Goal: Task Accomplishment & Management: Use online tool/utility

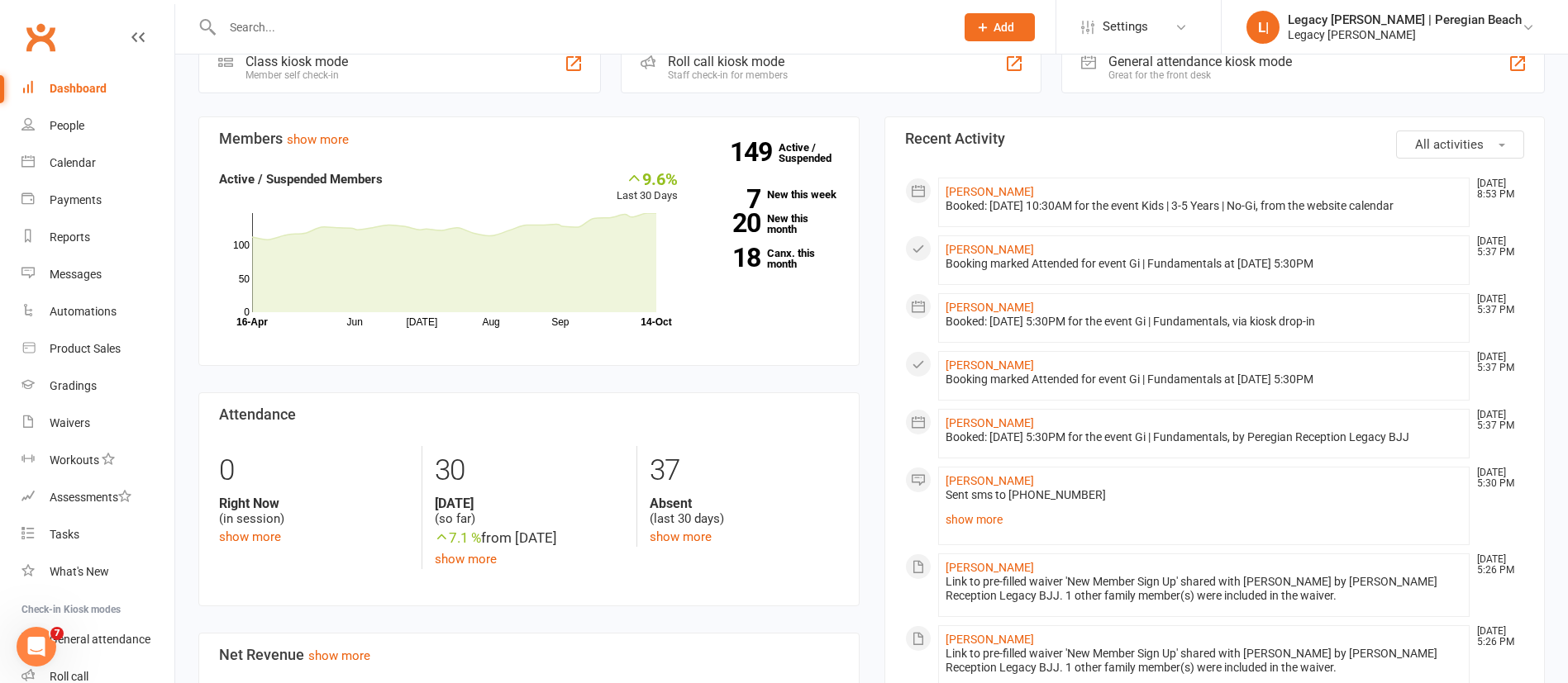
scroll to position [97, 0]
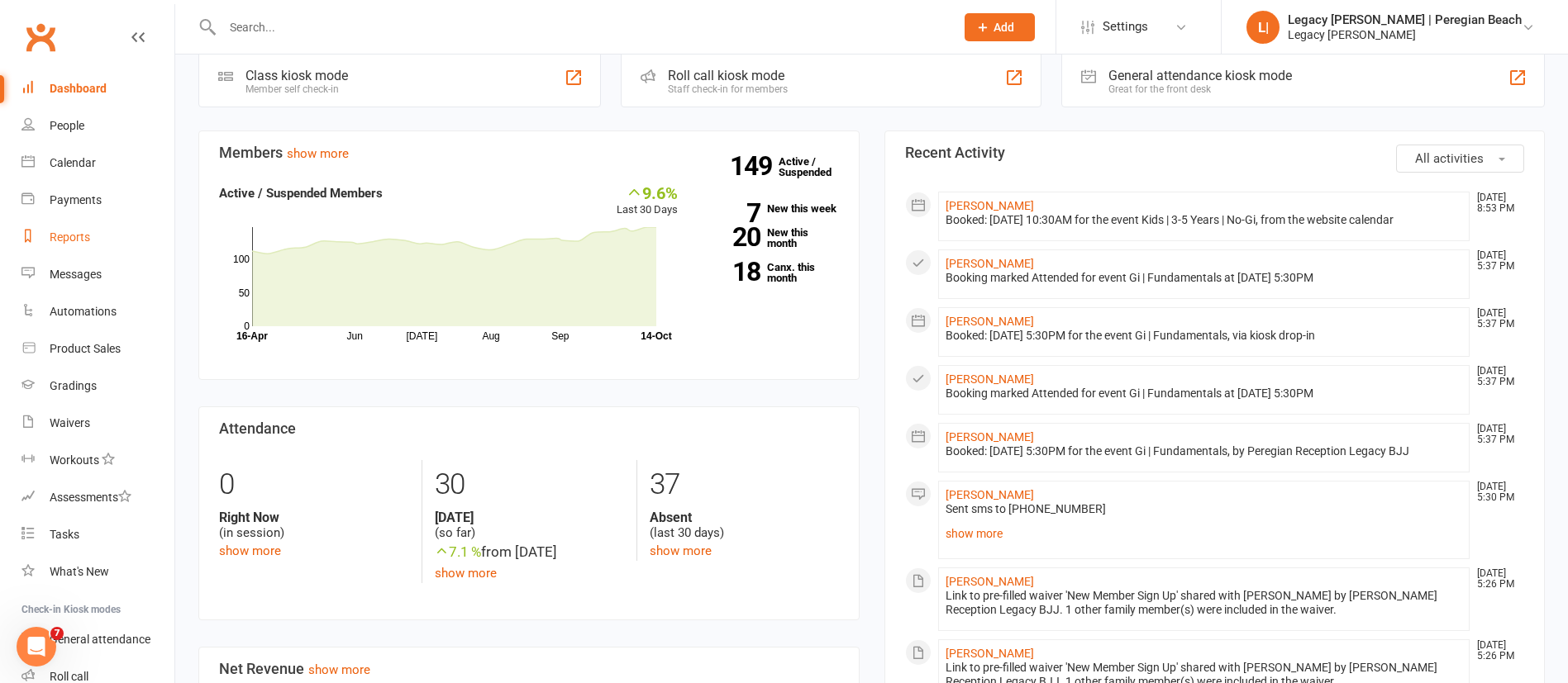
click at [87, 242] on div "Reports" at bounding box center [70, 237] width 41 height 14
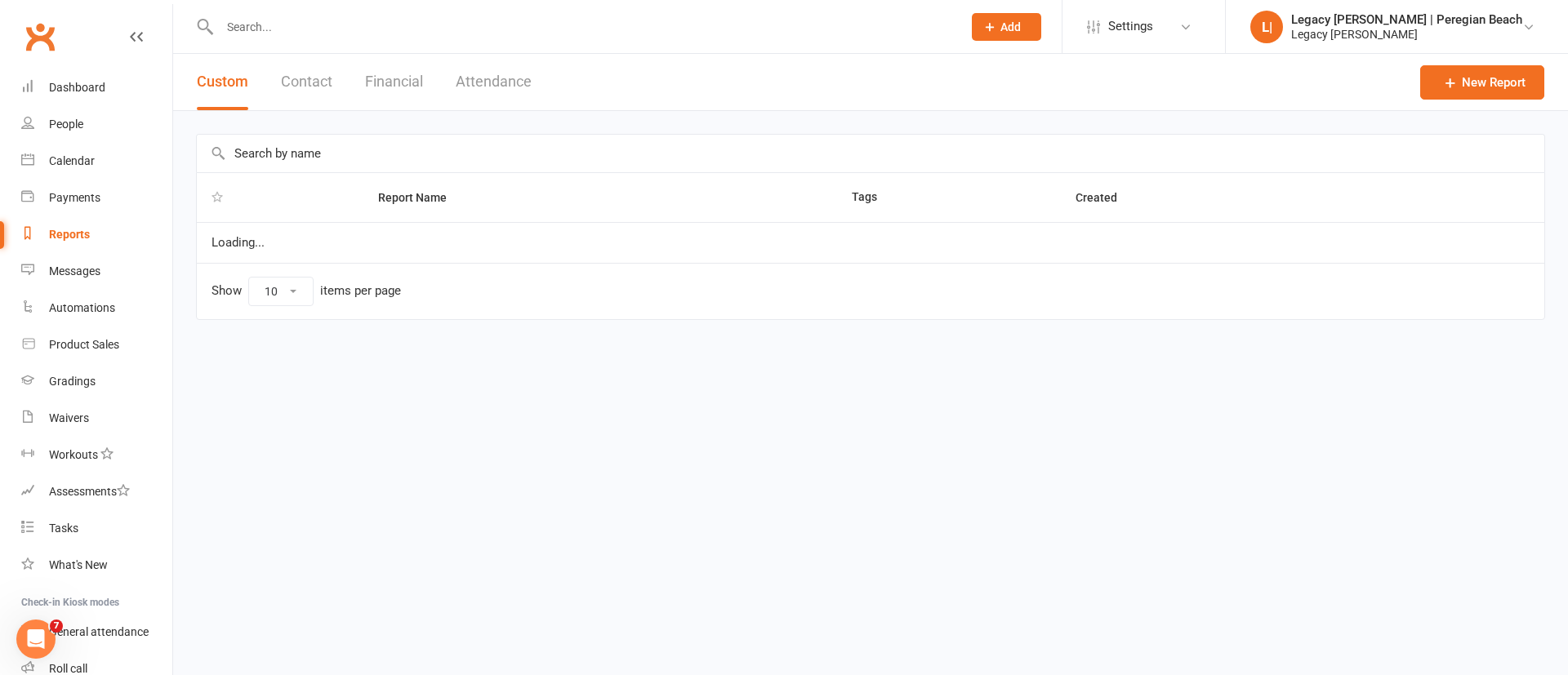
select select "100"
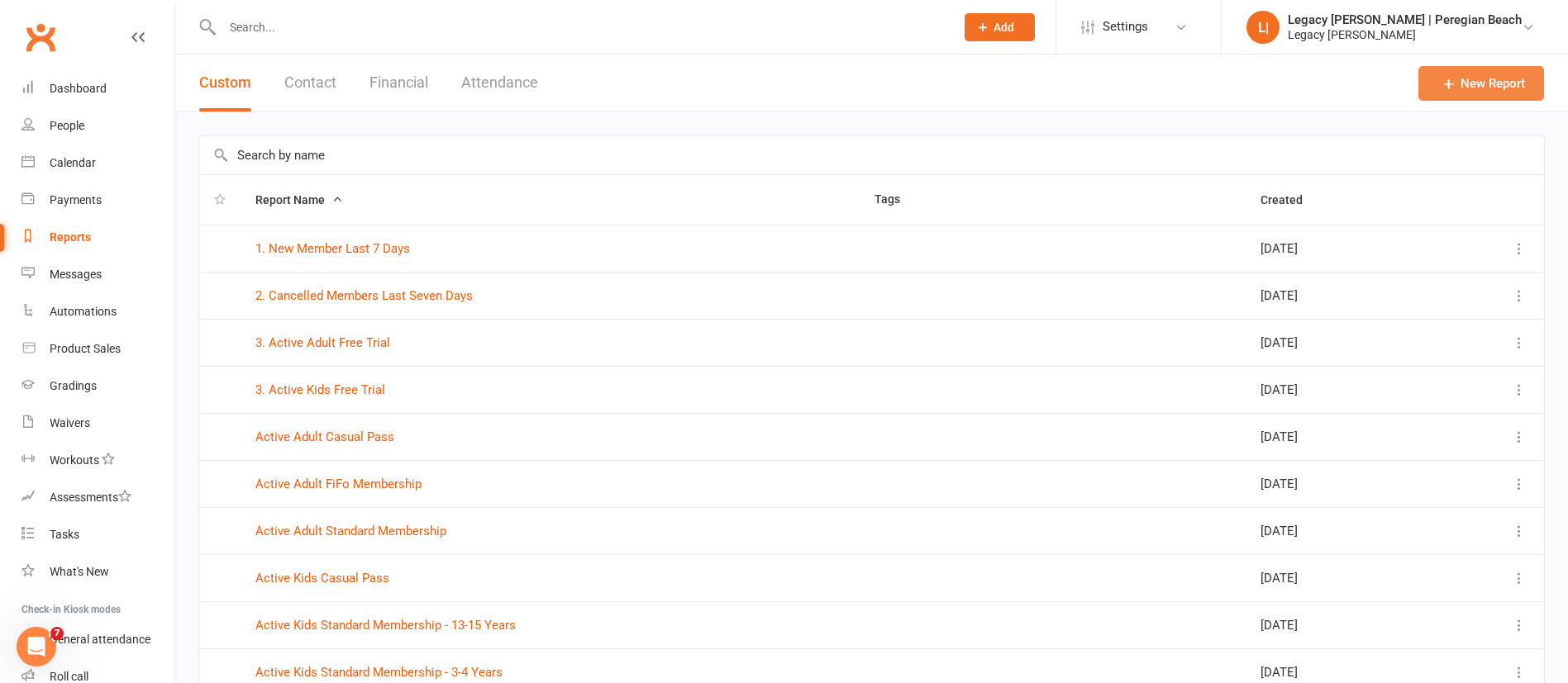
click at [1496, 93] on link "New Report" at bounding box center [1481, 83] width 126 height 35
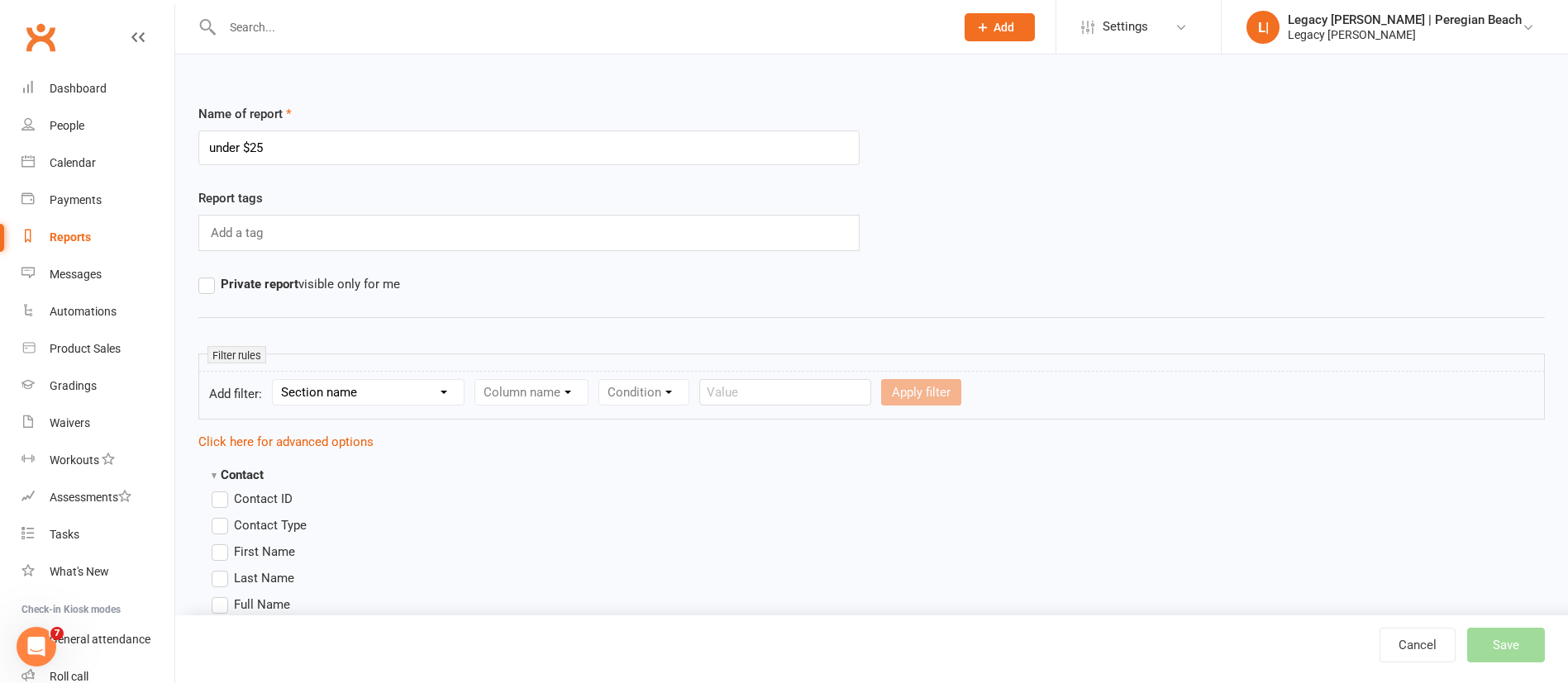
type input "under $25"
click at [438, 388] on select "Section name Contact Attendance Aggregate Payment Booking Waitlist Attendees Ca…" at bounding box center [368, 393] width 191 height 25
select select "11"
click at [275, 380] on select "Section name Contact Attendance Aggregate Payment Booking Waitlist Attendees Ca…" at bounding box center [368, 393] width 191 height 25
click at [510, 399] on select "Column name Membership ID Membership Name Membership Category Membership Start …" at bounding box center [636, 393] width 322 height 25
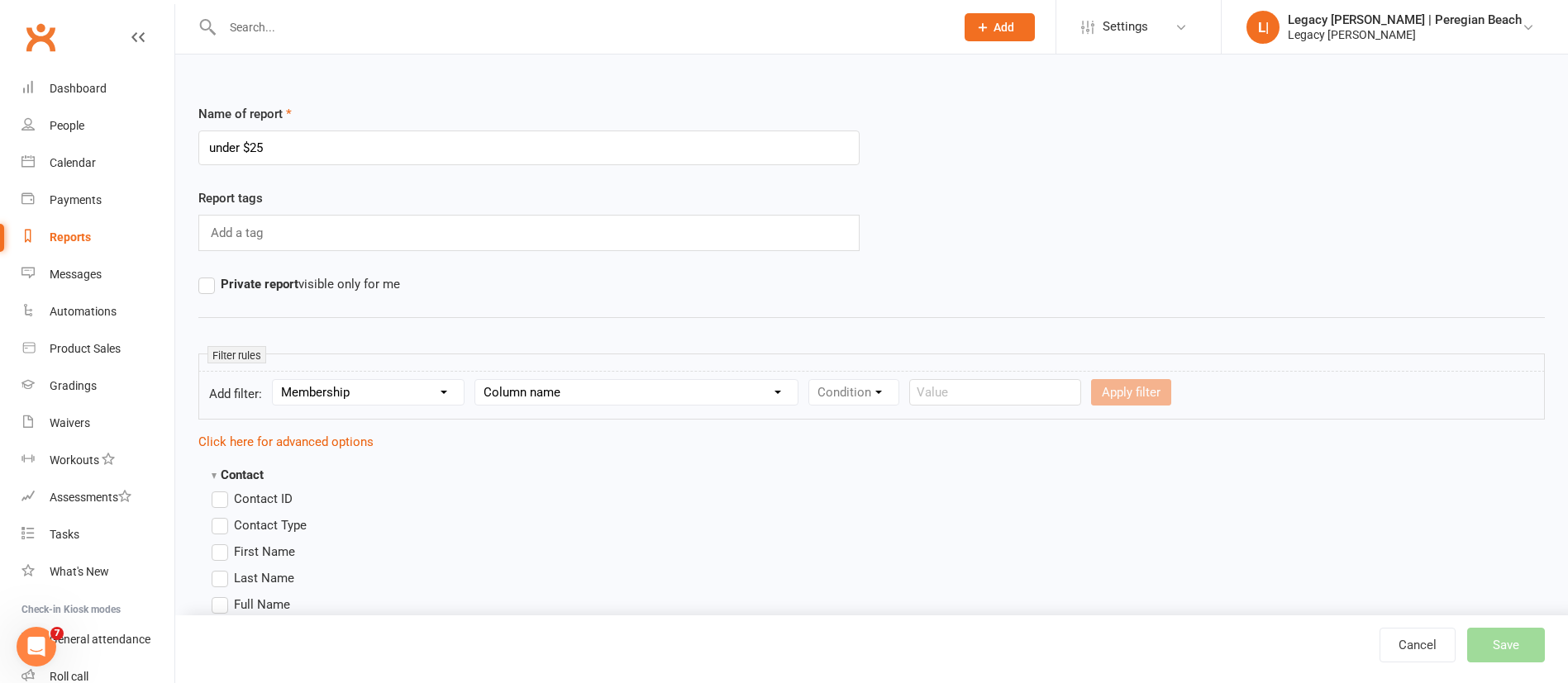
select select "13"
click at [478, 380] on select "Column name Membership ID Membership Name Membership Category Membership Start …" at bounding box center [636, 393] width 322 height 25
click at [868, 382] on select "Condition Is Is not Less than Greater than Less than or equal to Greater than o…" at bounding box center [892, 393] width 166 height 25
select select "4"
click at [812, 380] on select "Condition Is Is not Less than Greater than Less than or equal to Greater than o…" at bounding box center [892, 393] width 166 height 25
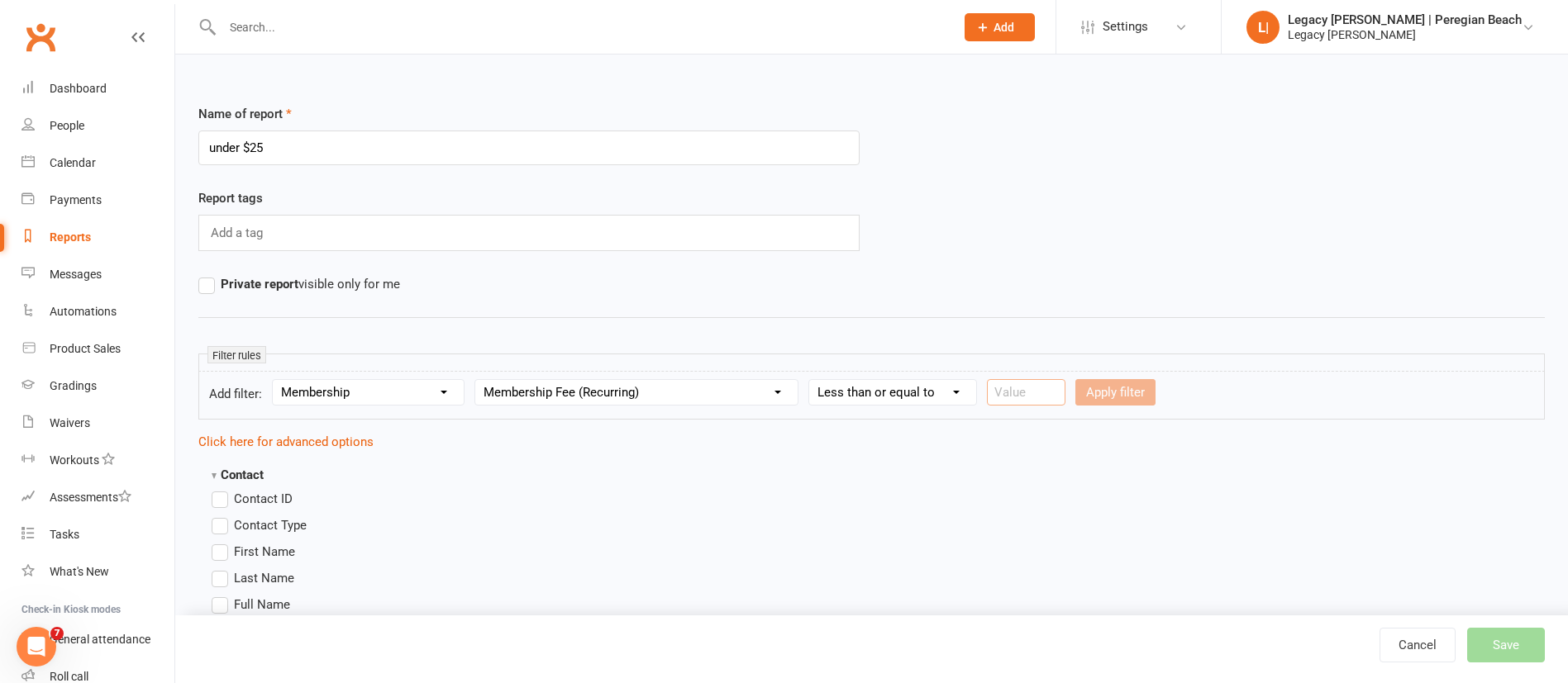
click at [1028, 387] on input "number" at bounding box center [1025, 392] width 78 height 26
type input "25"
click at [1110, 401] on button "Apply filter" at bounding box center [1115, 392] width 80 height 26
select select
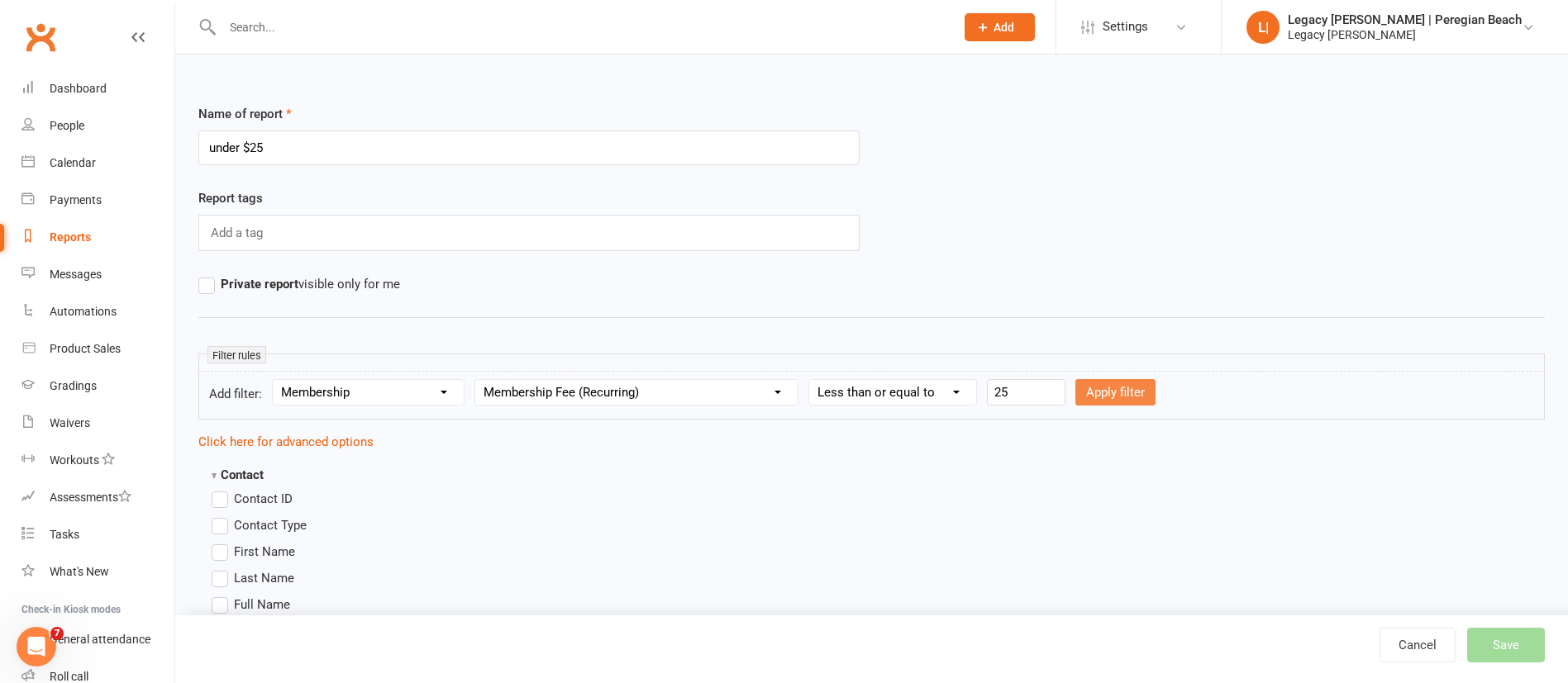
select select
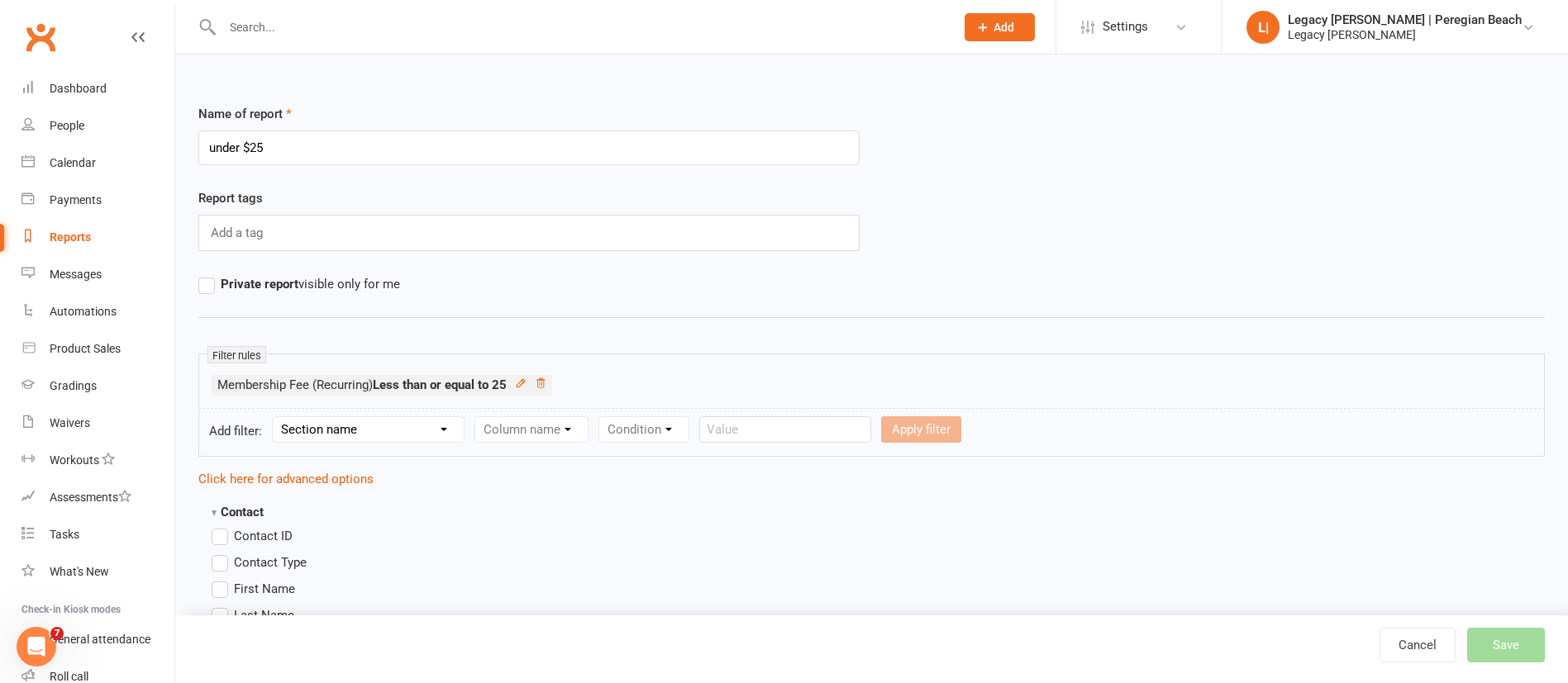
click at [439, 427] on select "Section name Contact Attendance Aggregate Payment Booking Waitlist Attendees Ca…" at bounding box center [368, 430] width 191 height 25
click at [275, 417] on select "Section name Contact Attendance Aggregate Payment Booking Waitlist Attendees Ca…" at bounding box center [368, 430] width 191 height 25
click at [370, 433] on select "Section name Contact Attendance Aggregate Payment Booking Waitlist Attendees Ca…" at bounding box center [368, 430] width 191 height 25
select select "0"
click at [275, 417] on select "Section name Contact Attendance Aggregate Payment Booking Waitlist Attendees Ca…" at bounding box center [368, 430] width 191 height 25
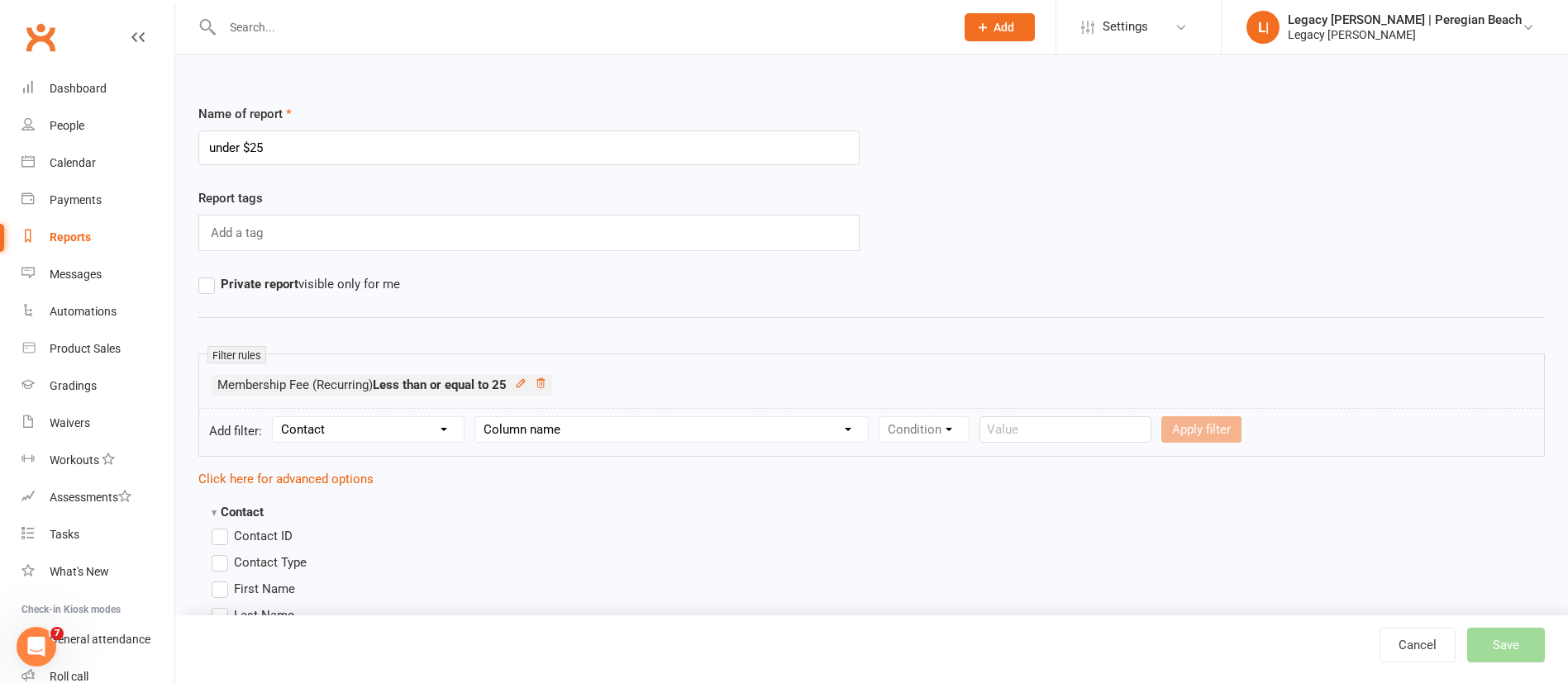
click at [599, 407] on div "Filter rules Membership Fee (Recurring) Less than or equal to 25" at bounding box center [871, 380] width 1346 height 55
click at [594, 425] on select "Column name Contact Type First Name Last Name Full Name Email Phone Number Addr…" at bounding box center [672, 430] width 393 height 25
select select "17"
click at [478, 417] on select "Column name Contact Type First Name Last Name Full Name Email Phone Number Addr…" at bounding box center [672, 430] width 393 height 25
click at [928, 425] on select "Condition Equals Does not equal Contains Does not contain Is blank or does not …" at bounding box center [974, 430] width 190 height 25
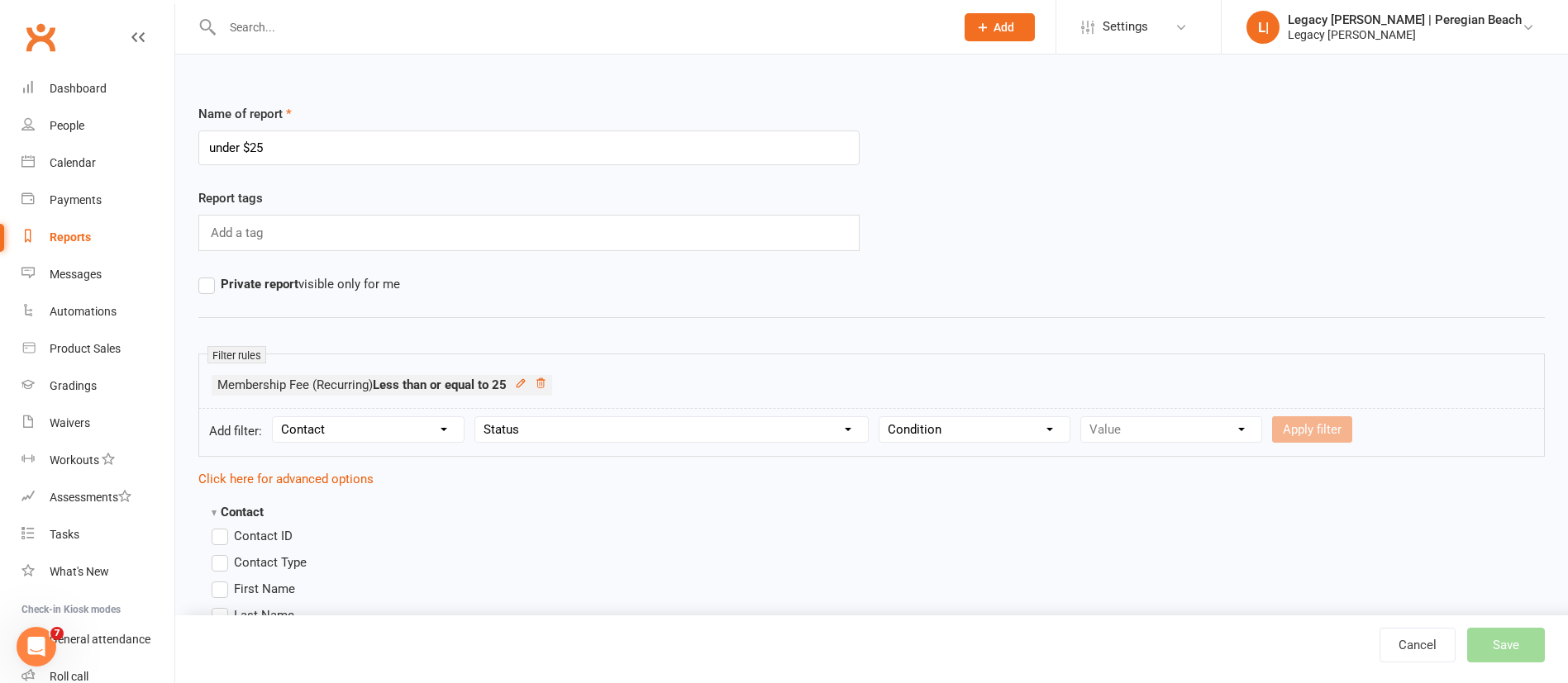
select select "0"
click at [882, 417] on select "Condition Equals Does not equal Contains Does not contain Is blank or does not …" at bounding box center [974, 430] width 190 height 25
click at [1159, 427] on select "Value Prospect: Initial Contact Prospect: Follow-up Call Prospect: Follow-up Em…" at bounding box center [1171, 430] width 180 height 25
select select "6"
click at [1082, 417] on select "Value Prospect: Initial Contact Prospect: Follow-up Call Prospect: Follow-up Em…" at bounding box center [1171, 430] width 180 height 25
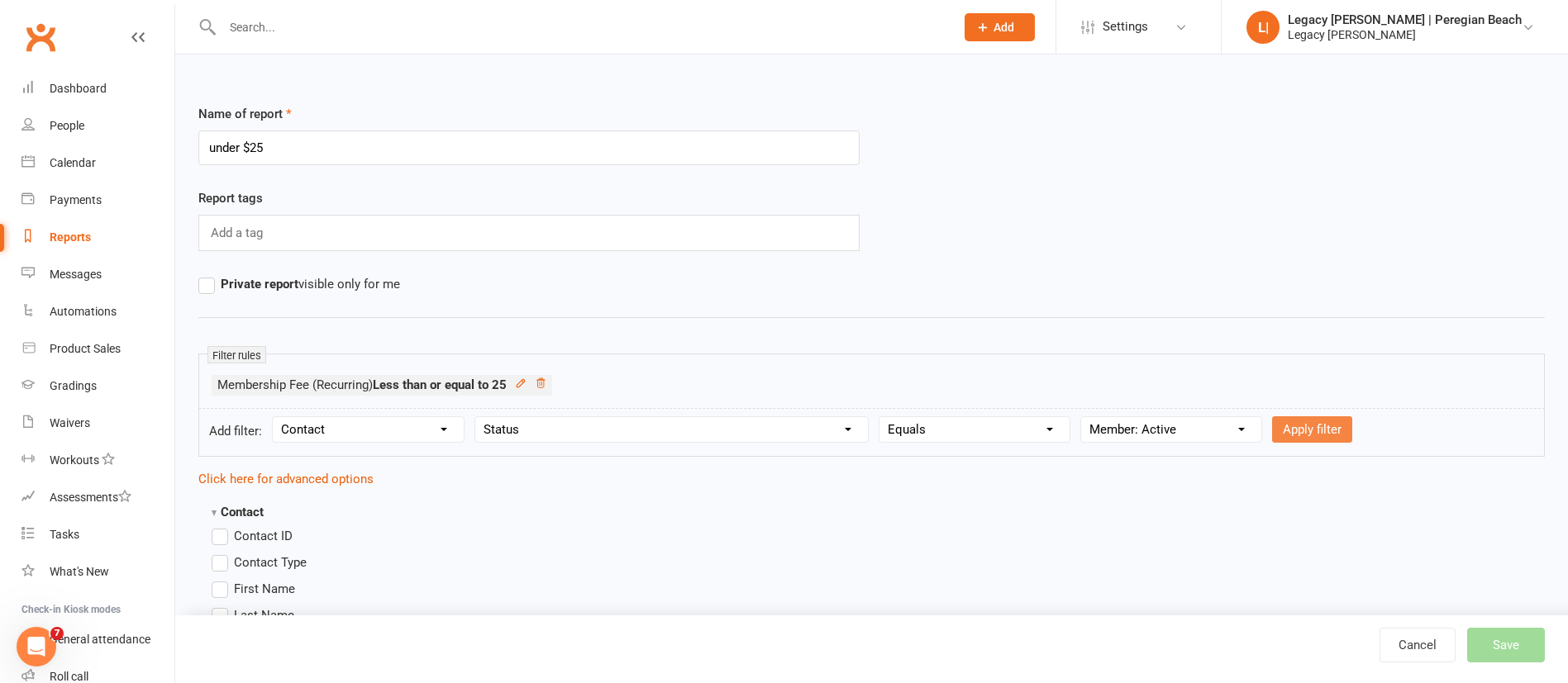
click at [1320, 421] on button "Apply filter" at bounding box center [1312, 429] width 80 height 26
select select
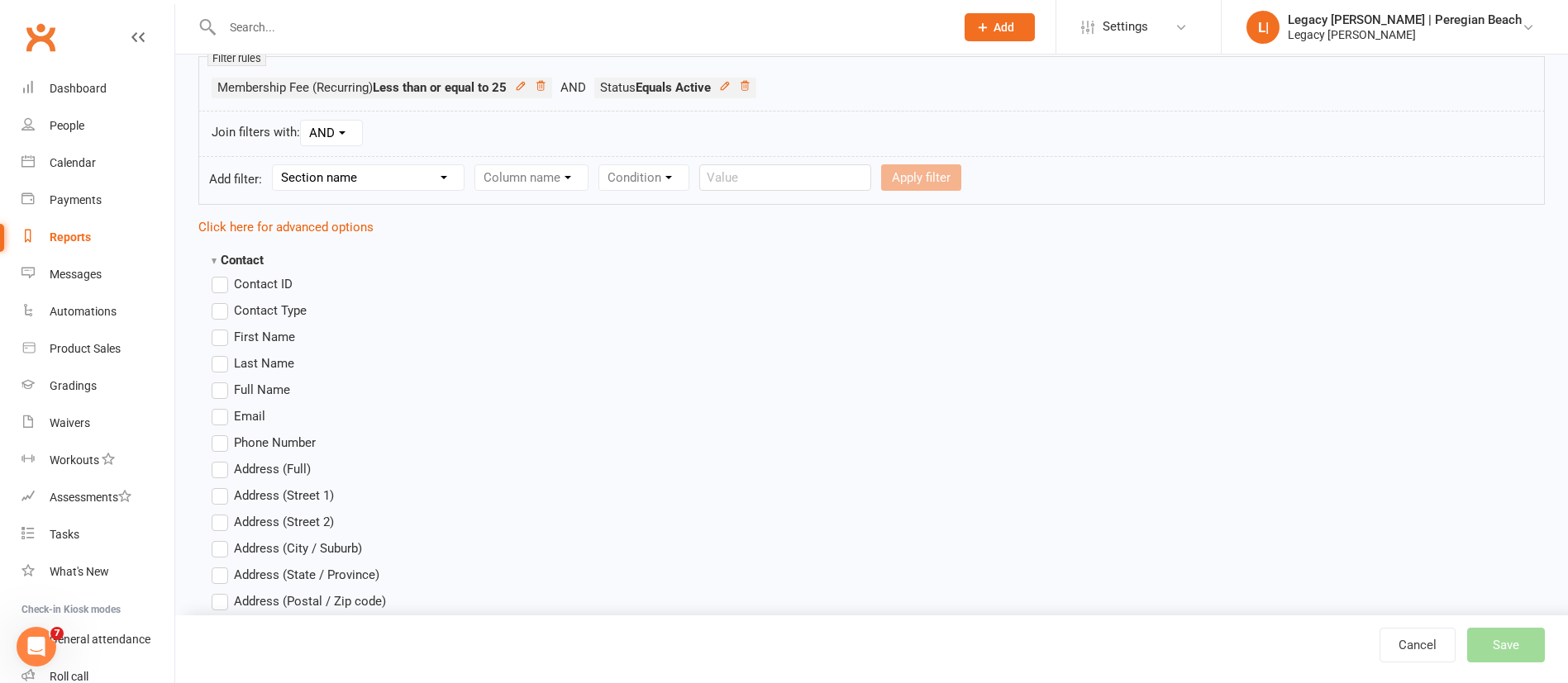
scroll to position [299, 0]
click at [277, 391] on span "Full Name" at bounding box center [262, 387] width 56 height 17
click at [223, 378] on input "Full Name" at bounding box center [217, 378] width 11 height 0
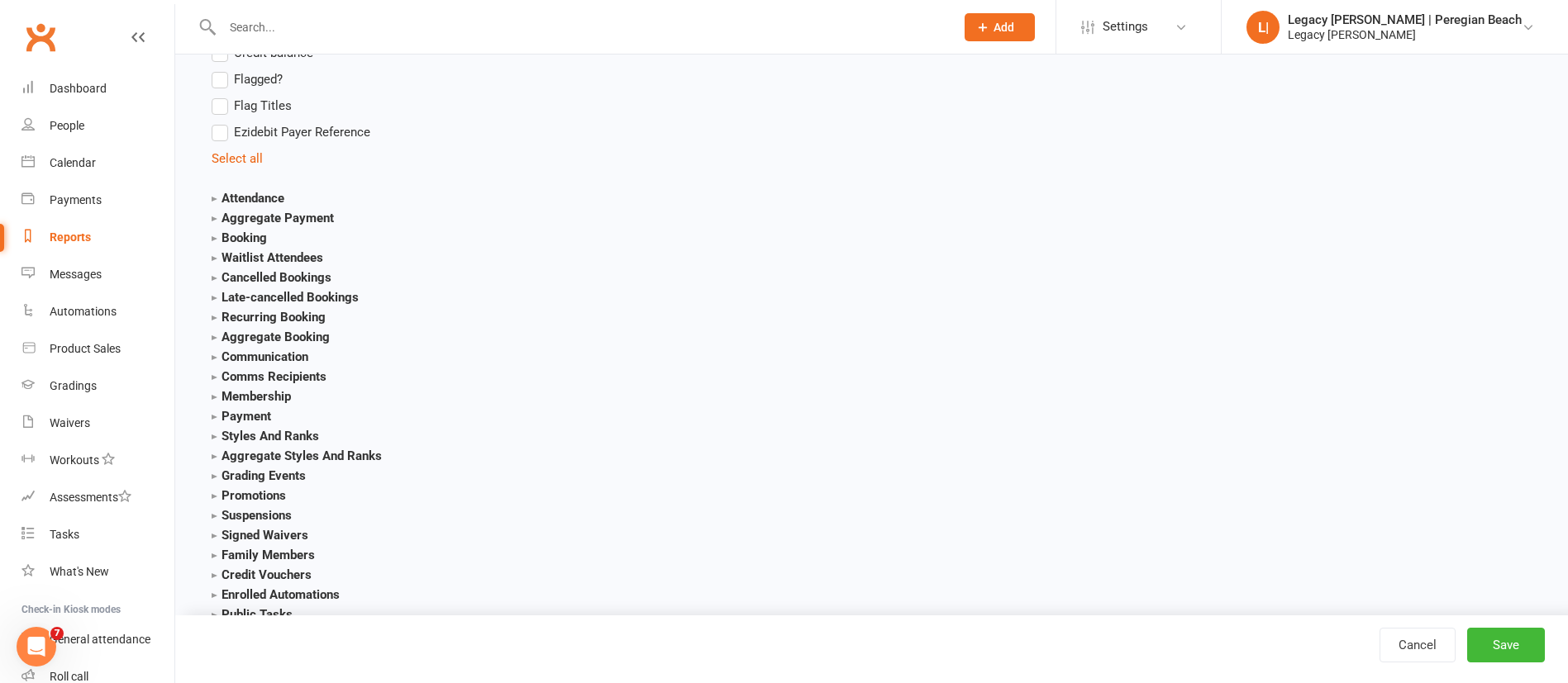
scroll to position [1728, 0]
click at [282, 400] on strong "Membership" at bounding box center [252, 399] width 79 height 15
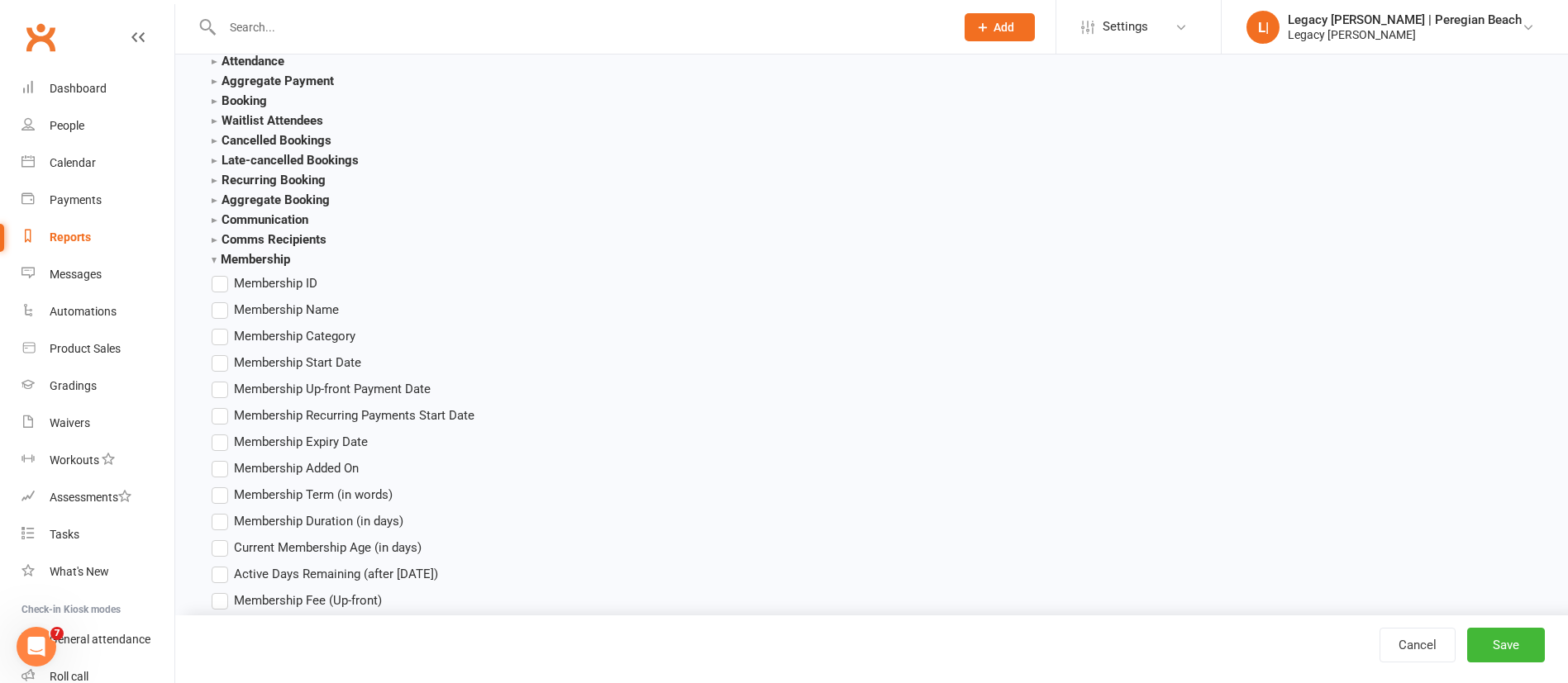
scroll to position [1868, 0]
click at [319, 313] on span "Membership Name" at bounding box center [286, 308] width 105 height 17
click at [223, 299] on input "Membership Name" at bounding box center [217, 299] width 11 height 0
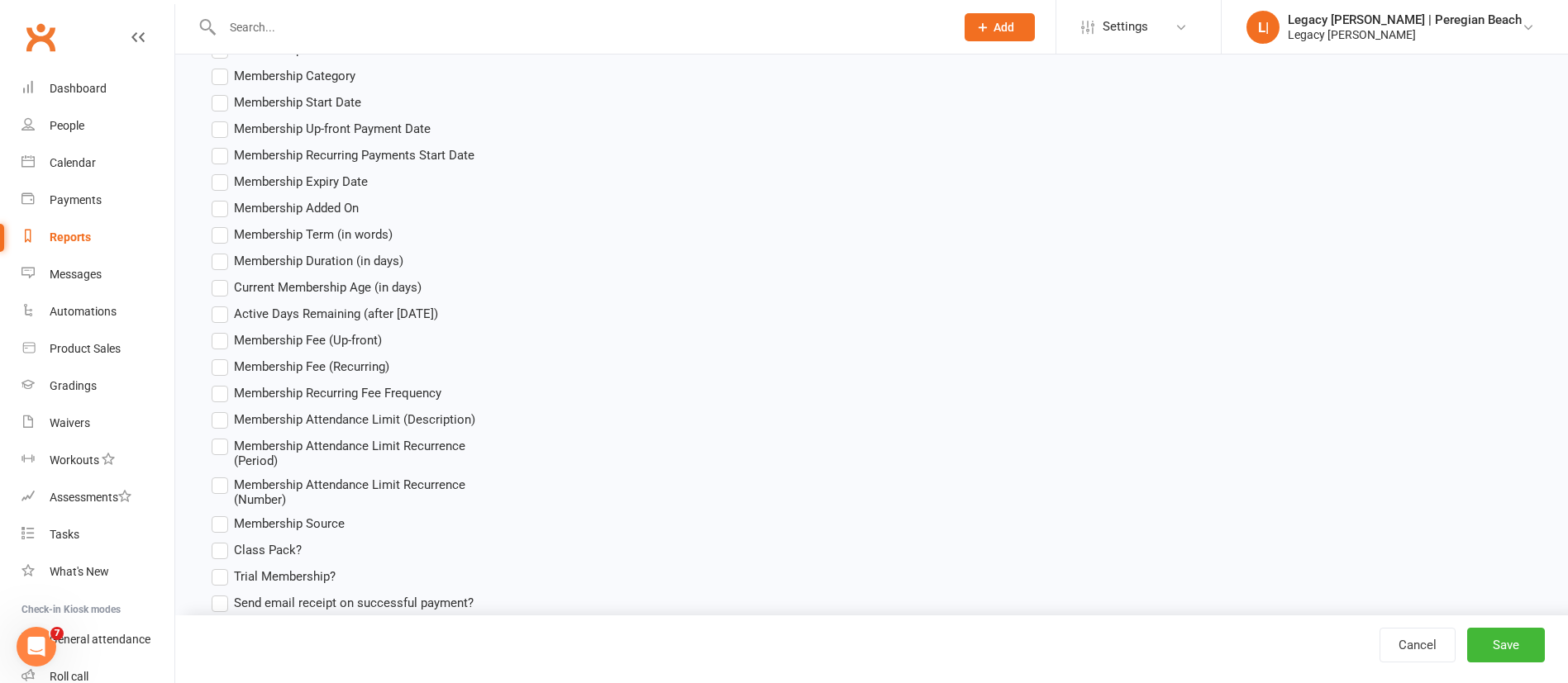
scroll to position [2129, 0]
click at [359, 367] on span "Membership Fee (Recurring)" at bounding box center [312, 364] width 156 height 17
click at [223, 355] on input "Membership Fee (Recurring)" at bounding box center [217, 355] width 11 height 0
click at [1519, 659] on button "Save" at bounding box center [1506, 645] width 77 height 35
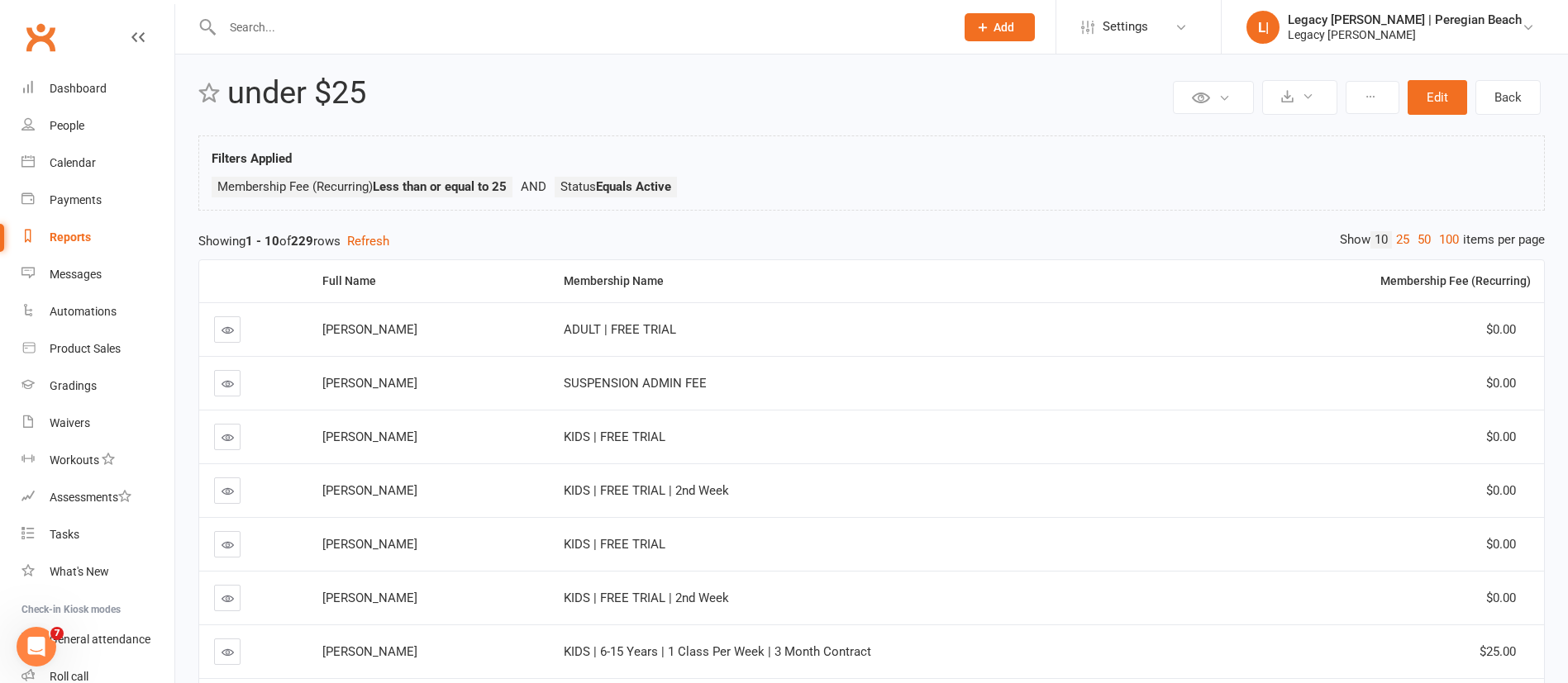
scroll to position [1, 0]
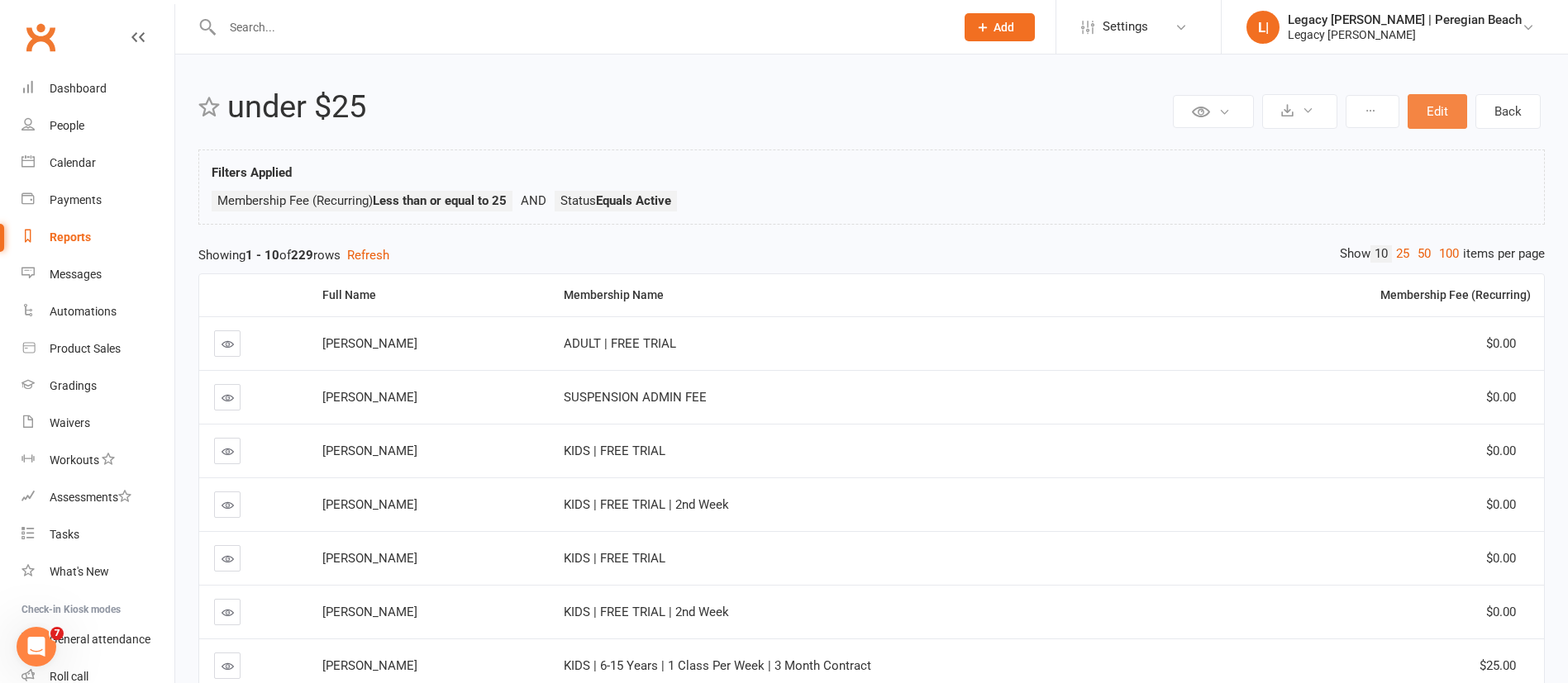
click at [1442, 109] on button "Edit" at bounding box center [1436, 111] width 59 height 35
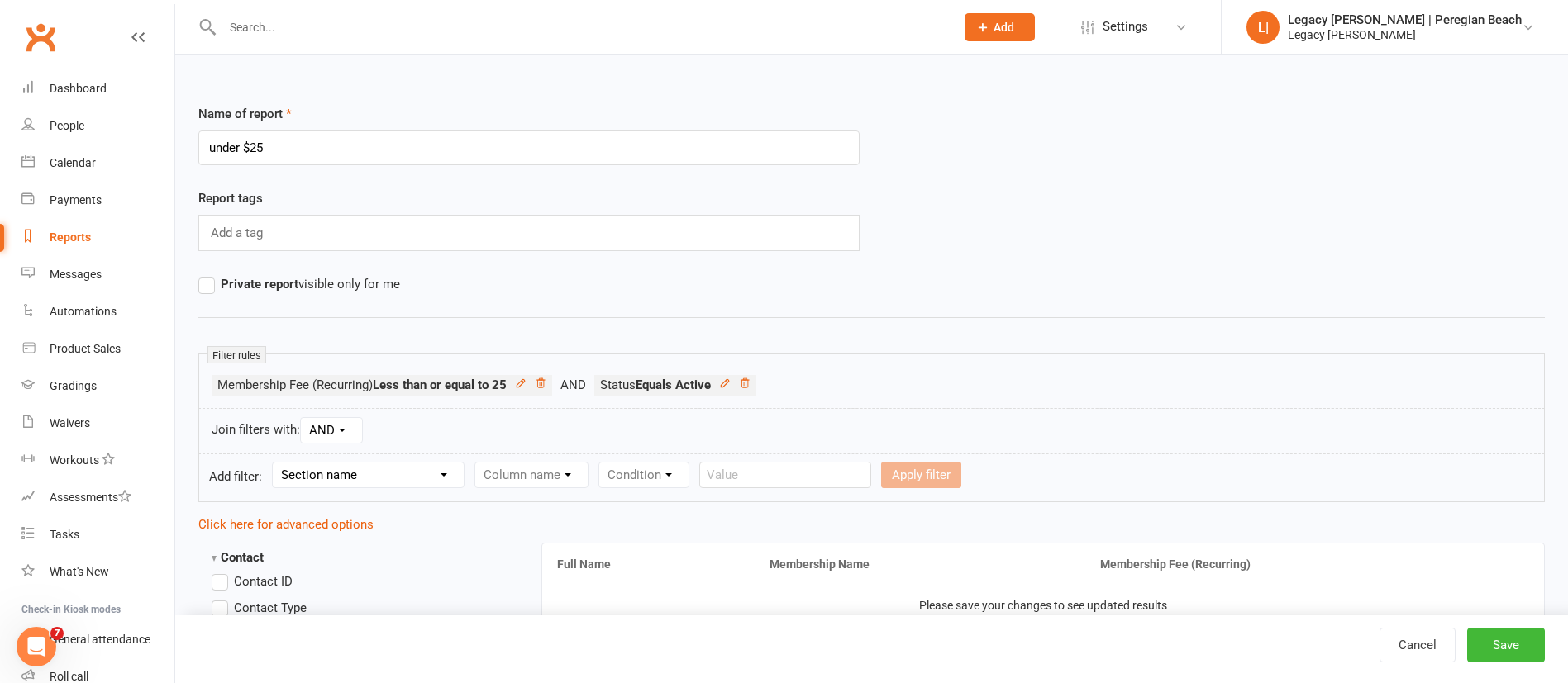
click at [439, 472] on select "Section name Contact Attendance Aggregate Payment Booking Waitlist Attendees Ca…" at bounding box center [368, 475] width 191 height 25
select select "11"
click at [275, 462] on select "Section name Contact Attendance Aggregate Payment Booking Waitlist Attendees Ca…" at bounding box center [368, 475] width 191 height 25
click at [553, 476] on select "Column name Membership ID Membership Name Membership Category Membership Start …" at bounding box center [636, 475] width 322 height 25
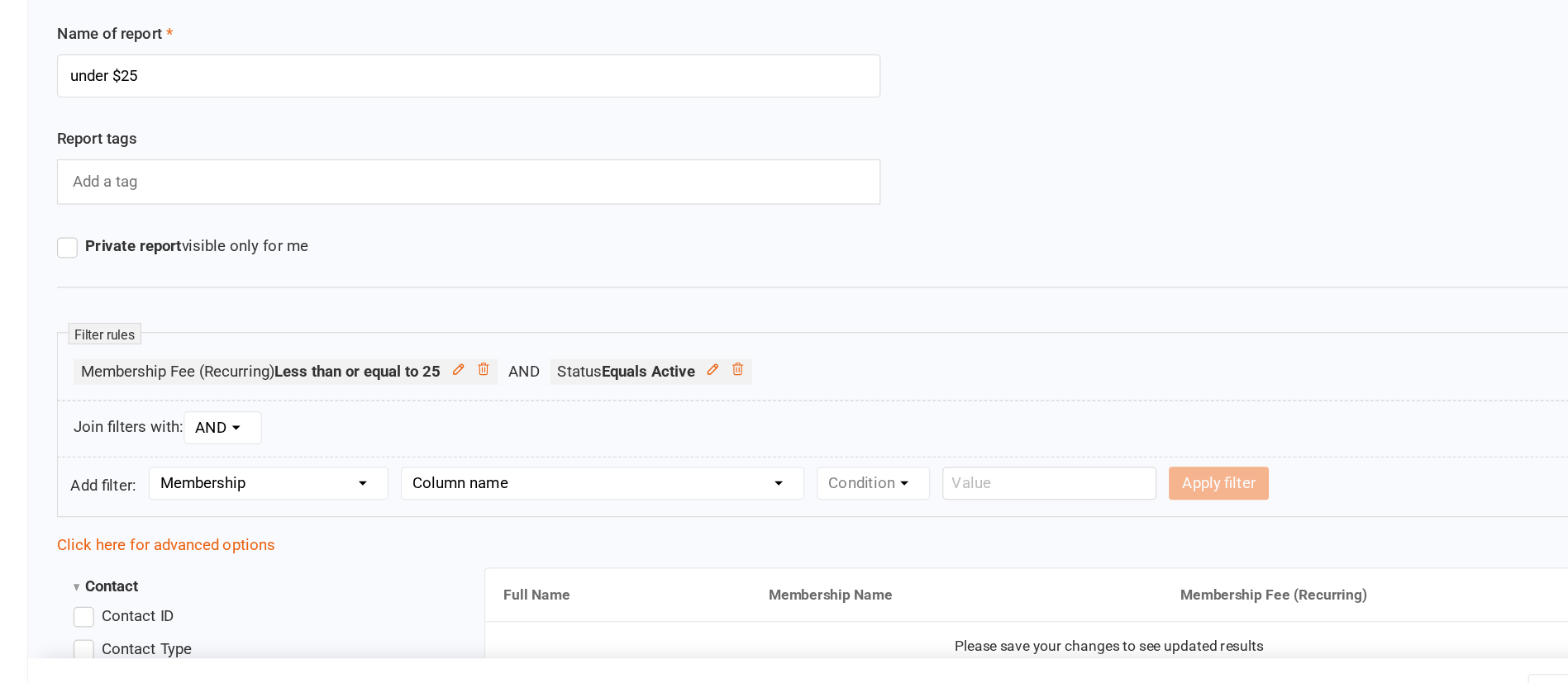
drag, startPoint x: 780, startPoint y: 520, endPoint x: 698, endPoint y: 468, distance: 97.1
click at [698, 468] on select "Column name Membership ID Membership Name Membership Category Membership Start …" at bounding box center [636, 475] width 322 height 25
select select "29"
click at [478, 462] on select "Column name Membership ID Membership Name Membership Category Membership Start …" at bounding box center [636, 475] width 322 height 25
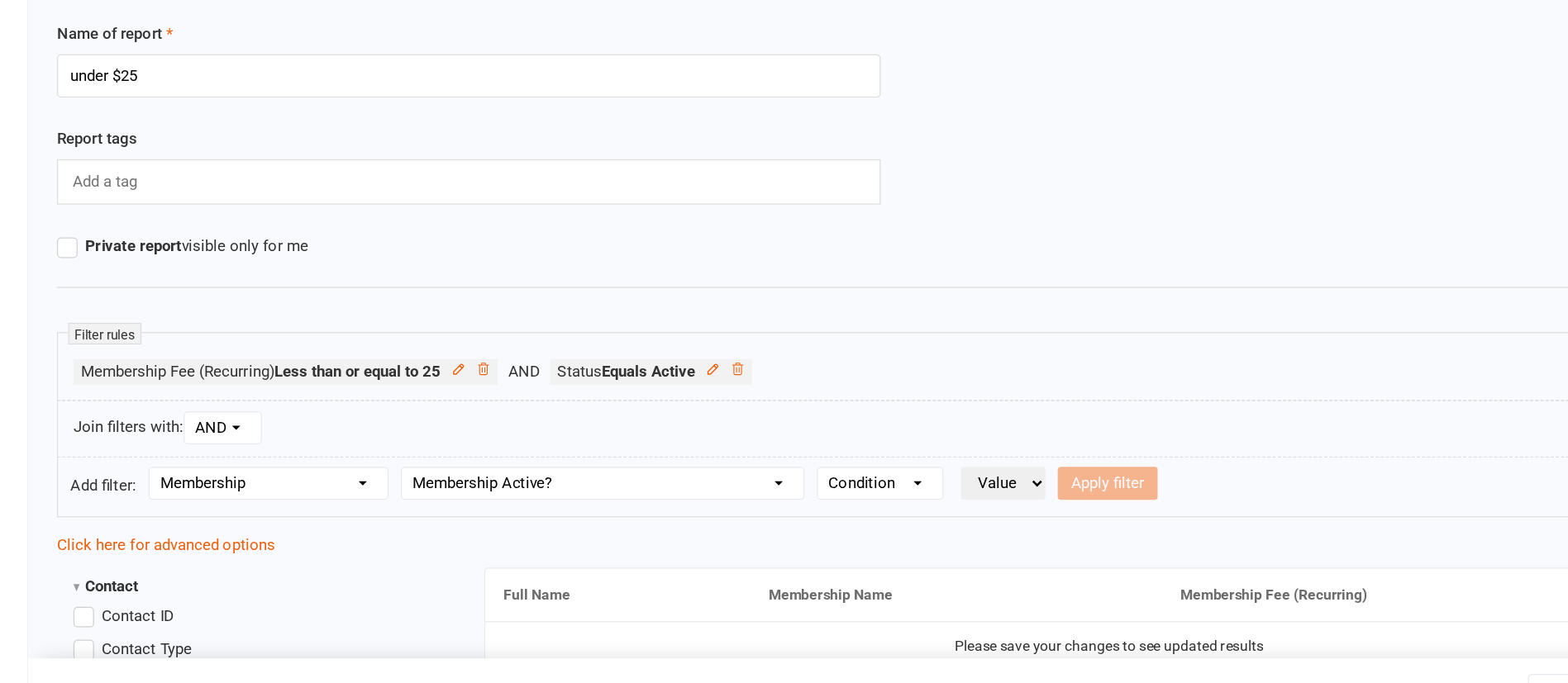
click at [869, 475] on select "Condition Is Is not Is blank Is not blank" at bounding box center [859, 475] width 100 height 25
select select "0"
click at [812, 462] on select "Condition Is Is not Is blank Is not blank" at bounding box center [859, 475] width 100 height 25
click at [975, 472] on select "Value Yes No" at bounding box center [958, 474] width 68 height 26
select select "true"
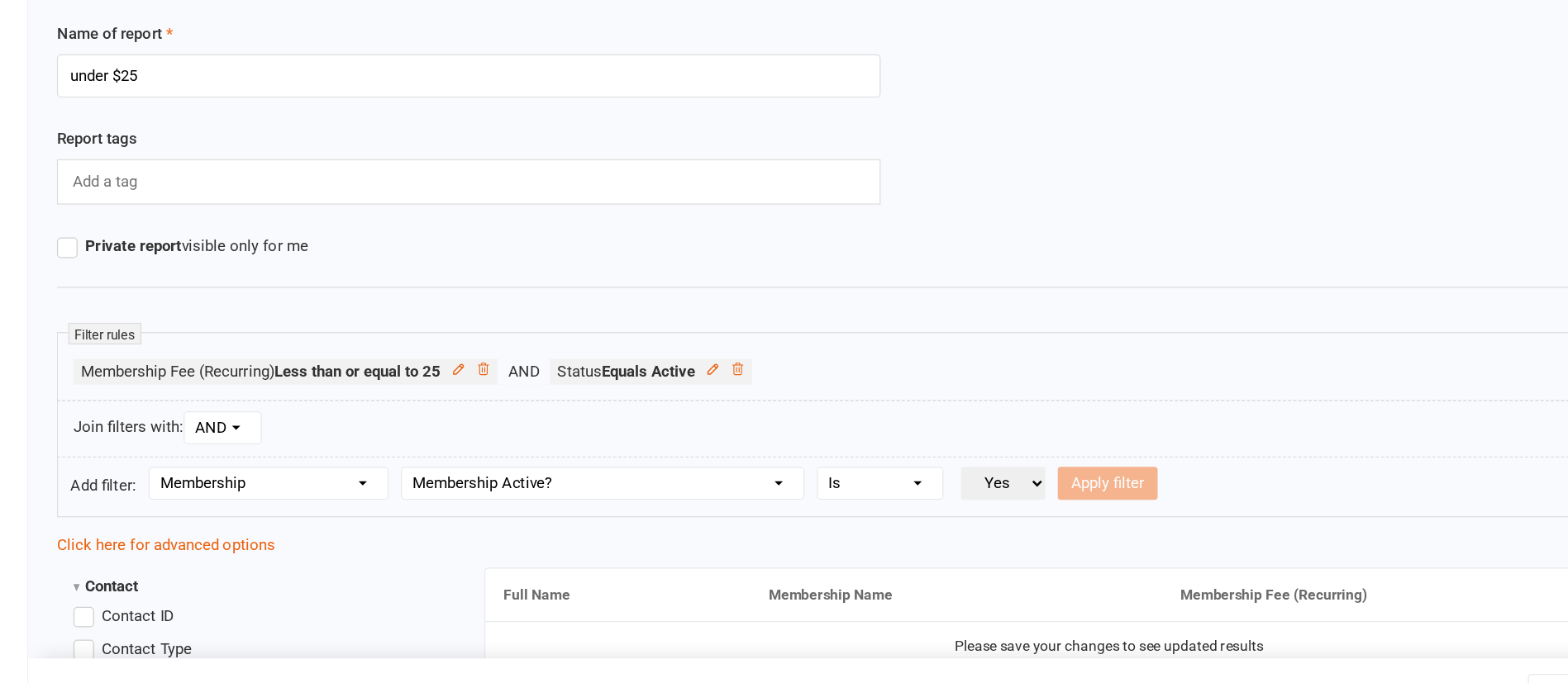
click at [927, 461] on select "Value Yes No" at bounding box center [958, 474] width 68 height 26
click at [1026, 482] on button "Apply filter" at bounding box center [1041, 474] width 80 height 26
select select
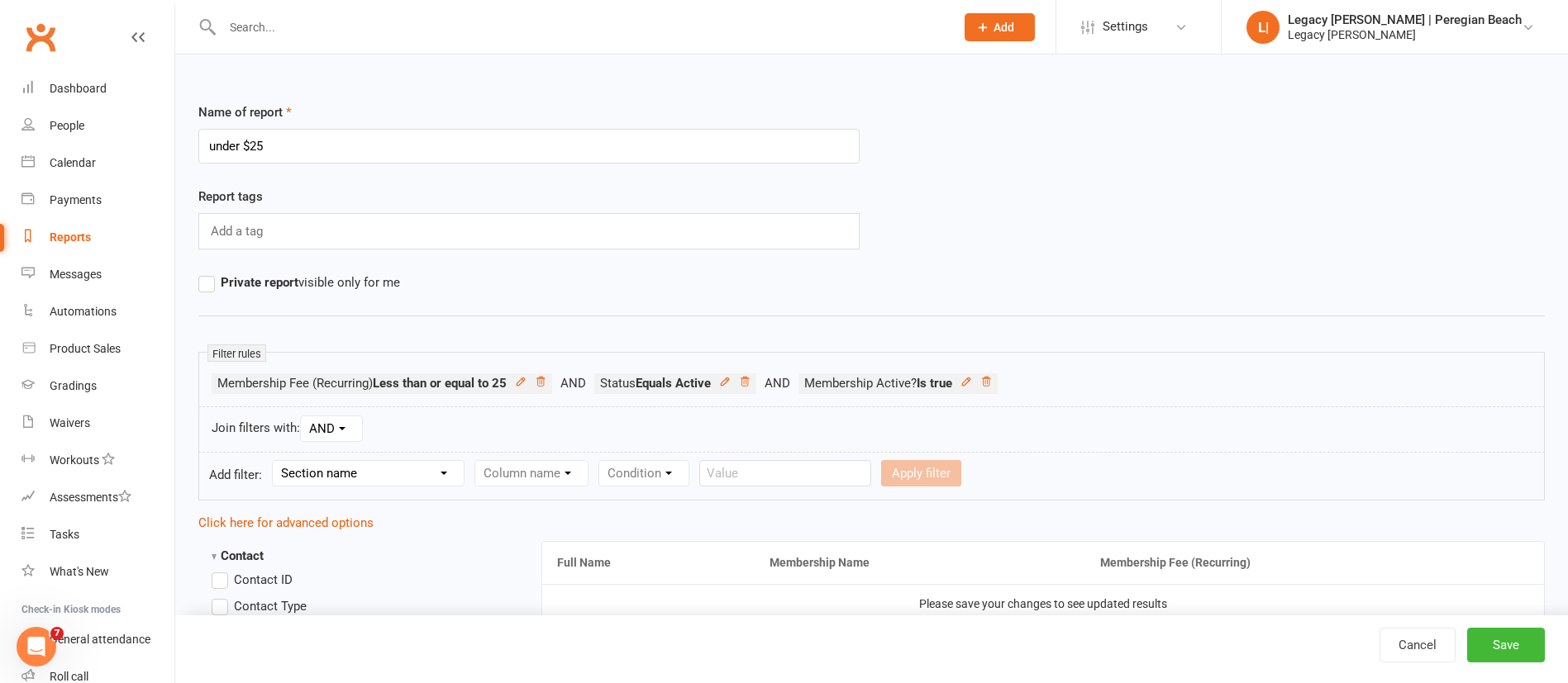
scroll to position [3, 0]
click at [1488, 634] on button "Save" at bounding box center [1506, 645] width 77 height 35
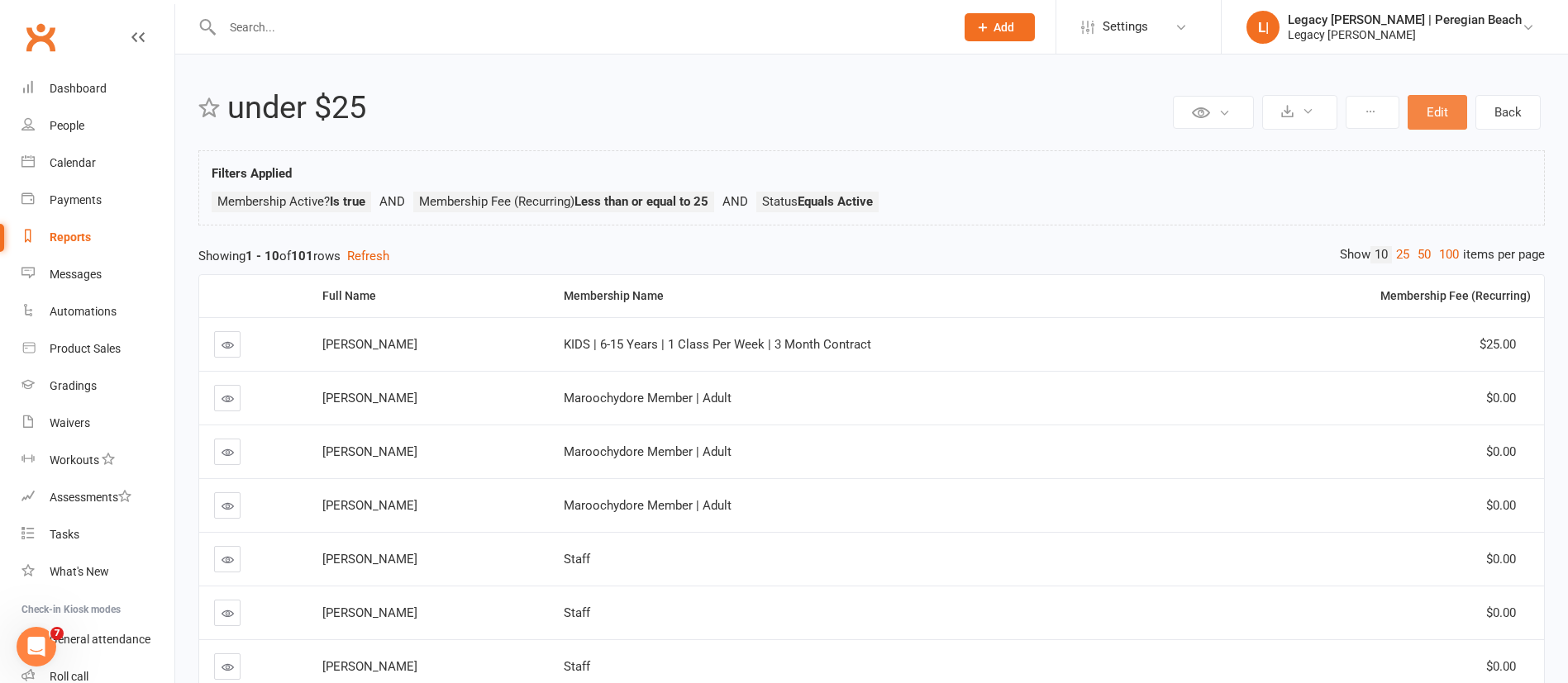
click at [1438, 116] on button "Edit" at bounding box center [1436, 112] width 59 height 35
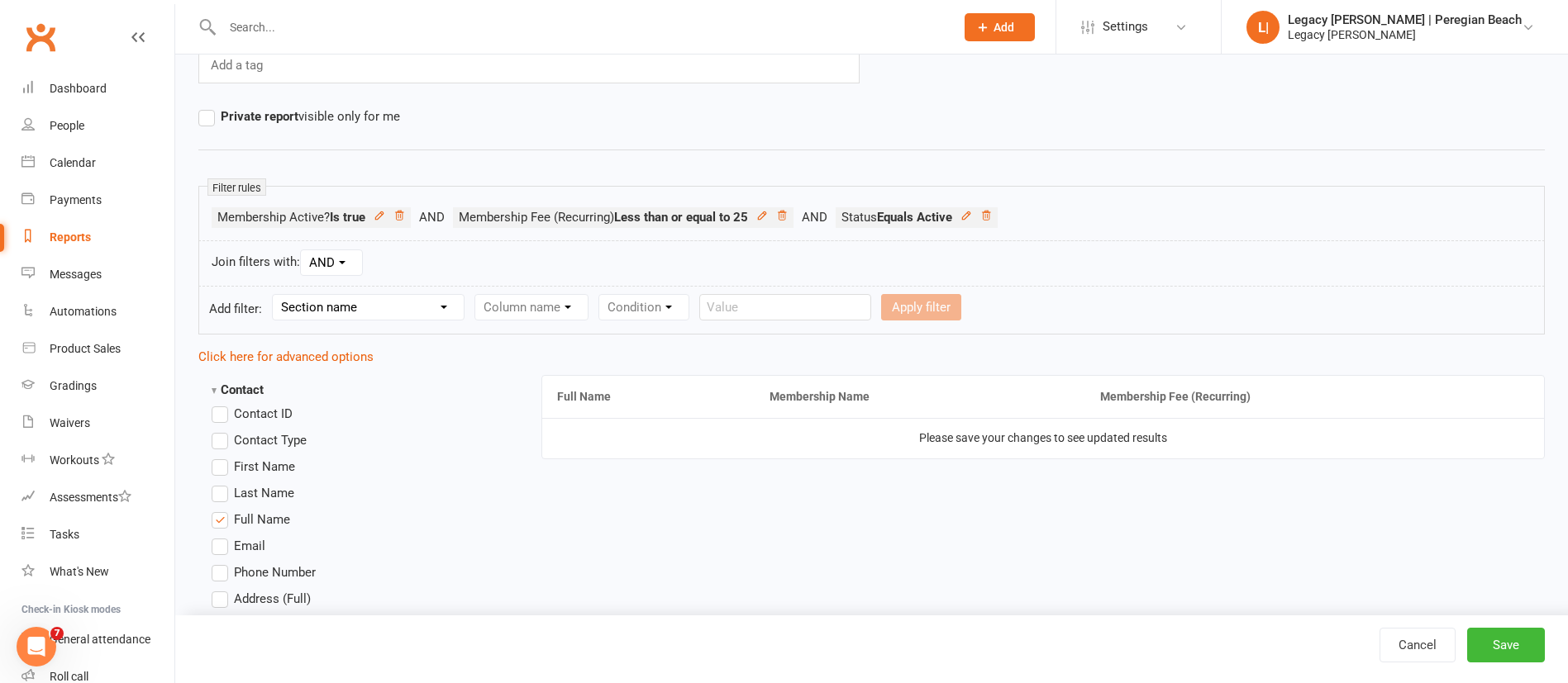
scroll to position [173, 0]
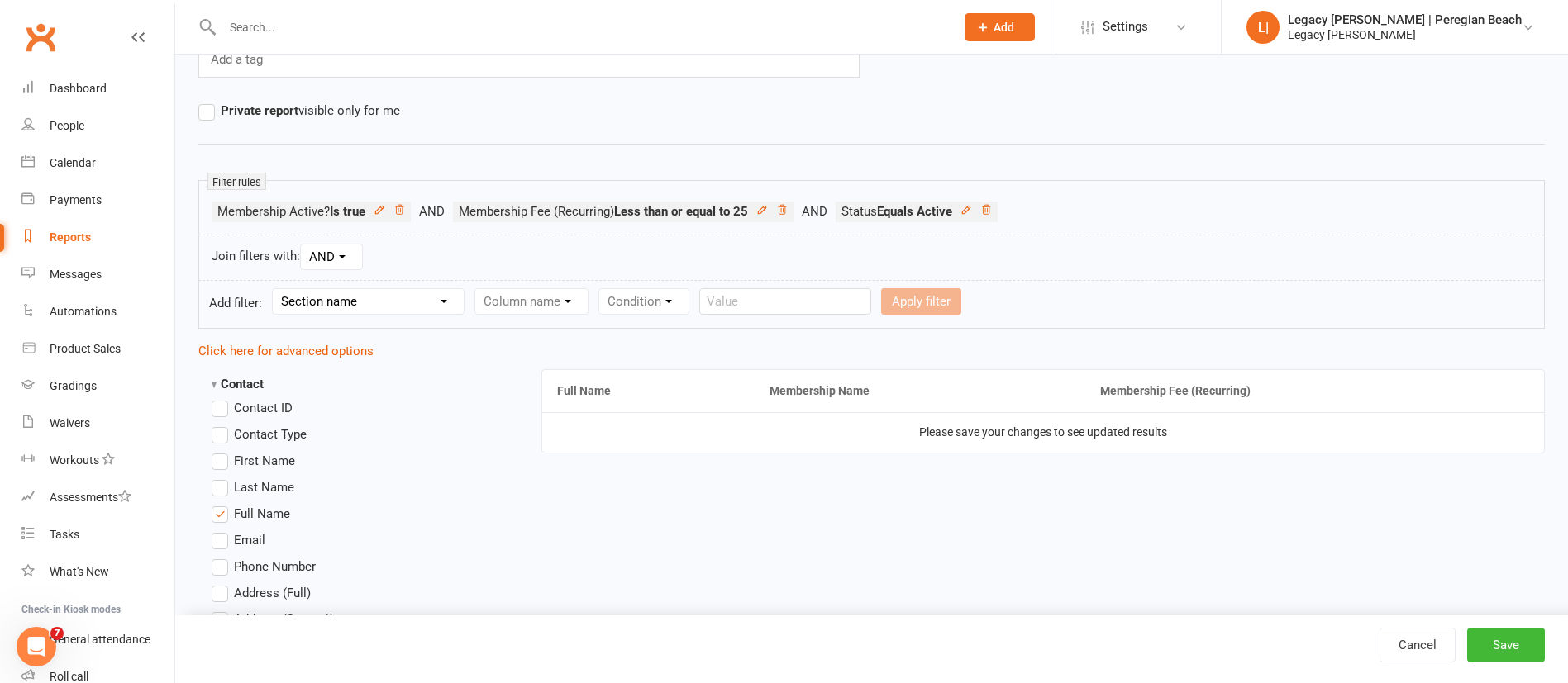
click at [404, 297] on select "Section name Contact Attendance Aggregate Payment Booking Waitlist Attendees Ca…" at bounding box center [368, 302] width 191 height 25
select select "11"
click at [275, 289] on select "Section name Contact Attendance Aggregate Payment Booking Waitlist Attendees Ca…" at bounding box center [368, 302] width 191 height 25
click at [574, 313] on select "Column name Membership ID Membership Name Membership Category Membership Start …" at bounding box center [636, 302] width 322 height 25
select select "13"
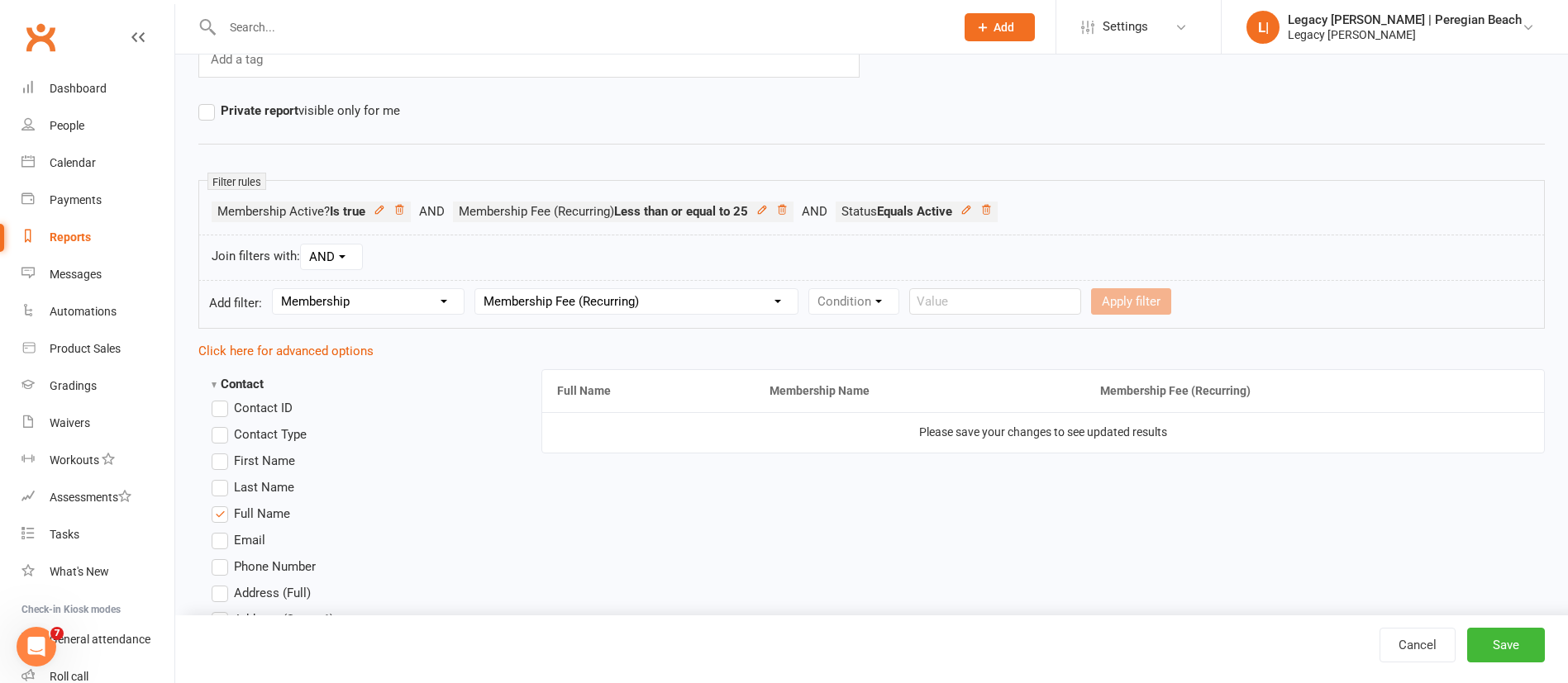
click at [478, 289] on select "Column name Membership ID Membership Name Membership Category Membership Start …" at bounding box center [636, 302] width 322 height 25
click at [833, 298] on select "Condition Is Is not Less than Greater than Less than or equal to Greater than o…" at bounding box center [892, 302] width 166 height 25
select select "5"
click at [812, 289] on select "Condition Is Is not Less than Greater than Less than or equal to Greater than o…" at bounding box center [892, 302] width 166 height 25
click at [1021, 294] on input "number" at bounding box center [1025, 301] width 78 height 26
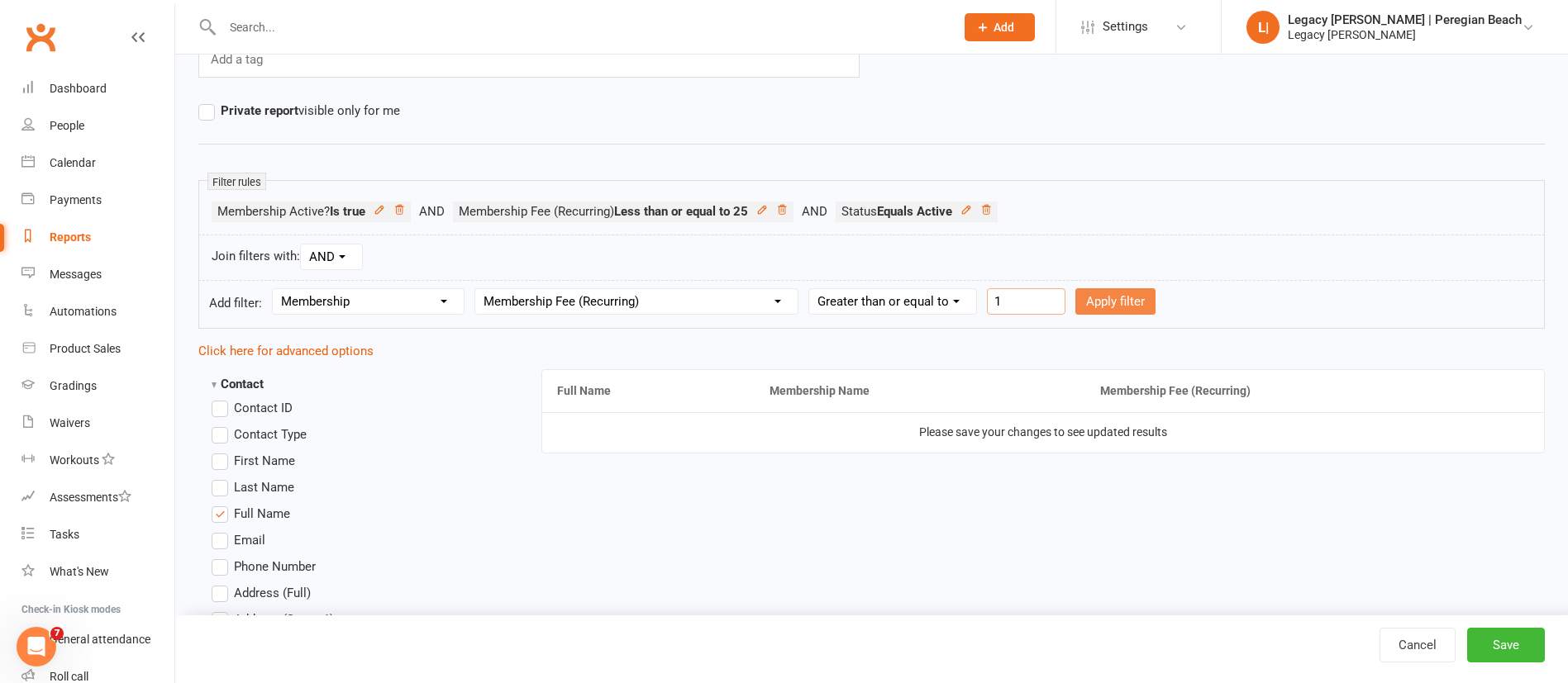
type input "1"
click at [1117, 302] on button "Apply filter" at bounding box center [1115, 301] width 80 height 26
select select
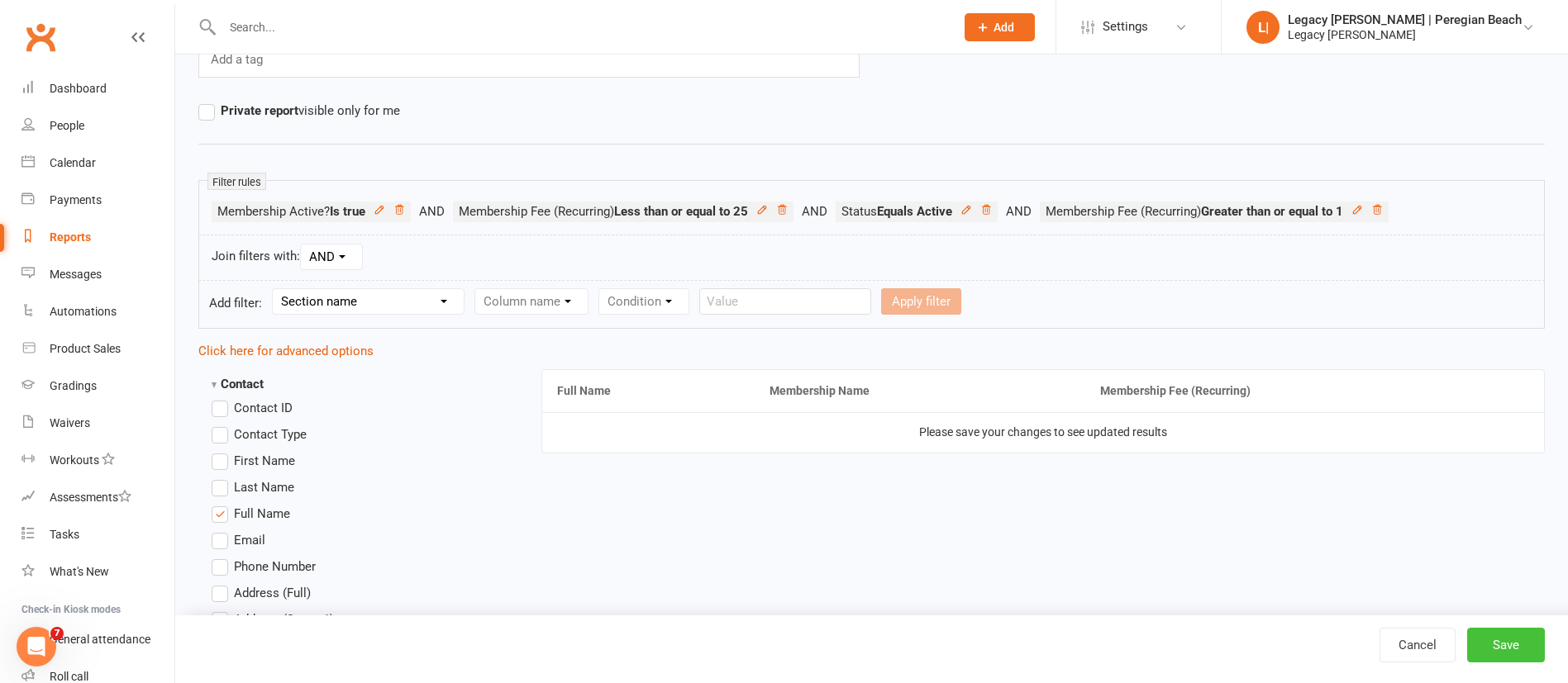
click at [1507, 653] on button "Save" at bounding box center [1506, 645] width 77 height 35
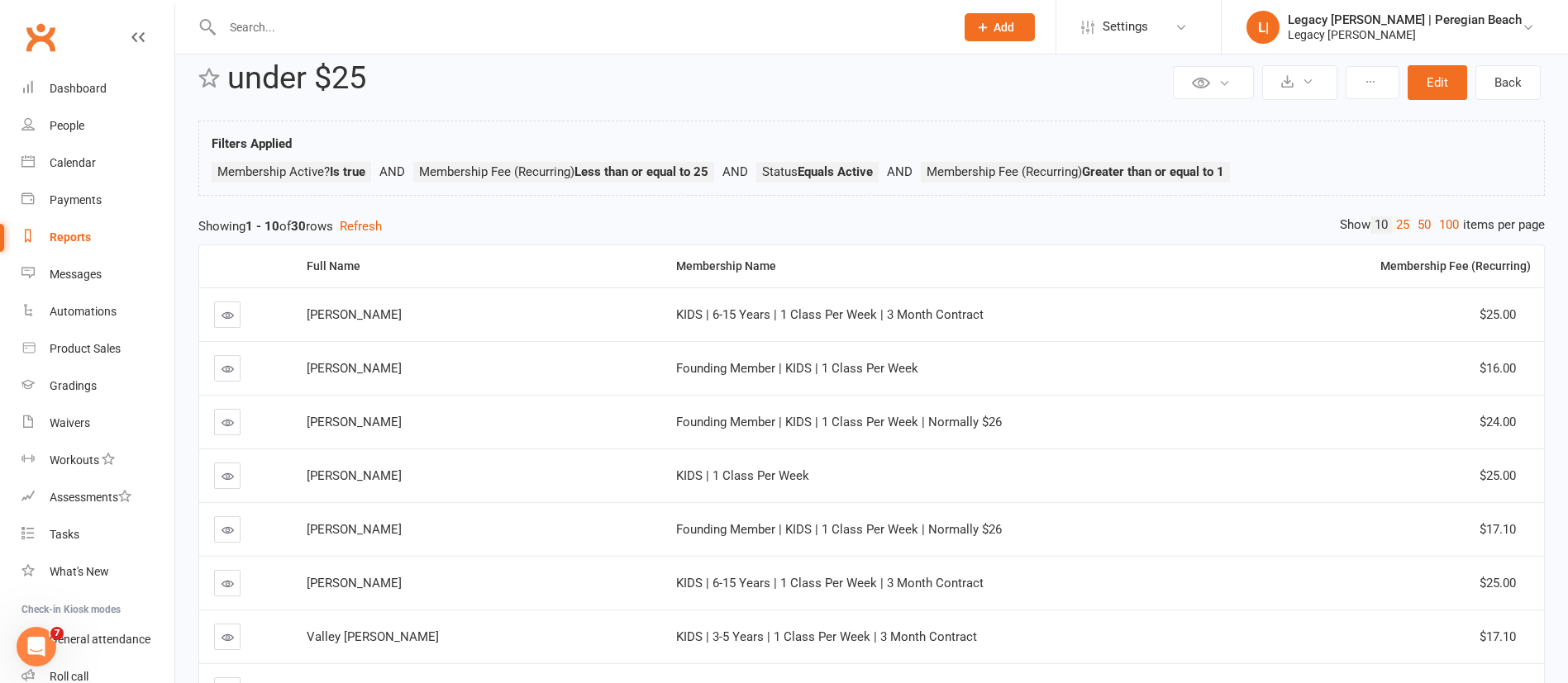
scroll to position [26, 0]
click at [1448, 223] on link "100" at bounding box center [1448, 228] width 28 height 17
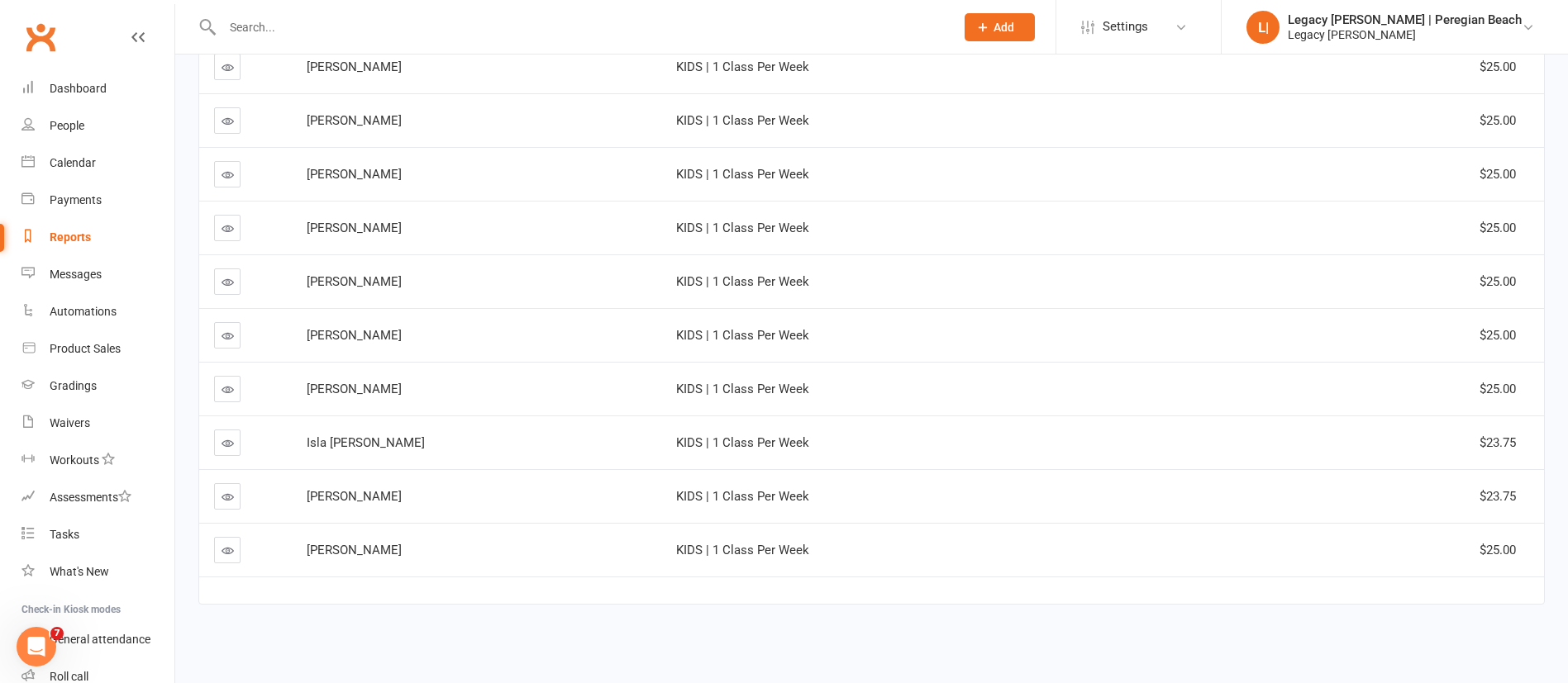
scroll to position [0, 0]
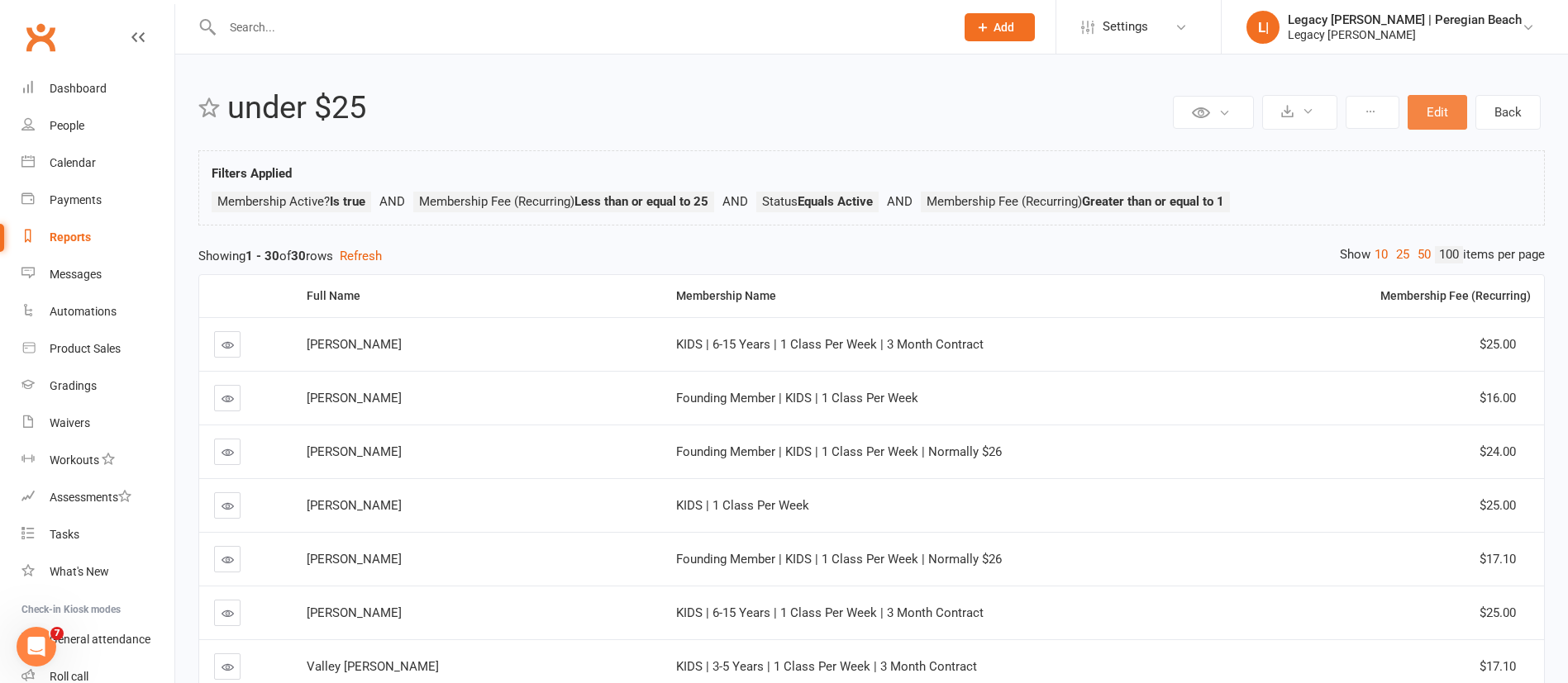
click at [1438, 108] on button "Edit" at bounding box center [1436, 112] width 59 height 35
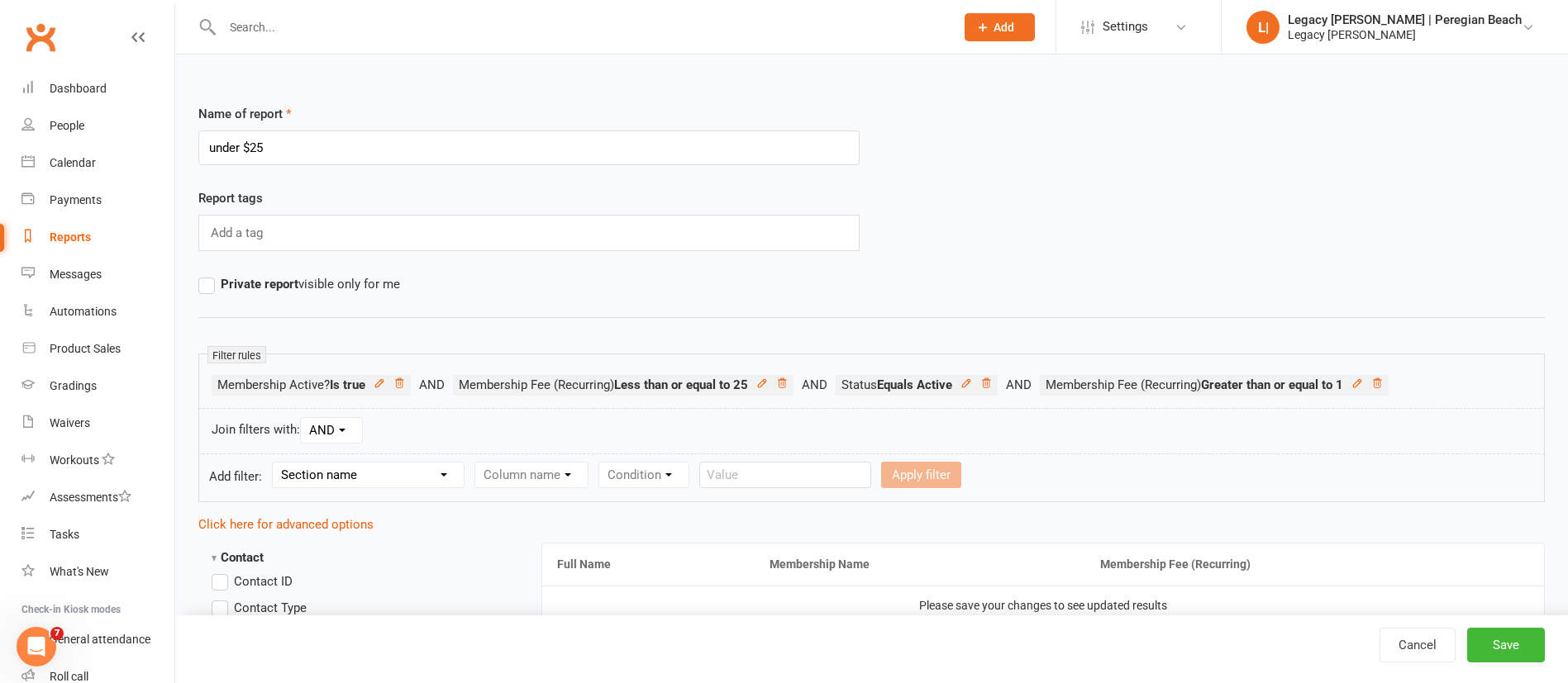
click at [212, 146] on input "under $25" at bounding box center [528, 148] width 661 height 35
type input "over $26-$35"
click at [786, 382] on icon at bounding box center [781, 382] width 9 height 9
click at [998, 381] on icon at bounding box center [994, 383] width 12 height 12
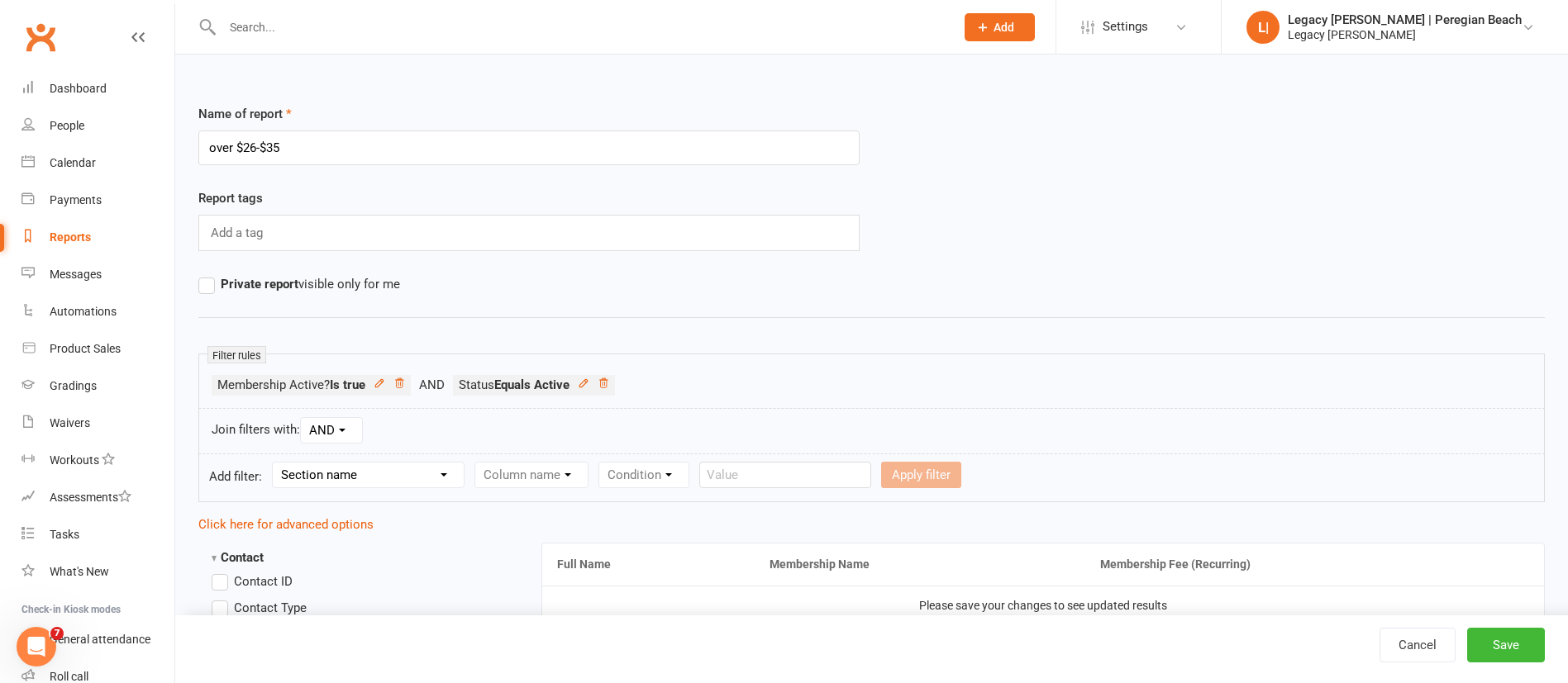
click at [333, 483] on select "Section name Contact Attendance Aggregate Payment Booking Waitlist Attendees Ca…" at bounding box center [368, 475] width 191 height 25
select select "11"
click at [275, 462] on select "Section name Contact Attendance Aggregate Payment Booking Waitlist Attendees Ca…" at bounding box center [368, 475] width 191 height 25
click at [540, 456] on form "Add filter: Section name Contact Attendance Aggregate Payment Booking Waitlist …" at bounding box center [871, 478] width 1346 height 48
click at [540, 463] on select "Column name Membership ID Membership Name Membership Category Membership Start …" at bounding box center [636, 475] width 322 height 25
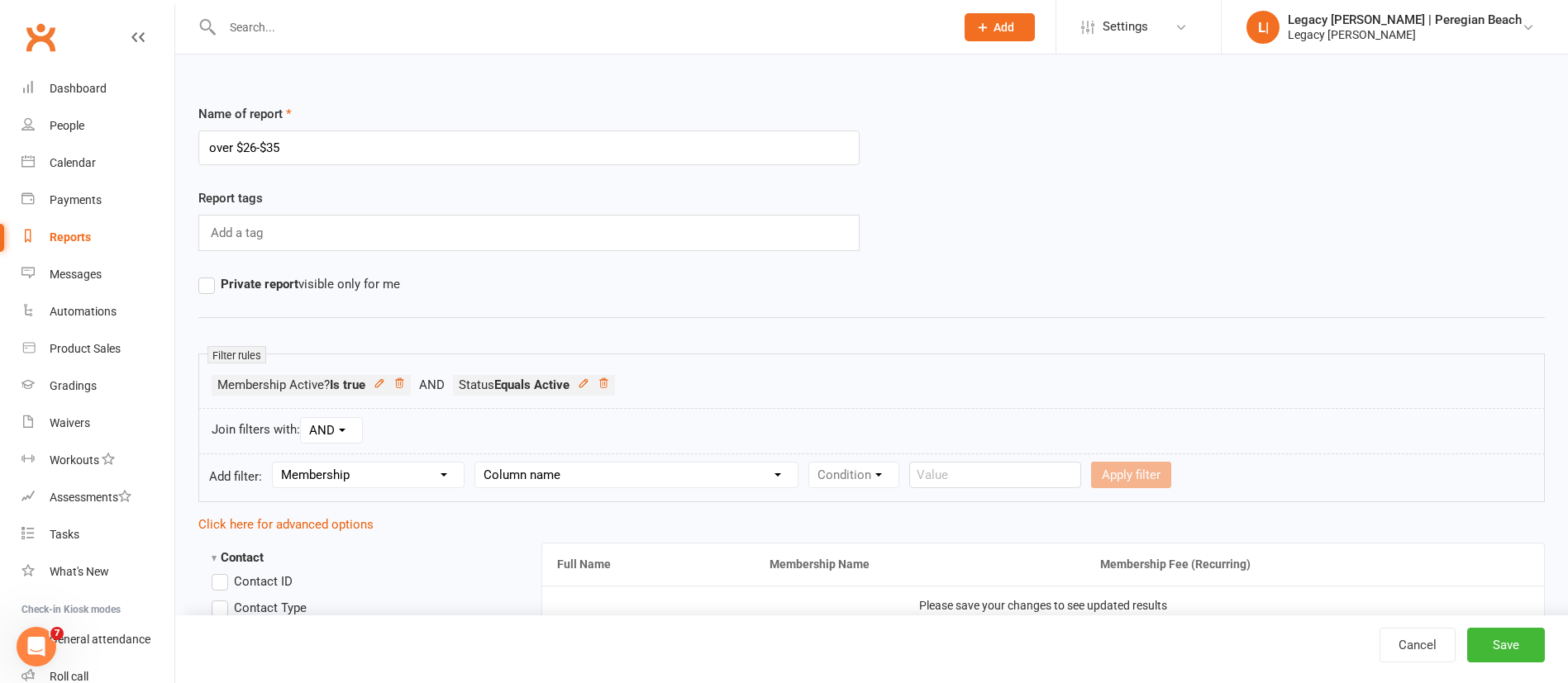
select select "13"
click at [478, 462] on select "Column name Membership ID Membership Name Membership Category Membership Start …" at bounding box center [636, 475] width 322 height 25
click at [864, 474] on select "Condition Is Is not Less than Greater than Less than or equal to Greater than o…" at bounding box center [892, 475] width 166 height 25
select select "5"
click at [812, 462] on select "Condition Is Is not Less than Greater than Less than or equal to Greater than o…" at bounding box center [892, 475] width 166 height 25
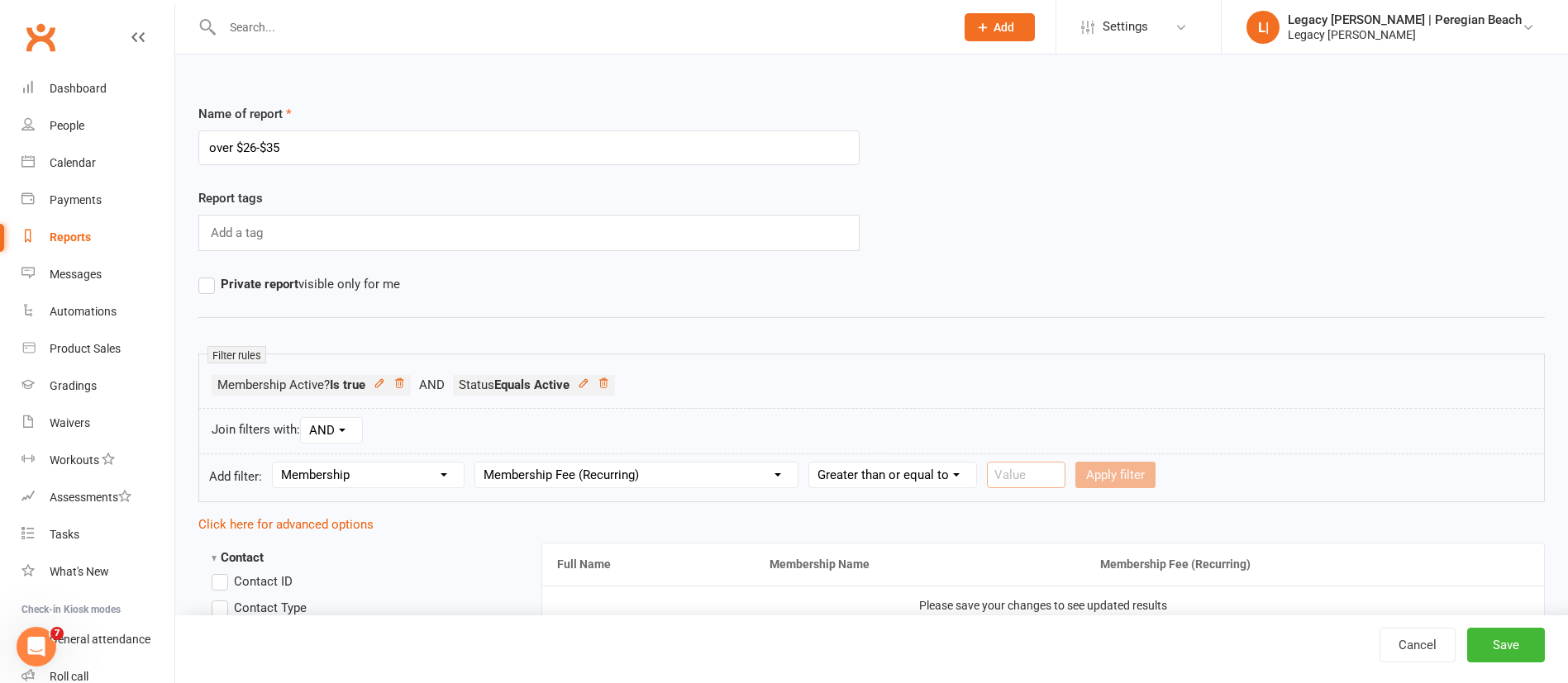
click at [1035, 478] on input "number" at bounding box center [1025, 474] width 78 height 26
type input "26"
click at [1117, 476] on button "Apply filter" at bounding box center [1115, 474] width 80 height 26
select select
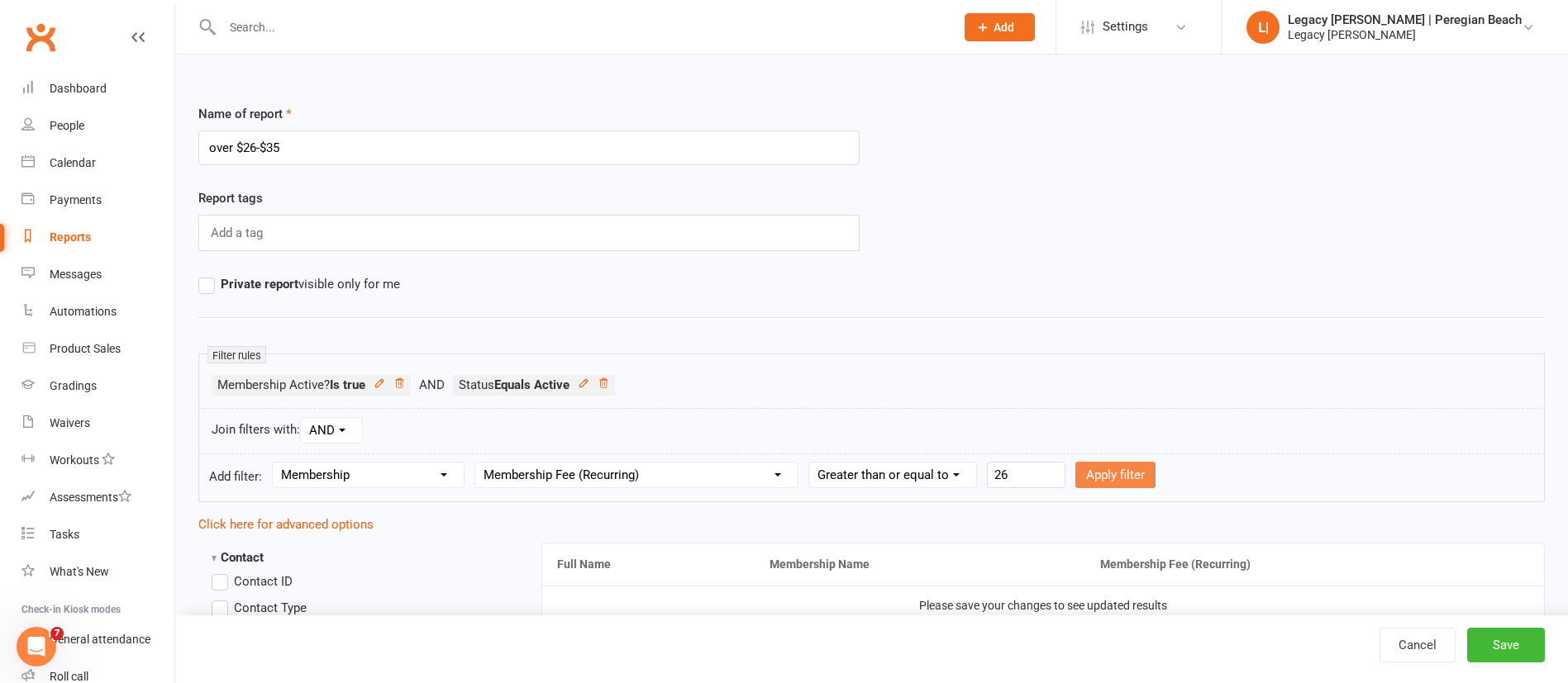
select select
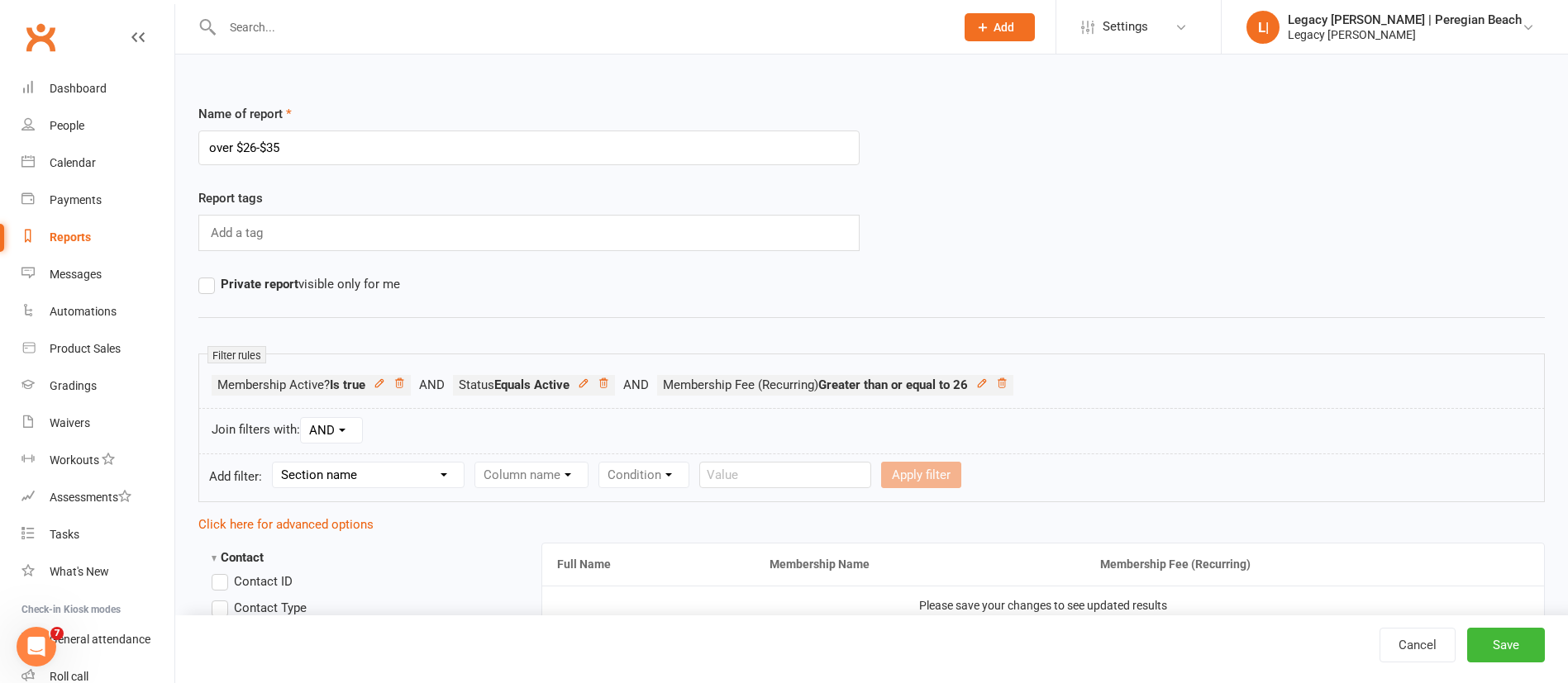
click at [376, 472] on select "Section name Contact Attendance Aggregate Payment Booking Waitlist Attendees Ca…" at bounding box center [368, 475] width 191 height 25
select select "11"
click at [275, 462] on select "Section name Contact Attendance Aggregate Payment Booking Waitlist Attendees Ca…" at bounding box center [368, 475] width 191 height 25
click at [546, 472] on select "Column name Membership ID Membership Name Membership Category Membership Start …" at bounding box center [636, 475] width 322 height 25
select select "13"
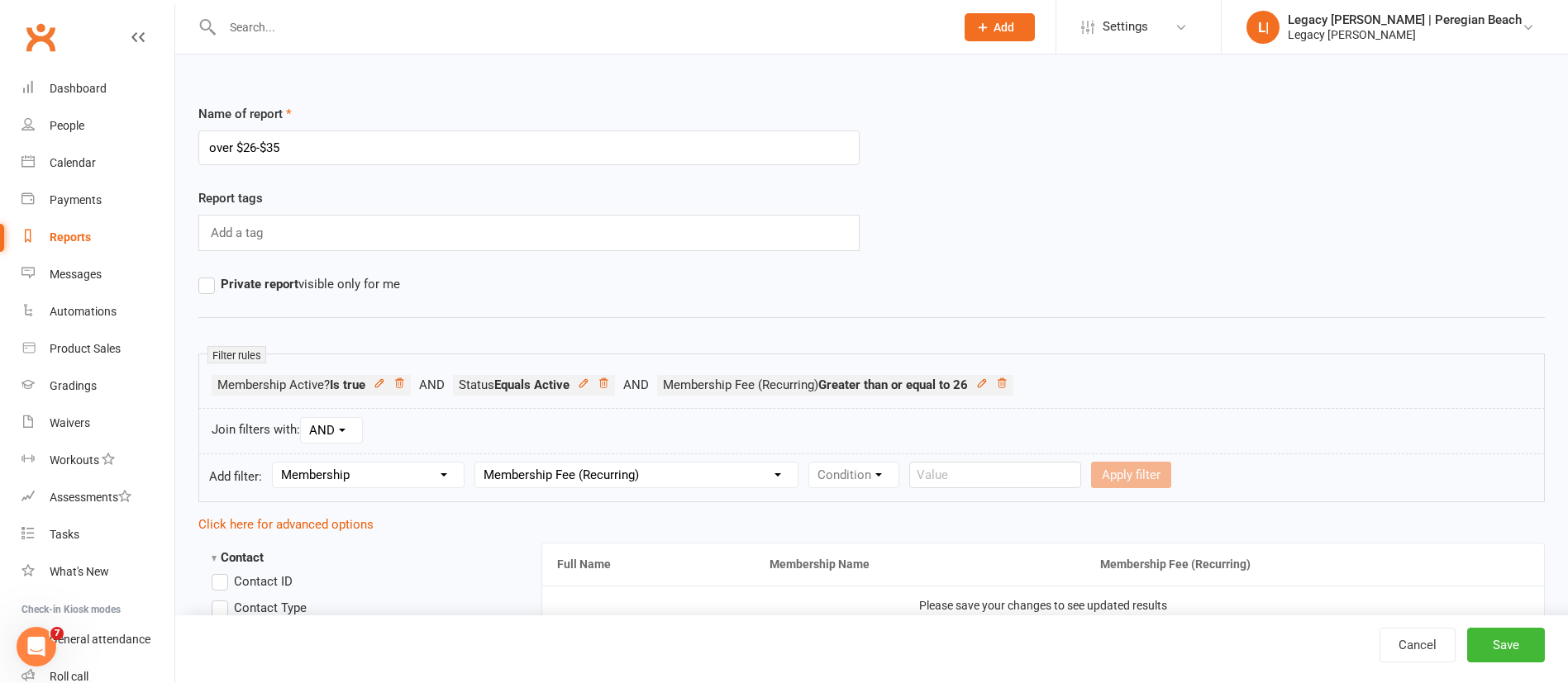
click at [478, 462] on select "Column name Membership ID Membership Name Membership Category Membership Start …" at bounding box center [636, 475] width 322 height 25
click at [891, 482] on select "Condition Is Is not Less than Greater than Less than or equal to Greater than o…" at bounding box center [892, 475] width 166 height 25
select select "4"
click at [812, 462] on select "Condition Is Is not Less than Greater than Less than or equal to Greater than o…" at bounding box center [892, 475] width 166 height 25
click at [1039, 485] on input "number" at bounding box center [1025, 474] width 78 height 26
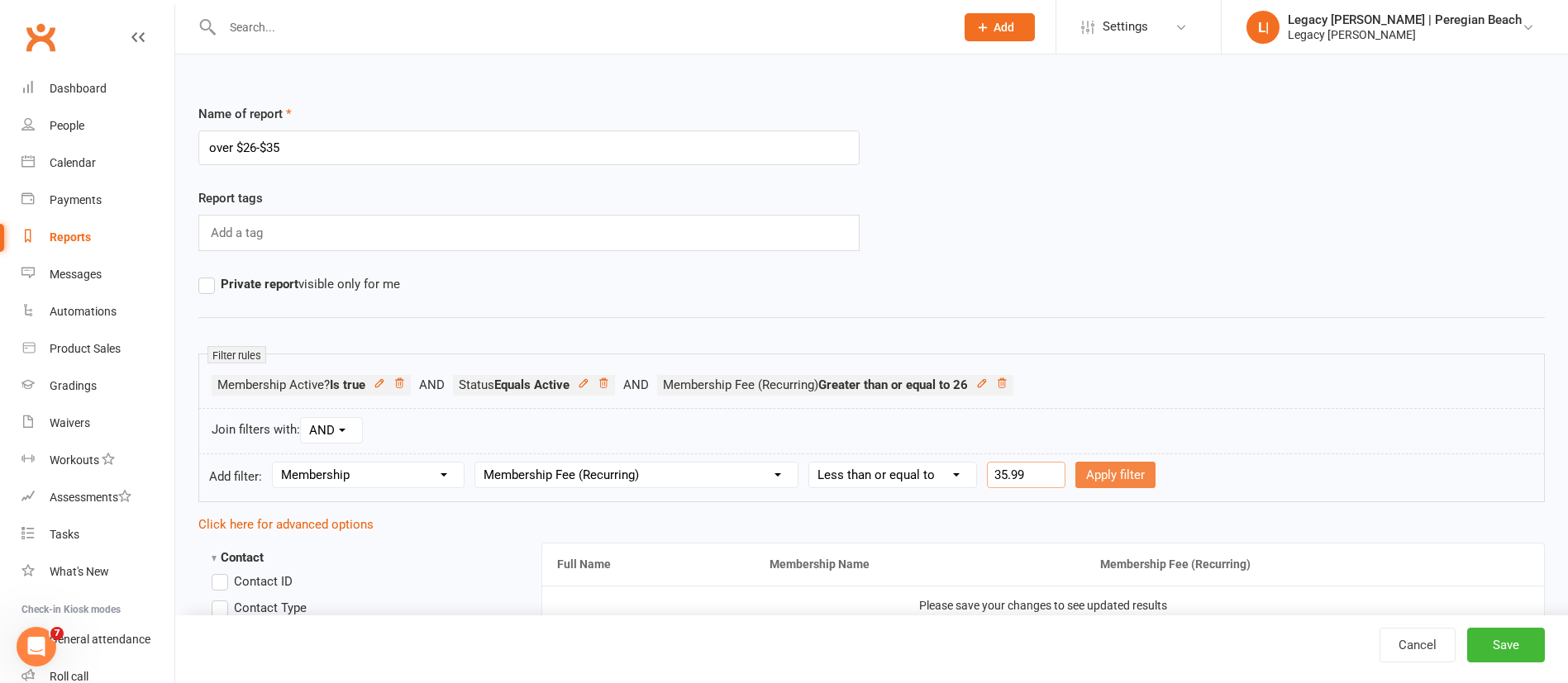
type input "35.99"
click at [1135, 481] on button "Apply filter" at bounding box center [1115, 474] width 80 height 26
select select
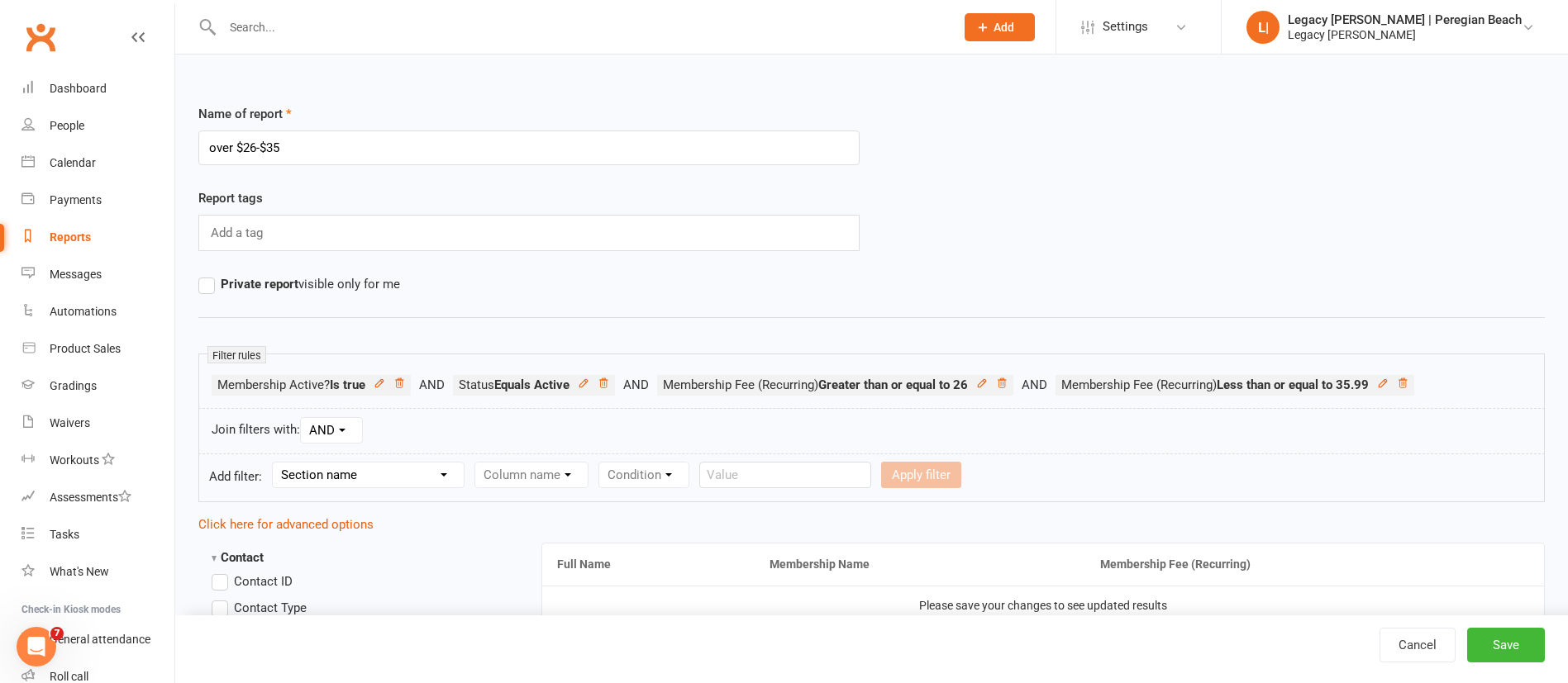
click at [1135, 481] on form "Add filter: Section name Contact Attendance Aggregate Payment Booking Waitlist …" at bounding box center [871, 478] width 1346 height 48
click at [1531, 638] on button "Save" at bounding box center [1506, 645] width 77 height 35
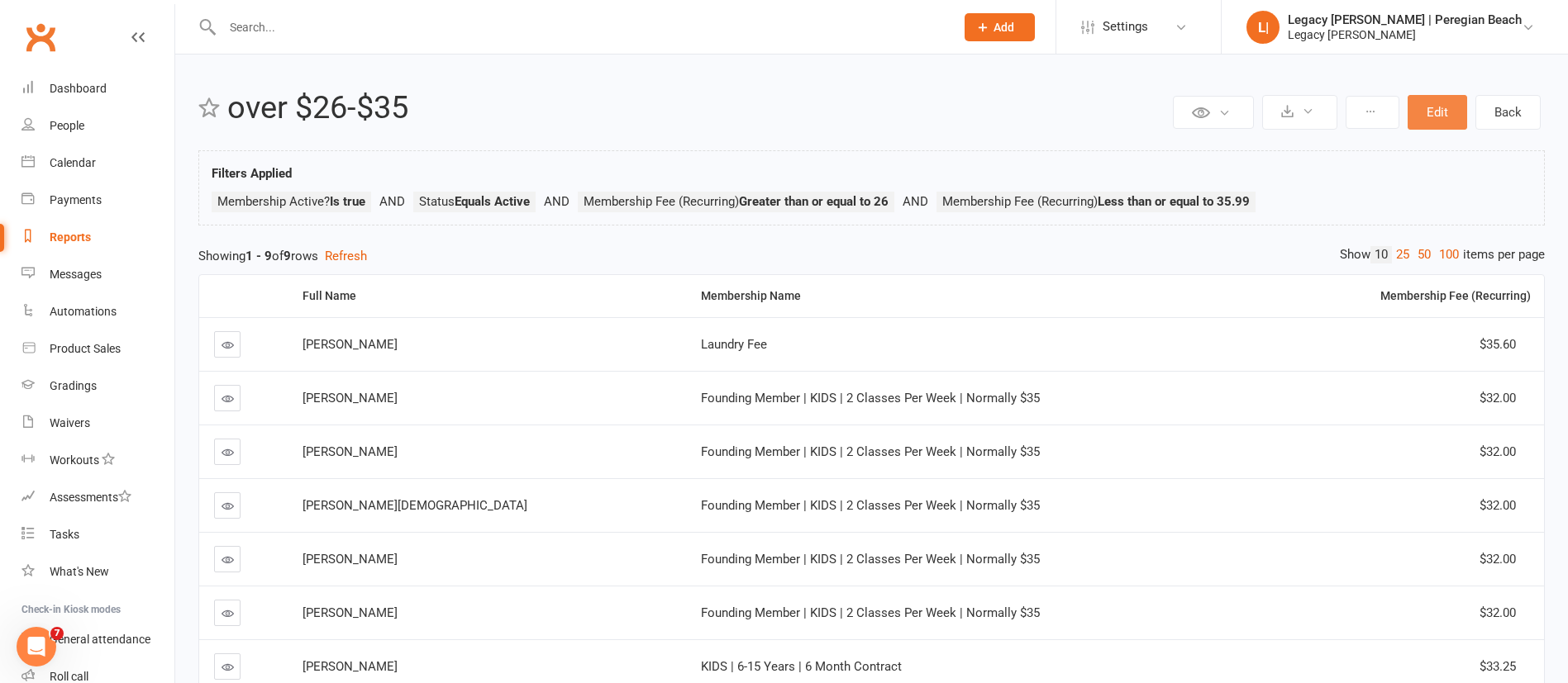
click at [1453, 101] on button "Edit" at bounding box center [1436, 112] width 59 height 35
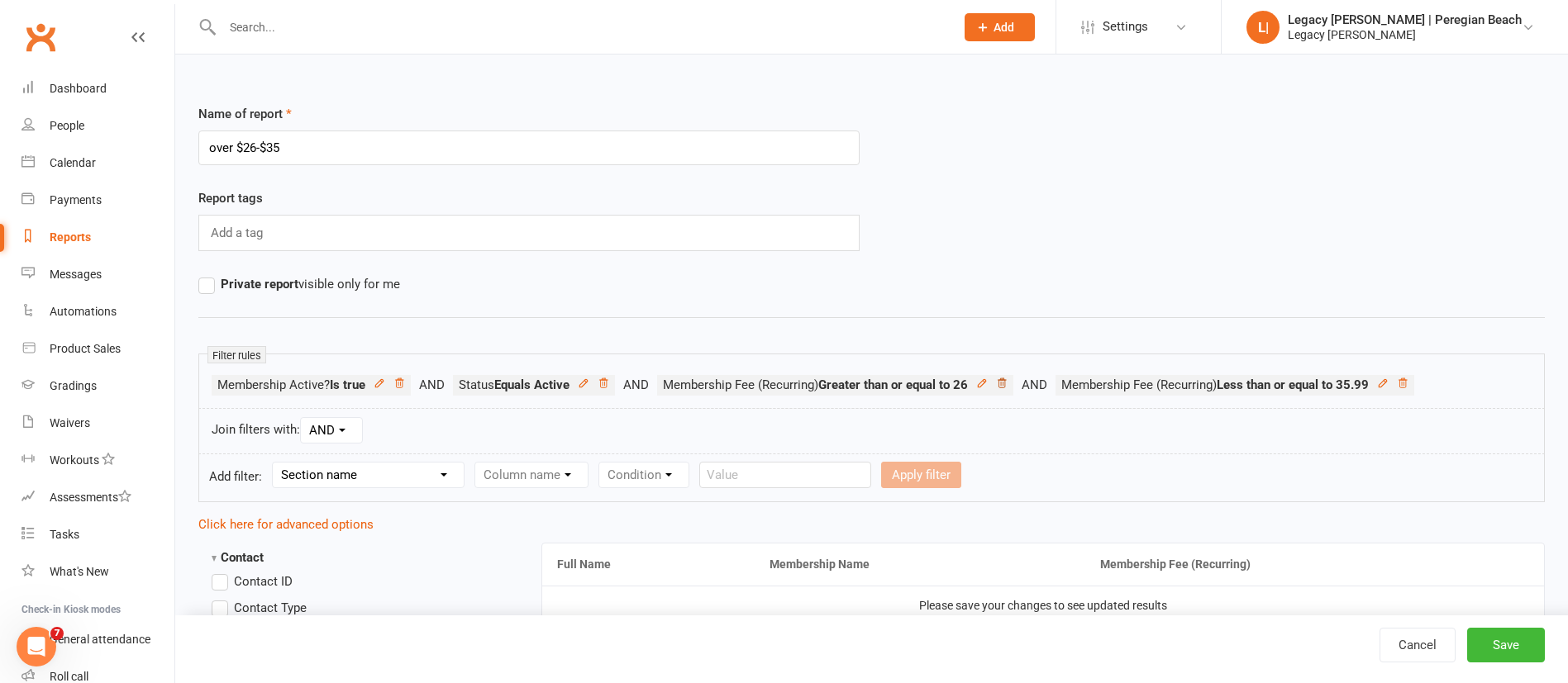
click at [1006, 387] on icon at bounding box center [1002, 382] width 9 height 9
click at [1009, 387] on icon at bounding box center [1004, 382] width 9 height 9
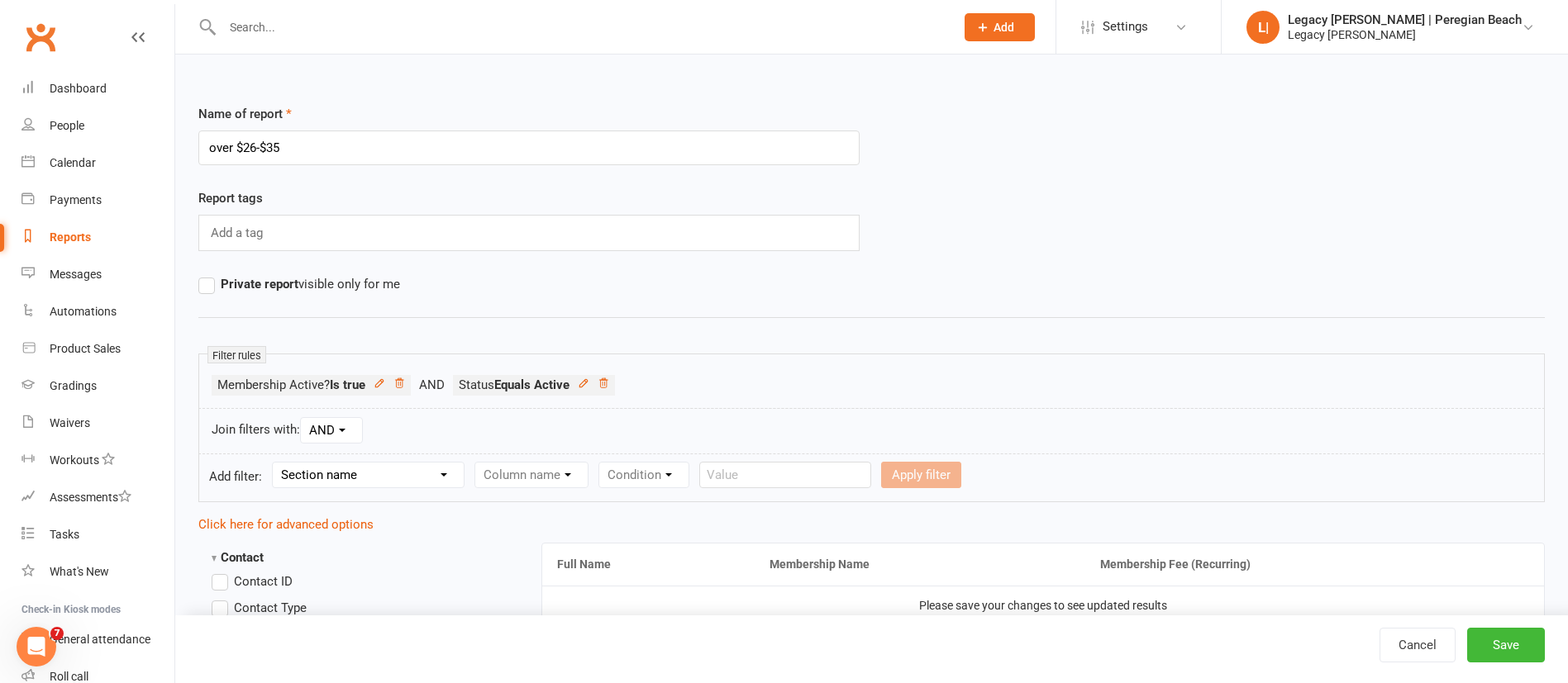
click at [389, 477] on select "Section name Contact Attendance Aggregate Payment Booking Waitlist Attendees Ca…" at bounding box center [368, 475] width 191 height 25
select select "11"
click at [275, 462] on select "Section name Contact Attendance Aggregate Payment Booking Waitlist Attendees Ca…" at bounding box center [368, 475] width 191 height 25
click at [550, 465] on select "Column name Membership ID Membership Name Membership Category Membership Start …" at bounding box center [636, 475] width 322 height 25
select select "13"
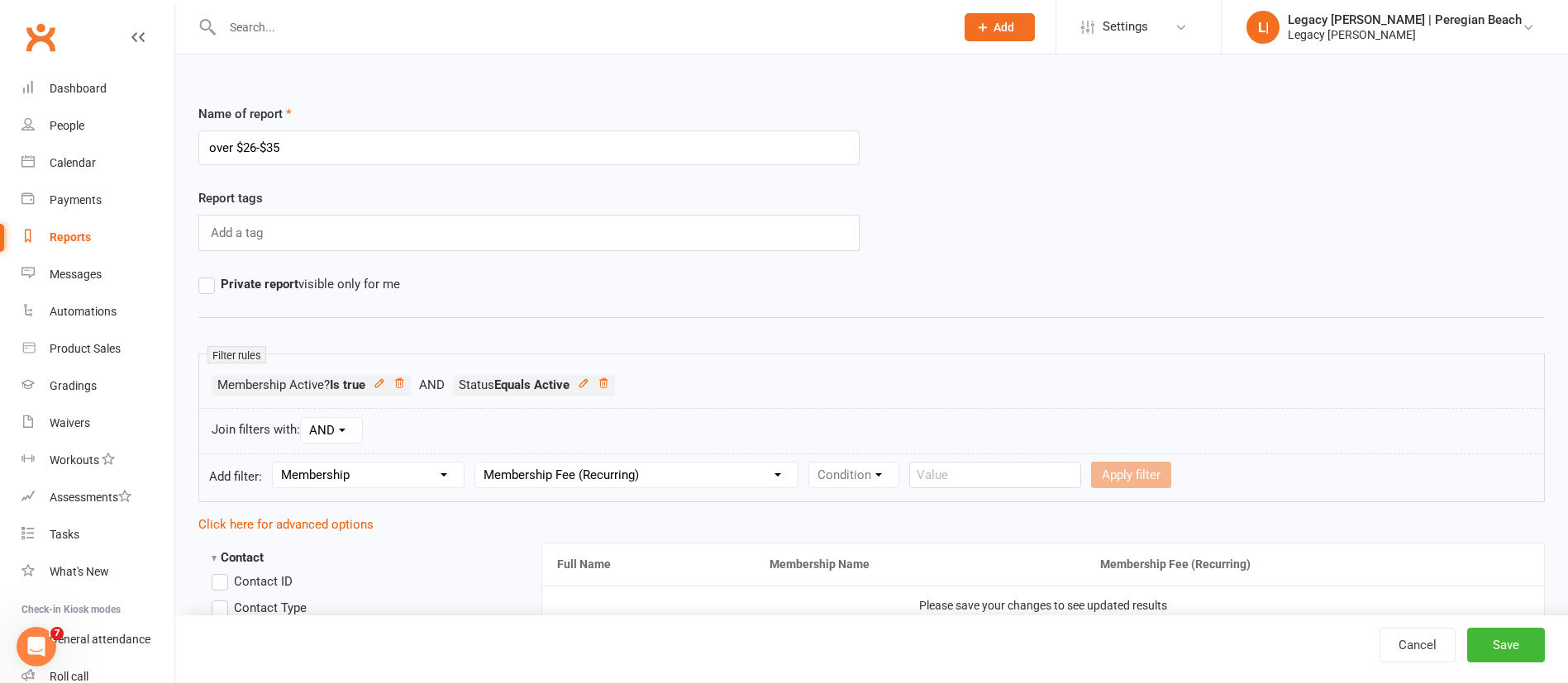
click at [478, 462] on select "Column name Membership ID Membership Name Membership Category Membership Start …" at bounding box center [636, 475] width 322 height 25
click at [885, 472] on select "Condition Is Is not Less than Greater than Less than or equal to Greater than o…" at bounding box center [892, 475] width 166 height 25
select select "5"
click at [812, 462] on select "Condition Is Is not Less than Greater than Less than or equal to Greater than o…" at bounding box center [892, 475] width 166 height 25
click at [1026, 461] on input "number" at bounding box center [1025, 474] width 78 height 26
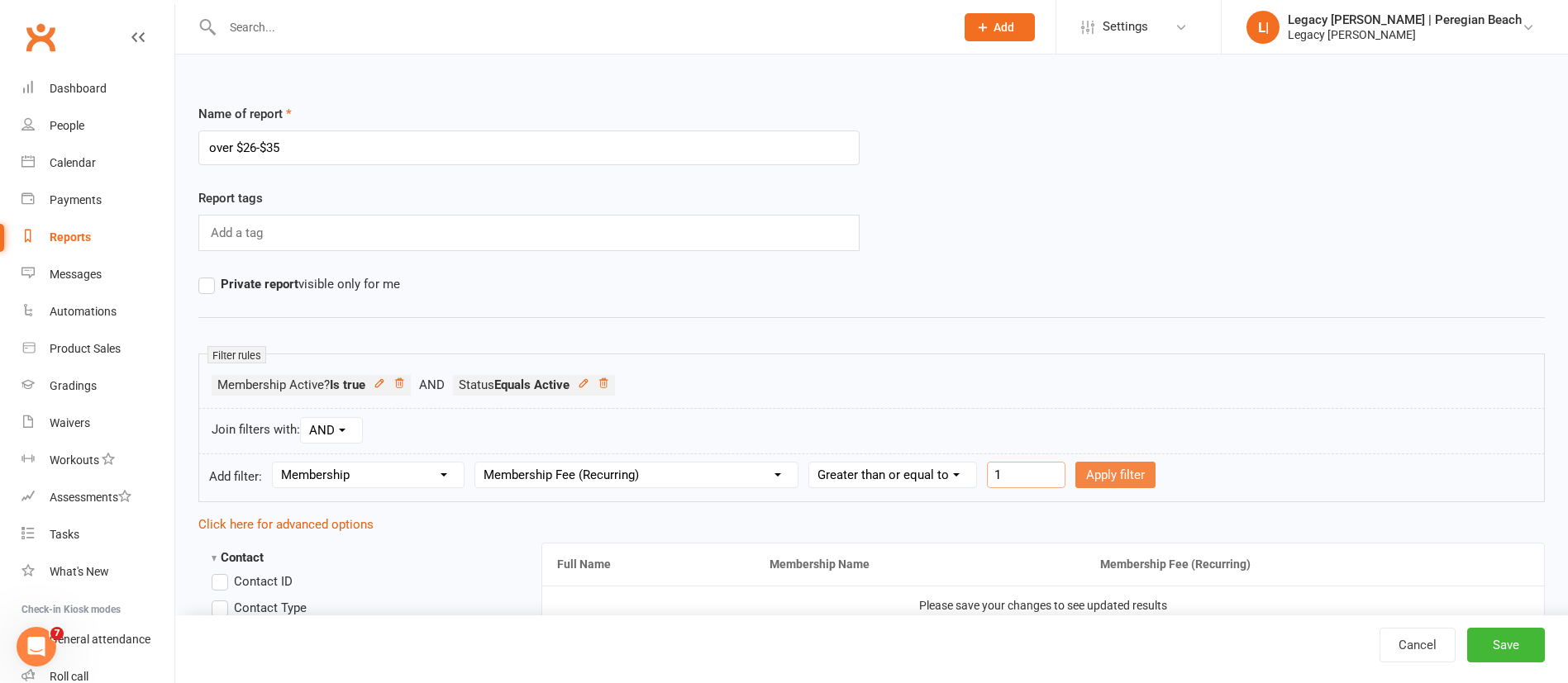
type input "1"
click at [1117, 468] on button "Apply filter" at bounding box center [1115, 474] width 80 height 26
select select
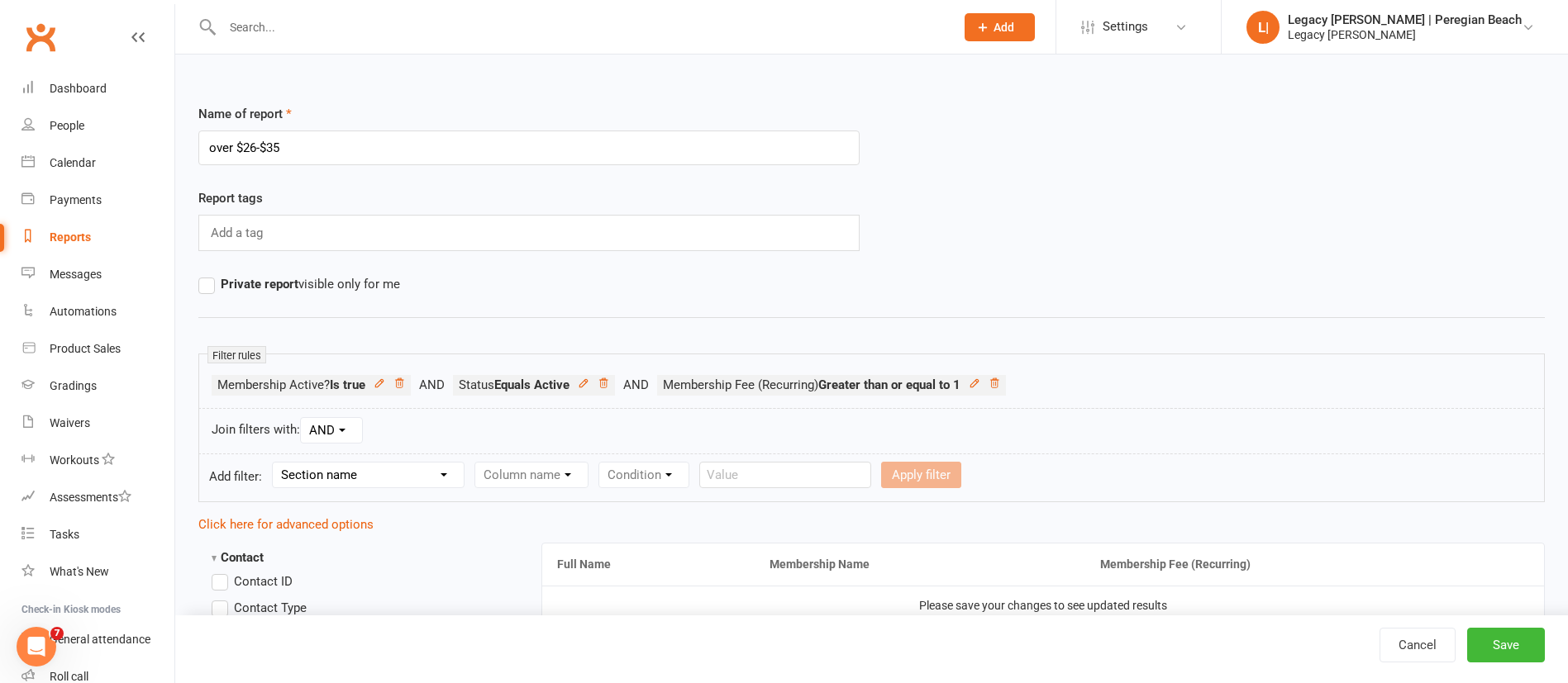
click at [367, 474] on select "Section name Contact Attendance Aggregate Payment Booking Waitlist Attendees Ca…" at bounding box center [368, 475] width 191 height 25
select select "11"
click at [275, 462] on select "Section name Contact Attendance Aggregate Payment Booking Waitlist Attendees Ca…" at bounding box center [368, 475] width 191 height 25
click at [580, 468] on select "Column name Membership ID Membership Name Membership Category Membership Start …" at bounding box center [636, 475] width 322 height 25
select select "13"
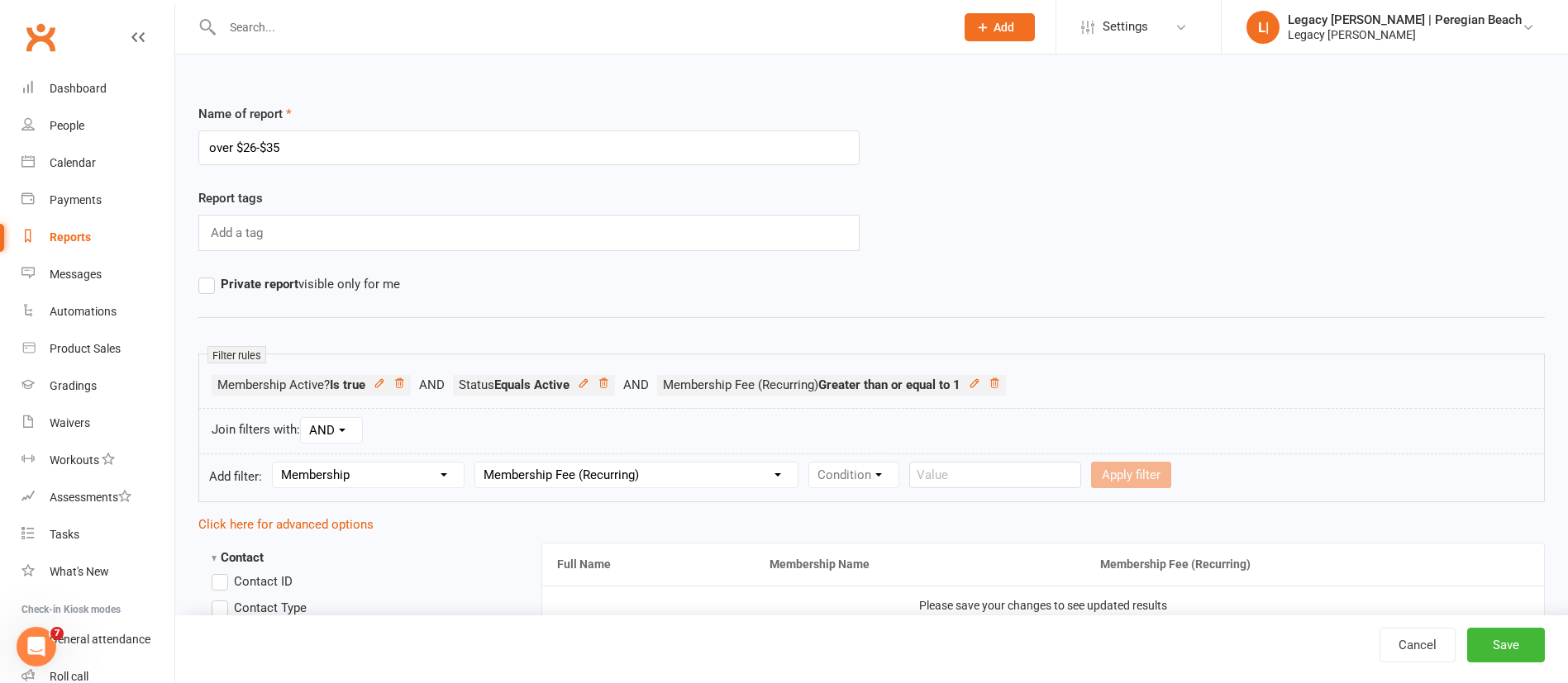
click at [478, 462] on select "Column name Membership ID Membership Name Membership Category Membership Start …" at bounding box center [636, 475] width 322 height 25
click at [885, 479] on select "Condition Is Is not Less than Greater than Less than or equal to Greater than o…" at bounding box center [892, 475] width 166 height 25
select select "4"
click at [812, 462] on select "Condition Is Is not Less than Greater than Less than or equal to Greater than o…" at bounding box center [892, 475] width 166 height 25
click at [1052, 463] on input "number" at bounding box center [1025, 474] width 78 height 26
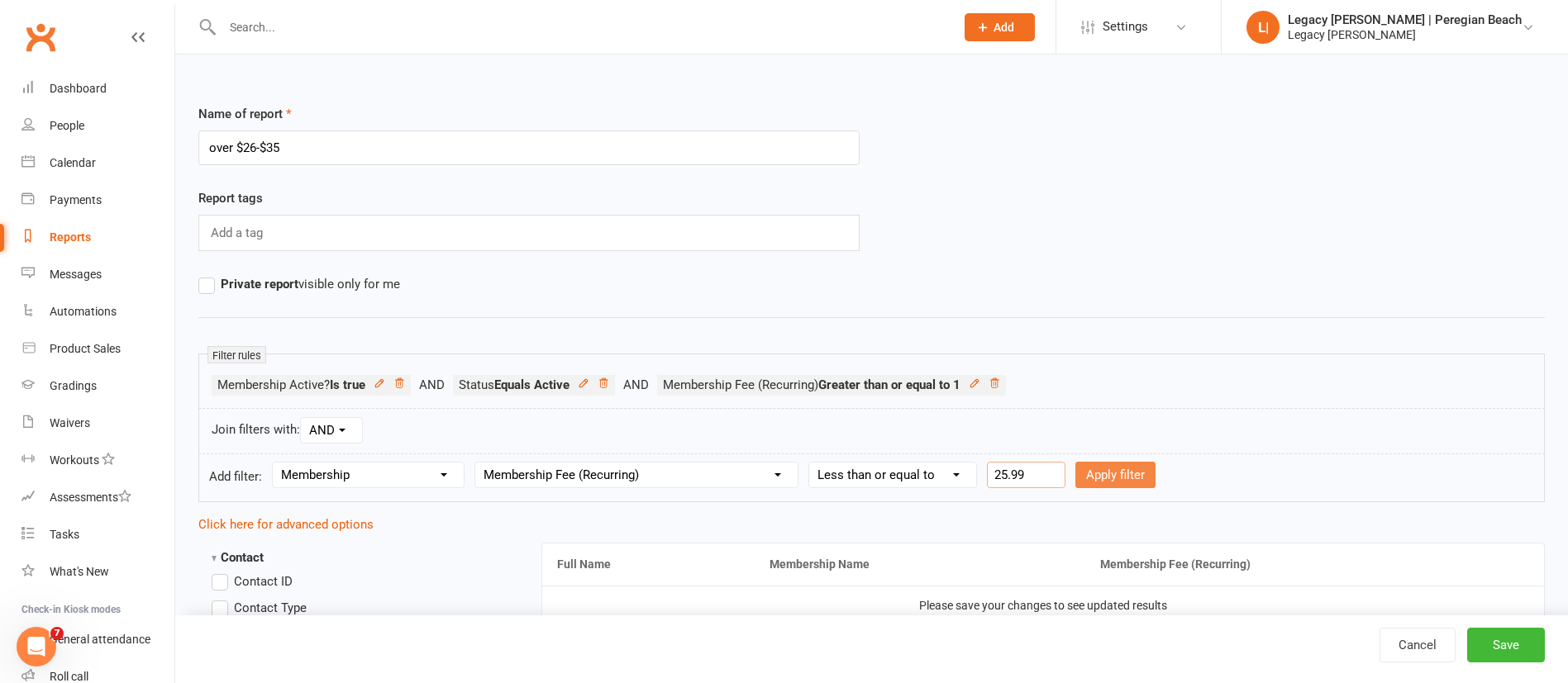
type input "25.99"
click at [1139, 475] on button "Apply filter" at bounding box center [1115, 474] width 80 height 26
select select
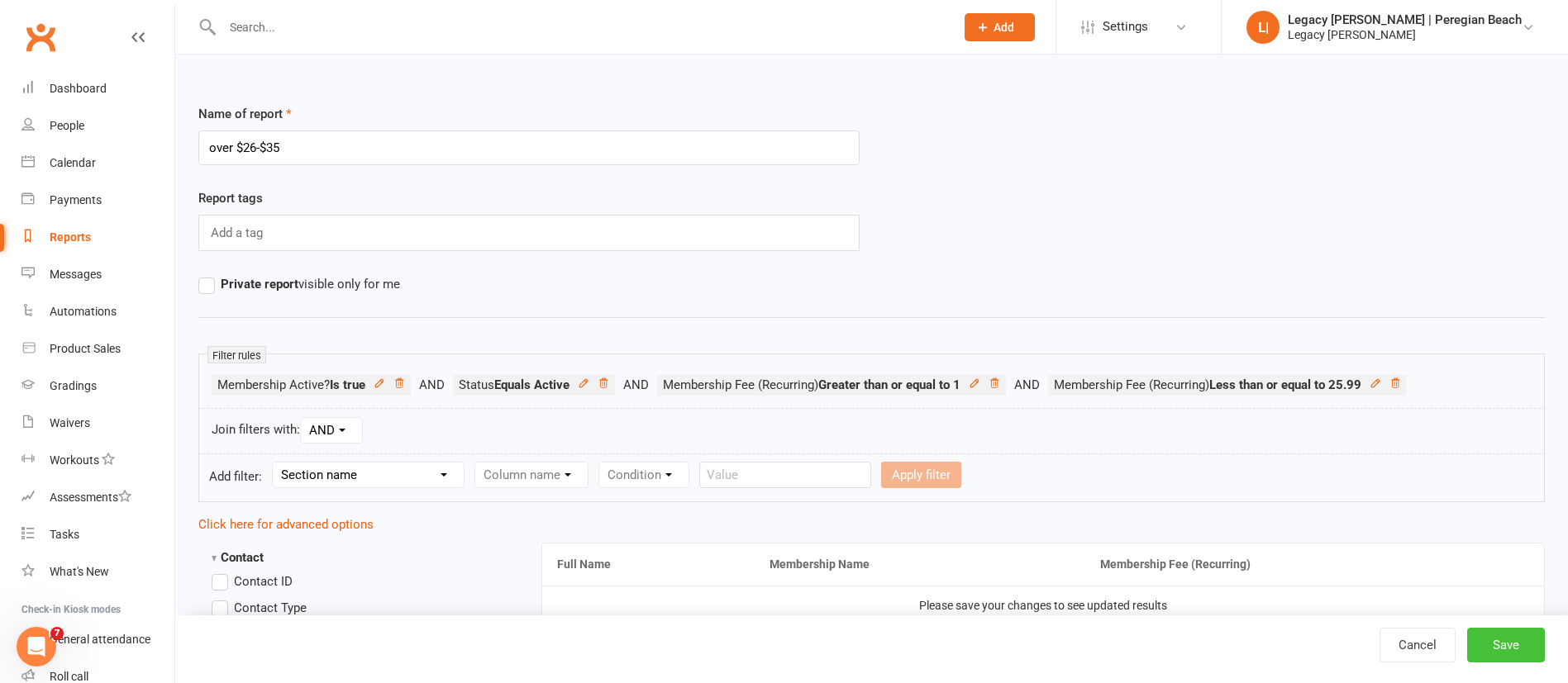
click at [1507, 642] on button "Save" at bounding box center [1506, 645] width 77 height 35
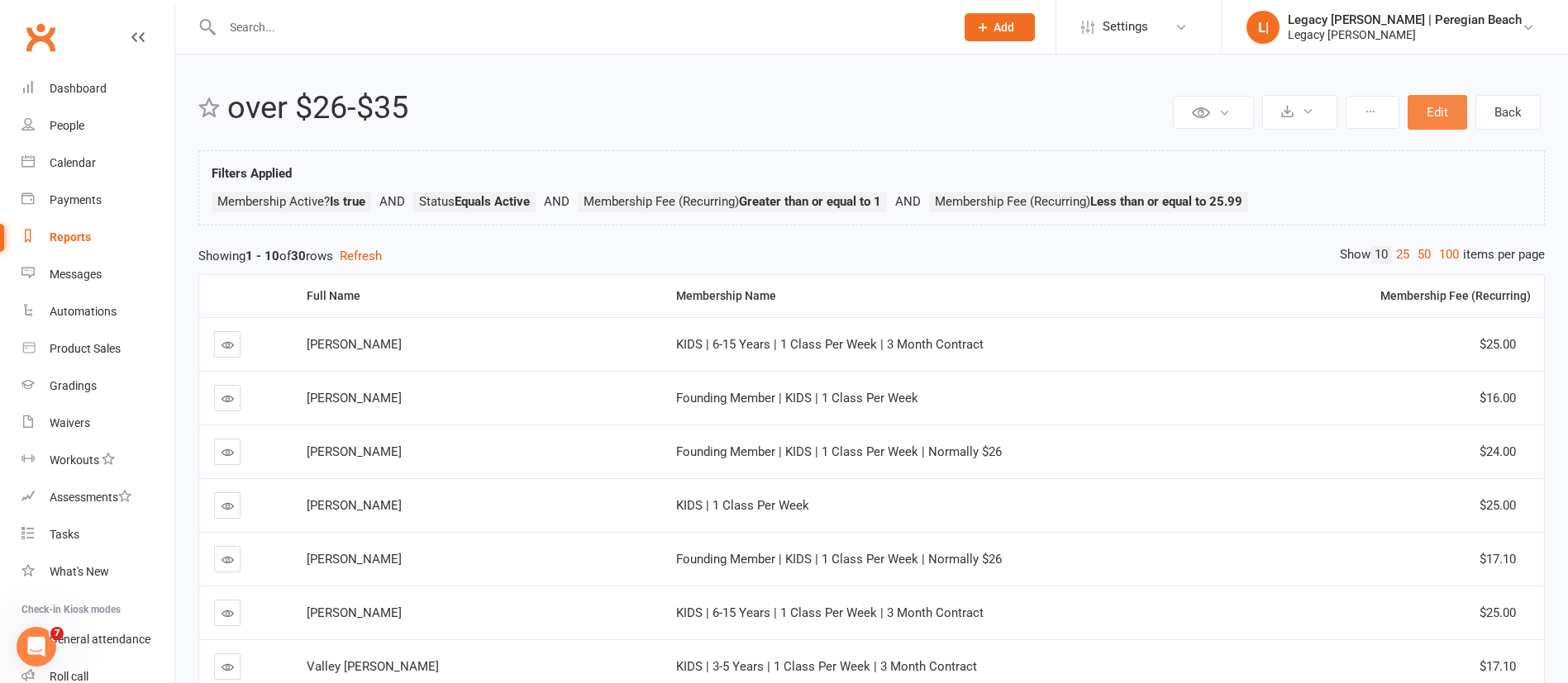
click at [1443, 102] on button "Edit" at bounding box center [1436, 112] width 59 height 35
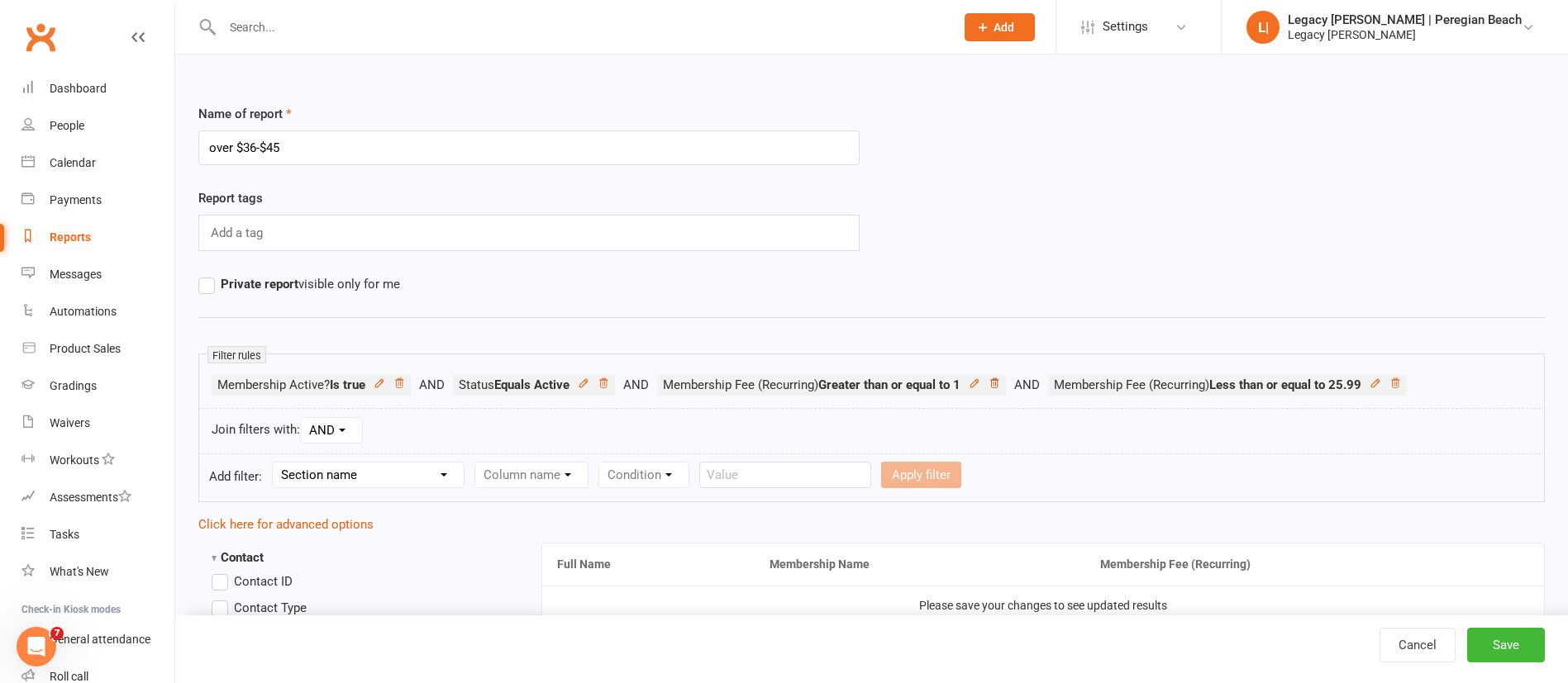
click at [1000, 384] on icon at bounding box center [994, 383] width 12 height 12
click at [1010, 387] on icon at bounding box center [1004, 383] width 12 height 12
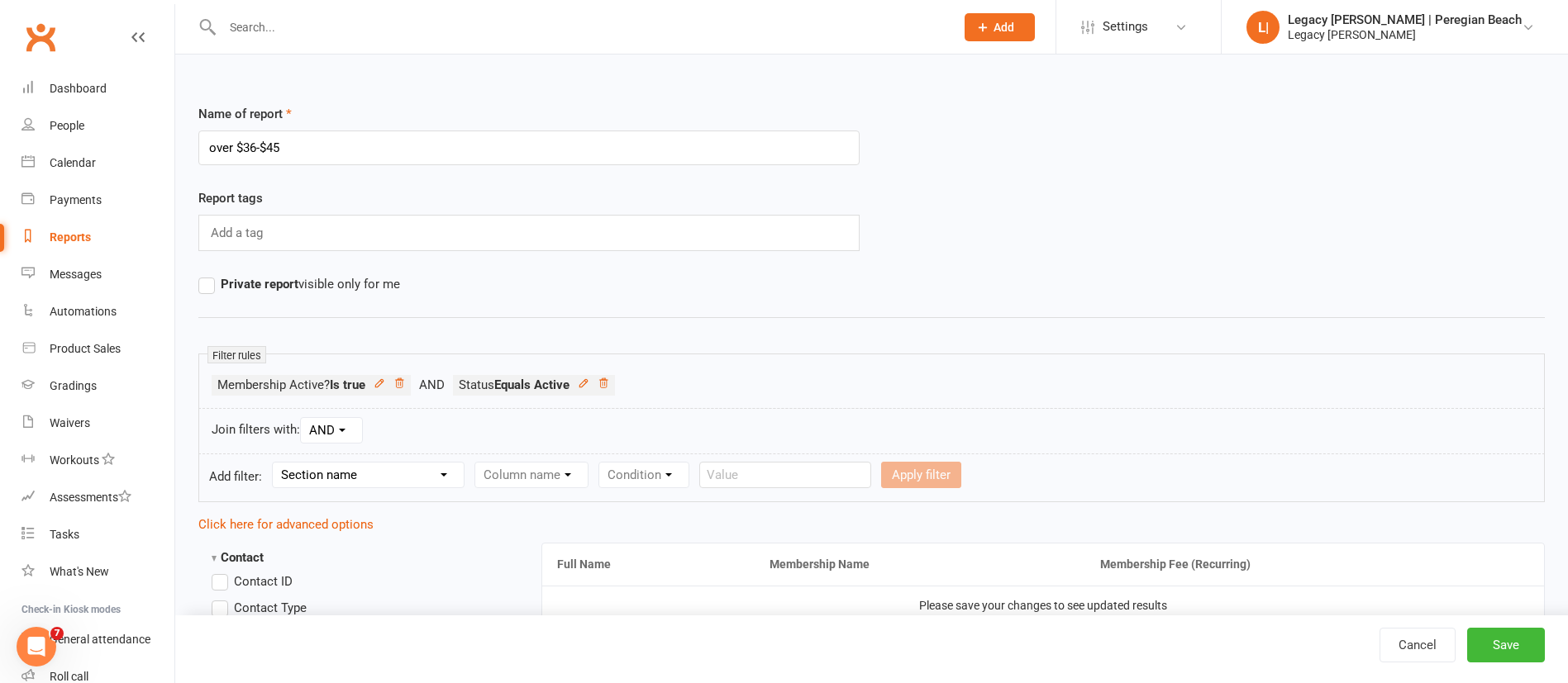
click at [405, 481] on select "Section name Contact Attendance Aggregate Payment Booking Waitlist Attendees Ca…" at bounding box center [368, 475] width 191 height 25
click at [812, 422] on div "Join filters with: AND OR" at bounding box center [871, 431] width 1346 height 46
click at [369, 159] on input "over $36-$45" at bounding box center [528, 148] width 661 height 35
type input "over $36-$39"
click at [335, 472] on select "Section name Contact Attendance Aggregate Payment Booking Waitlist Attendees Ca…" at bounding box center [368, 475] width 191 height 25
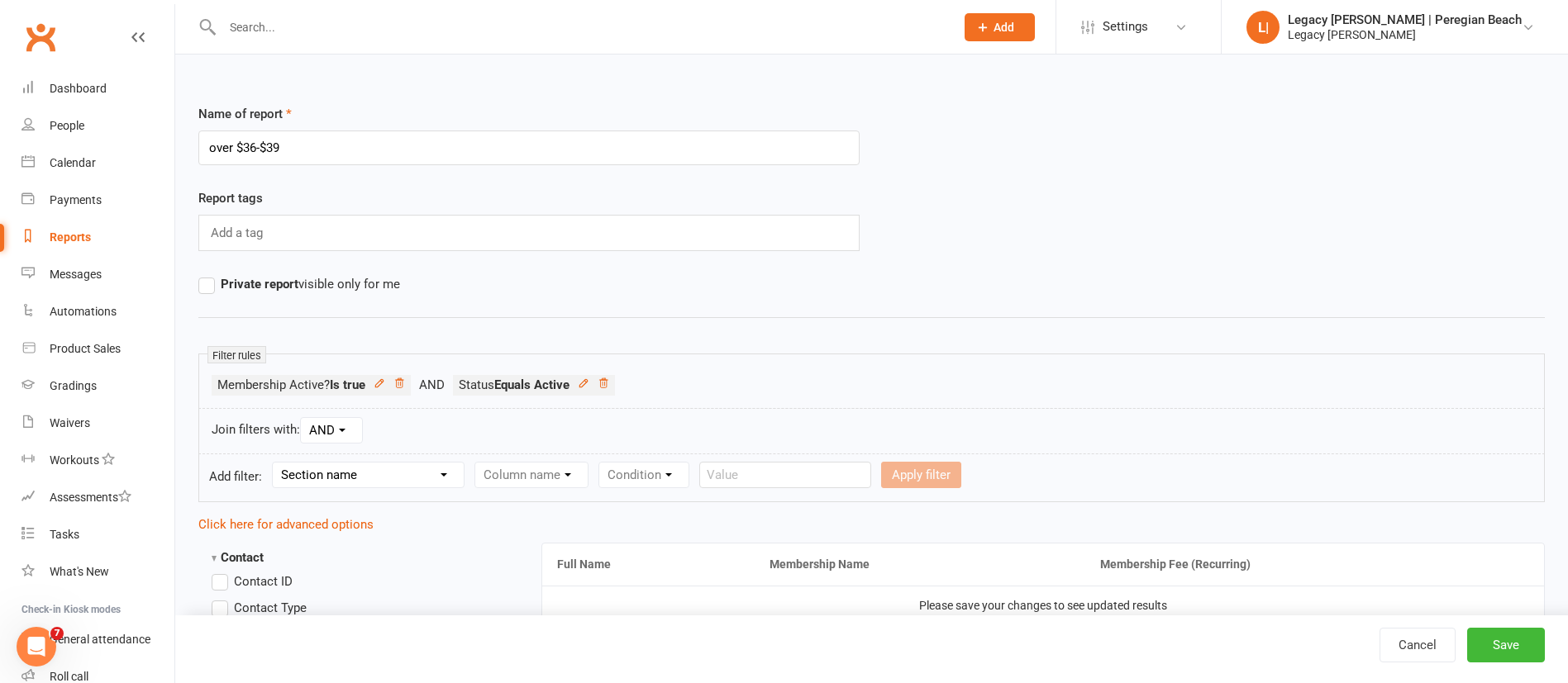
select select "11"
click at [275, 462] on select "Section name Contact Attendance Aggregate Payment Booking Waitlist Attendees Ca…" at bounding box center [368, 475] width 191 height 25
click at [540, 474] on select "Column name Membership ID Membership Name Membership Category Membership Start …" at bounding box center [636, 475] width 322 height 25
select select "13"
click at [478, 462] on select "Column name Membership ID Membership Name Membership Category Membership Start …" at bounding box center [636, 475] width 322 height 25
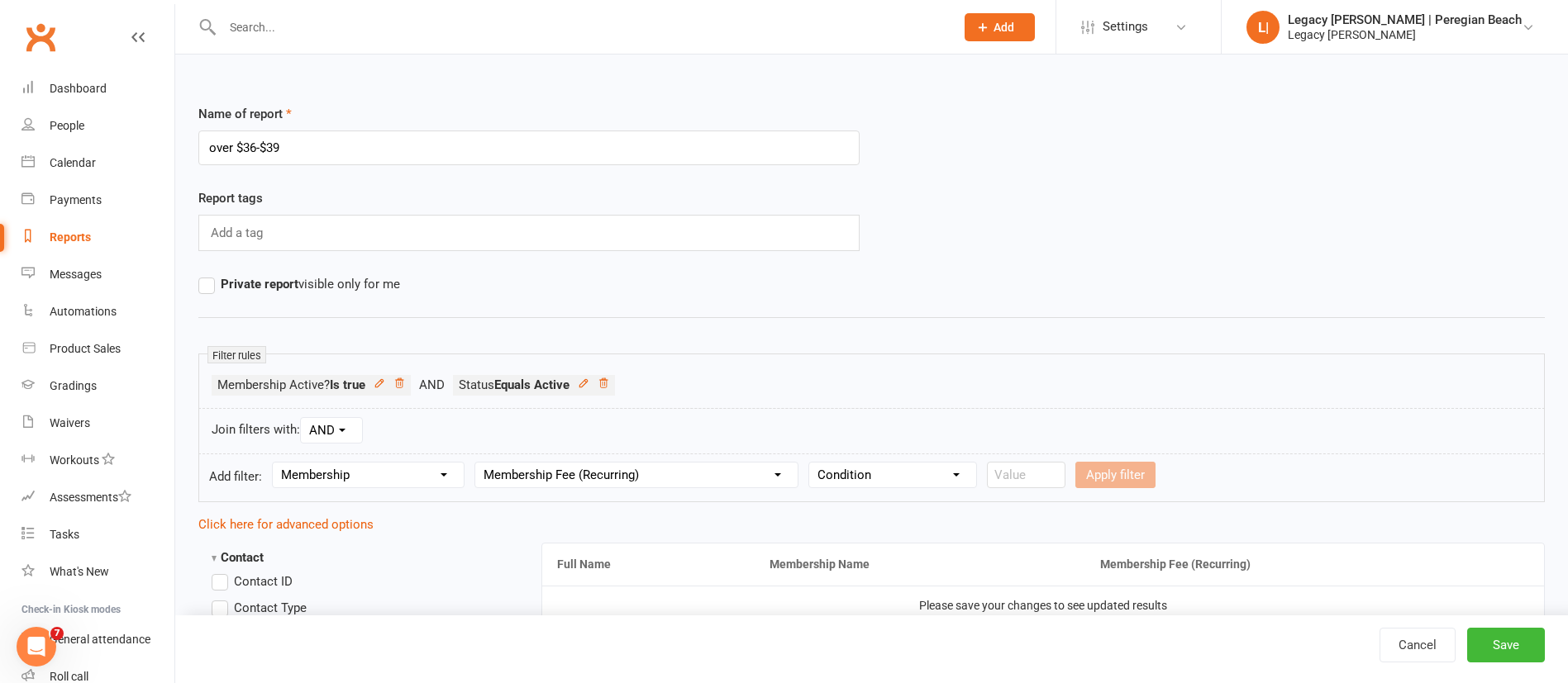
click at [857, 483] on select "Condition Is Is not Less than Greater than Less than or equal to Greater than o…" at bounding box center [892, 475] width 166 height 25
select select "5"
click at [812, 462] on select "Condition Is Is not Less than Greater than Less than or equal to Greater than o…" at bounding box center [892, 475] width 166 height 25
click at [1048, 474] on input "number" at bounding box center [1025, 474] width 78 height 26
type input "36"
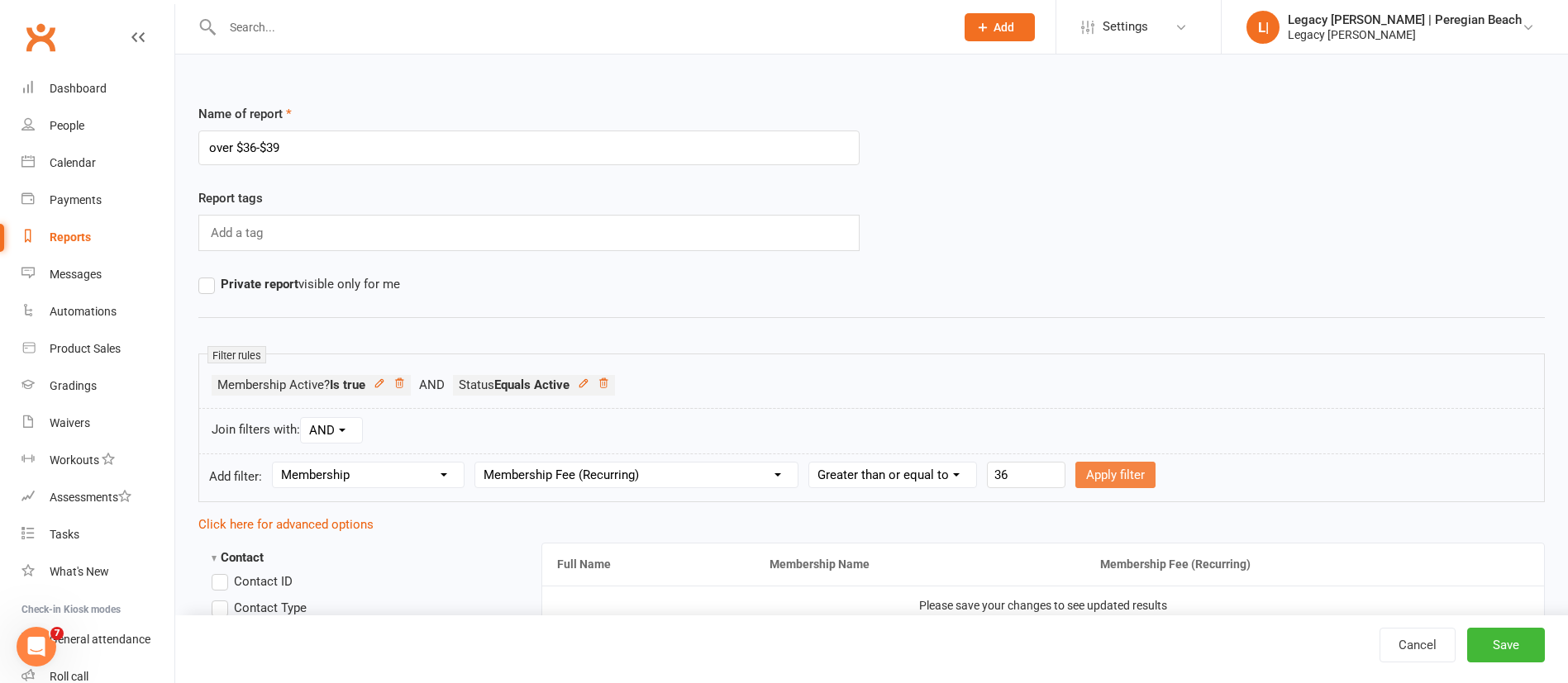
click at [1128, 477] on button "Apply filter" at bounding box center [1115, 474] width 80 height 26
select select
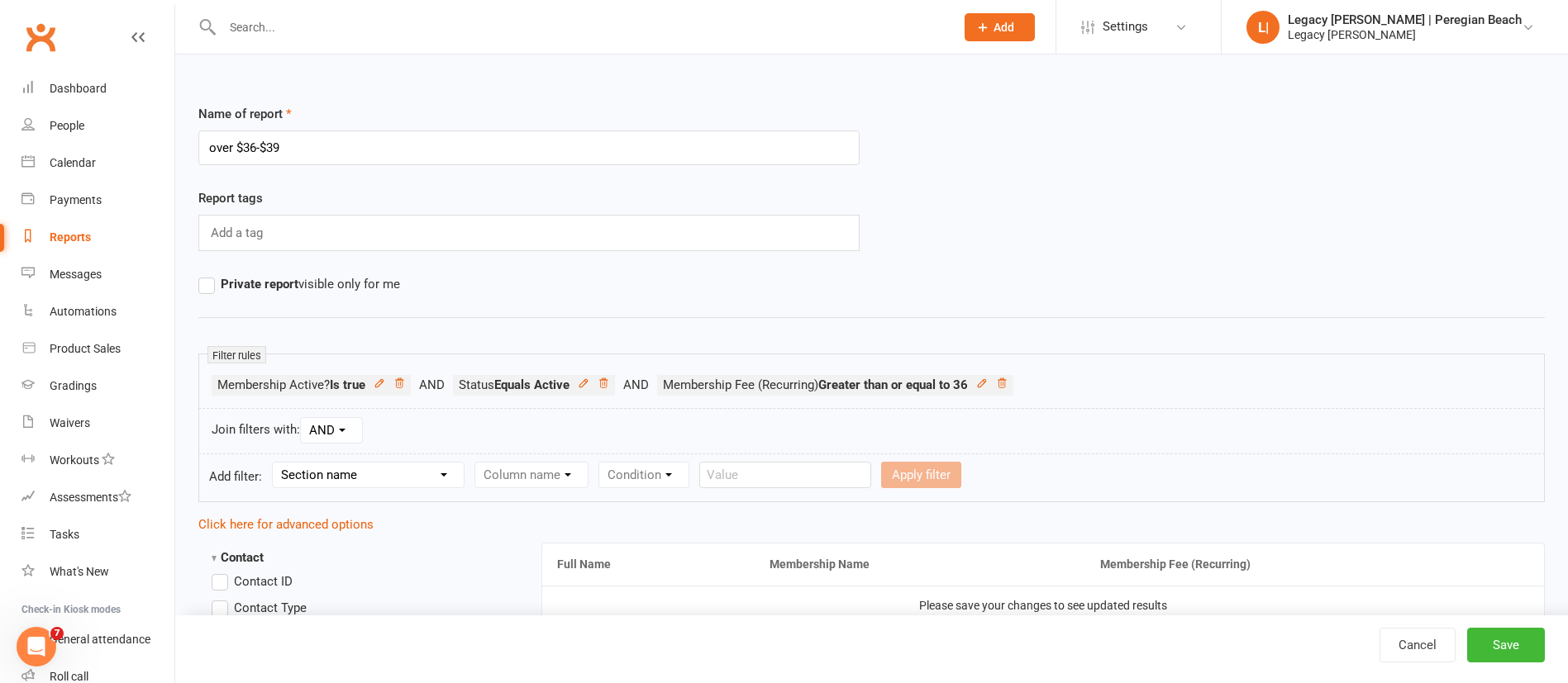
click at [427, 478] on select "Section name Contact Attendance Aggregate Payment Booking Waitlist Attendees Ca…" at bounding box center [368, 475] width 191 height 25
select select "11"
click at [275, 462] on select "Section name Contact Attendance Aggregate Payment Booking Waitlist Attendees Ca…" at bounding box center [368, 475] width 191 height 25
click at [538, 470] on select "Column name Membership ID Membership Name Membership Category Membership Start …" at bounding box center [636, 475] width 322 height 25
select select "13"
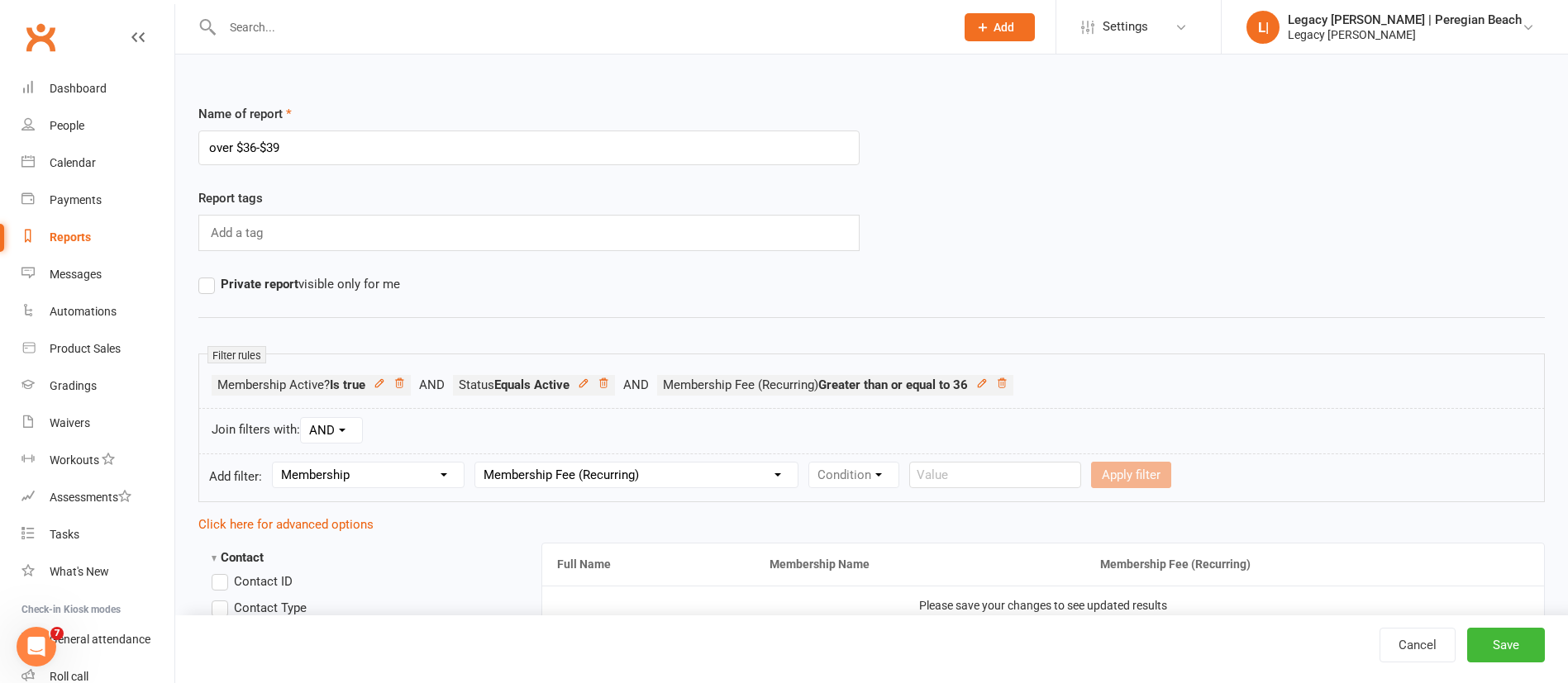
click at [478, 462] on select "Column name Membership ID Membership Name Membership Category Membership Start …" at bounding box center [636, 475] width 322 height 25
click at [904, 468] on select "Condition Is Is not Less than Greater than Less than or equal to Greater than o…" at bounding box center [892, 475] width 166 height 25
select select "4"
click at [812, 462] on select "Condition Is Is not Less than Greater than Less than or equal to Greater than o…" at bounding box center [892, 475] width 166 height 25
click at [1026, 461] on input "number" at bounding box center [1025, 474] width 78 height 26
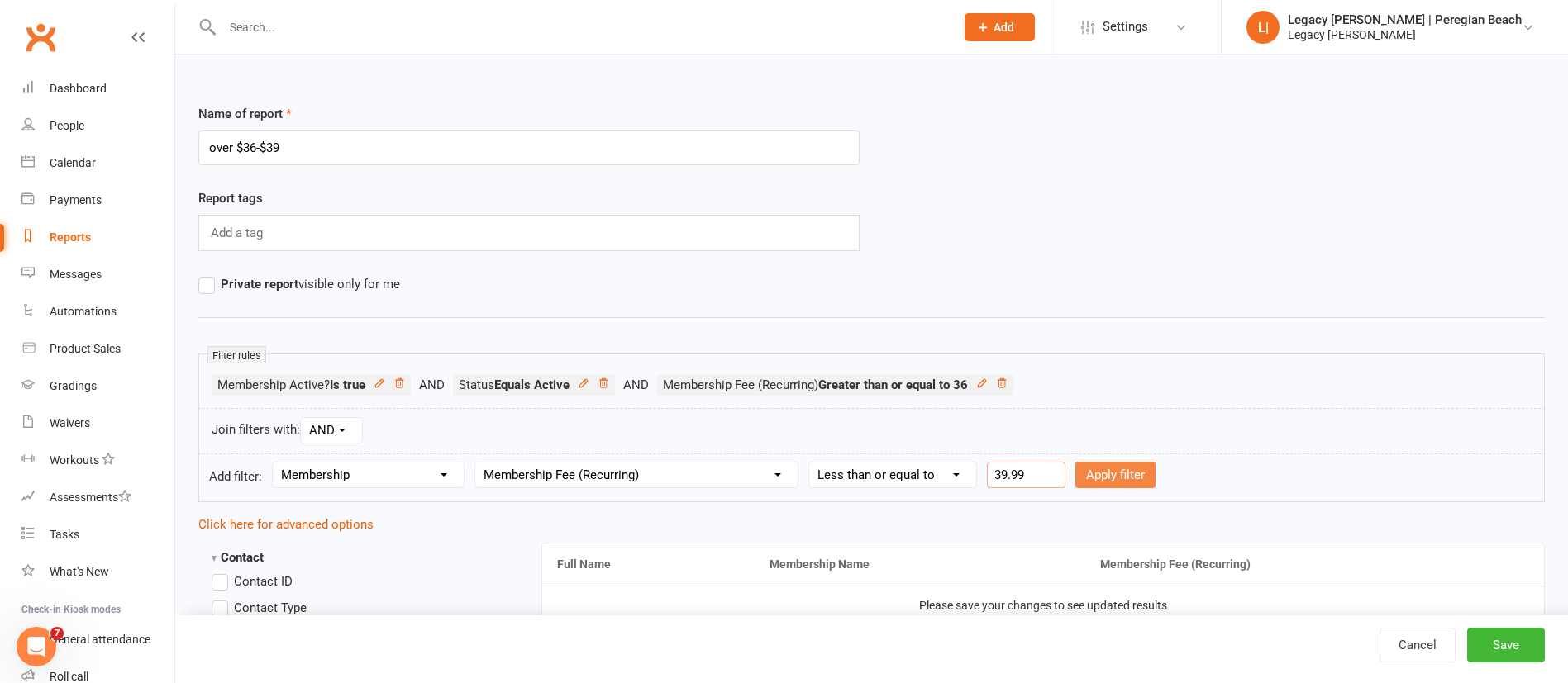
type input "39.99"
click at [1149, 476] on button "Apply filter" at bounding box center [1115, 474] width 80 height 26
select select
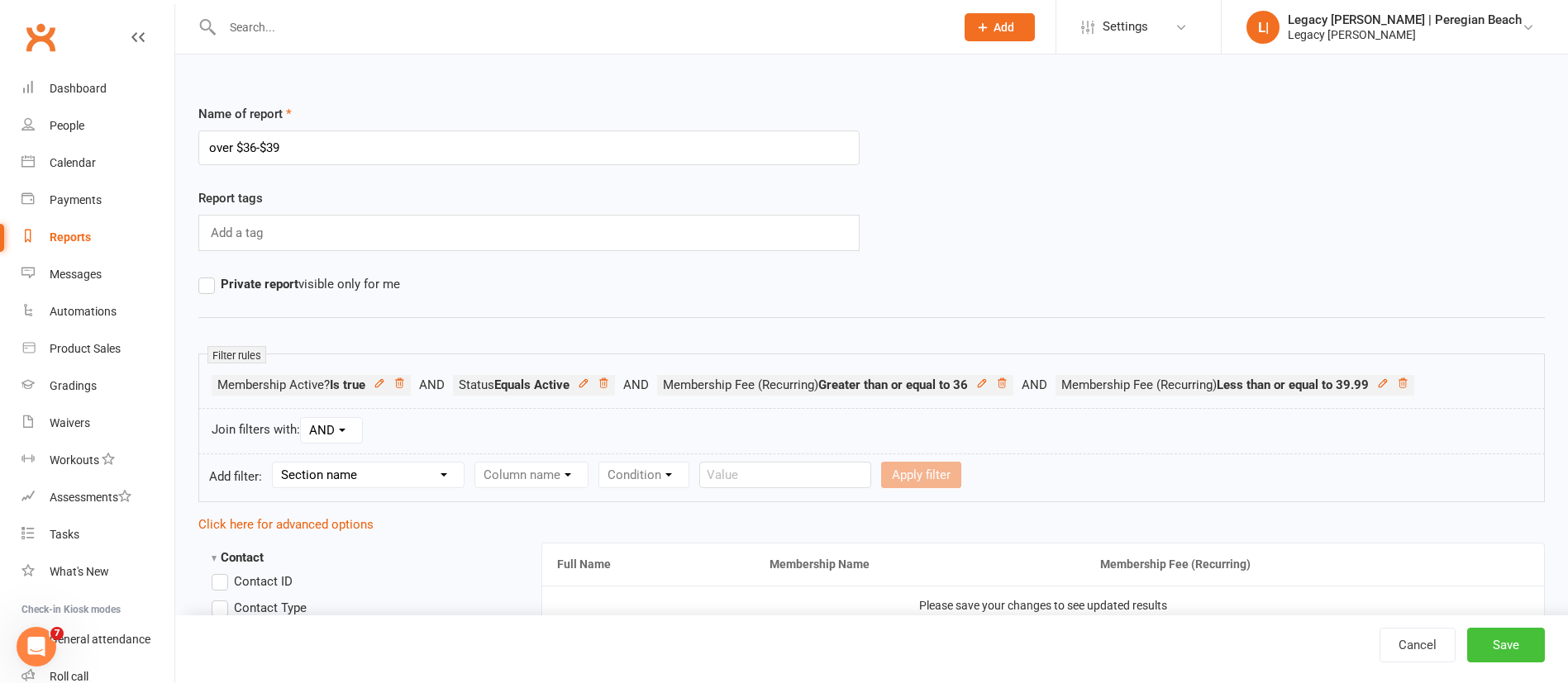
click at [1513, 641] on button "Save" at bounding box center [1506, 645] width 77 height 35
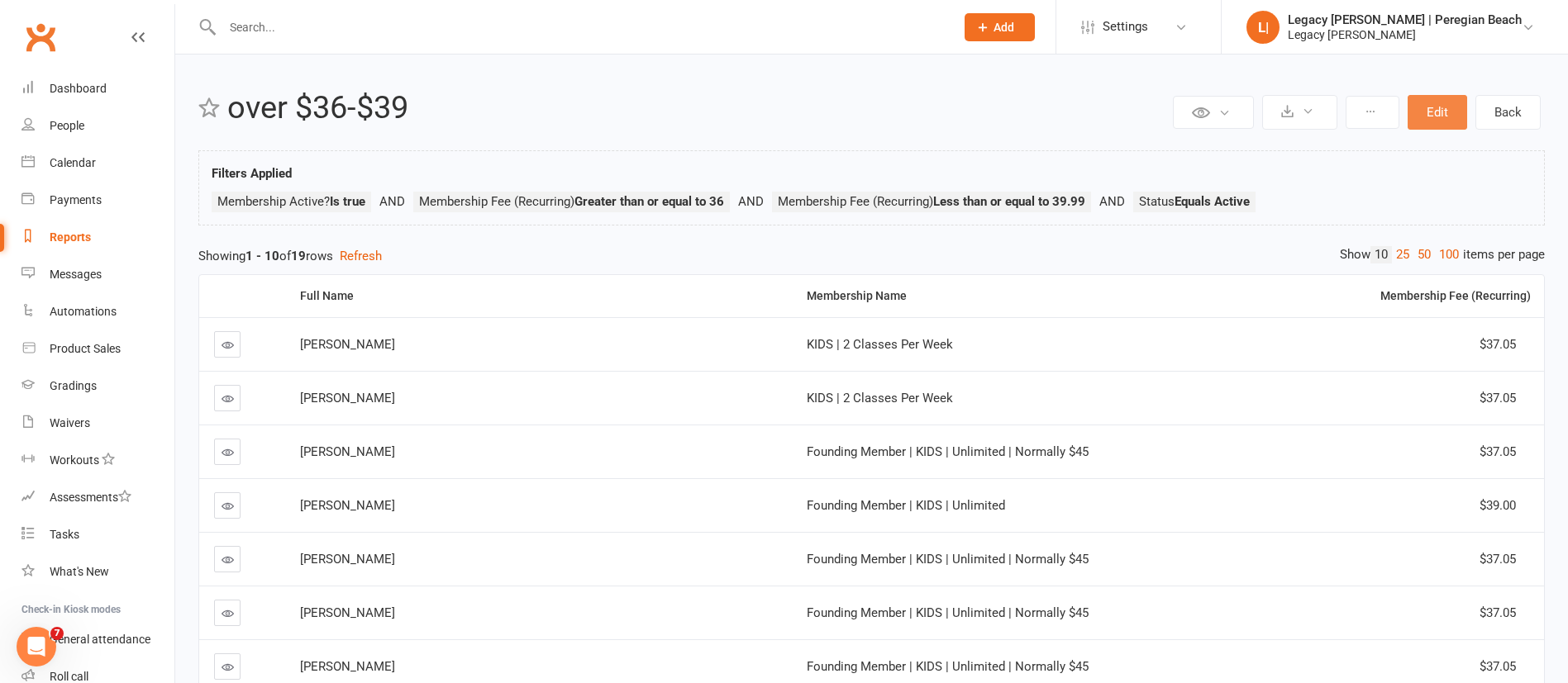
click at [1433, 109] on button "Edit" at bounding box center [1436, 112] width 59 height 35
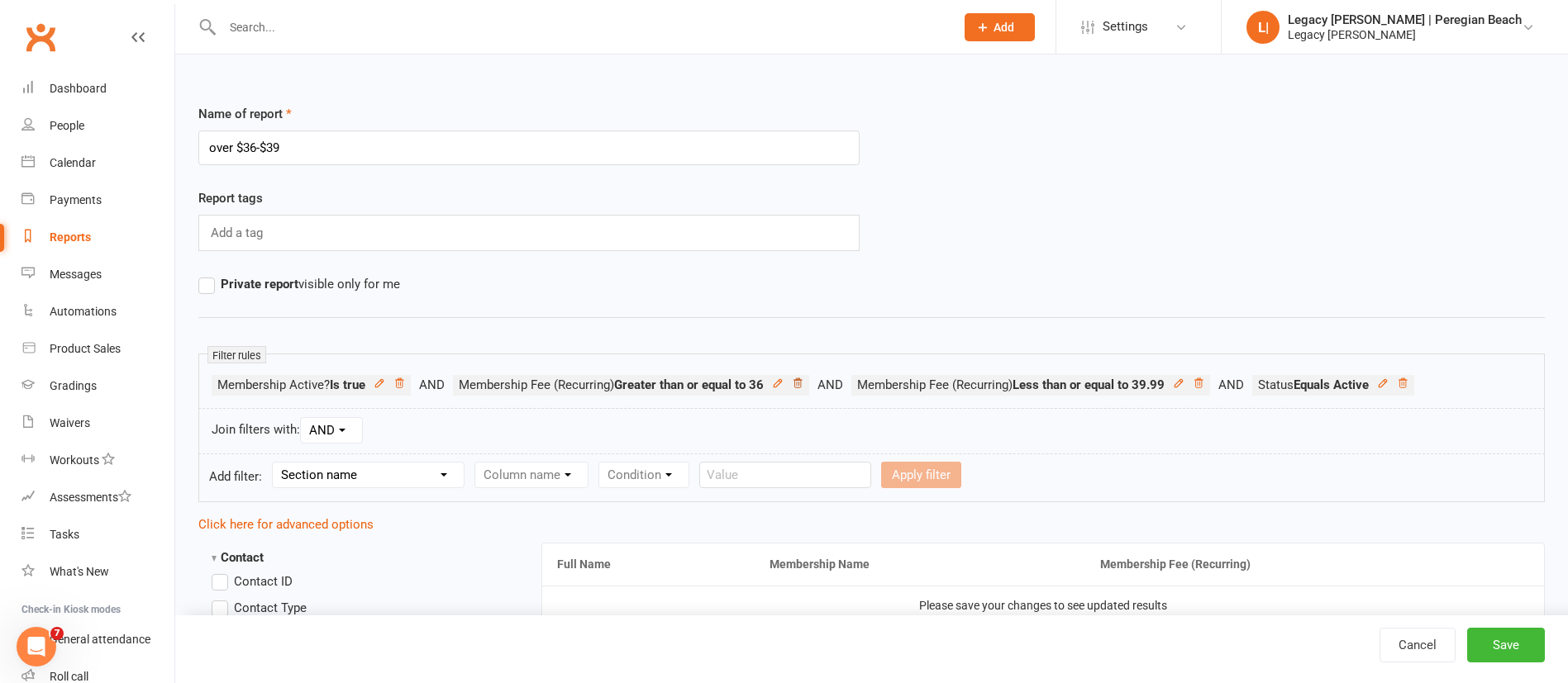
click at [801, 390] on link at bounding box center [798, 384] width 12 height 15
click at [801, 390] on link at bounding box center [800, 384] width 12 height 15
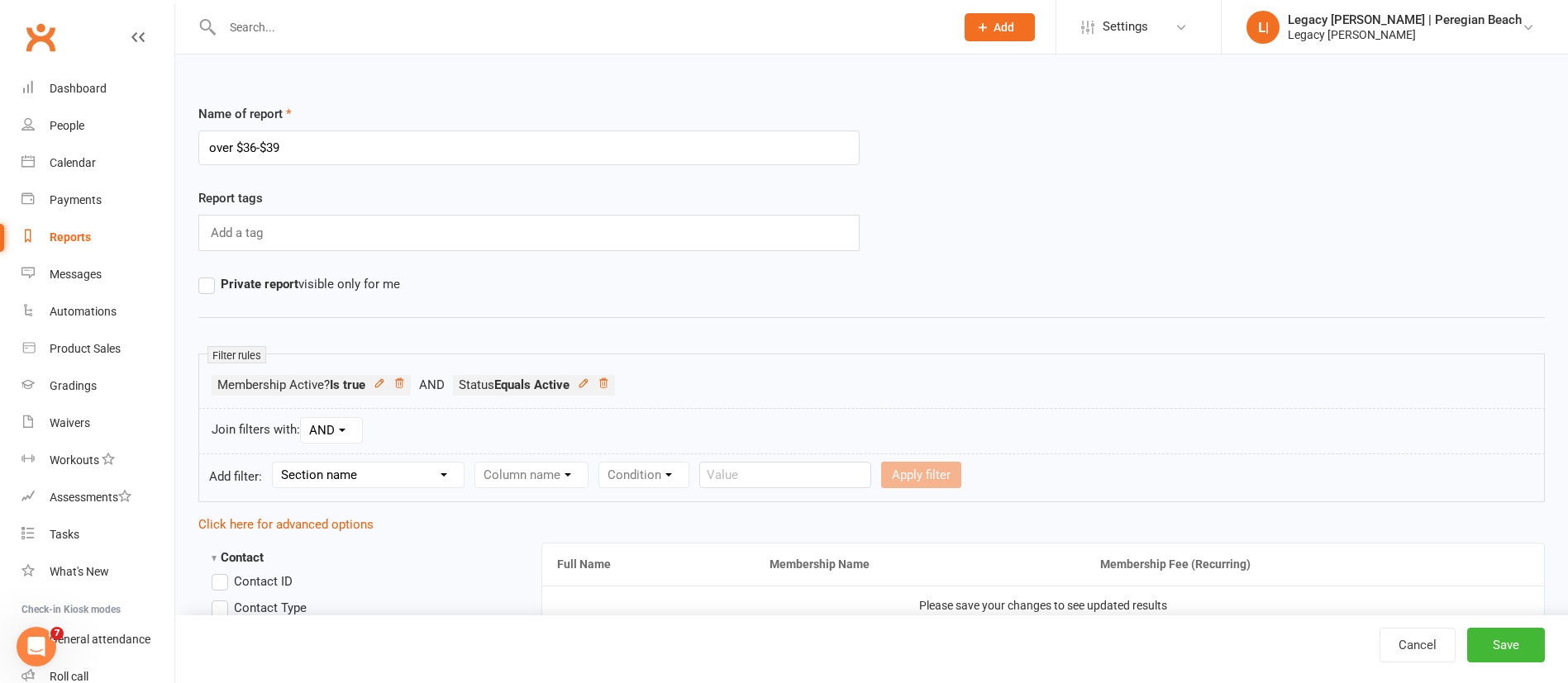
click at [359, 464] on select "Section name Contact Attendance Aggregate Payment Booking Waitlist Attendees Ca…" at bounding box center [368, 475] width 191 height 25
select select "11"
click at [275, 462] on select "Section name Contact Attendance Aggregate Payment Booking Waitlist Attendees Ca…" at bounding box center [368, 475] width 191 height 25
click at [570, 479] on select "Column name Membership ID Membership Name Membership Category Membership Start …" at bounding box center [636, 475] width 322 height 25
select select "13"
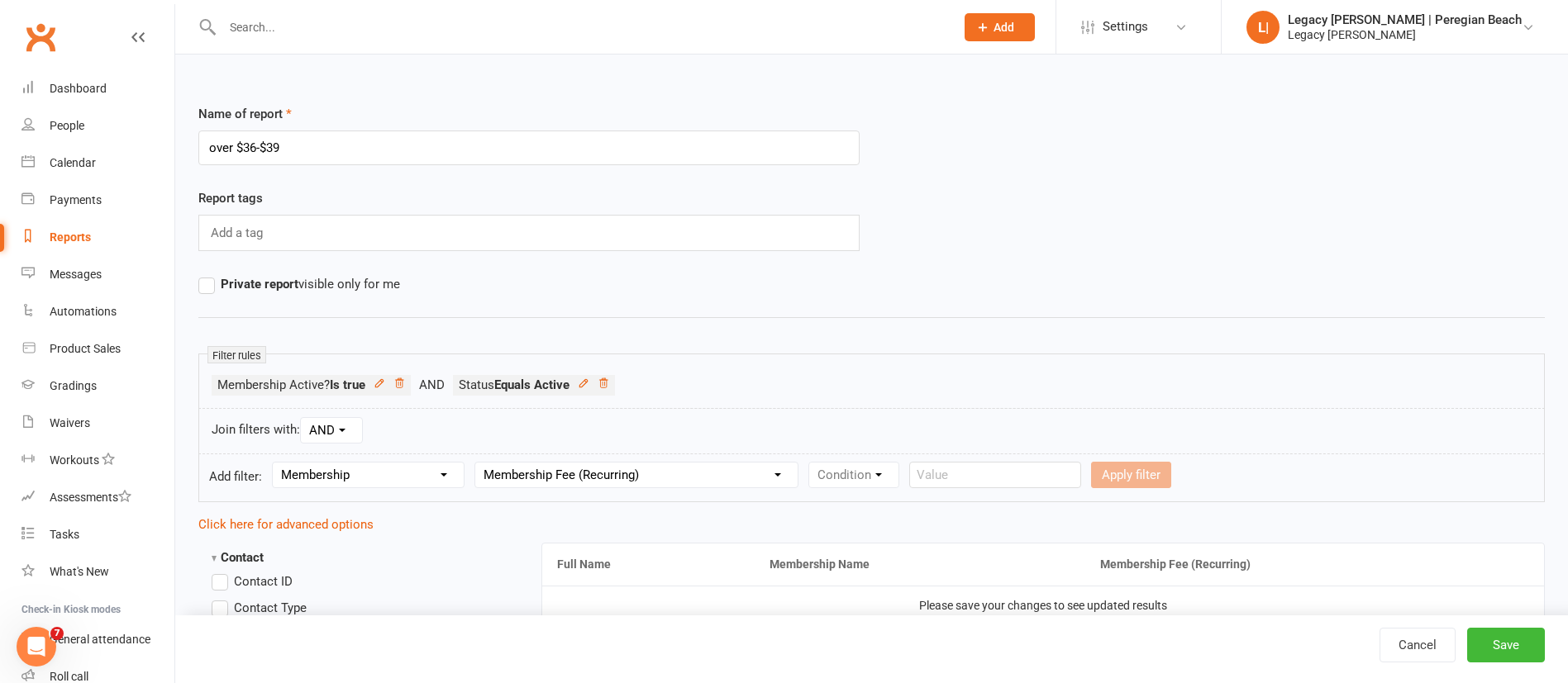
click at [478, 462] on select "Column name Membership ID Membership Name Membership Category Membership Start …" at bounding box center [636, 475] width 322 height 25
click at [893, 472] on select "Condition Is Is not Less than Greater than Less than or equal to Greater than o…" at bounding box center [892, 475] width 166 height 25
select select "5"
click at [812, 462] on select "Condition Is Is not Less than Greater than Less than or equal to Greater than o…" at bounding box center [892, 475] width 166 height 25
click at [1029, 478] on input "number" at bounding box center [1025, 474] width 78 height 26
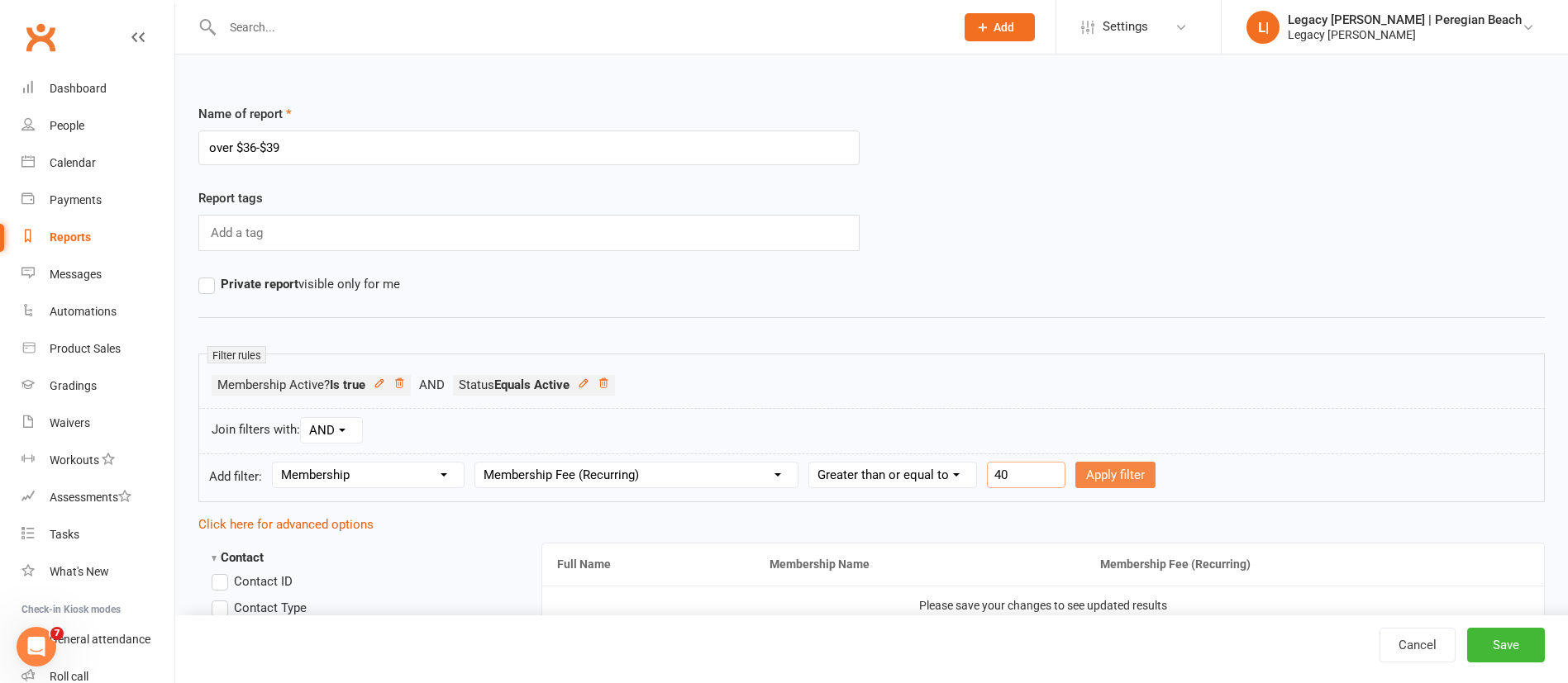
type input "40"
click at [1127, 478] on button "Apply filter" at bounding box center [1115, 474] width 80 height 26
select select
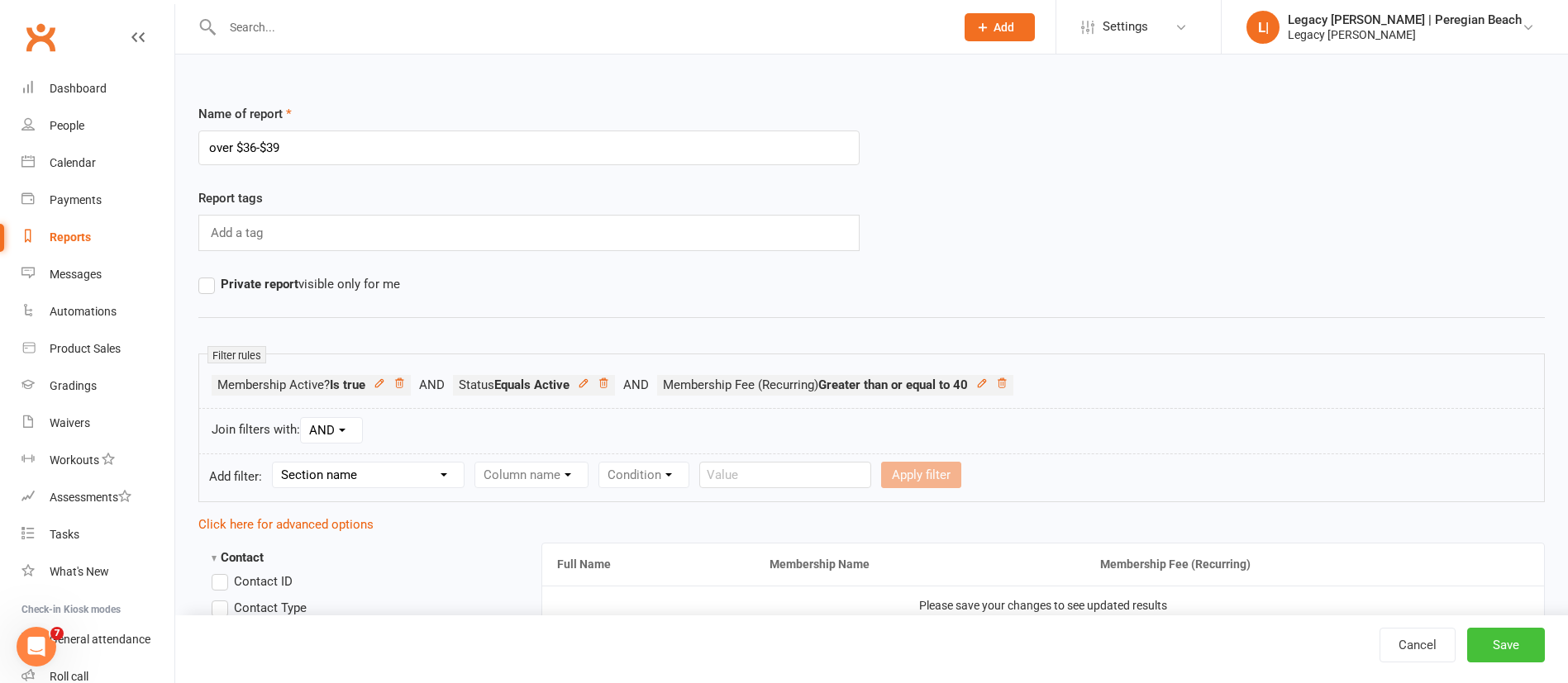
click at [1509, 653] on button "Save" at bounding box center [1506, 645] width 77 height 35
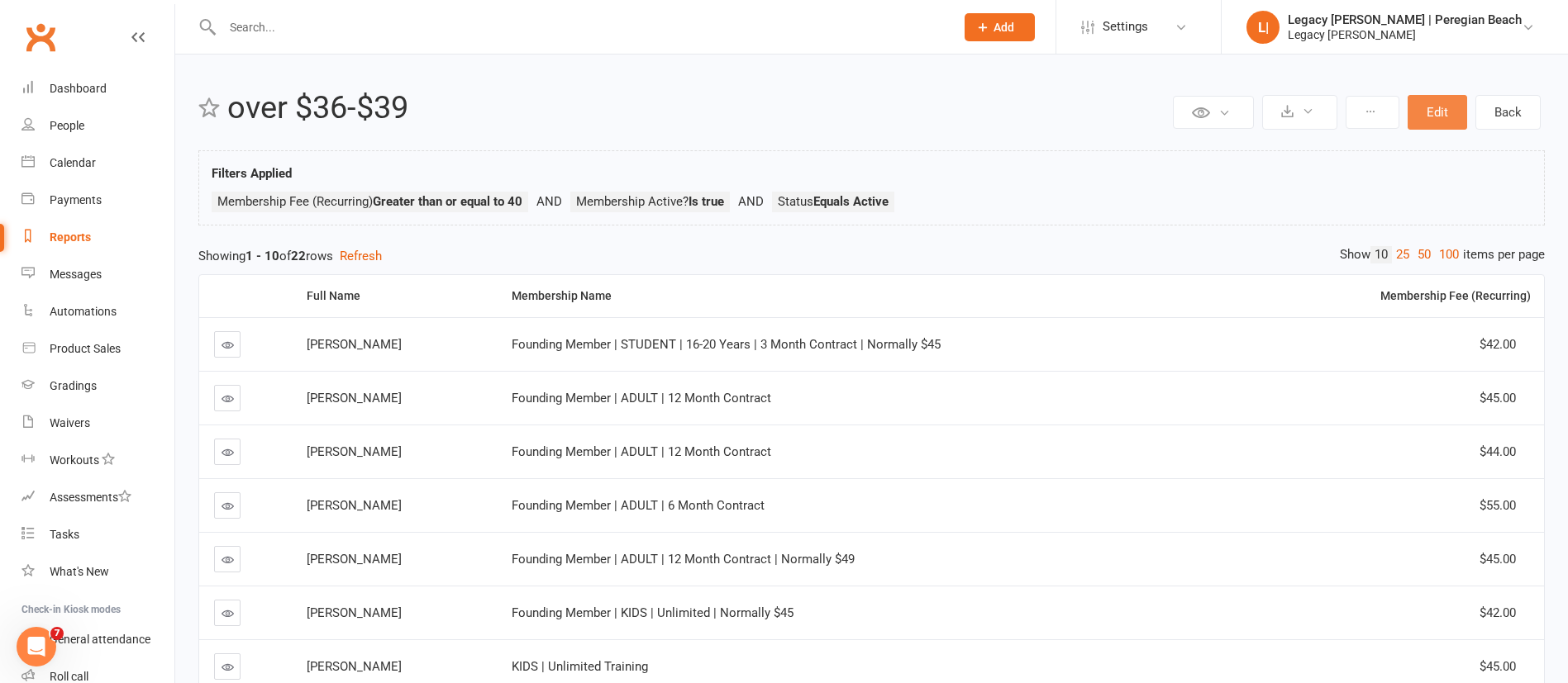
click at [1441, 114] on button "Edit" at bounding box center [1436, 112] width 59 height 35
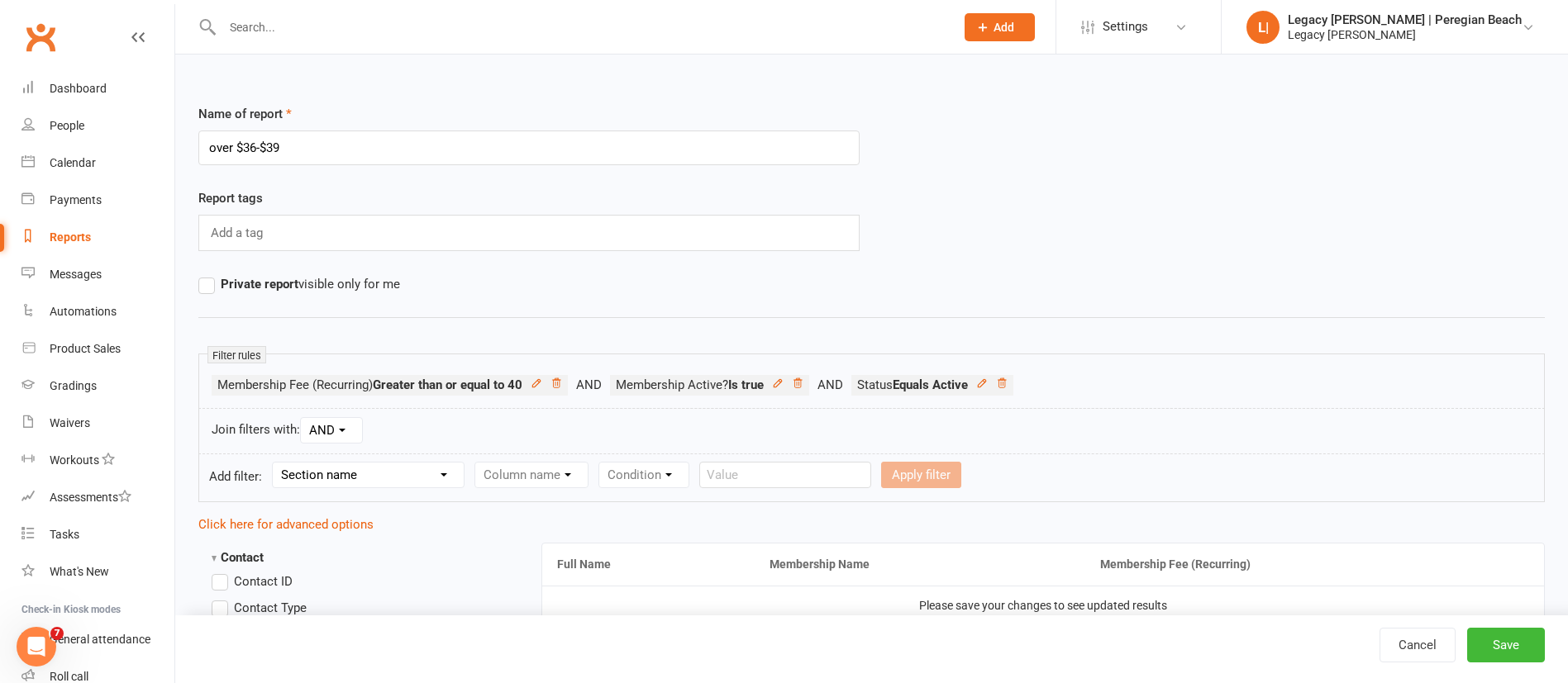
click at [428, 472] on select "Section name Contact Attendance Aggregate Payment Booking Waitlist Attendees Ca…" at bounding box center [368, 475] width 191 height 25
select select "11"
click at [275, 462] on select "Section name Contact Attendance Aggregate Payment Booking Waitlist Attendees Ca…" at bounding box center [368, 475] width 191 height 25
click at [608, 468] on select "Column name Membership ID Membership Name Membership Category Membership Start …" at bounding box center [636, 475] width 322 height 25
select select "13"
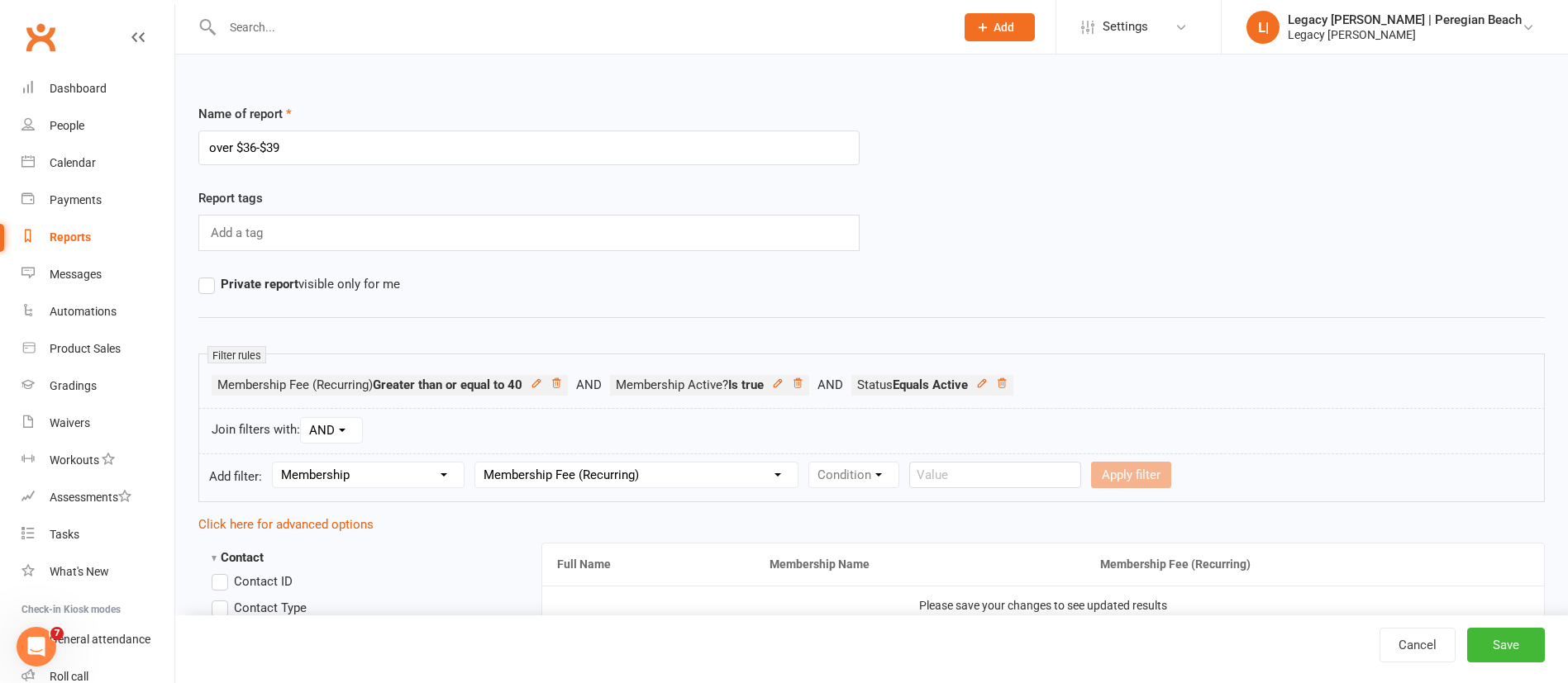
click at [478, 462] on select "Column name Membership ID Membership Name Membership Category Membership Start …" at bounding box center [636, 475] width 322 height 25
click at [879, 472] on select "Condition Is Is not Less than Greater than Less than or equal to Greater than o…" at bounding box center [892, 475] width 166 height 25
select select "4"
click at [812, 462] on select "Condition Is Is not Less than Greater than Less than or equal to Greater than o…" at bounding box center [892, 475] width 166 height 25
click at [1040, 471] on input "number" at bounding box center [1025, 474] width 78 height 26
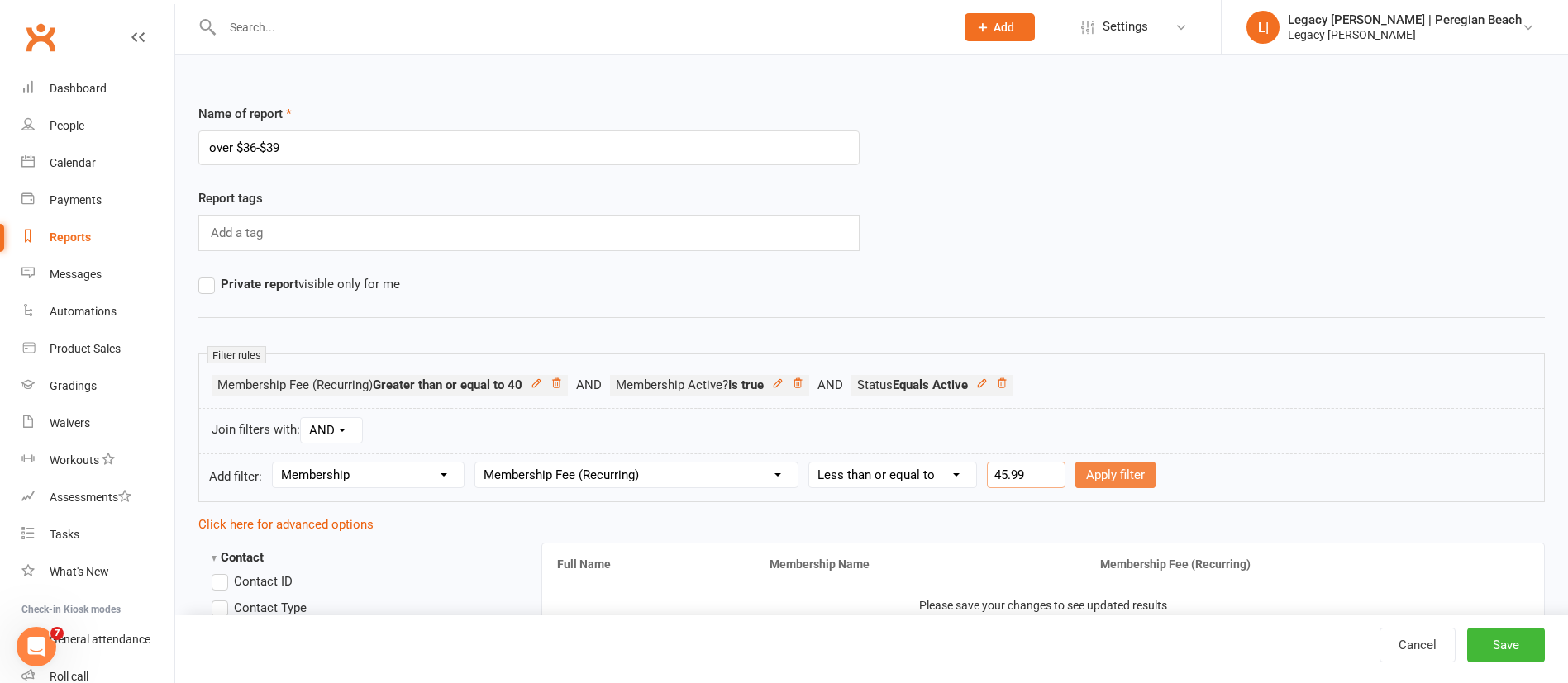
type input "45.99"
click at [1129, 474] on button "Apply filter" at bounding box center [1115, 474] width 80 height 26
select select
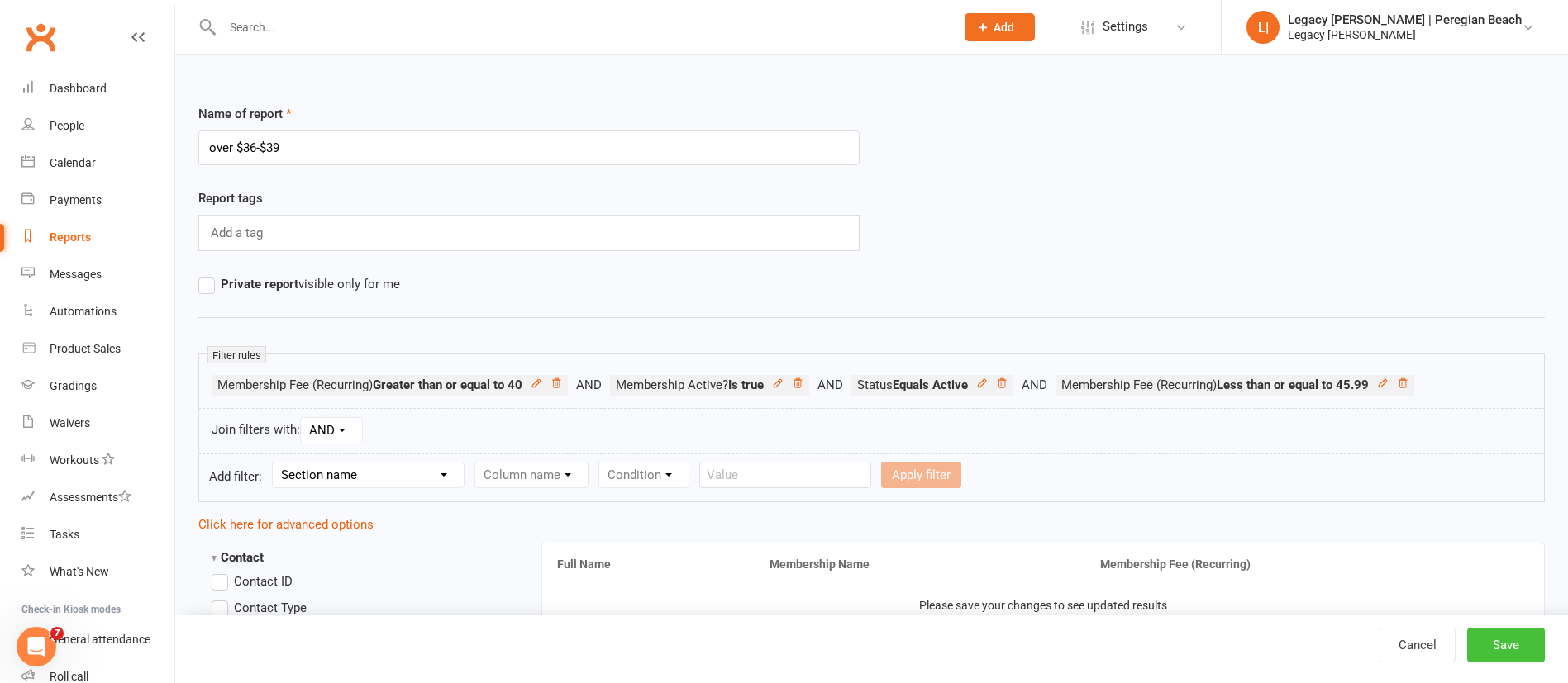
click at [1515, 644] on button "Save" at bounding box center [1506, 645] width 77 height 35
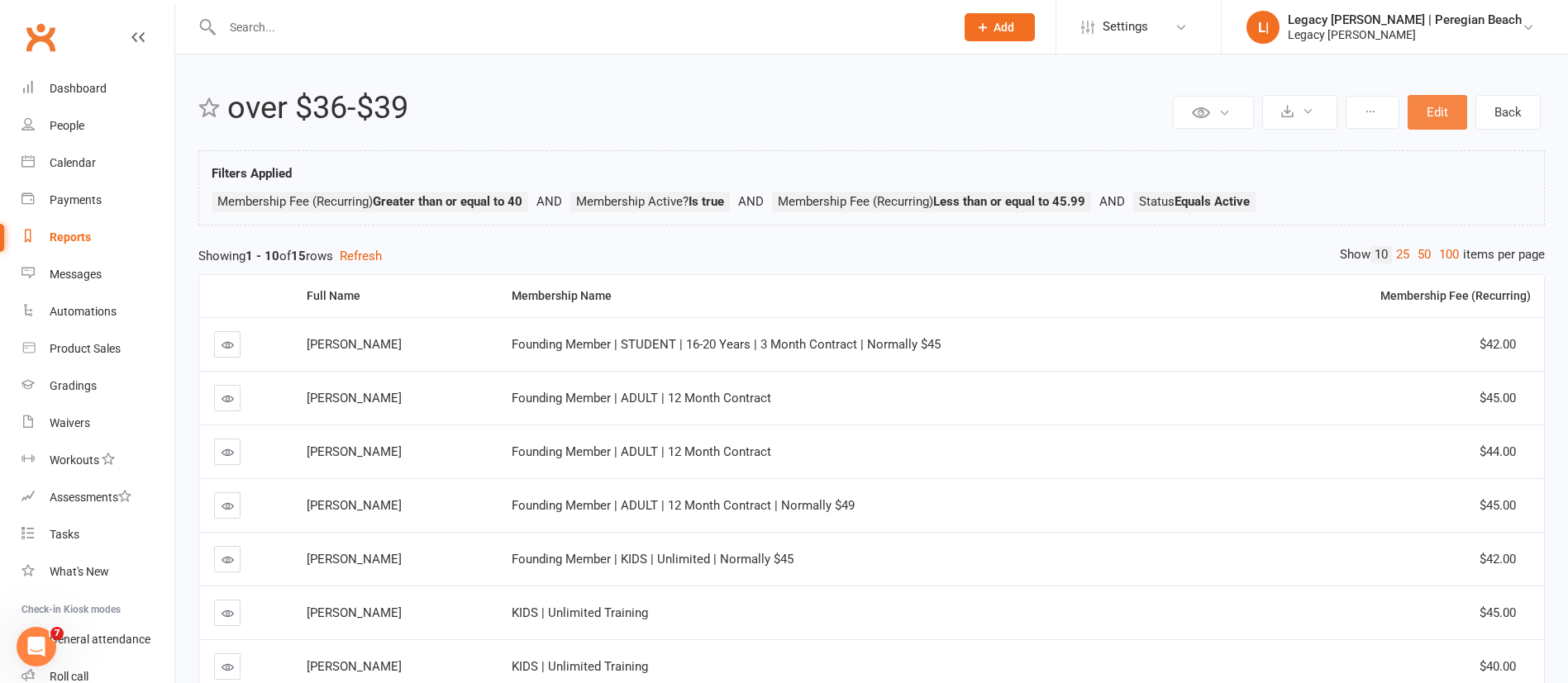
click at [1459, 116] on button "Edit" at bounding box center [1436, 112] width 59 height 35
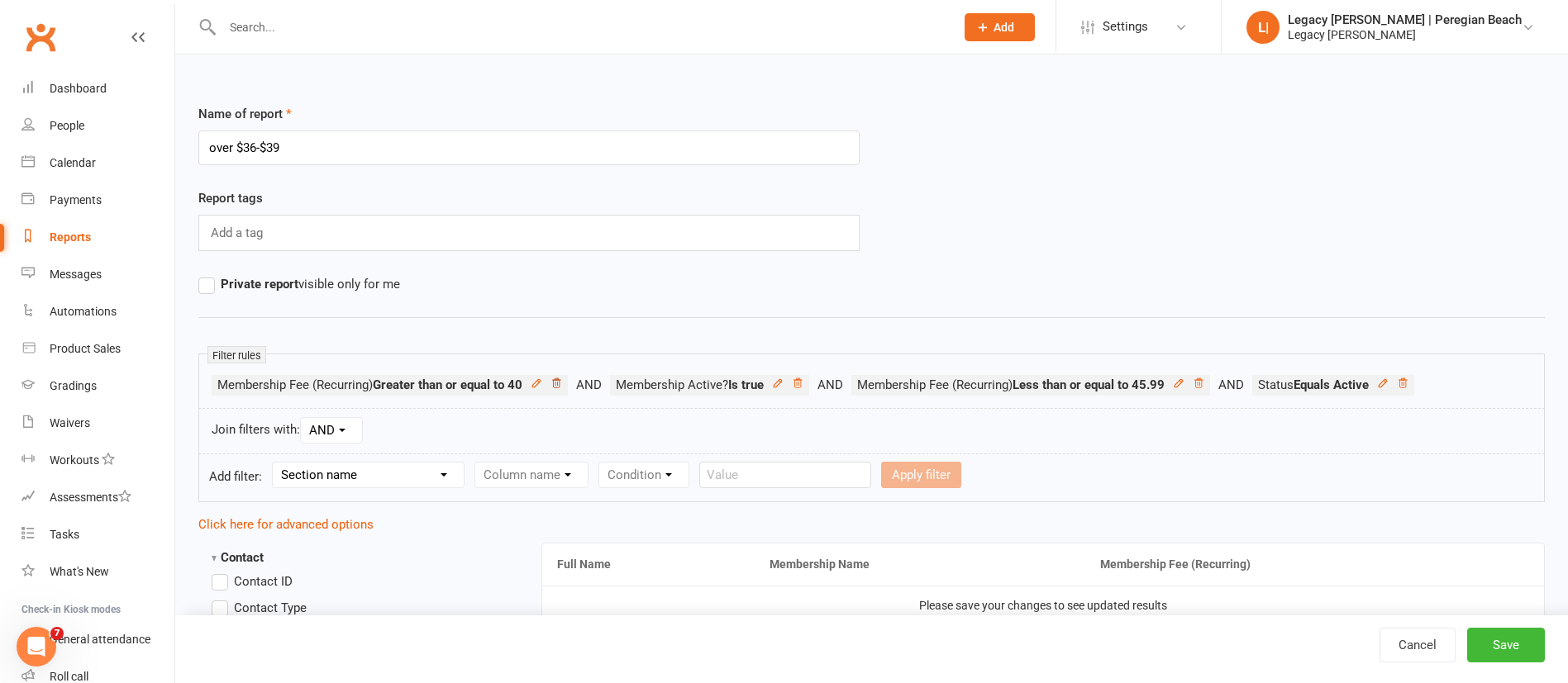
click at [557, 384] on icon at bounding box center [557, 383] width 12 height 12
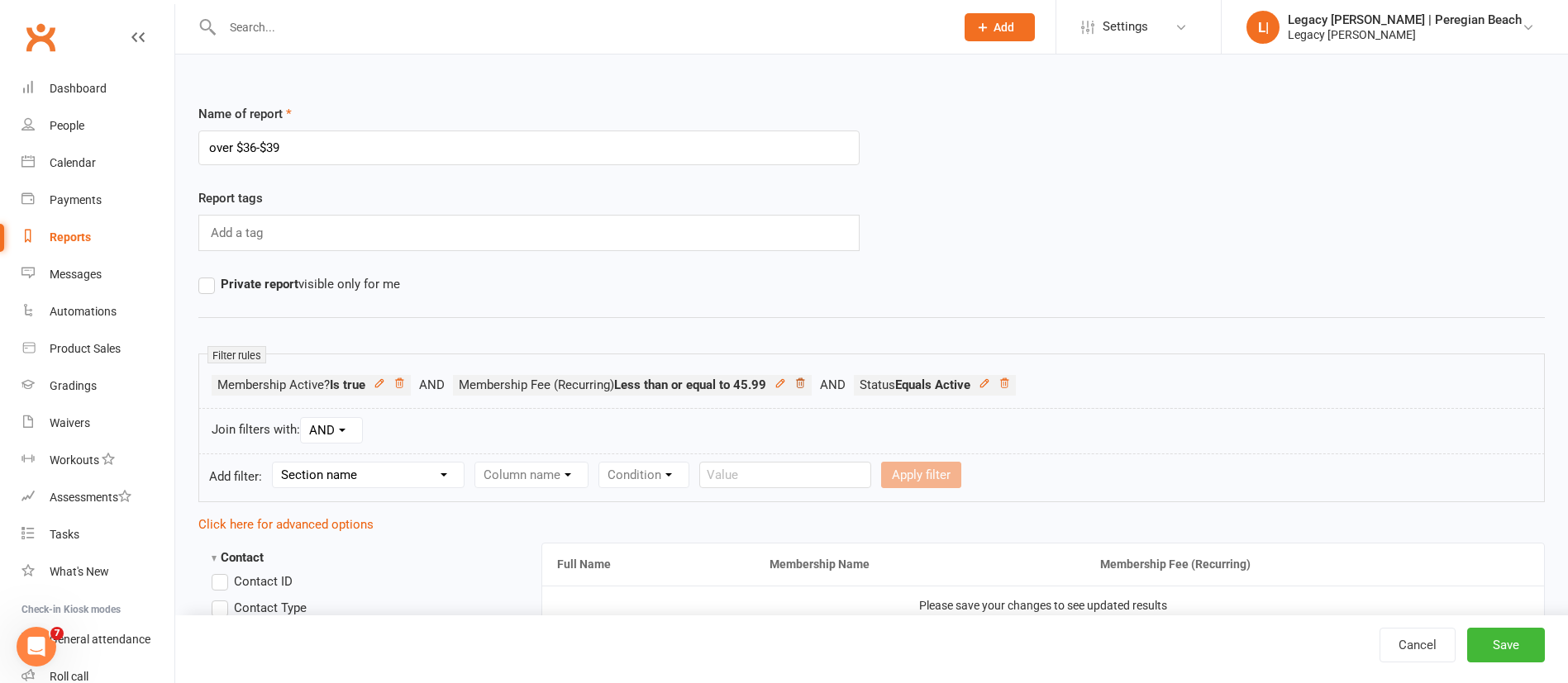
click at [805, 383] on icon at bounding box center [800, 383] width 12 height 12
click at [394, 479] on select "Section name Contact Attendance Aggregate Payment Booking Waitlist Attendees Ca…" at bounding box center [368, 475] width 191 height 25
select select "11"
click at [275, 462] on select "Section name Contact Attendance Aggregate Payment Booking Waitlist Attendees Ca…" at bounding box center [368, 475] width 191 height 25
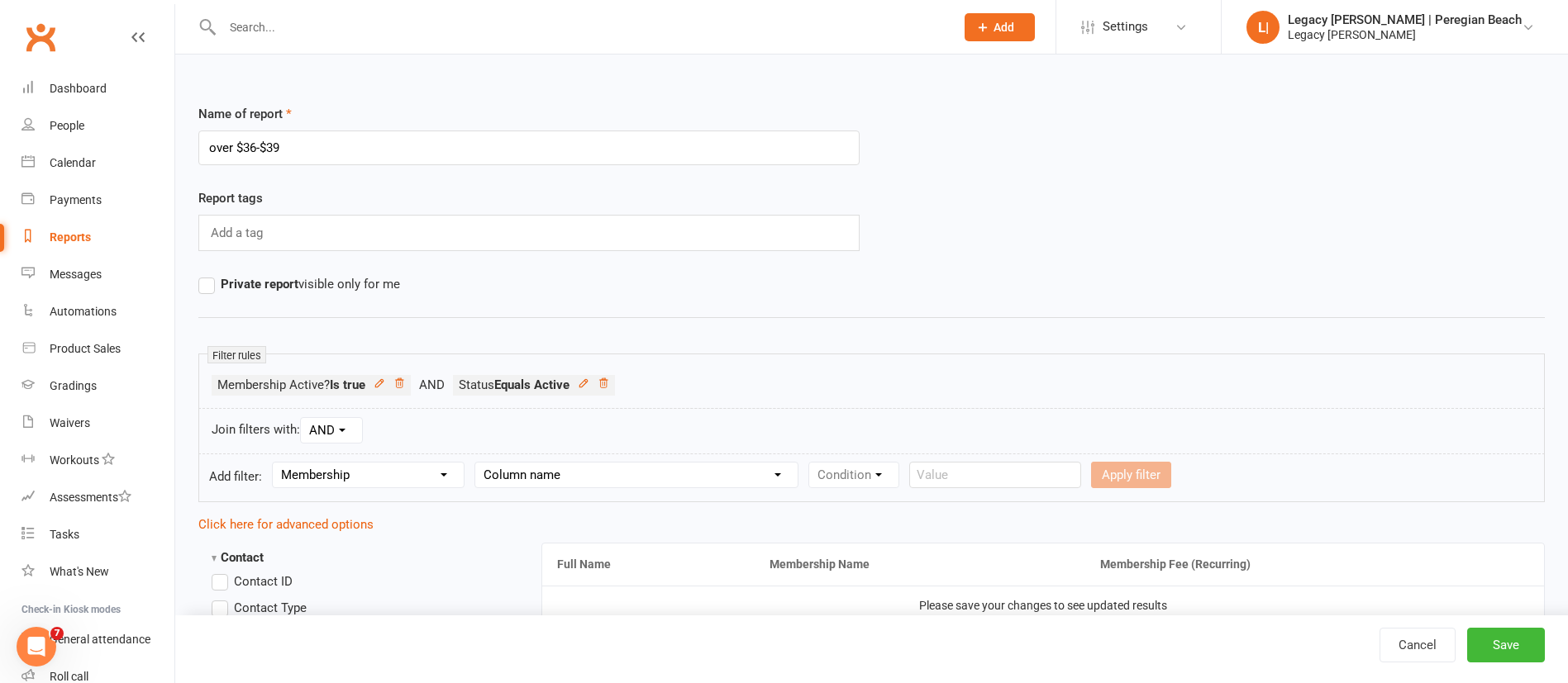
click at [548, 469] on select "Column name Membership ID Membership Name Membership Category Membership Start …" at bounding box center [636, 475] width 322 height 25
select select "13"
click at [478, 462] on select "Column name Membership ID Membership Name Membership Category Membership Start …" at bounding box center [636, 475] width 322 height 25
click at [863, 463] on select "Condition Is Is not Less than Greater than Less than or equal to Greater than o…" at bounding box center [892, 475] width 166 height 25
select select "5"
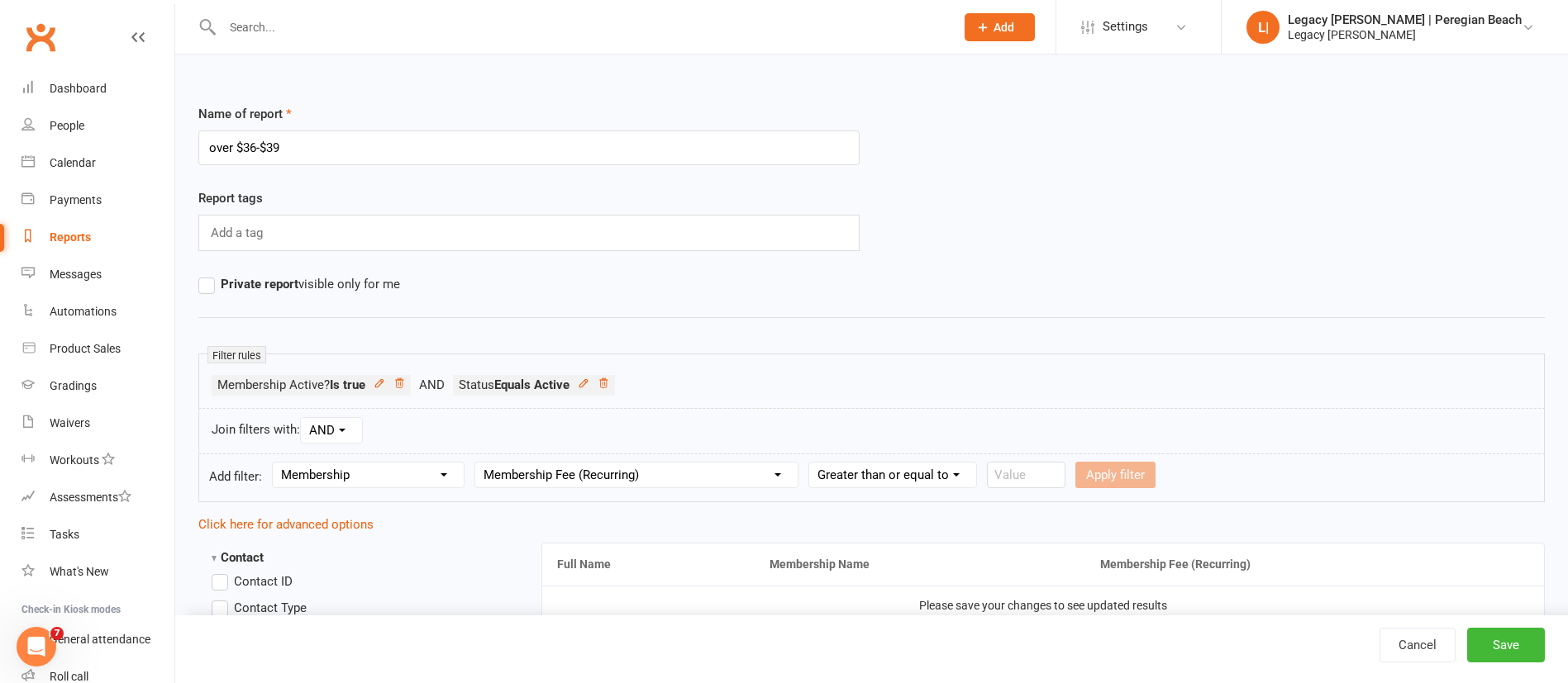
click at [812, 462] on select "Condition Is Is not Less than Greater than Less than or equal to Greater than o…" at bounding box center [892, 475] width 166 height 25
click at [1016, 481] on input "number" at bounding box center [1025, 474] width 78 height 26
type input "46"
click at [1139, 481] on button "Apply filter" at bounding box center [1115, 474] width 80 height 26
select select
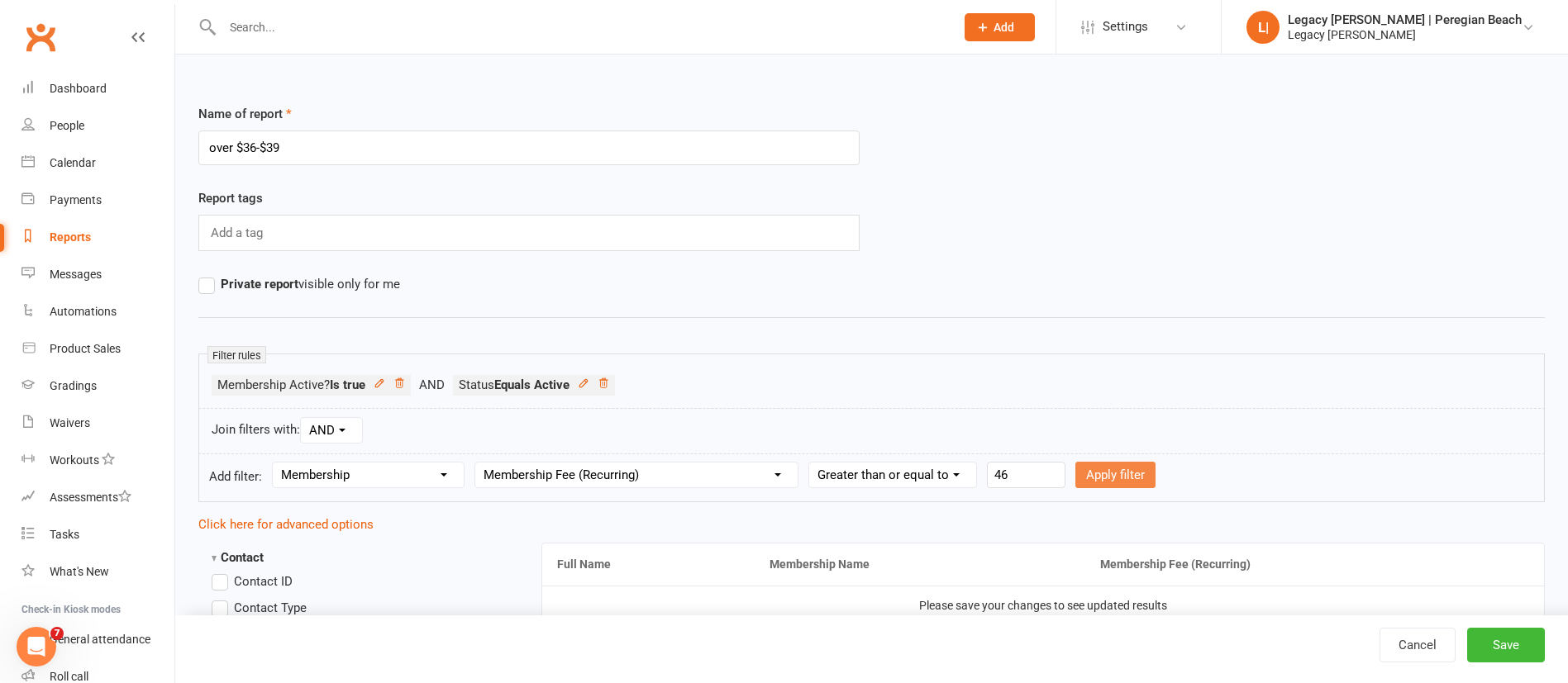
select select
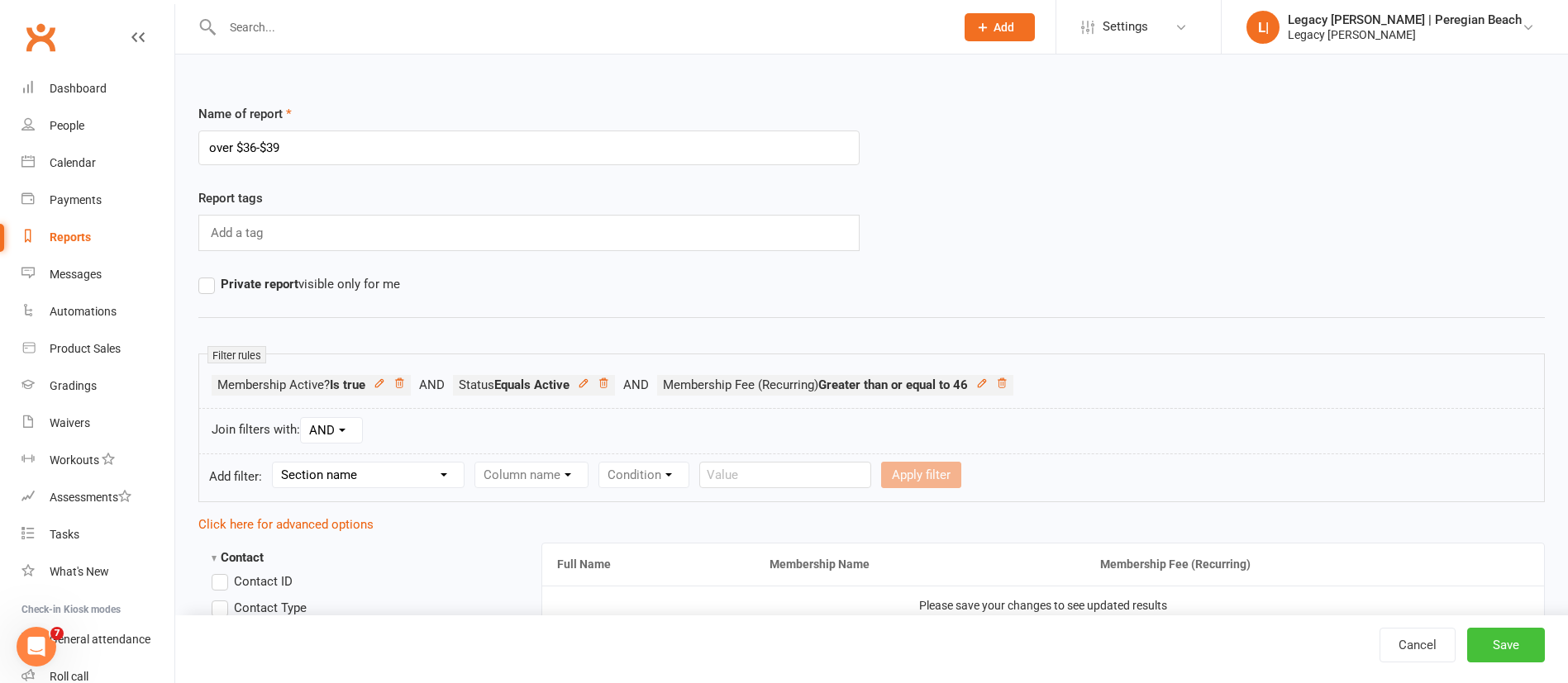
click at [1525, 640] on button "Save" at bounding box center [1506, 645] width 77 height 35
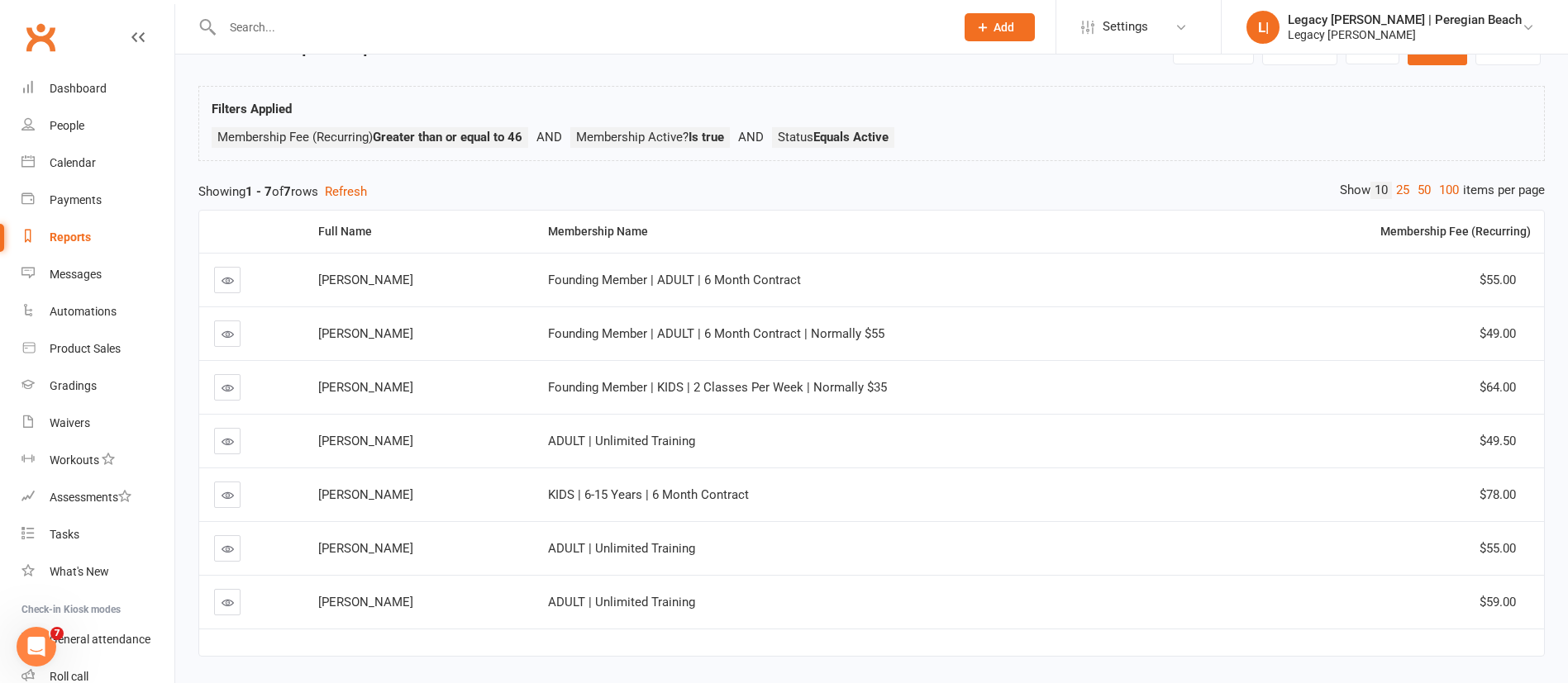
scroll to position [116, 0]
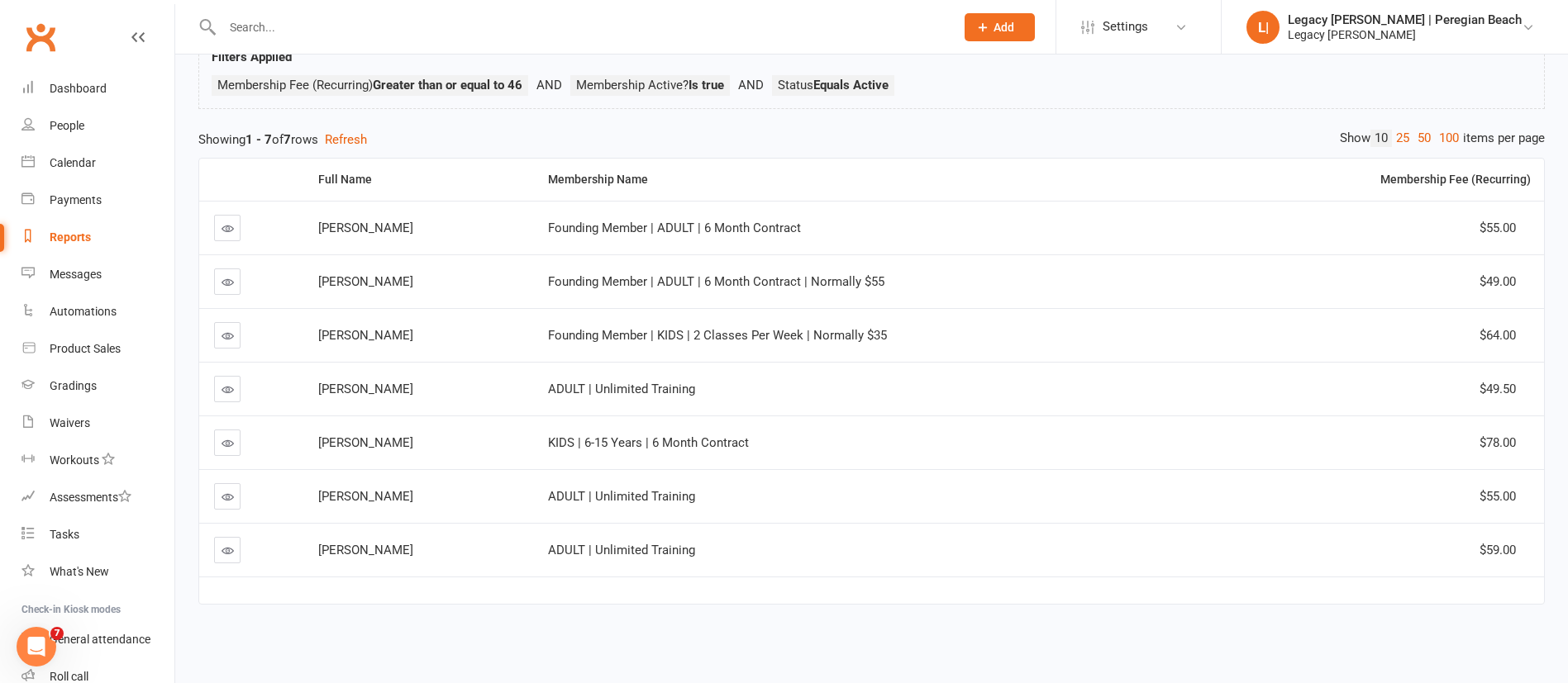
click at [219, 438] on link at bounding box center [226, 442] width 26 height 26
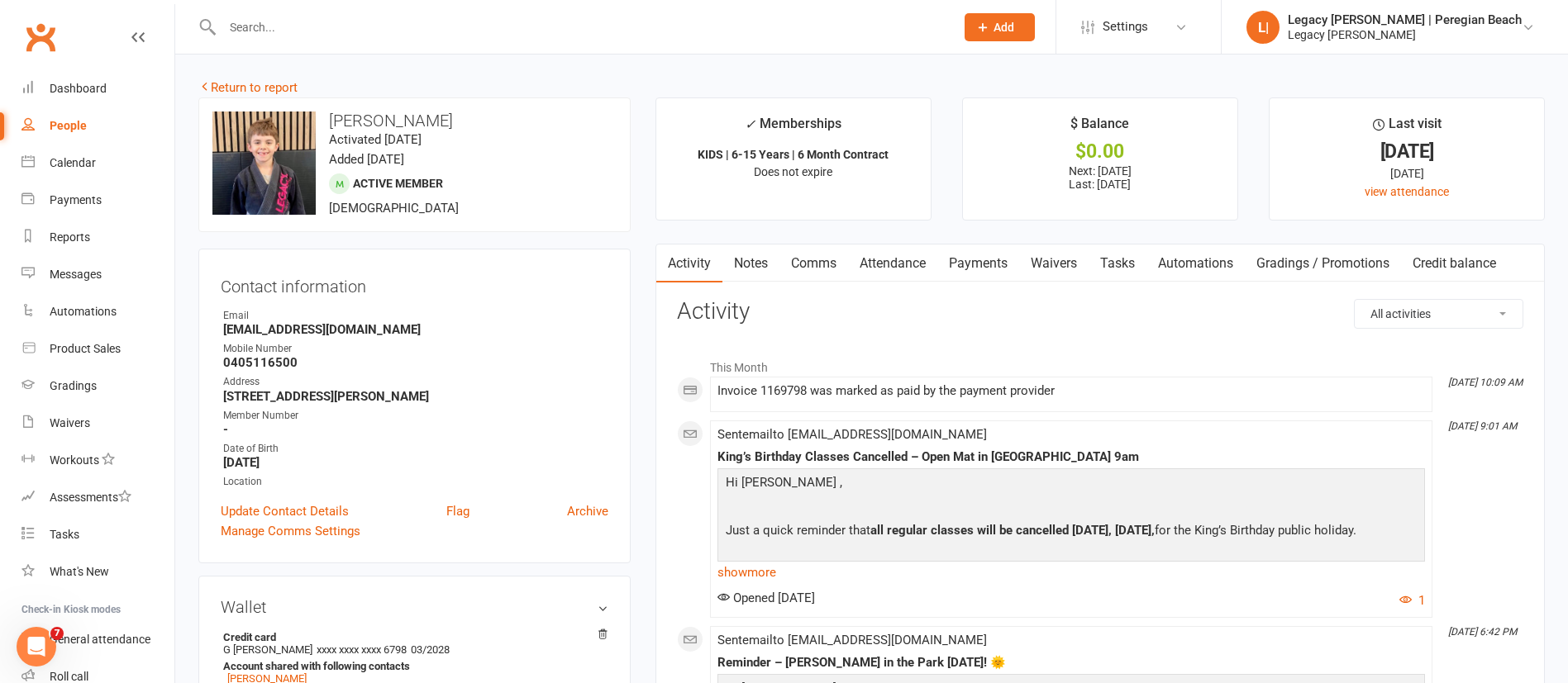
click at [987, 260] on link "Payments" at bounding box center [978, 263] width 82 height 38
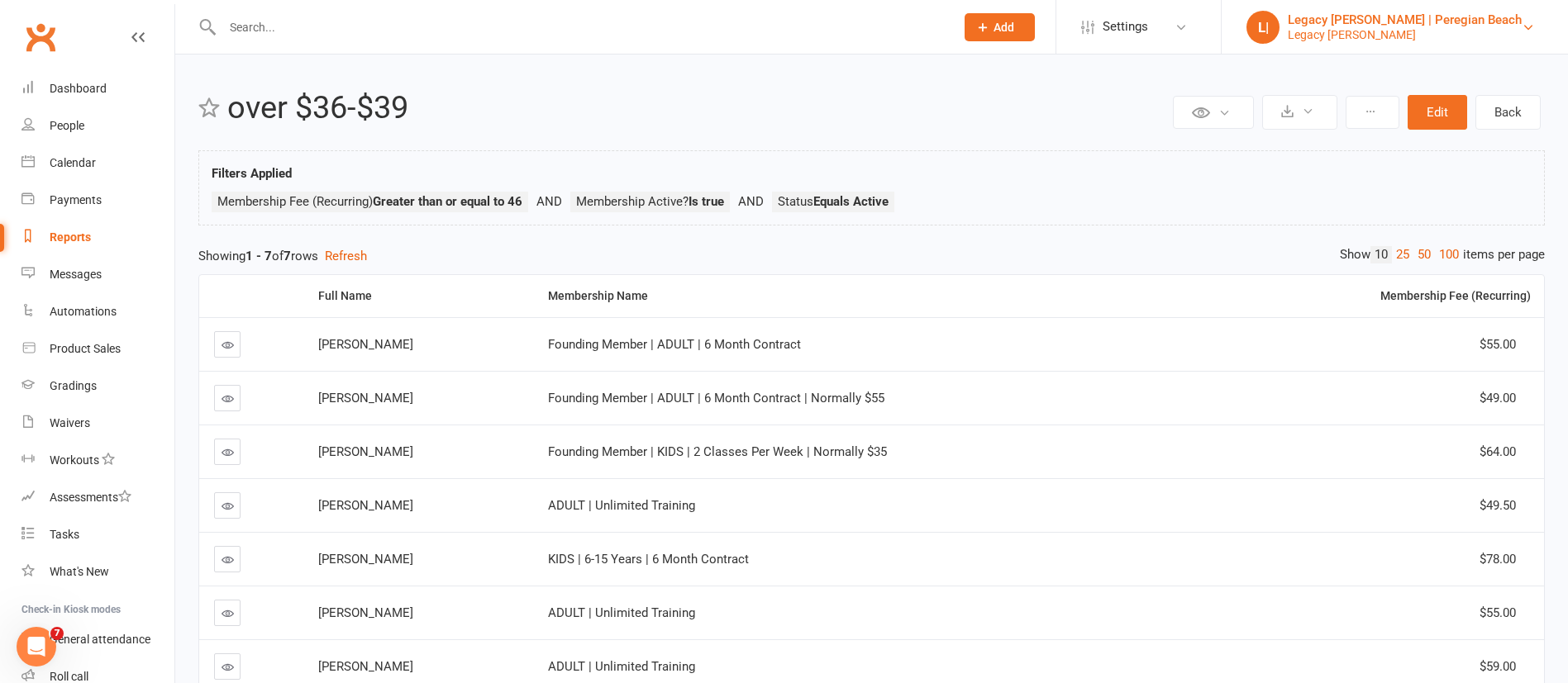
click at [1519, 37] on div "Legacy [PERSON_NAME]" at bounding box center [1404, 34] width 234 height 15
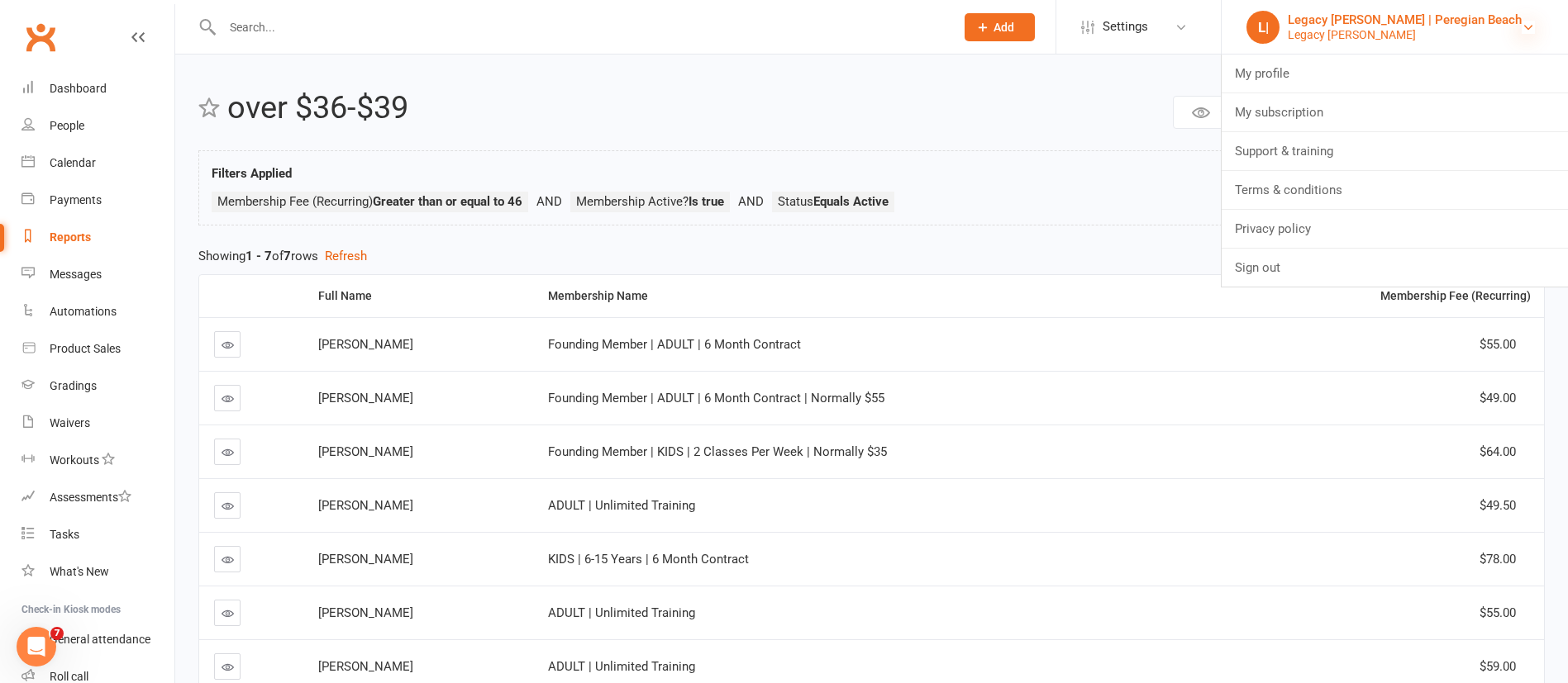
click at [1522, 31] on icon at bounding box center [1528, 27] width 14 height 14
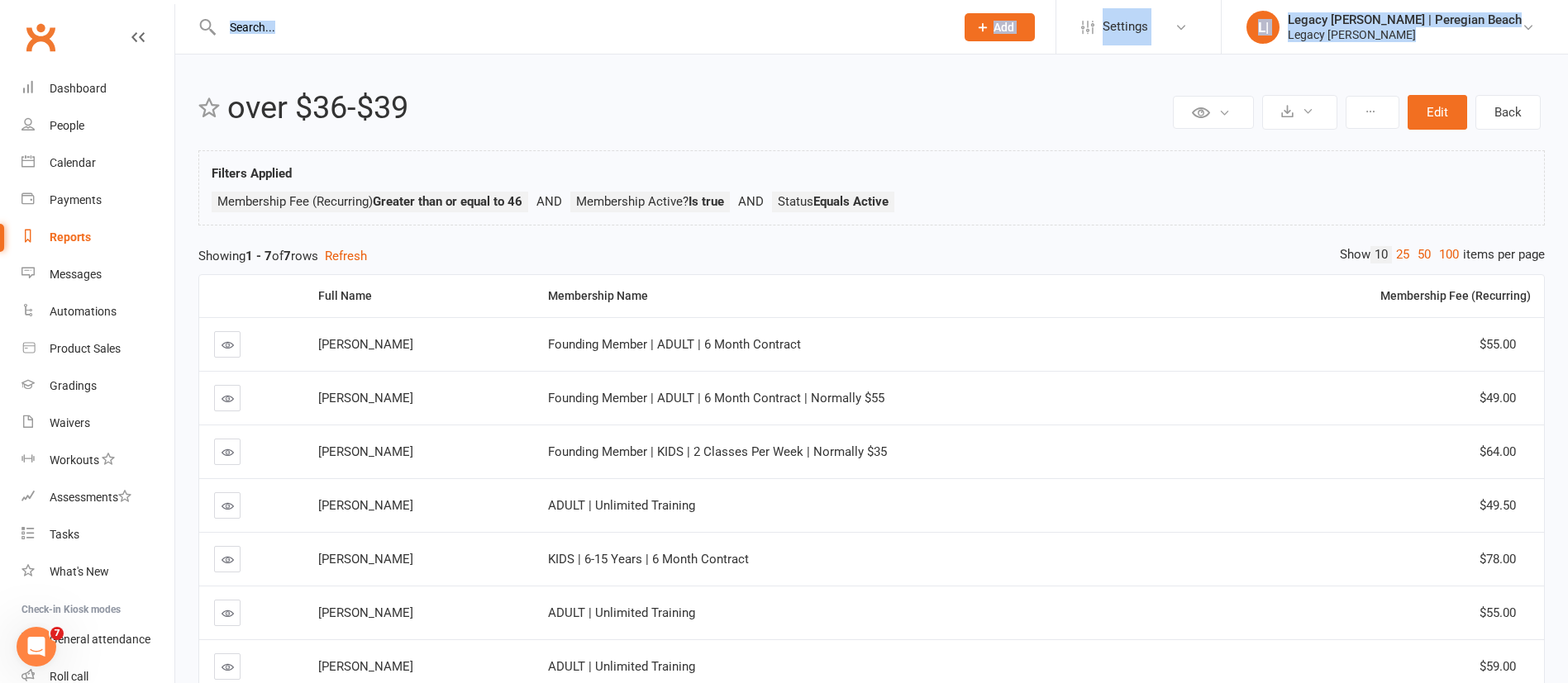
drag, startPoint x: 1527, startPoint y: 22, endPoint x: 1542, endPoint y: -17, distance: 41.8
click at [1542, 0] on html "Prospect Member Non-attending contact Class / event Appointment Grading event T…" at bounding box center [784, 400] width 1568 height 799
click at [1518, 24] on div "Legacy [PERSON_NAME] | Peregian Beach" at bounding box center [1404, 19] width 234 height 15
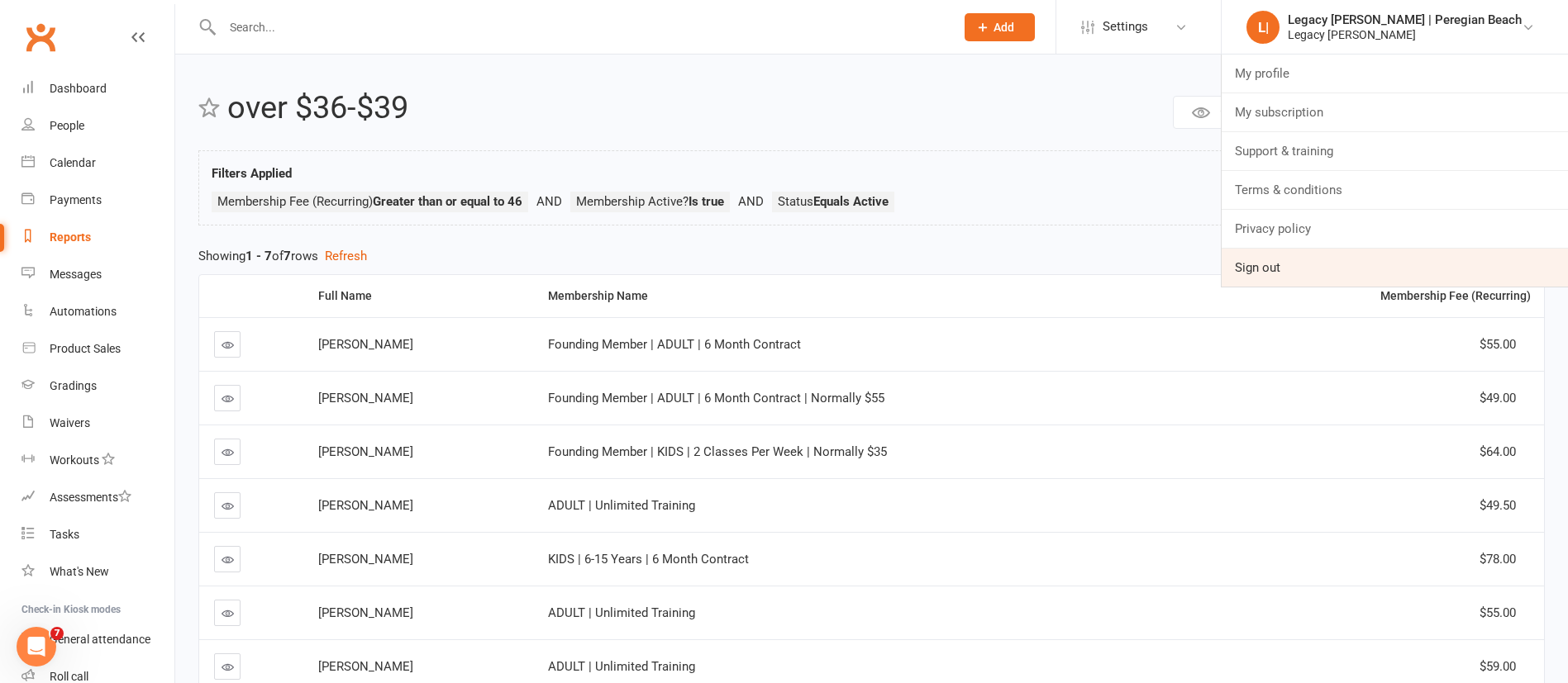
click at [1336, 259] on link "Sign out" at bounding box center [1395, 267] width 347 height 38
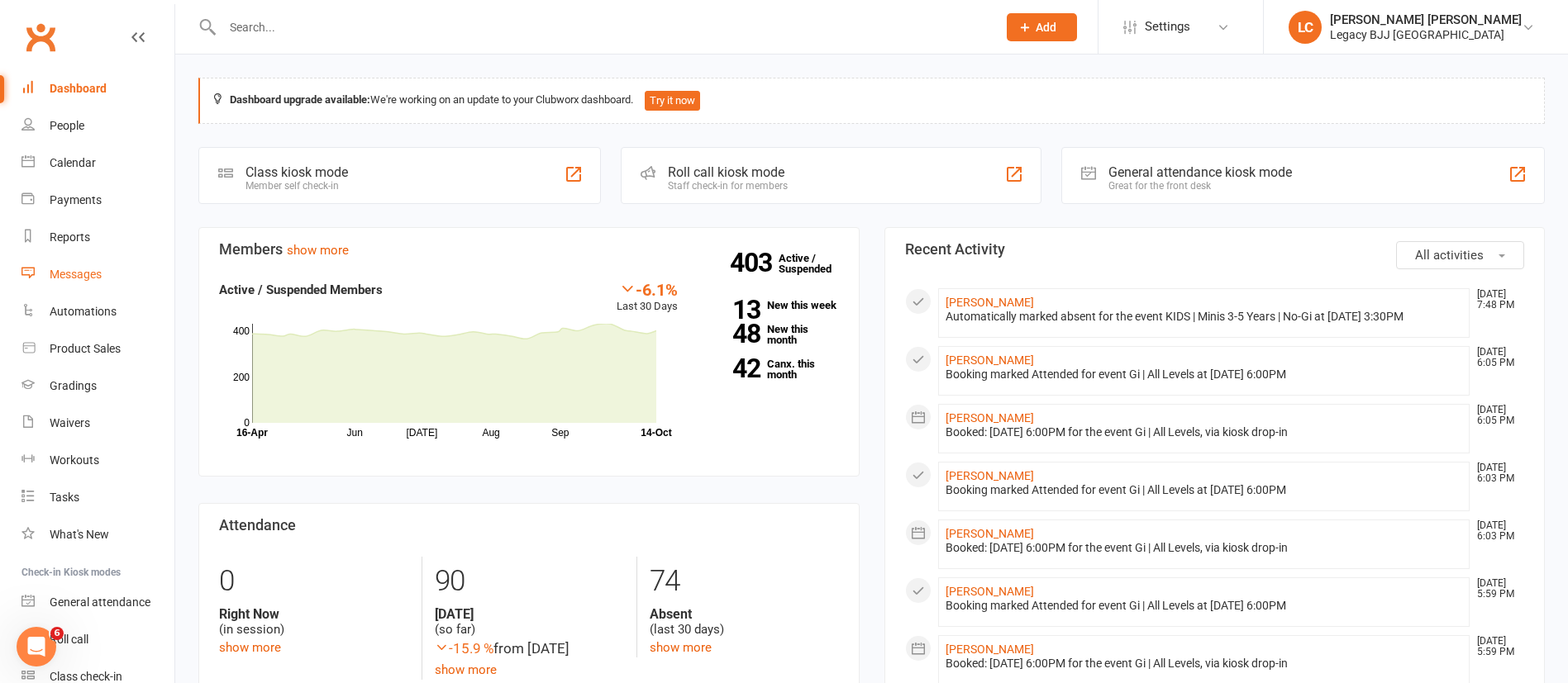
click at [121, 262] on link "Messages" at bounding box center [98, 275] width 153 height 37
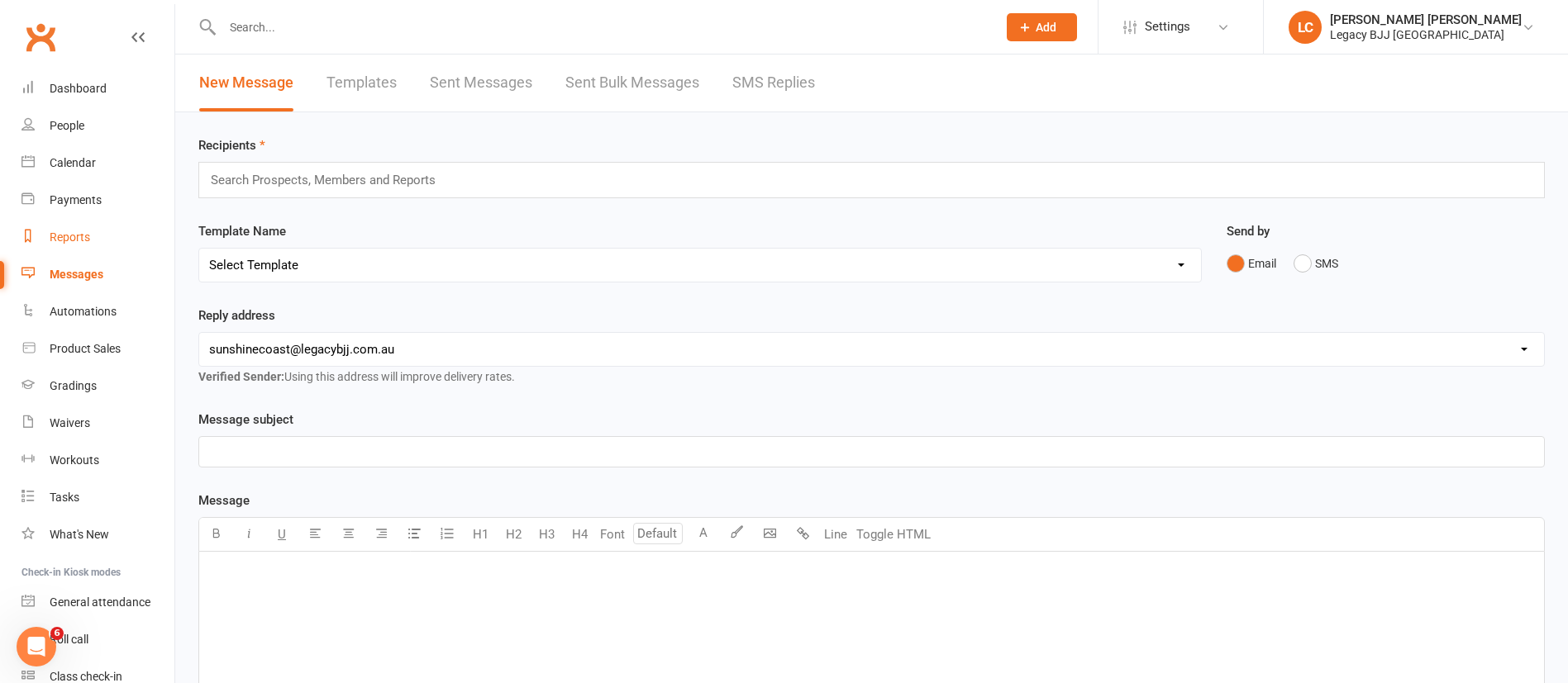
click at [107, 252] on link "Reports" at bounding box center [98, 237] width 153 height 37
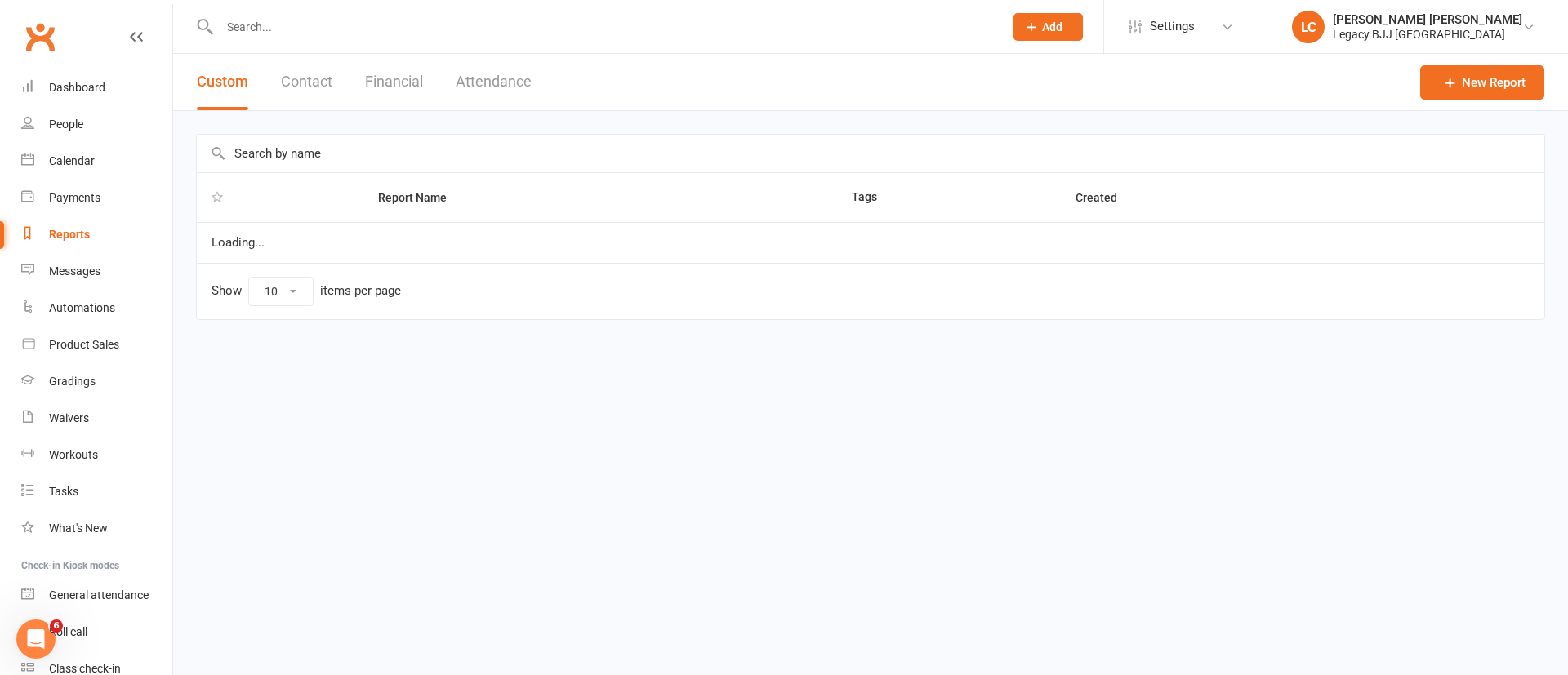
select select "100"
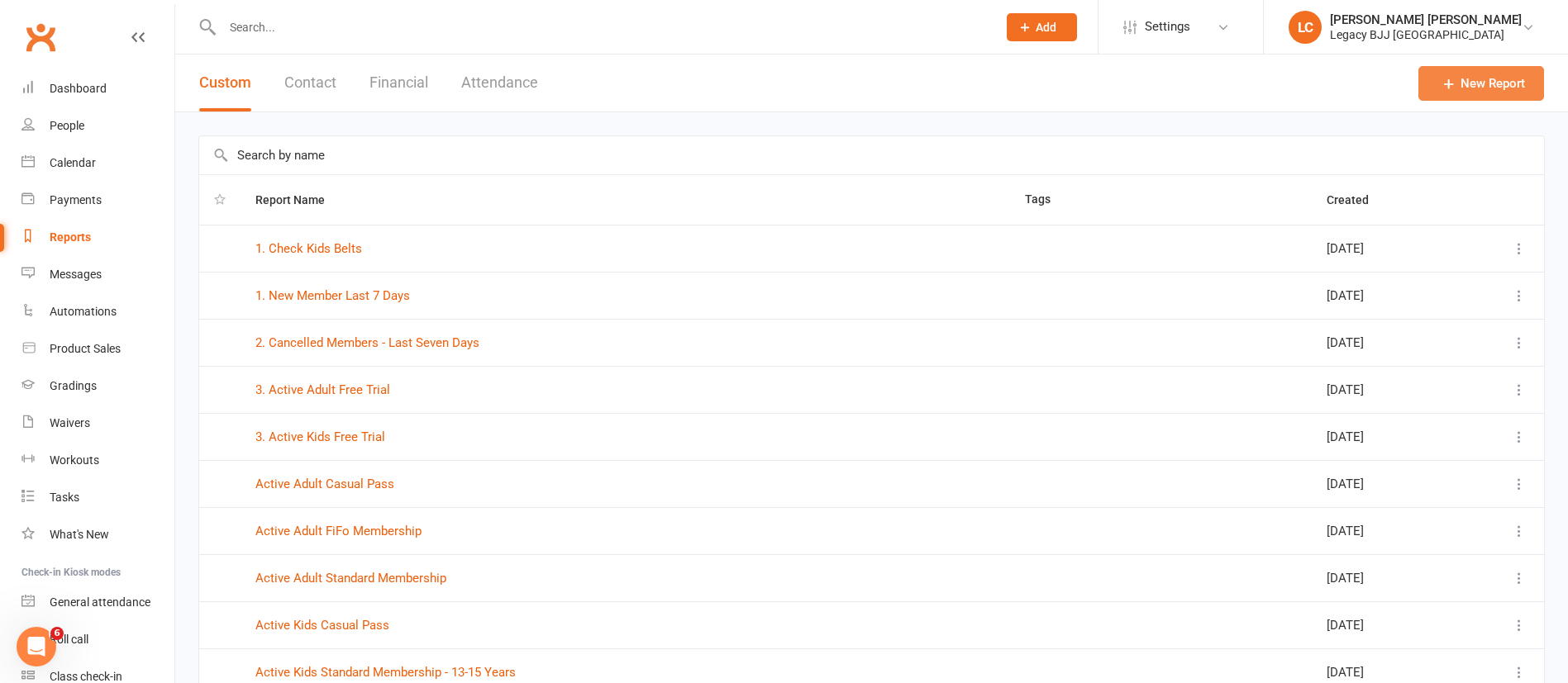
click at [1507, 85] on link "New Report" at bounding box center [1481, 83] width 126 height 35
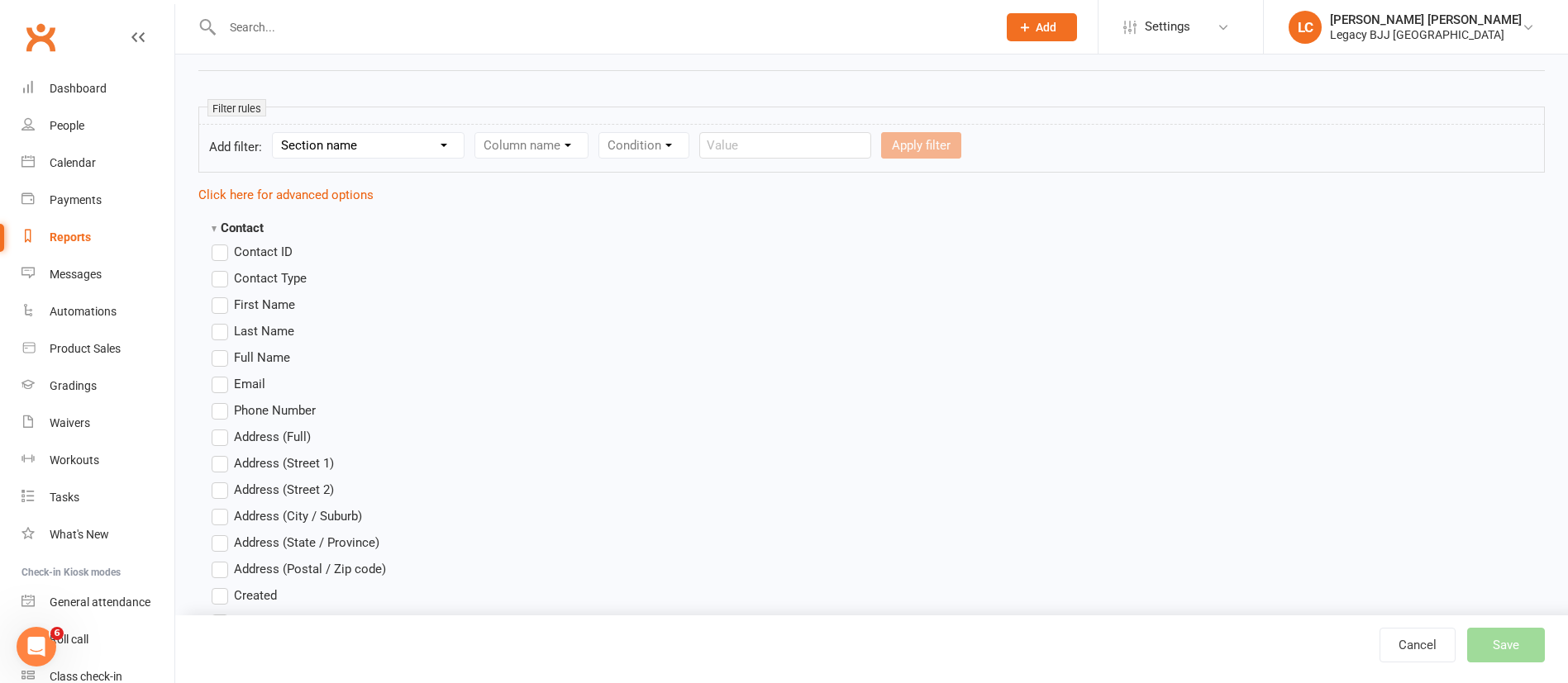
scroll to position [254, 0]
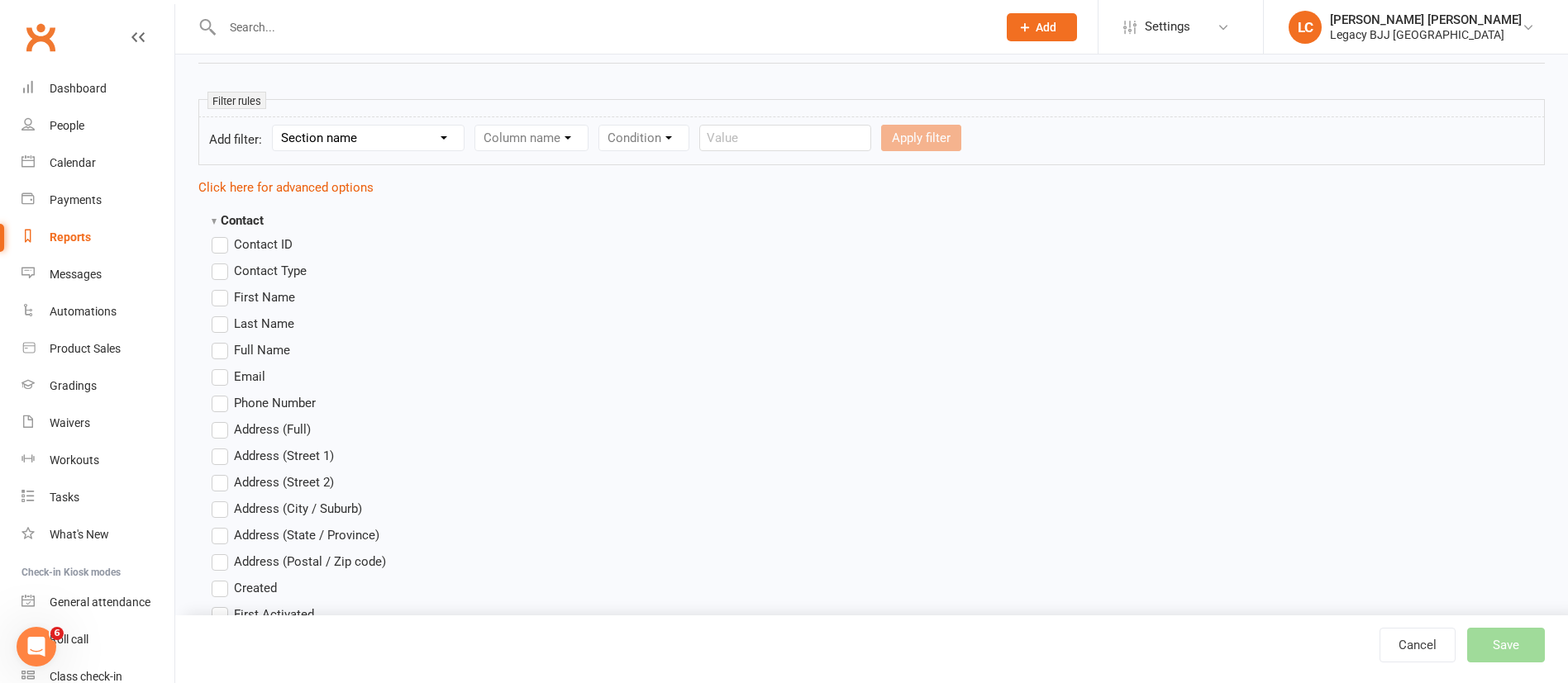
type input "$above $25"
click at [402, 141] on select "Section name Contact Attendance Aggregate Payment Booking Waitlist Attendees Ca…" at bounding box center [368, 138] width 191 height 25
select select "0"
click at [275, 126] on select "Section name Contact Attendance Aggregate Payment Booking Waitlist Attendees Ca…" at bounding box center [368, 138] width 191 height 25
click at [598, 133] on select "Column name Contact Type First Name Last Name Full Name Email Phone Number Addr…" at bounding box center [672, 138] width 393 height 25
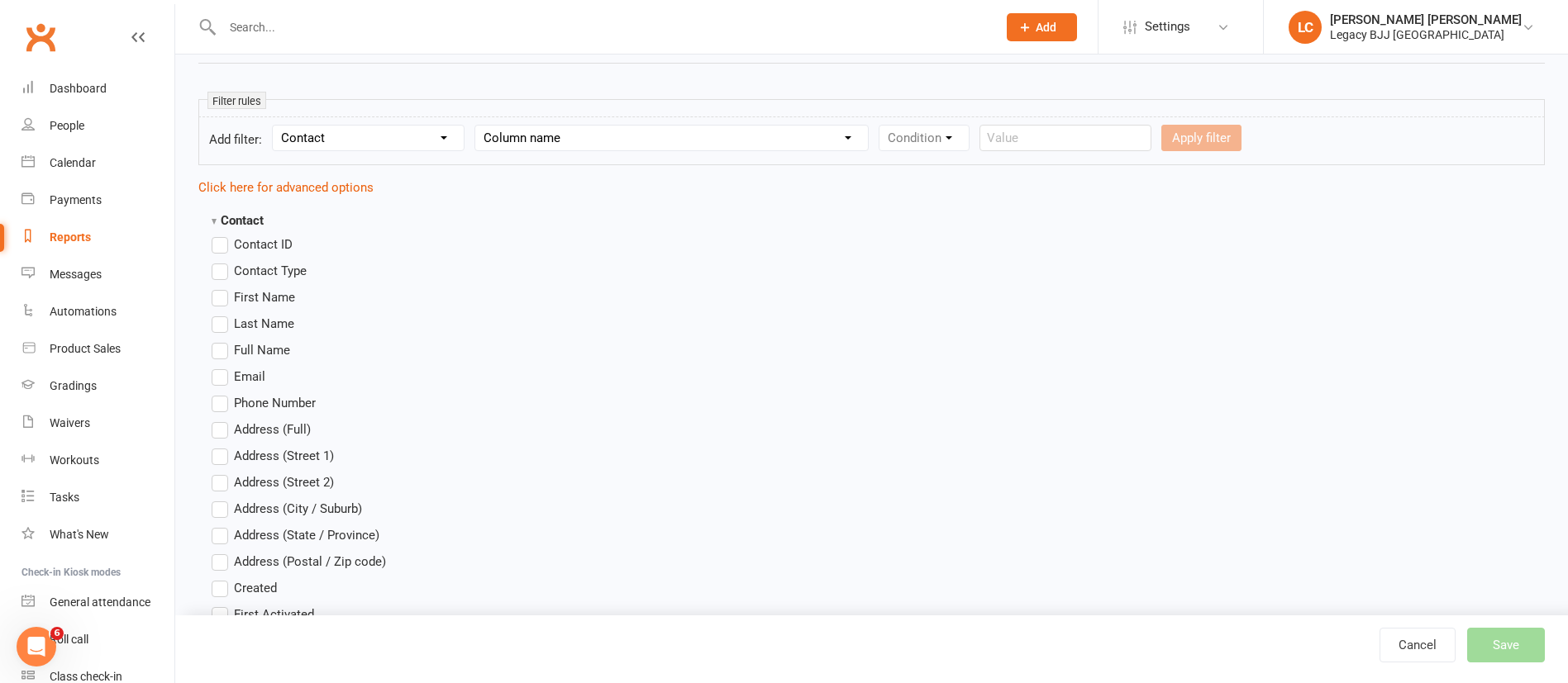
select select "17"
click at [478, 126] on select "Column name Contact Type First Name Last Name Full Name Email Phone Number Addr…" at bounding box center [672, 138] width 393 height 25
click at [930, 148] on select "Condition Equals Does not equal Contains Does not contain Is blank or does not …" at bounding box center [974, 138] width 190 height 25
select select "0"
click at [882, 126] on select "Condition Equals Does not equal Contains Does not contain Is blank or does not …" at bounding box center [974, 138] width 190 height 25
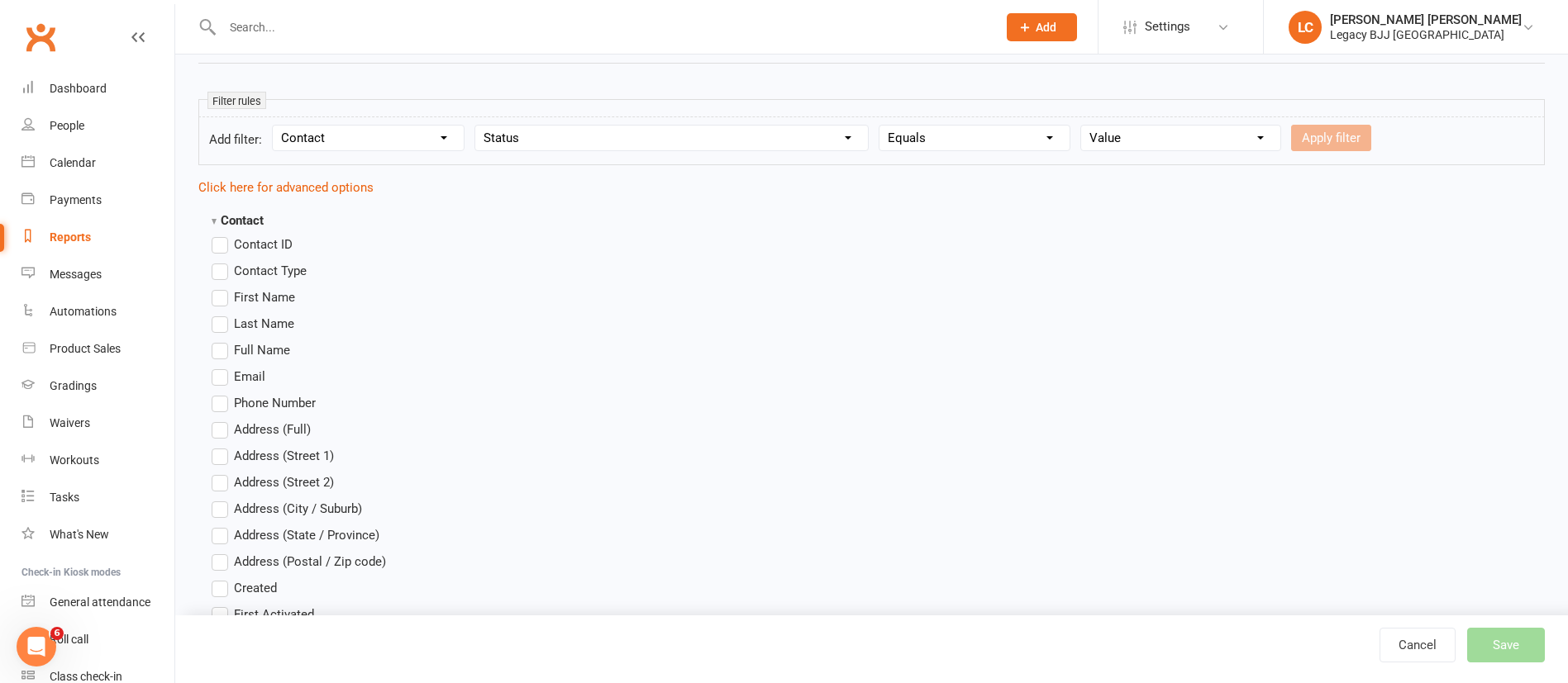
click at [1188, 140] on select "Value Prospect: Initial Contact Prospect: Follow-up Call Prospect: Follow-up Em…" at bounding box center [1181, 138] width 199 height 25
select select "7"
click at [1082, 126] on select "Value Prospect: Initial Contact Prospect: Follow-up Call Prospect: Follow-up Em…" at bounding box center [1181, 138] width 199 height 25
click at [1342, 134] on button "Apply filter" at bounding box center [1331, 137] width 80 height 26
select select
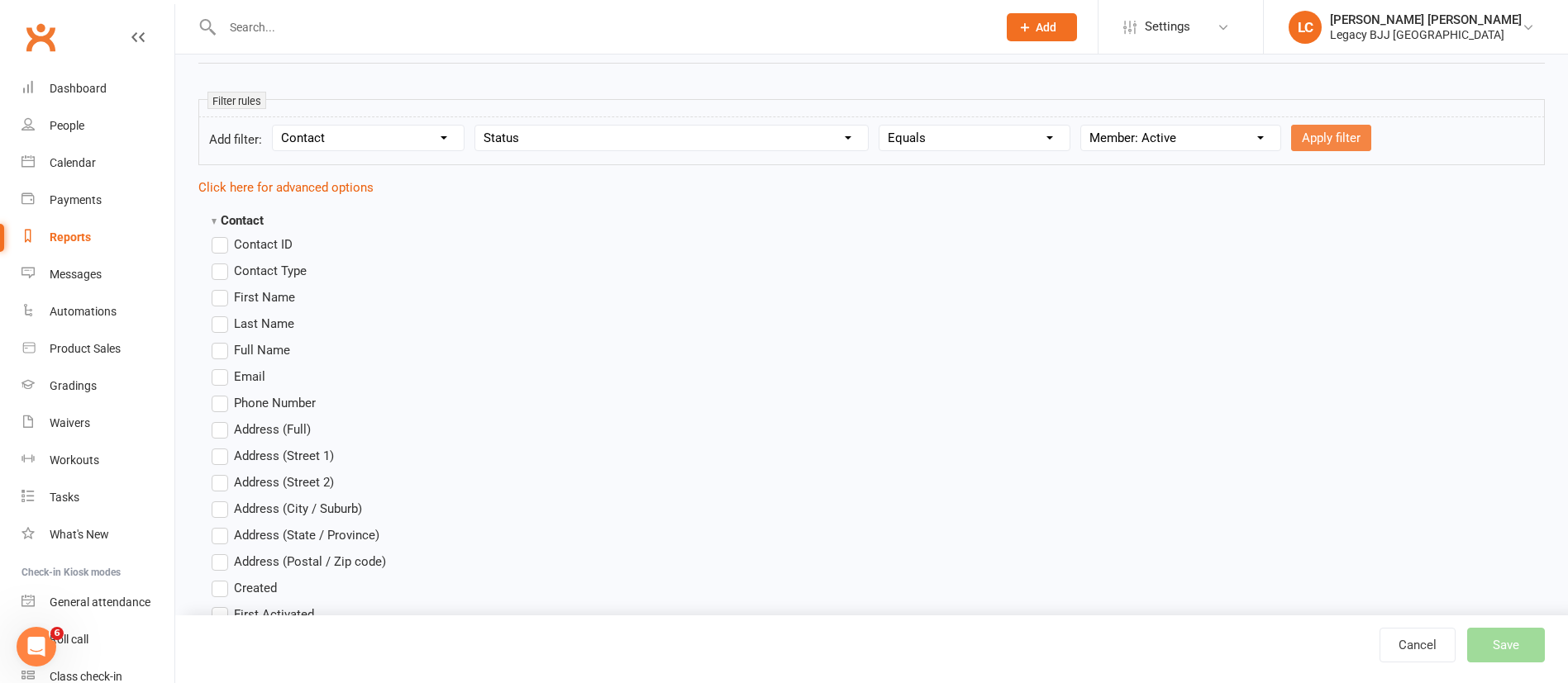
select select
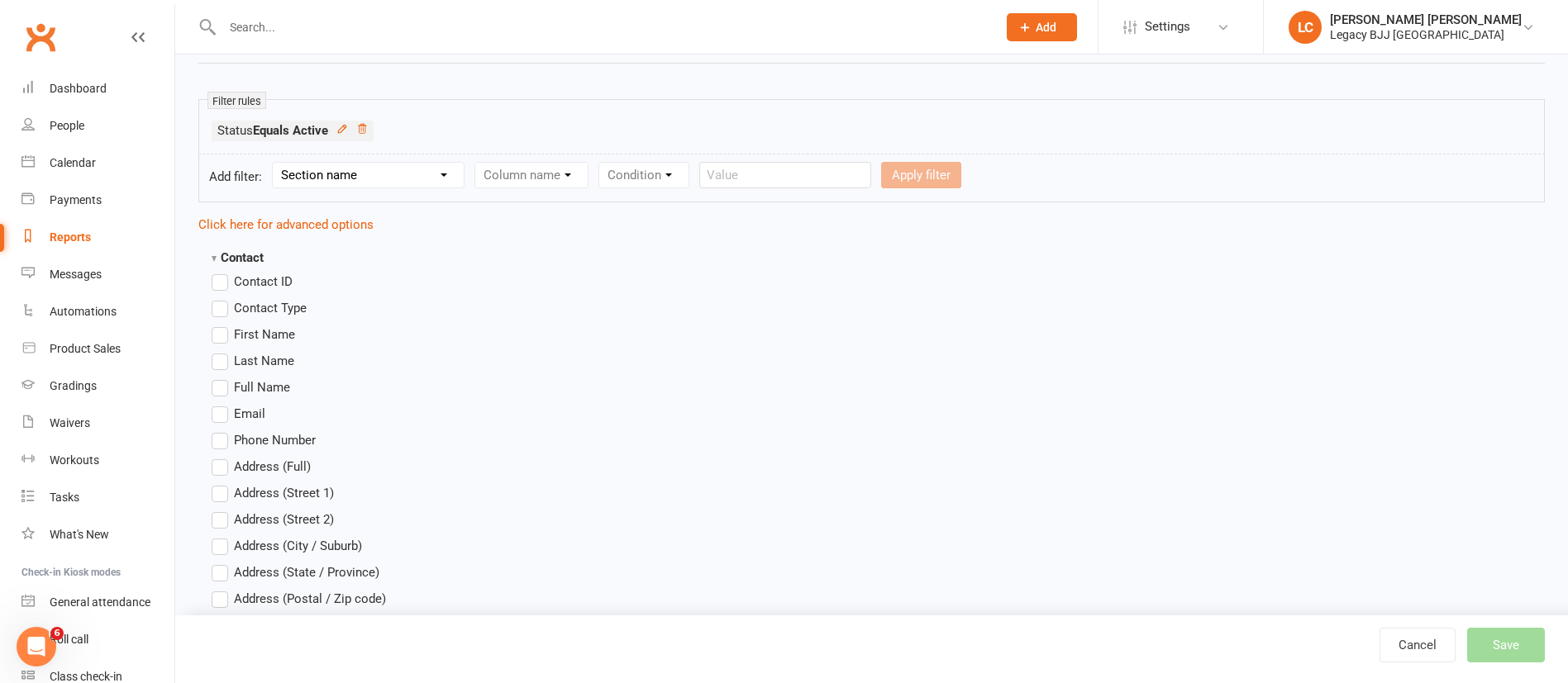
click at [394, 186] on select "Section name Contact Attendance Aggregate Payment Booking Waitlist Attendees Ca…" at bounding box center [368, 175] width 191 height 25
select select "10"
click at [275, 163] on select "Section name Contact Attendance Aggregate Payment Booking Waitlist Attendees Ca…" at bounding box center [368, 175] width 191 height 25
click at [704, 183] on select "Column name Membership ID Membership Name Membership Category Membership Start …" at bounding box center [636, 175] width 322 height 25
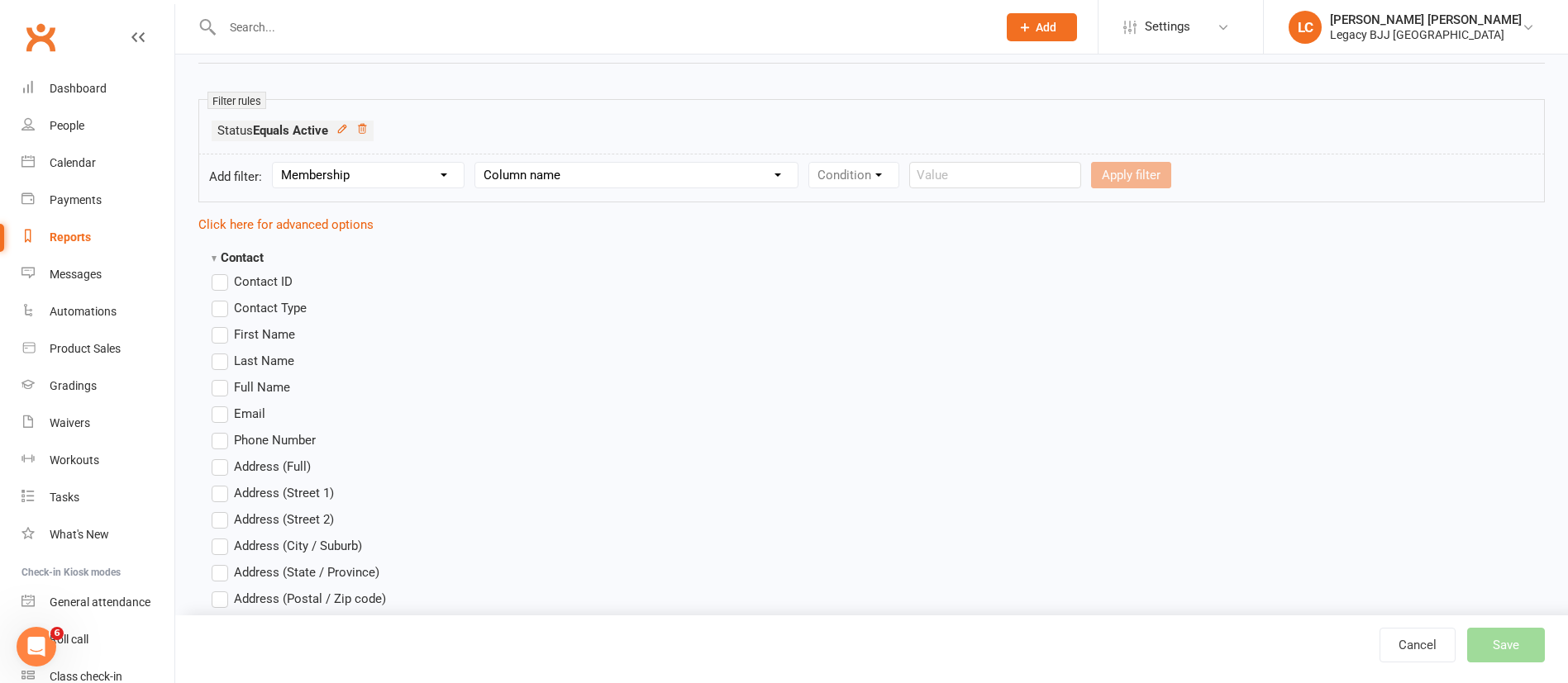
select select "29"
click at [478, 163] on select "Column name Membership ID Membership Name Membership Category Membership Start …" at bounding box center [636, 175] width 322 height 25
click at [868, 185] on select "Condition Is Is not Is blank Is not blank" at bounding box center [859, 175] width 100 height 25
select select "0"
click at [812, 163] on select "Condition Is Is not Is blank Is not blank" at bounding box center [859, 175] width 100 height 25
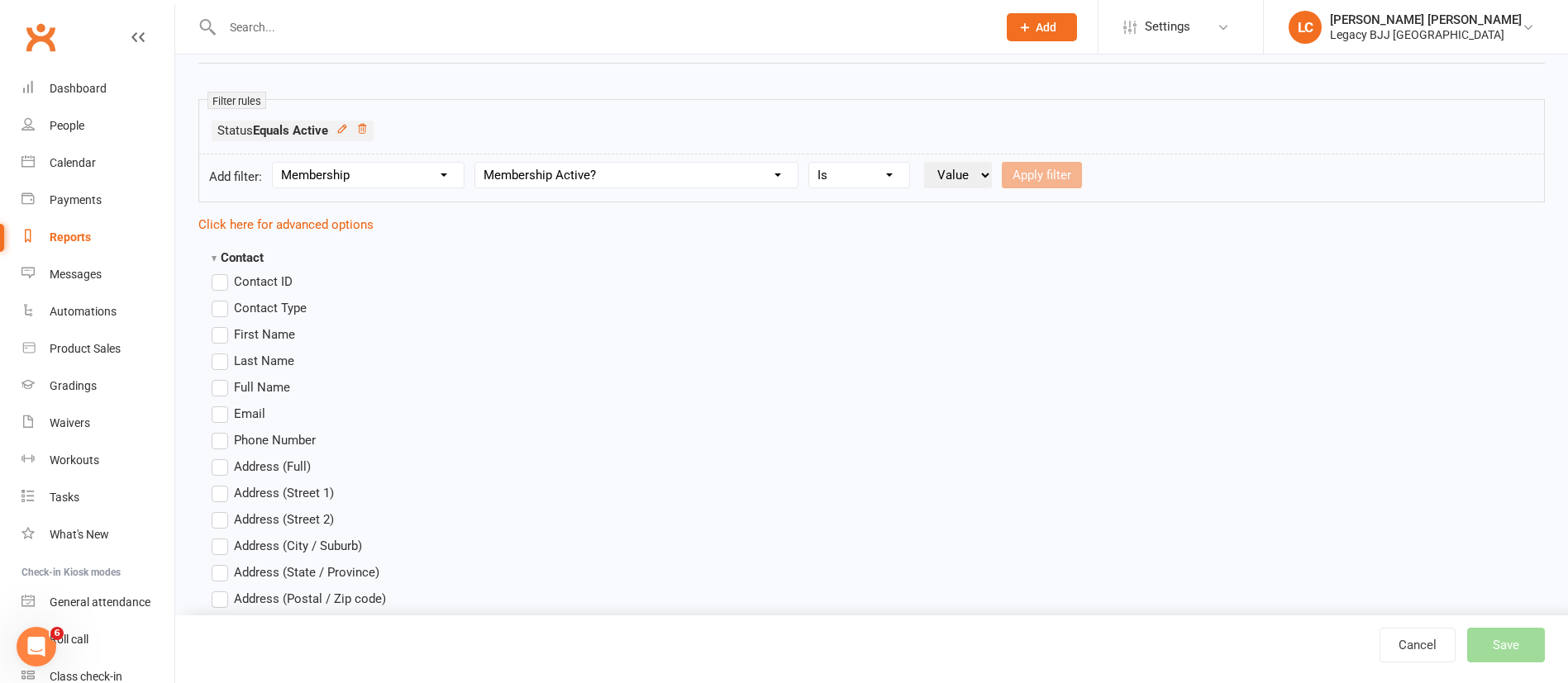
click at [991, 178] on select "Value Yes No" at bounding box center [958, 174] width 68 height 26
select select "true"
click at [927, 162] on select "Value Yes No" at bounding box center [958, 174] width 68 height 26
click at [1082, 184] on button "Apply filter" at bounding box center [1041, 174] width 80 height 26
select select
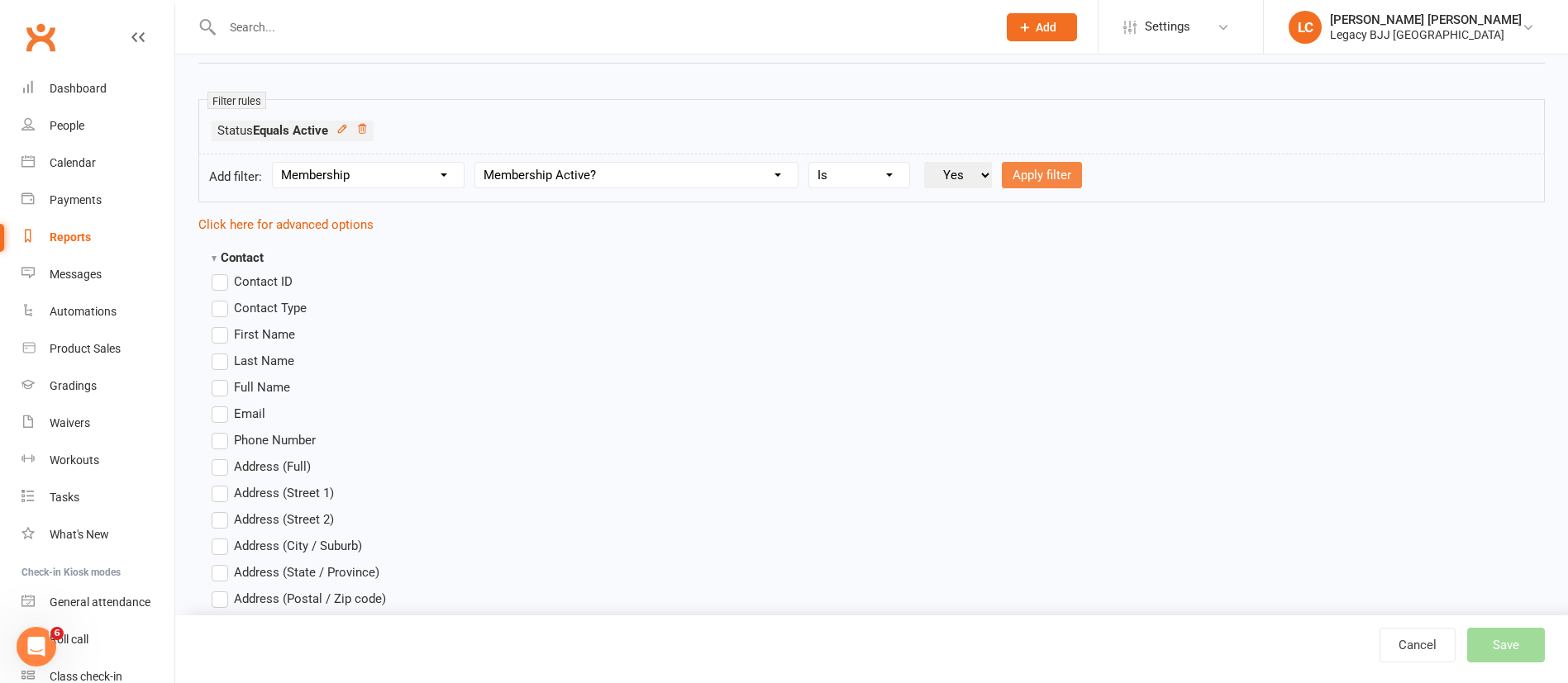
select select
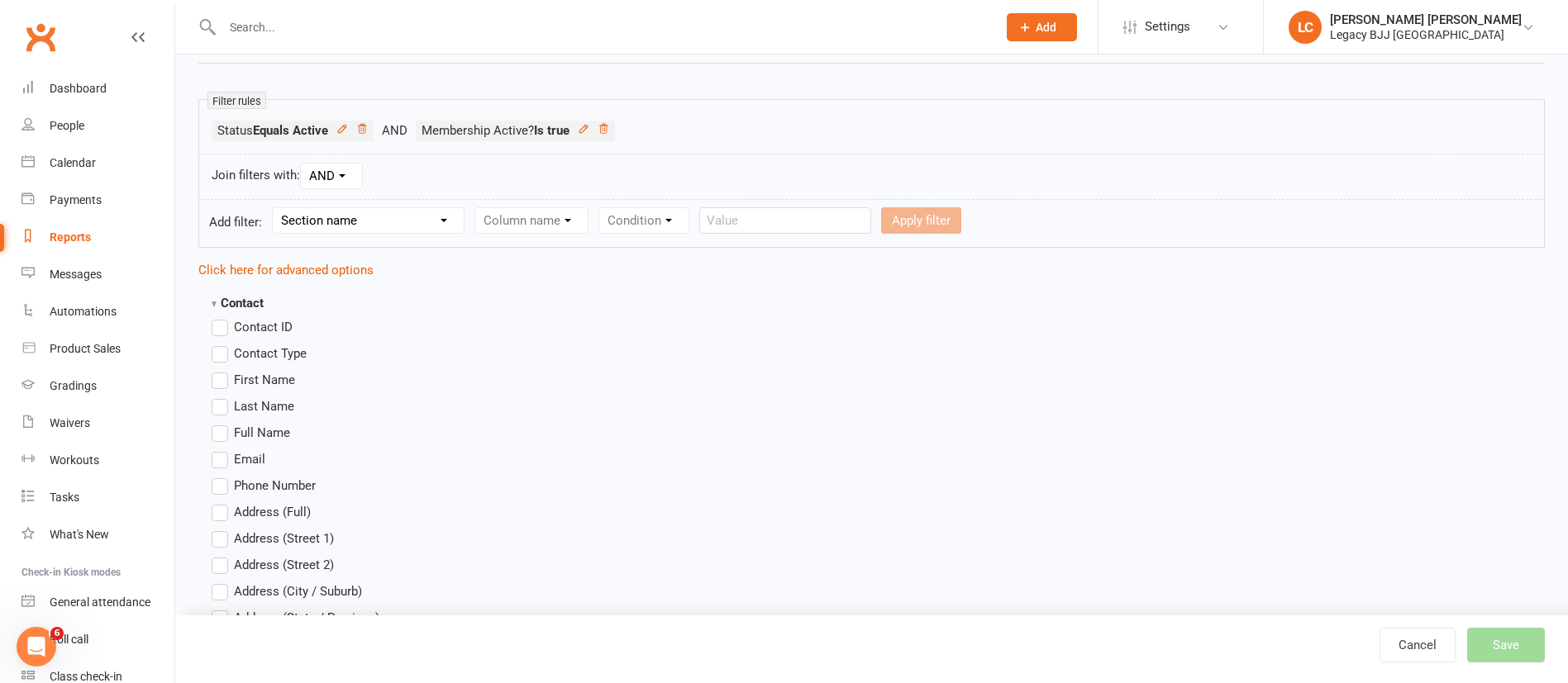
click at [421, 218] on select "Section name Contact Attendance Aggregate Payment Booking Waitlist Attendees Ca…" at bounding box center [368, 221] width 191 height 25
select select "10"
click at [275, 208] on select "Section name Contact Attendance Aggregate Payment Booking Waitlist Attendees Ca…" at bounding box center [368, 221] width 191 height 25
click at [613, 219] on select "Column name Membership ID Membership Name Membership Category Membership Start …" at bounding box center [636, 221] width 322 height 25
select select "13"
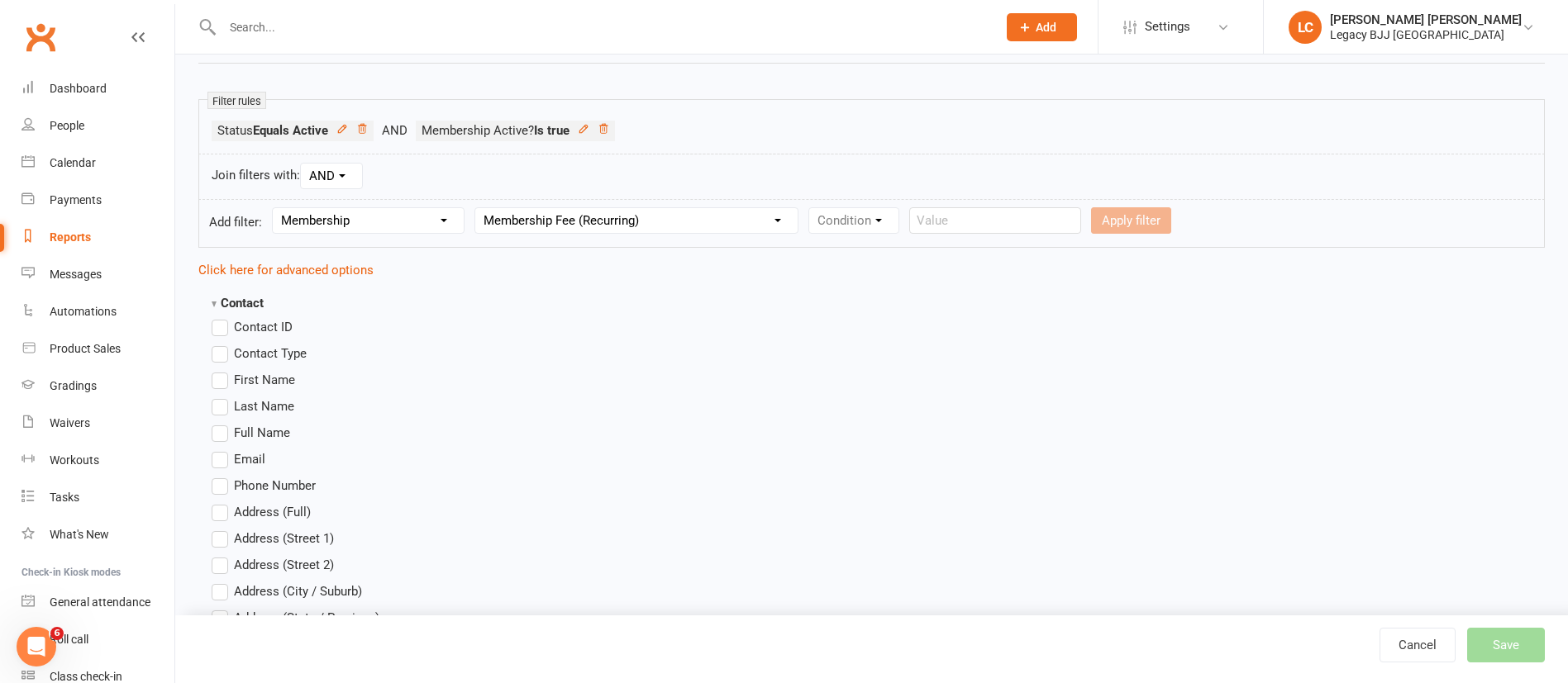
click at [478, 208] on select "Column name Membership ID Membership Name Membership Category Membership Start …" at bounding box center [636, 221] width 322 height 25
click at [919, 231] on select "Condition Is Is not Less than Greater than Less than or equal to Greater than o…" at bounding box center [892, 221] width 166 height 25
select select "4"
click at [812, 208] on select "Condition Is Is not Less than Greater than Less than or equal to Greater than o…" at bounding box center [892, 221] width 166 height 25
click at [1036, 222] on input "number" at bounding box center [1025, 220] width 78 height 26
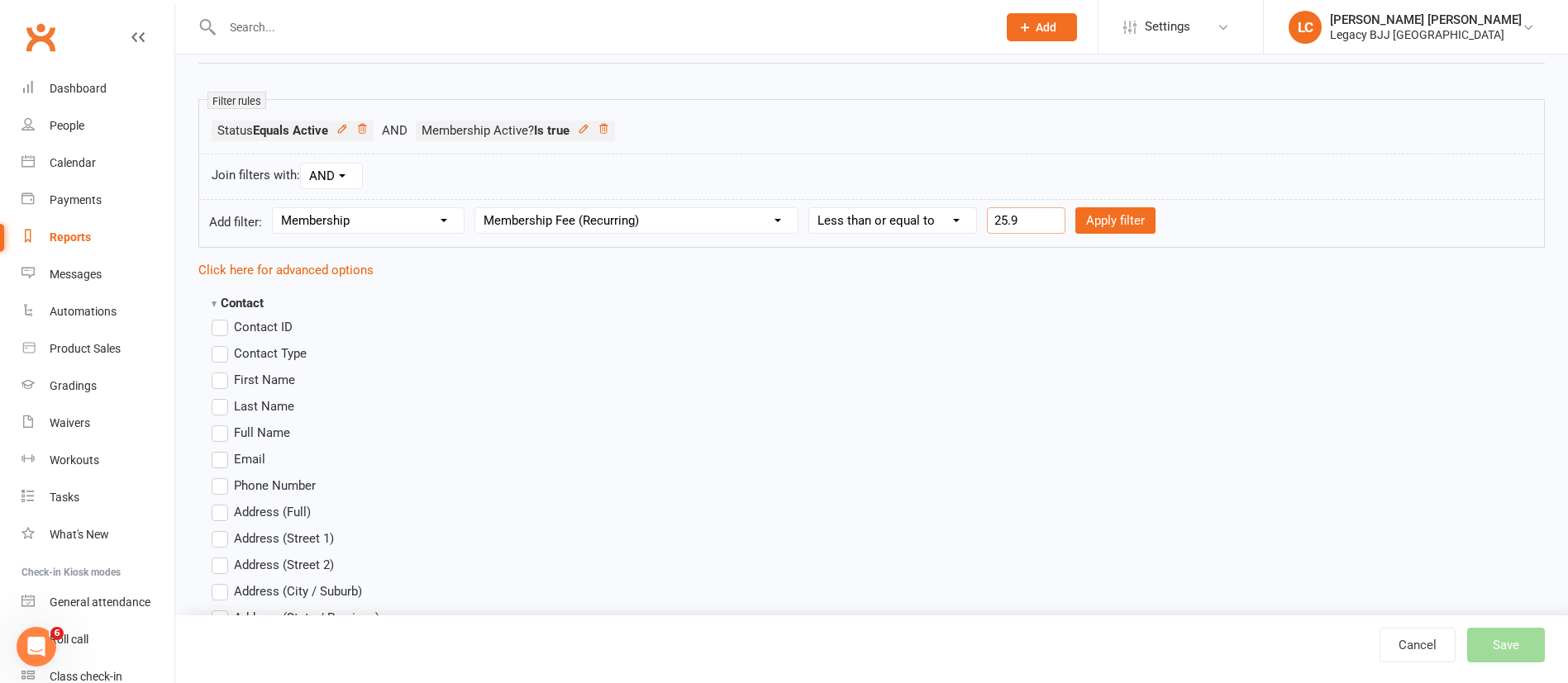
type input "25.99"
click at [1122, 233] on button "Apply filter" at bounding box center [1115, 220] width 80 height 26
select select
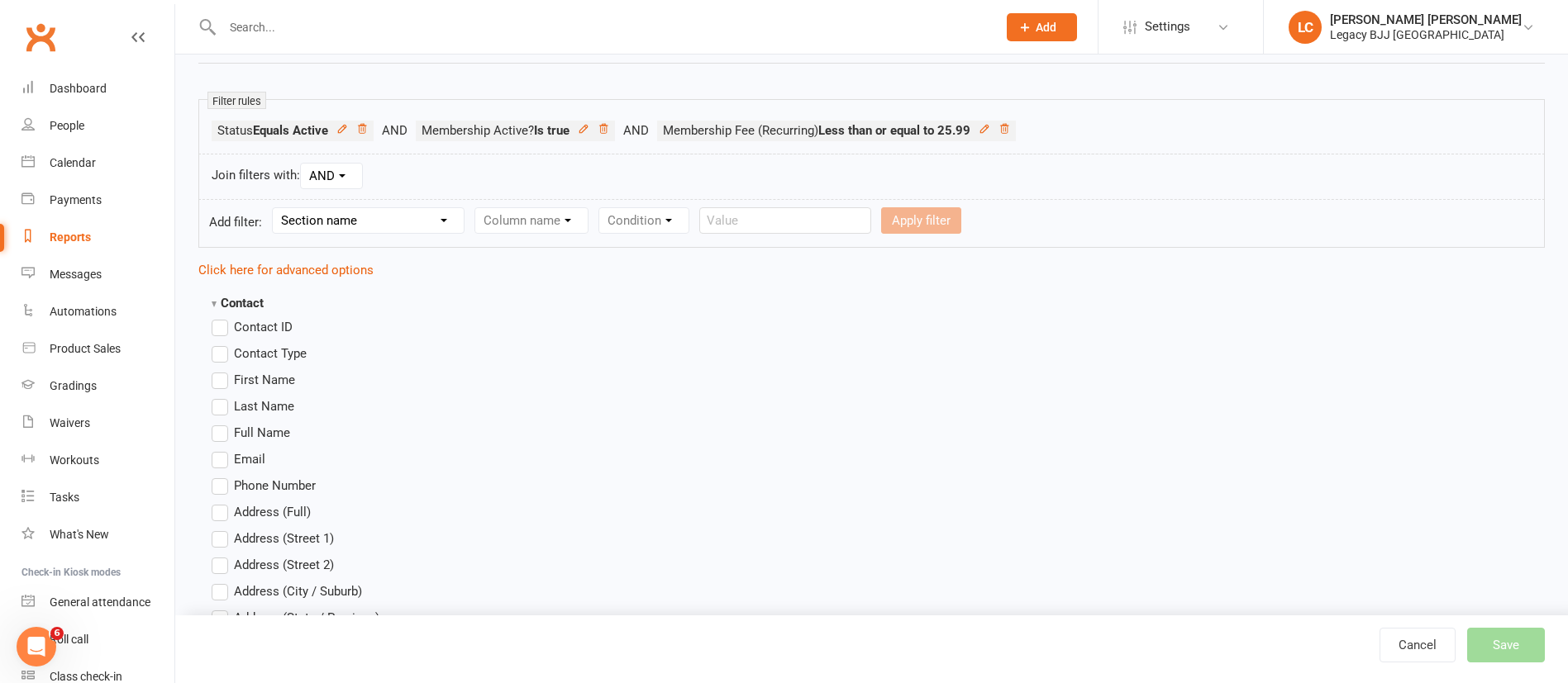
click at [380, 218] on select "Section name Contact Attendance Aggregate Payment Booking Waitlist Attendees Ca…" at bounding box center [368, 221] width 191 height 25
select select "10"
click at [275, 208] on select "Section name Contact Attendance Aggregate Payment Booking Waitlist Attendees Ca…" at bounding box center [368, 221] width 191 height 25
click at [592, 228] on select "Column name Membership ID Membership Name Membership Category Membership Start …" at bounding box center [636, 221] width 322 height 25
select select "13"
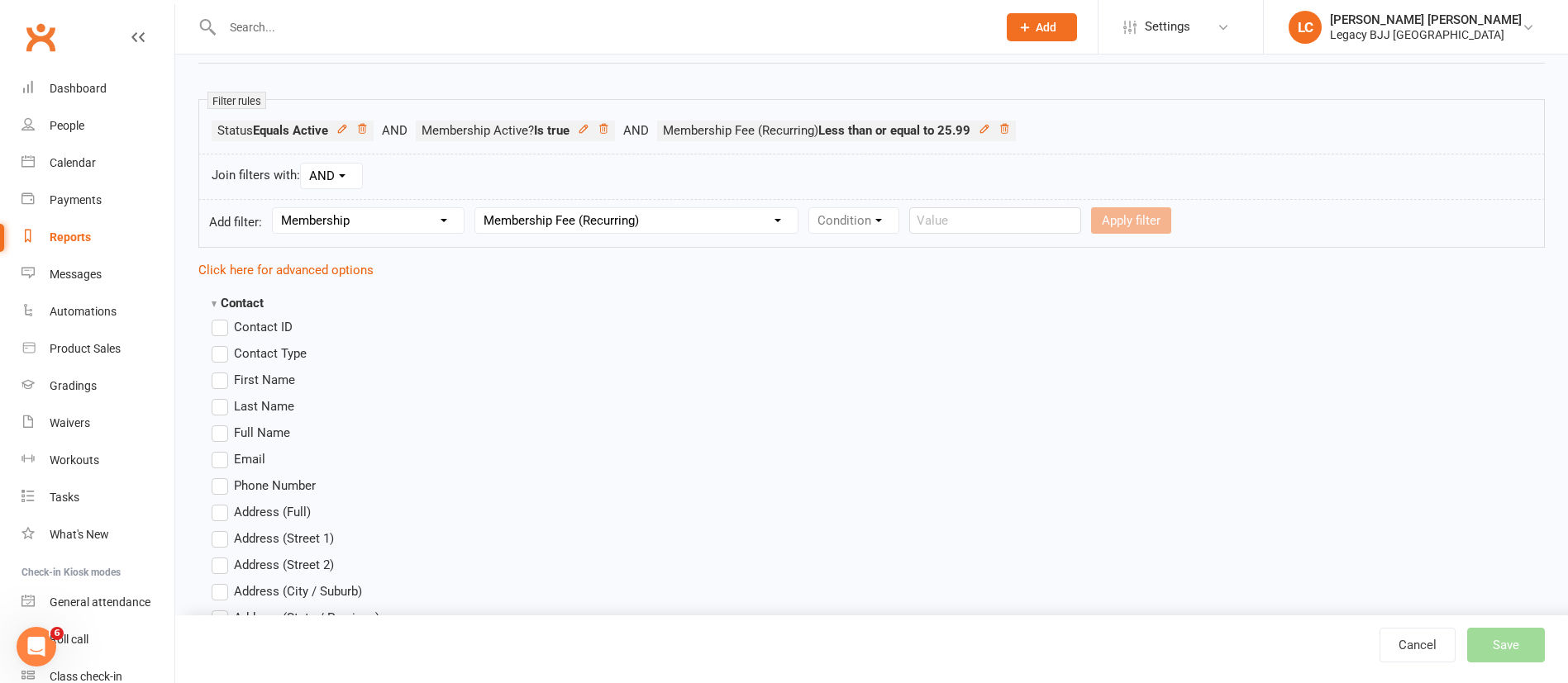
click at [478, 208] on select "Column name Membership ID Membership Name Membership Category Membership Start …" at bounding box center [636, 221] width 322 height 25
click at [867, 227] on select "Condition Is Is not Less than Greater than Less than or equal to Greater than o…" at bounding box center [892, 221] width 166 height 25
click at [812, 208] on select "Condition Is Is not Less than Greater than Less than or equal to Greater than o…" at bounding box center [892, 221] width 166 height 25
click at [908, 232] on select "Condition Is Is not Less than Greater than Less than or equal to Greater than o…" at bounding box center [892, 221] width 166 height 25
select select "5"
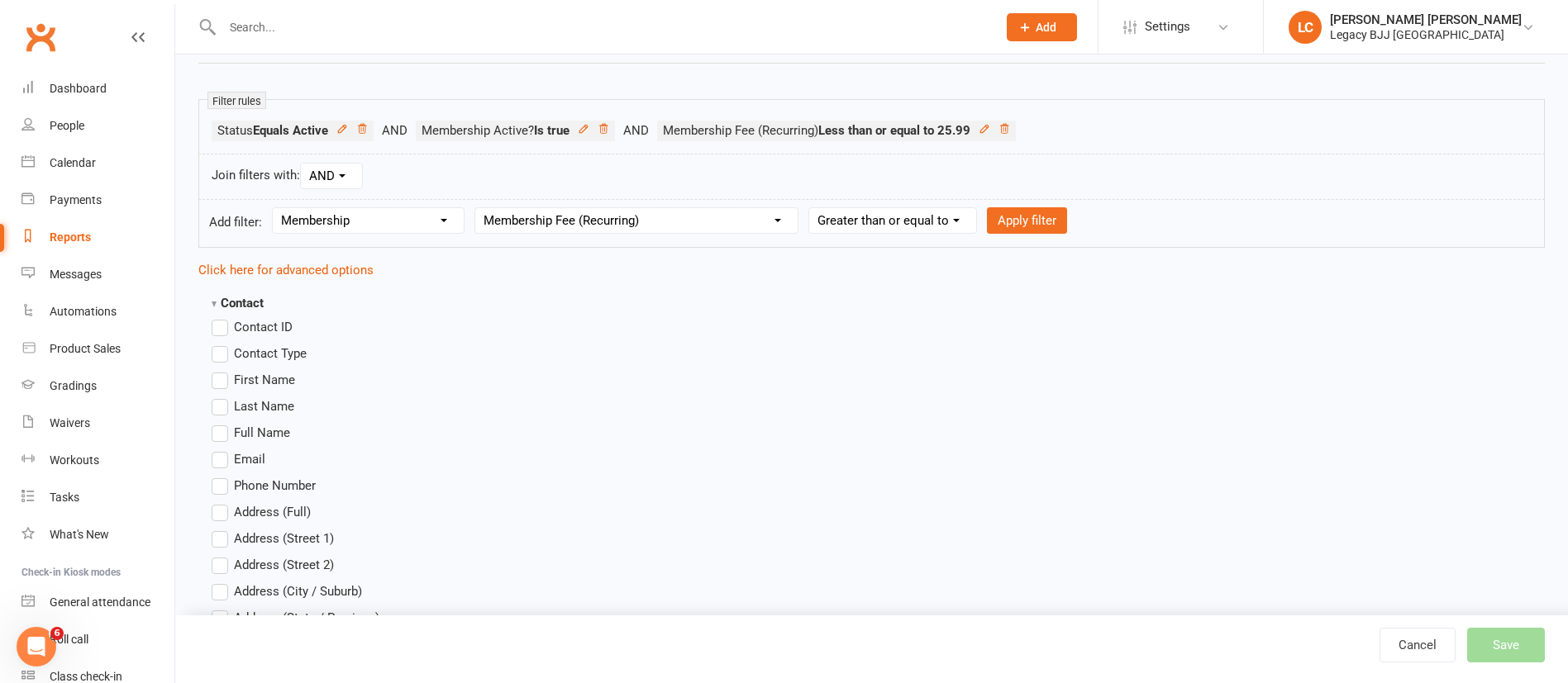
click at [812, 208] on select "Condition Is Is not Less than Greater than Less than or equal to Greater than o…" at bounding box center [892, 221] width 166 height 25
click at [1030, 222] on input "number" at bounding box center [1025, 220] width 78 height 26
type input "1"
click at [1108, 223] on button "Apply filter" at bounding box center [1115, 220] width 80 height 26
select select
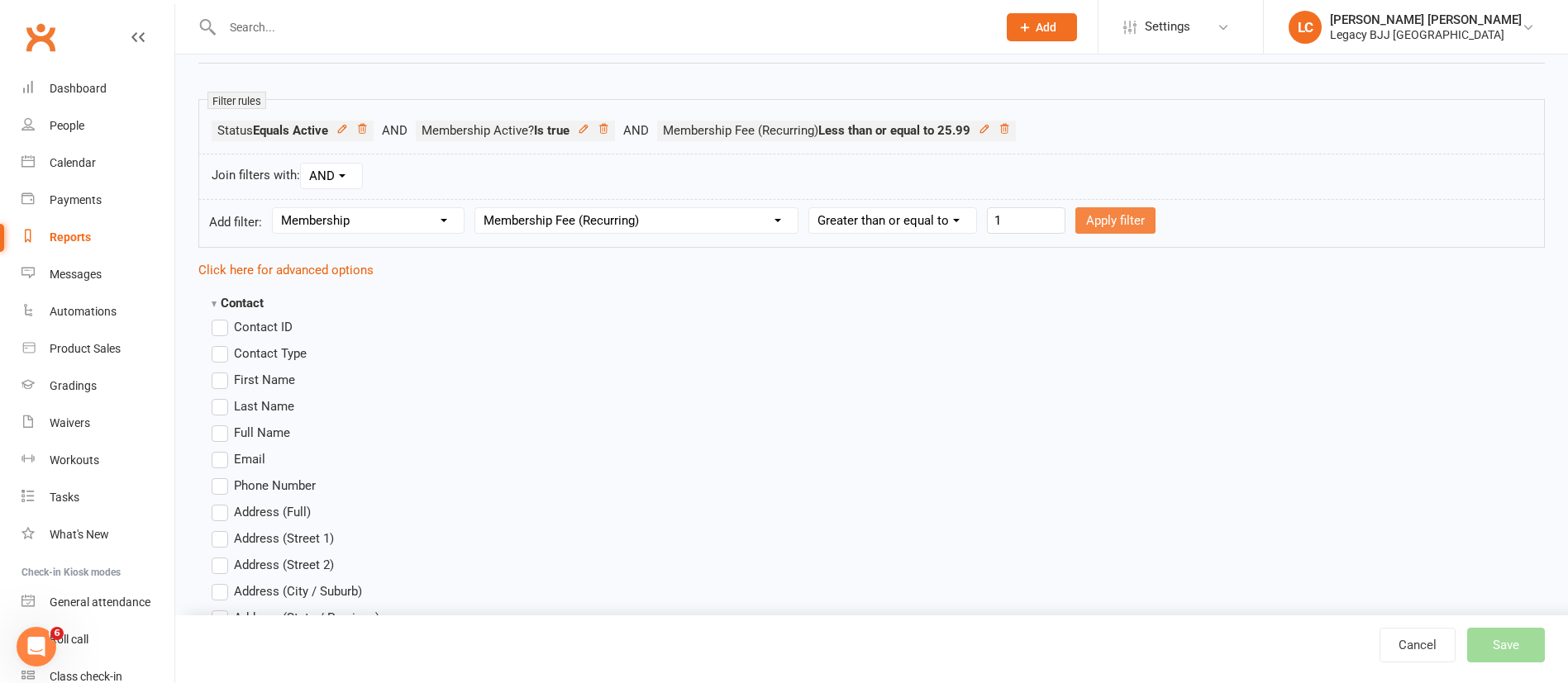
select select
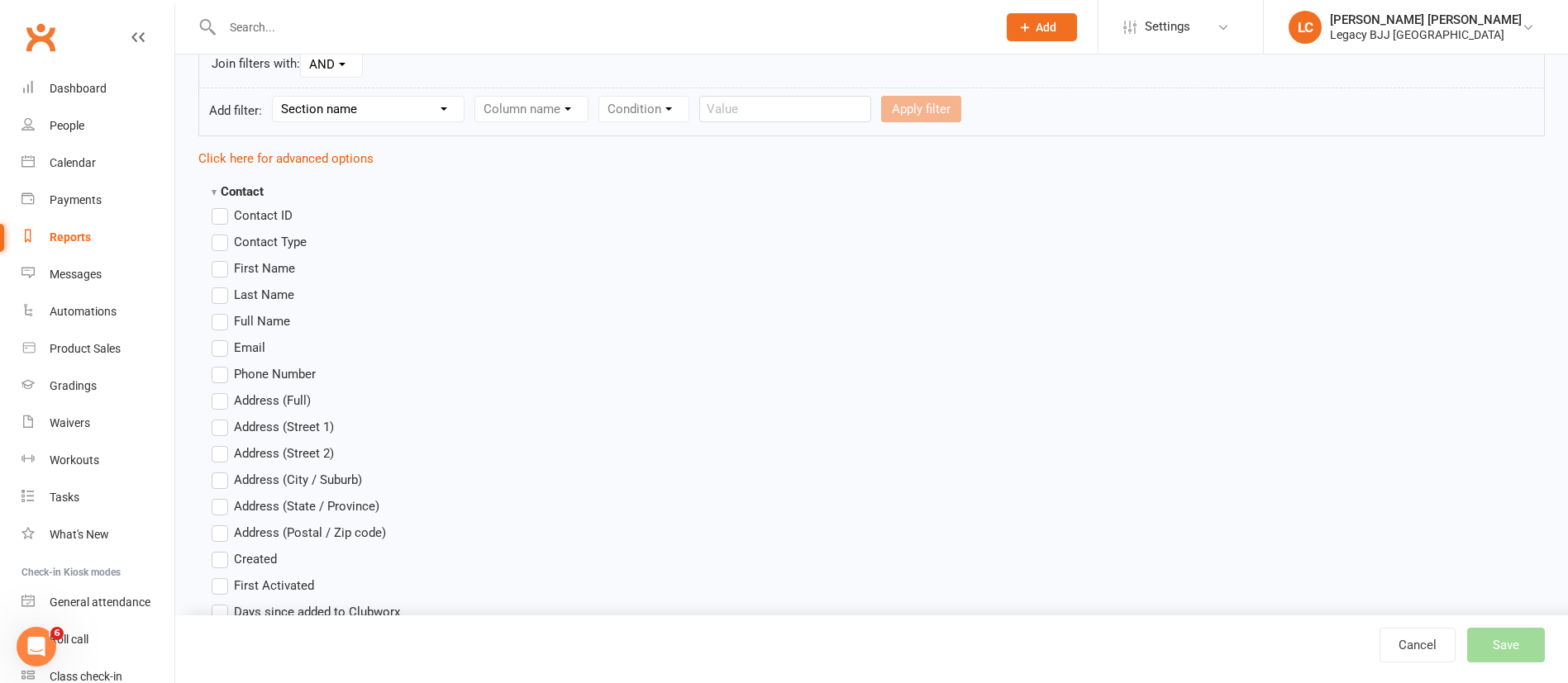
click at [280, 321] on span "Full Name" at bounding box center [262, 320] width 56 height 17
click at [223, 312] on input "Full Name" at bounding box center [217, 312] width 11 height 0
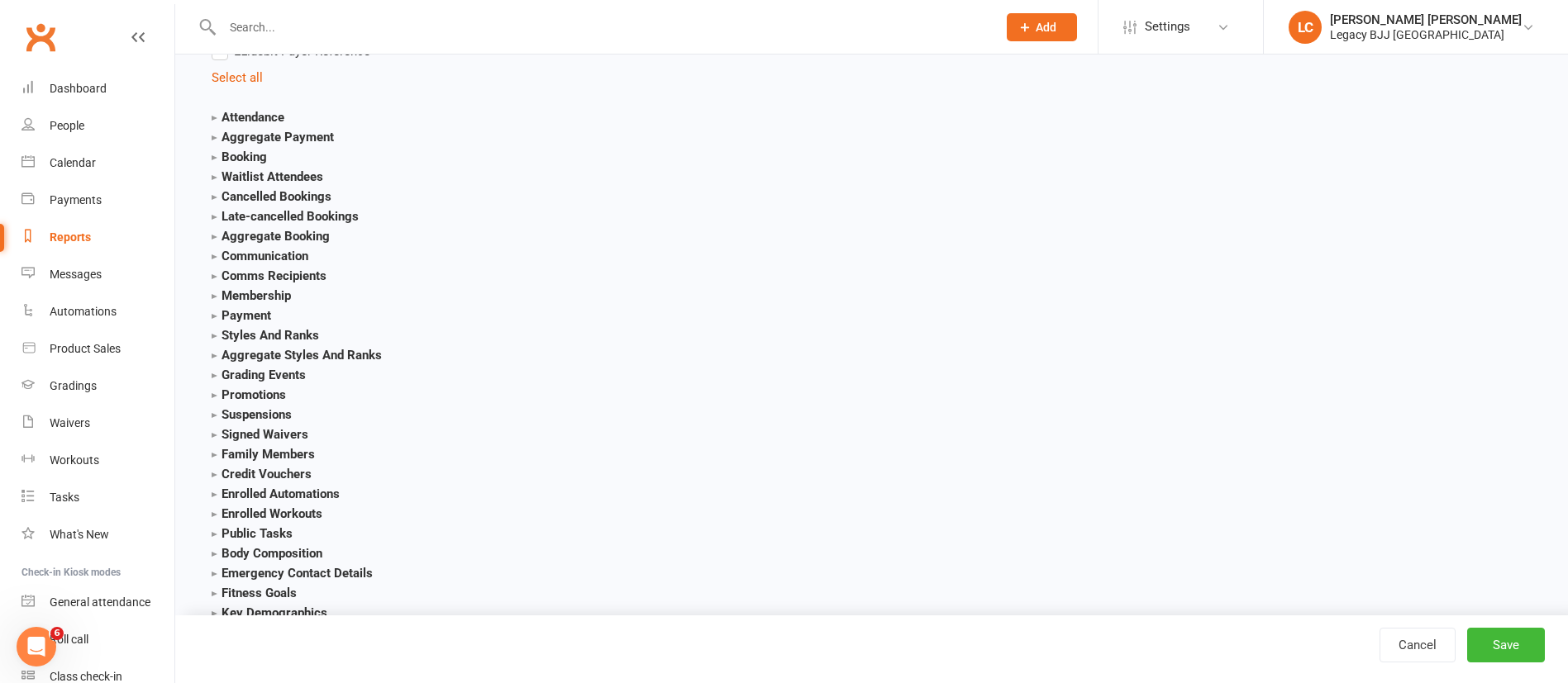
scroll to position [1946, 0]
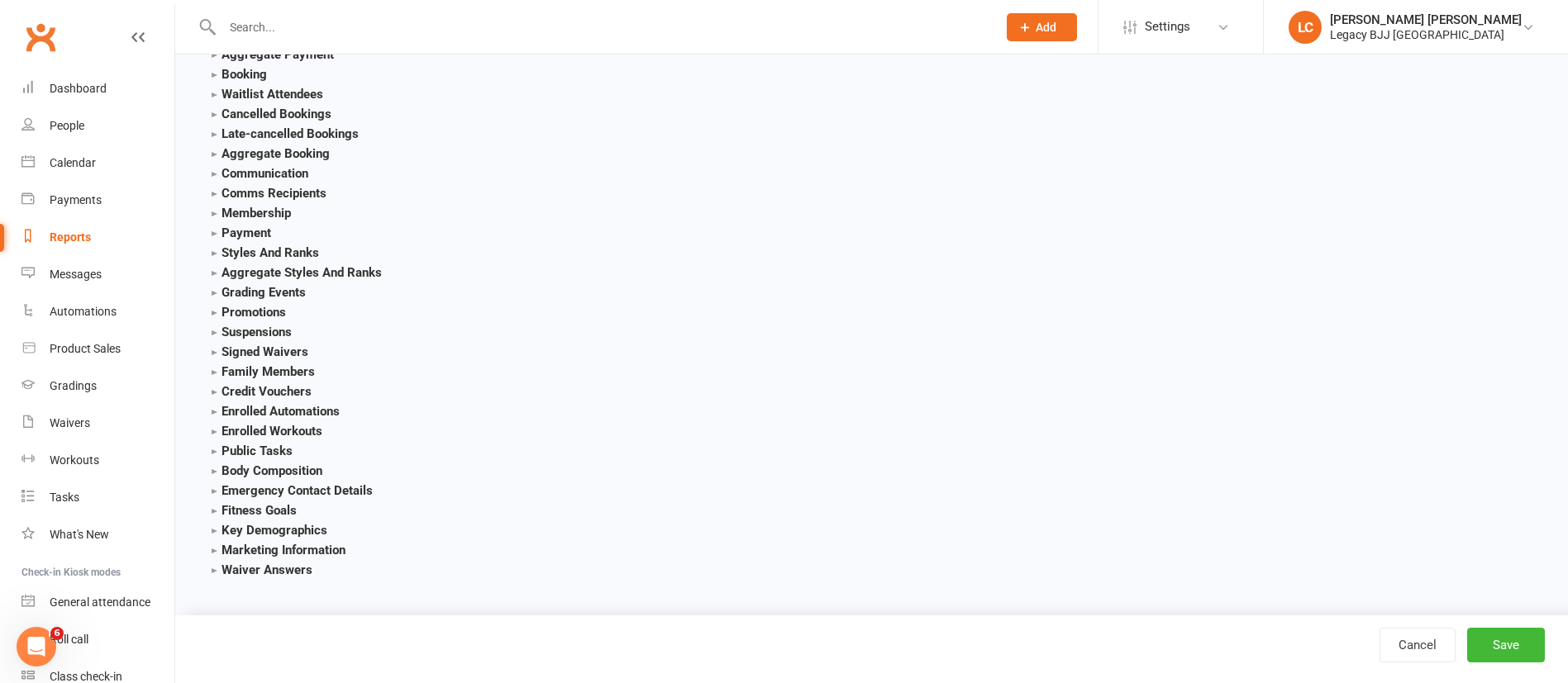
click at [291, 217] on strong "Membership" at bounding box center [252, 213] width 79 height 15
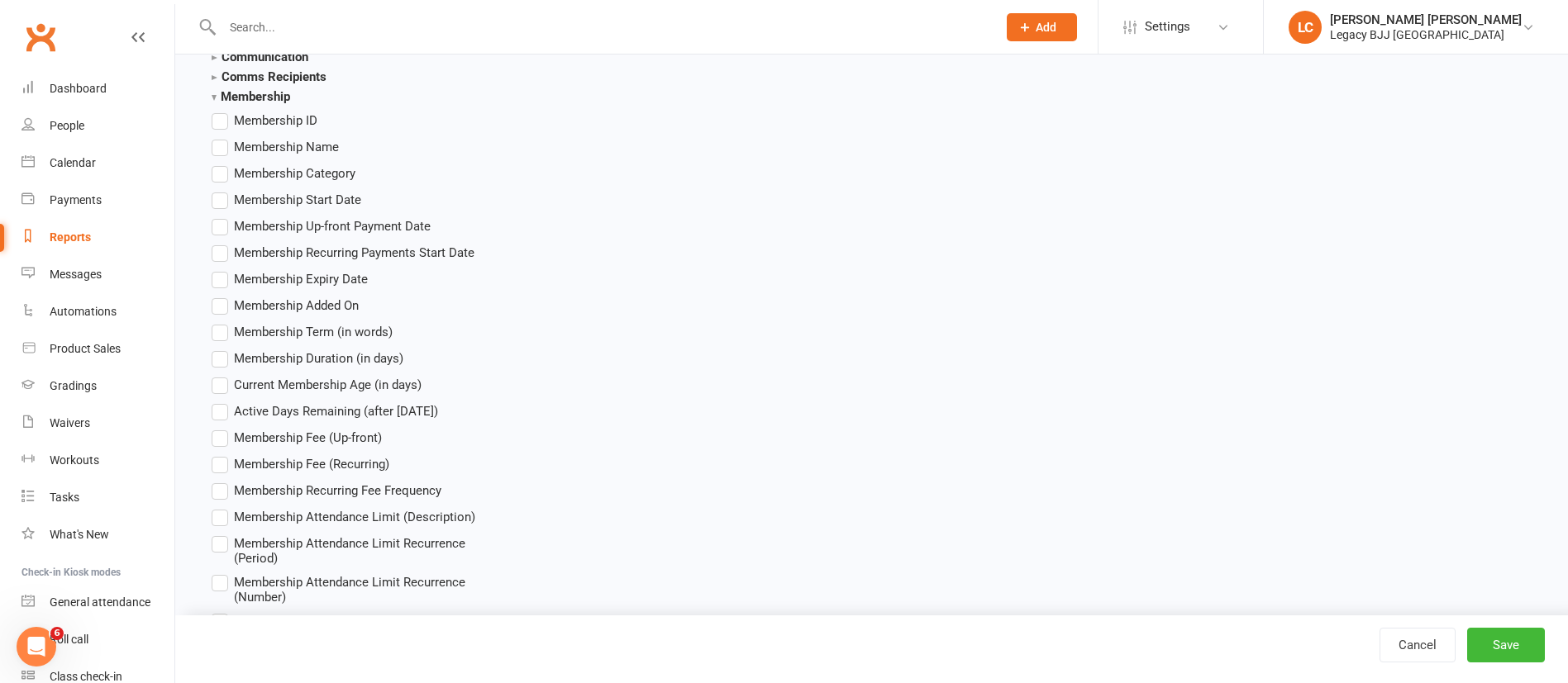
scroll to position [2064, 0]
click at [308, 150] on span "Membership Name" at bounding box center [286, 145] width 105 height 17
click at [223, 136] on input "Membership Name" at bounding box center [217, 136] width 11 height 0
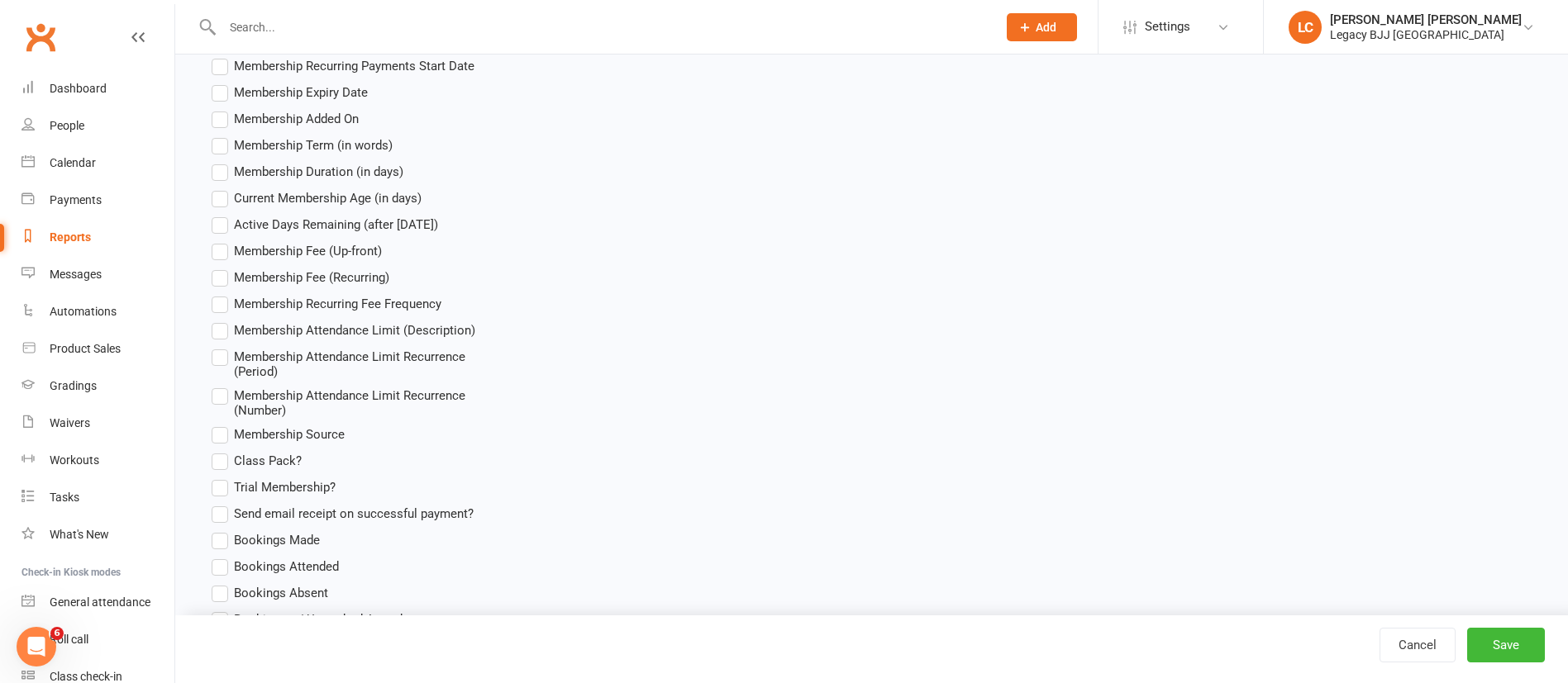
scroll to position [2256, 0]
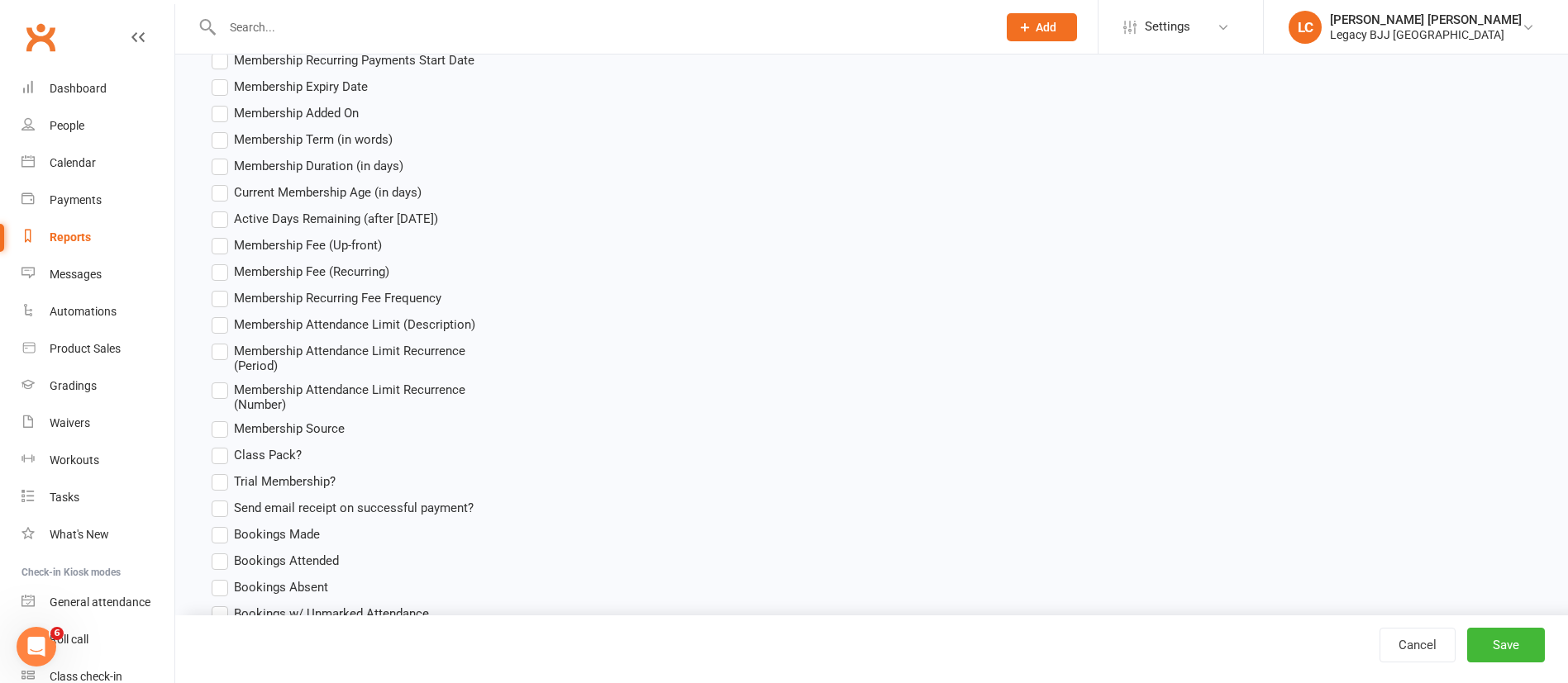
click at [426, 301] on span "Membership Recurring Fee Frequency" at bounding box center [338, 297] width 207 height 17
click at [223, 288] on input "Membership Recurring Fee Frequency" at bounding box center [217, 288] width 11 height 0
click at [410, 294] on span "Membership Recurring Fee Frequency" at bounding box center [338, 297] width 207 height 17
click at [223, 288] on input "Membership Recurring Fee Frequency" at bounding box center [217, 288] width 11 height 0
click at [362, 279] on span "Membership Fee (Recurring)" at bounding box center [312, 271] width 156 height 17
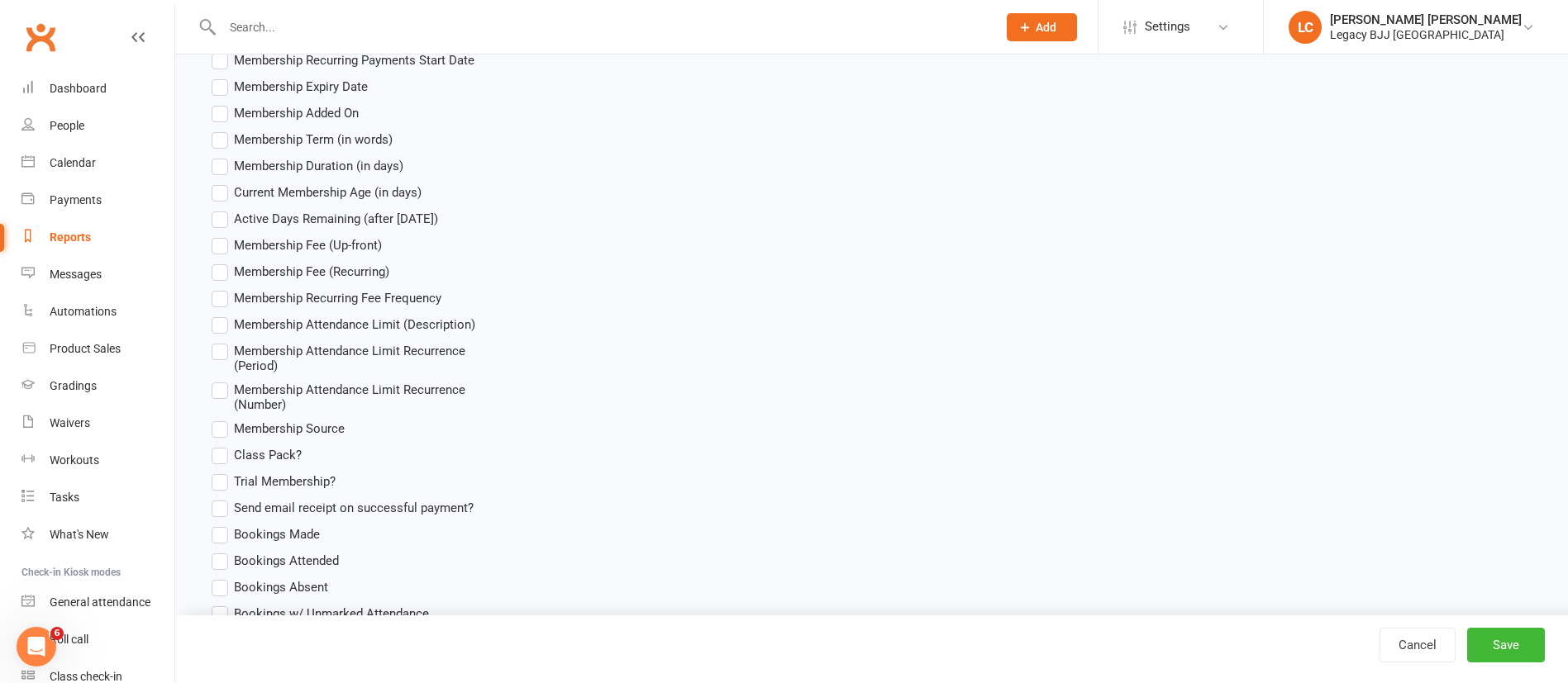
click at [223, 262] on input "Membership Fee (Recurring)" at bounding box center [217, 262] width 11 height 0
click at [1512, 660] on button "Save" at bounding box center [1506, 645] width 77 height 35
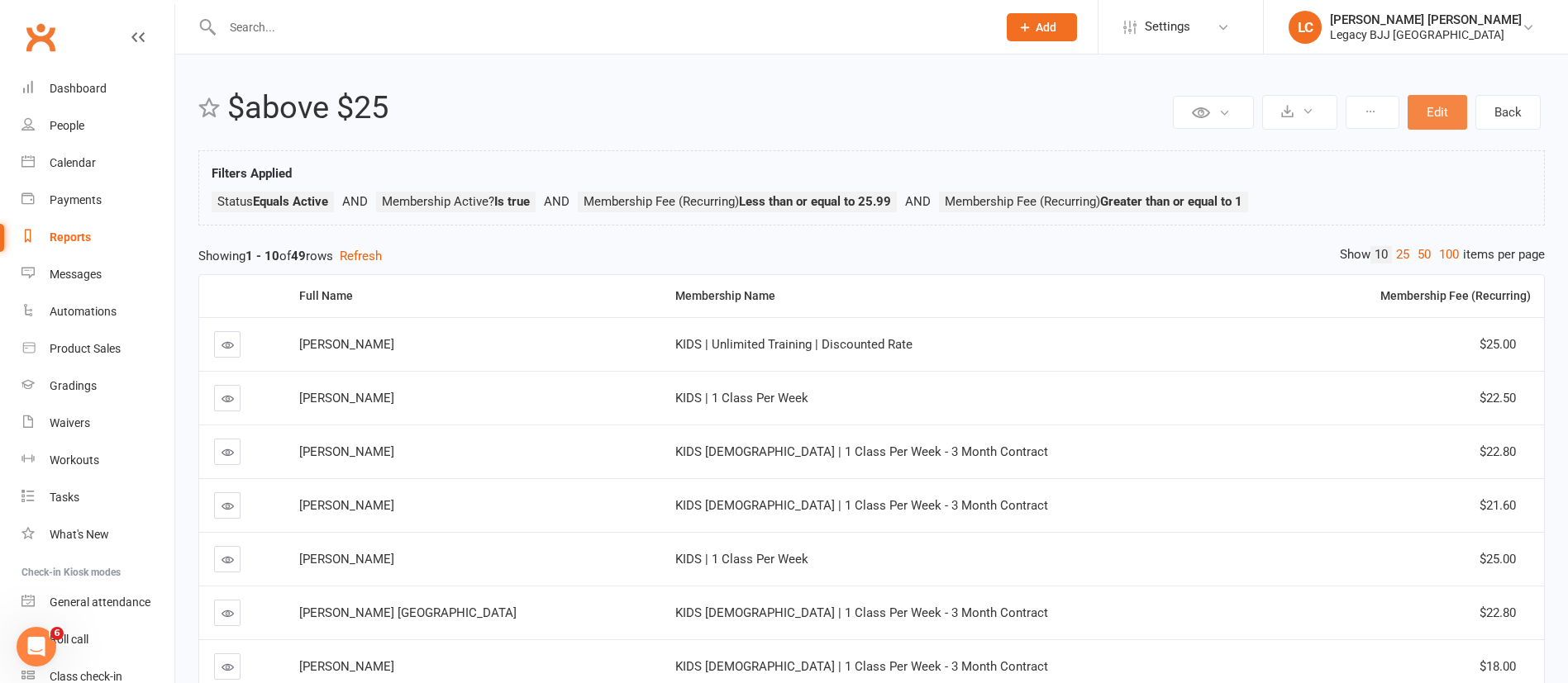
click at [1438, 118] on button "Edit" at bounding box center [1436, 112] width 59 height 35
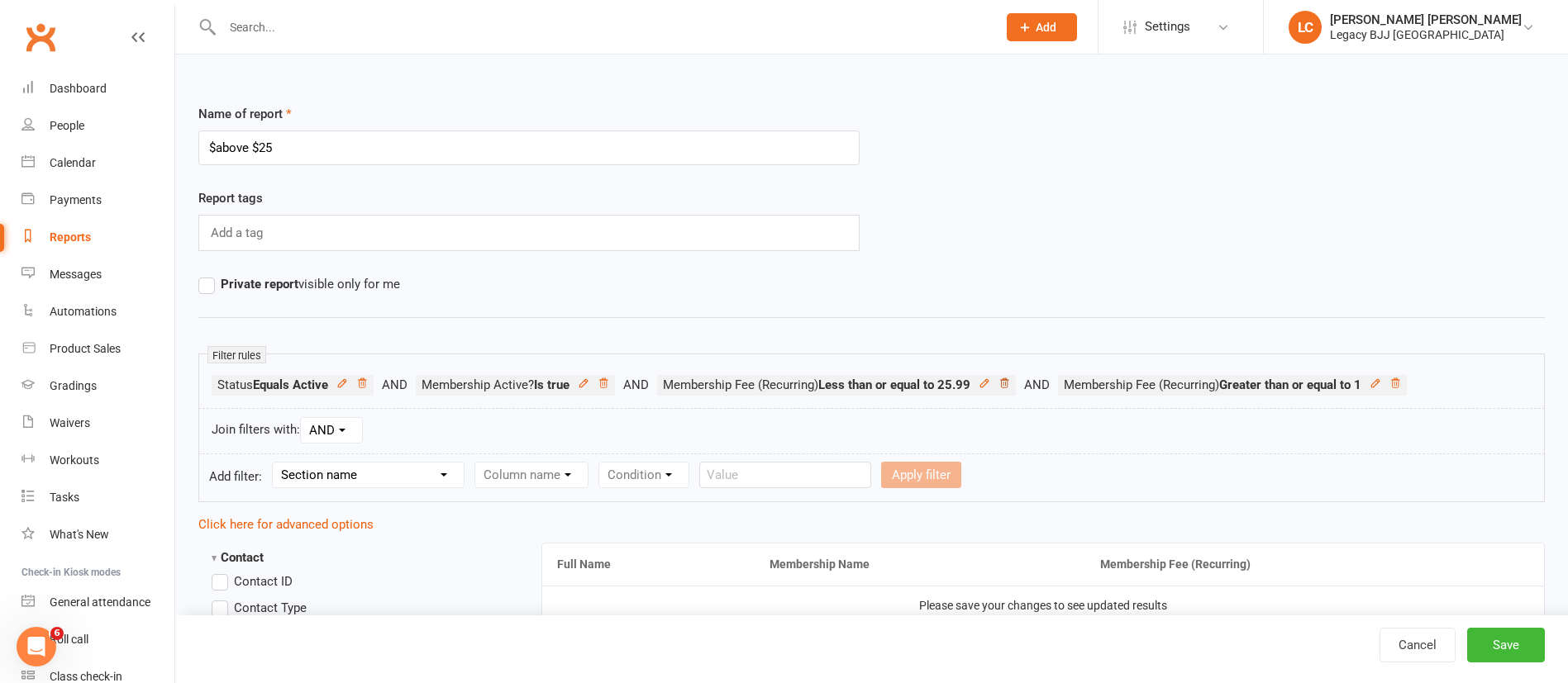
click at [1010, 379] on icon at bounding box center [1004, 383] width 12 height 12
click at [1006, 379] on li "Membership Fee (Recurring) Greater than or equal to 1" at bounding box center [831, 385] width 348 height 20
click at [1000, 381] on icon at bounding box center [994, 383] width 12 height 12
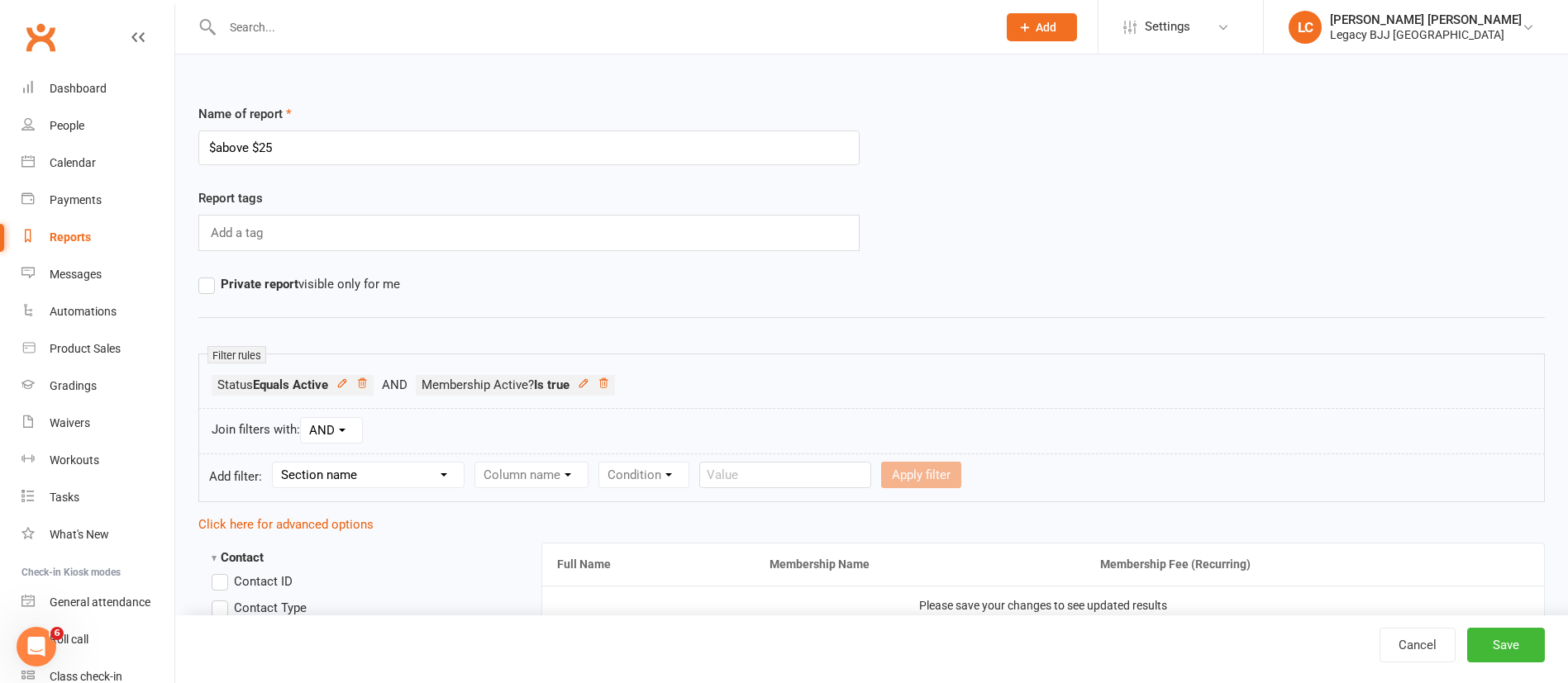
click at [351, 462] on select "Section name Contact Attendance Aggregate Payment Booking Waitlist Attendees Ca…" at bounding box center [368, 475] width 191 height 25
select select "10"
click at [275, 462] on select "Section name Contact Attendance Aggregate Payment Booking Waitlist Attendees Ca…" at bounding box center [368, 475] width 191 height 25
click at [556, 466] on select "Column name Membership ID Membership Name Membership Category Membership Start …" at bounding box center [636, 475] width 322 height 25
select select "13"
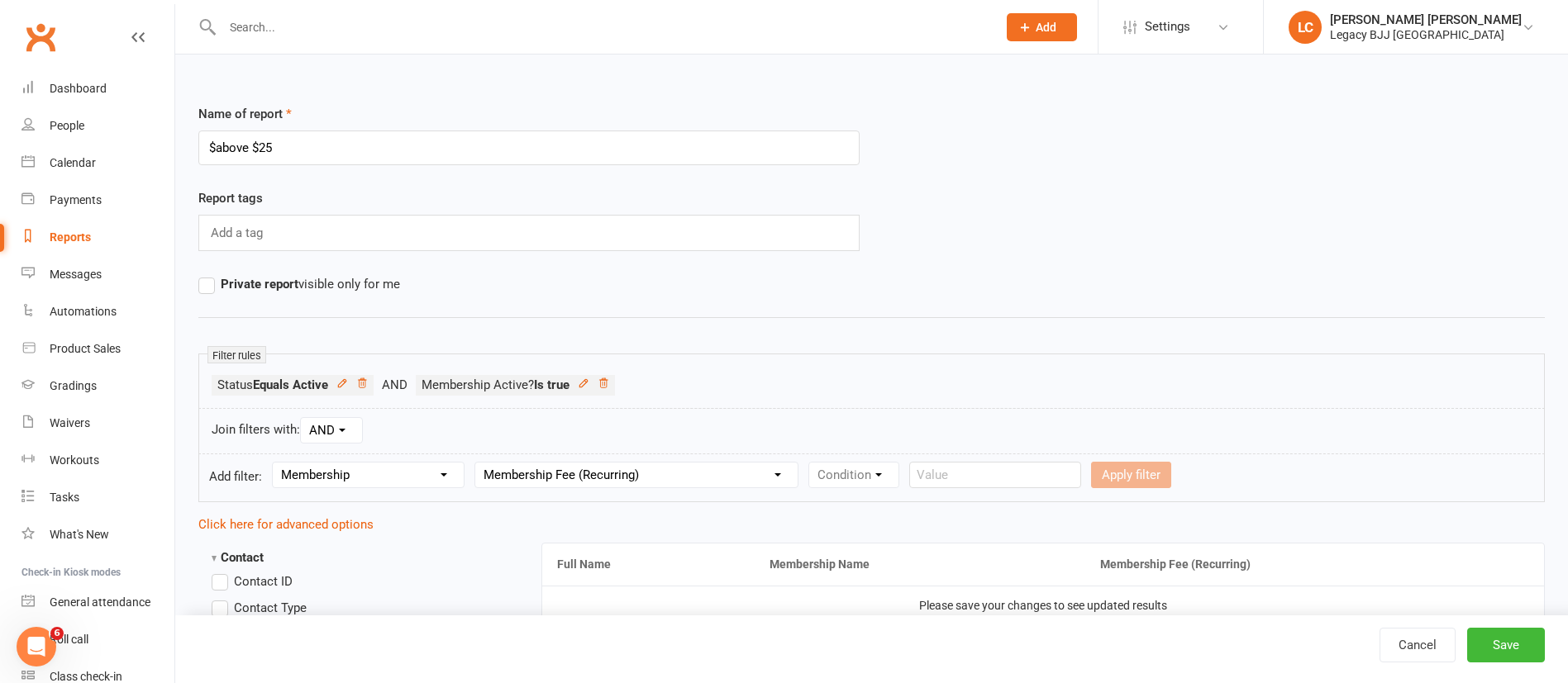
click at [478, 462] on select "Column name Membership ID Membership Name Membership Category Membership Start …" at bounding box center [636, 475] width 322 height 25
click at [874, 489] on form "Add filter: Section name Contact Attendance Aggregate Payment Booking Waitlist …" at bounding box center [871, 478] width 1346 height 48
click at [890, 480] on select "Condition Is Is not Less than Greater than Less than or equal to Greater than o…" at bounding box center [892, 475] width 166 height 25
select select "5"
click at [812, 462] on select "Condition Is Is not Less than Greater than Less than or equal to Greater than o…" at bounding box center [892, 475] width 166 height 25
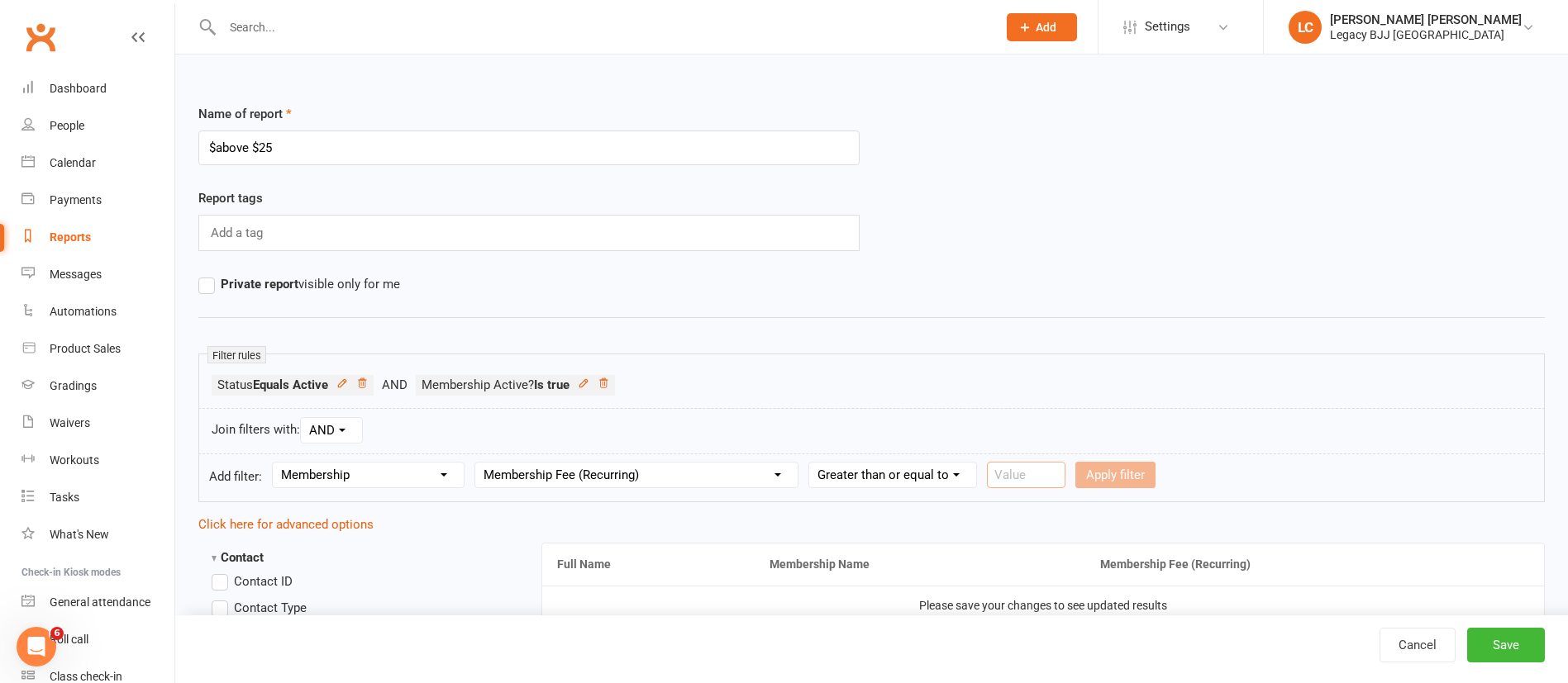
click at [1040, 478] on input "number" at bounding box center [1025, 474] width 78 height 26
type input "36"
click at [1109, 479] on button "Apply filter" at bounding box center [1115, 474] width 80 height 26
select select
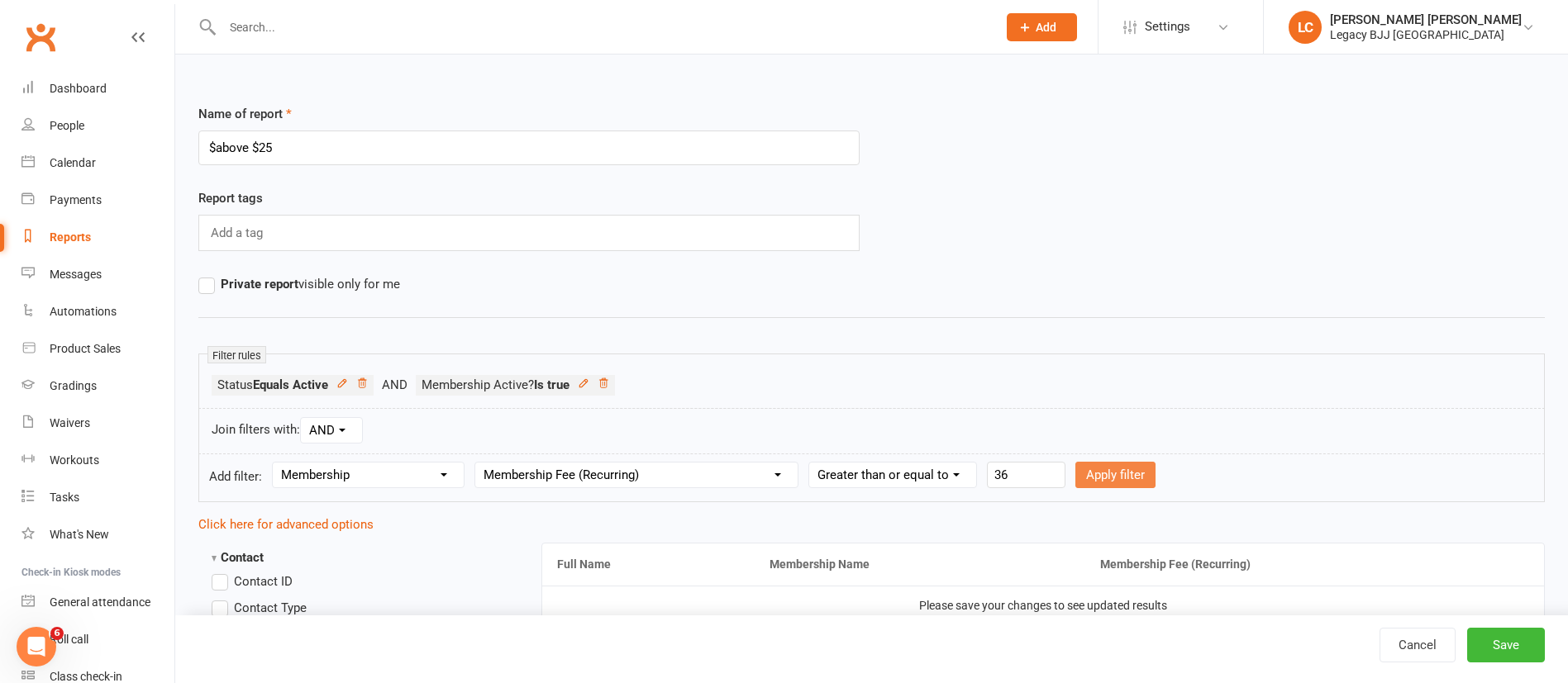
select select
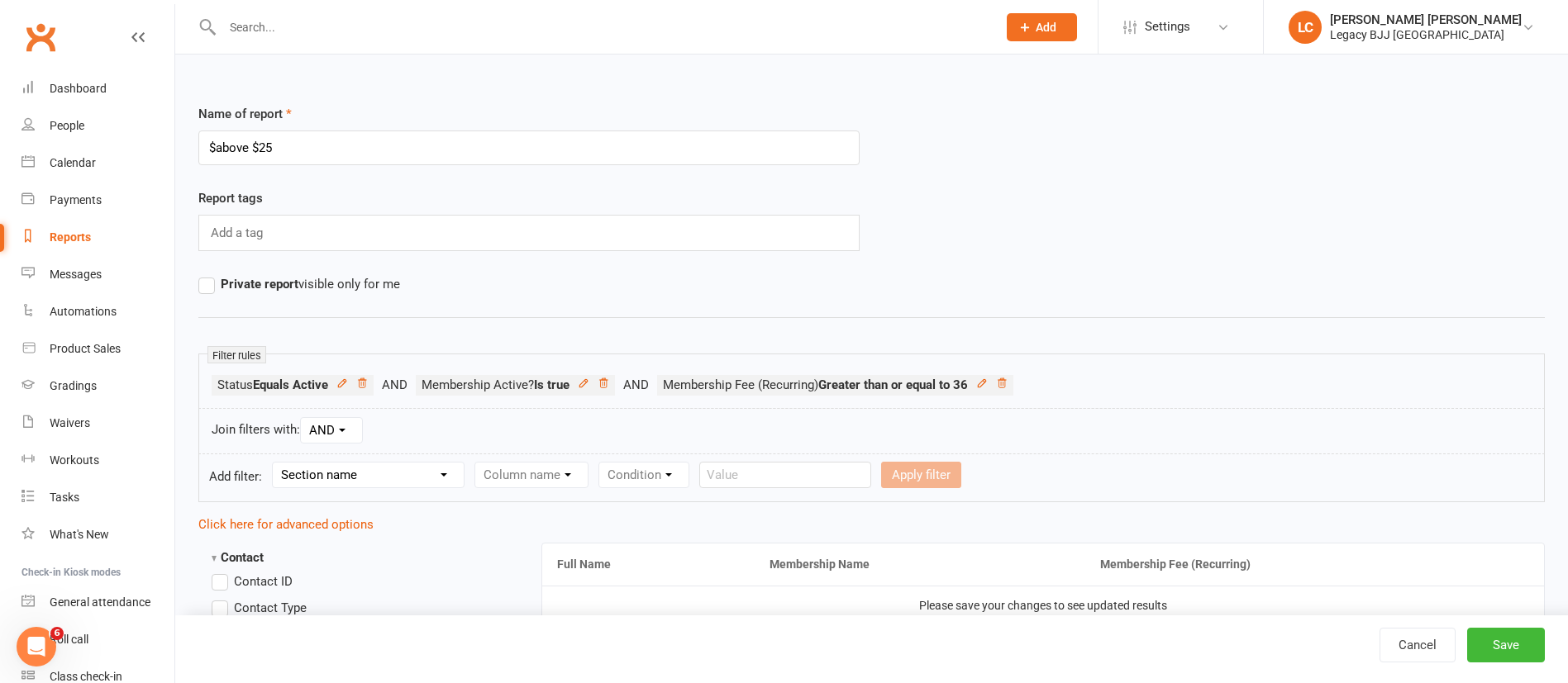
click at [420, 478] on select "Section name Contact Attendance Aggregate Payment Booking Waitlist Attendees Ca…" at bounding box center [368, 475] width 191 height 25
select select "10"
click at [275, 462] on select "Section name Contact Attendance Aggregate Payment Booking Waitlist Attendees Ca…" at bounding box center [368, 475] width 191 height 25
click at [630, 475] on select "Column name Membership ID Membership Name Membership Category Membership Start …" at bounding box center [636, 475] width 322 height 25
select select "13"
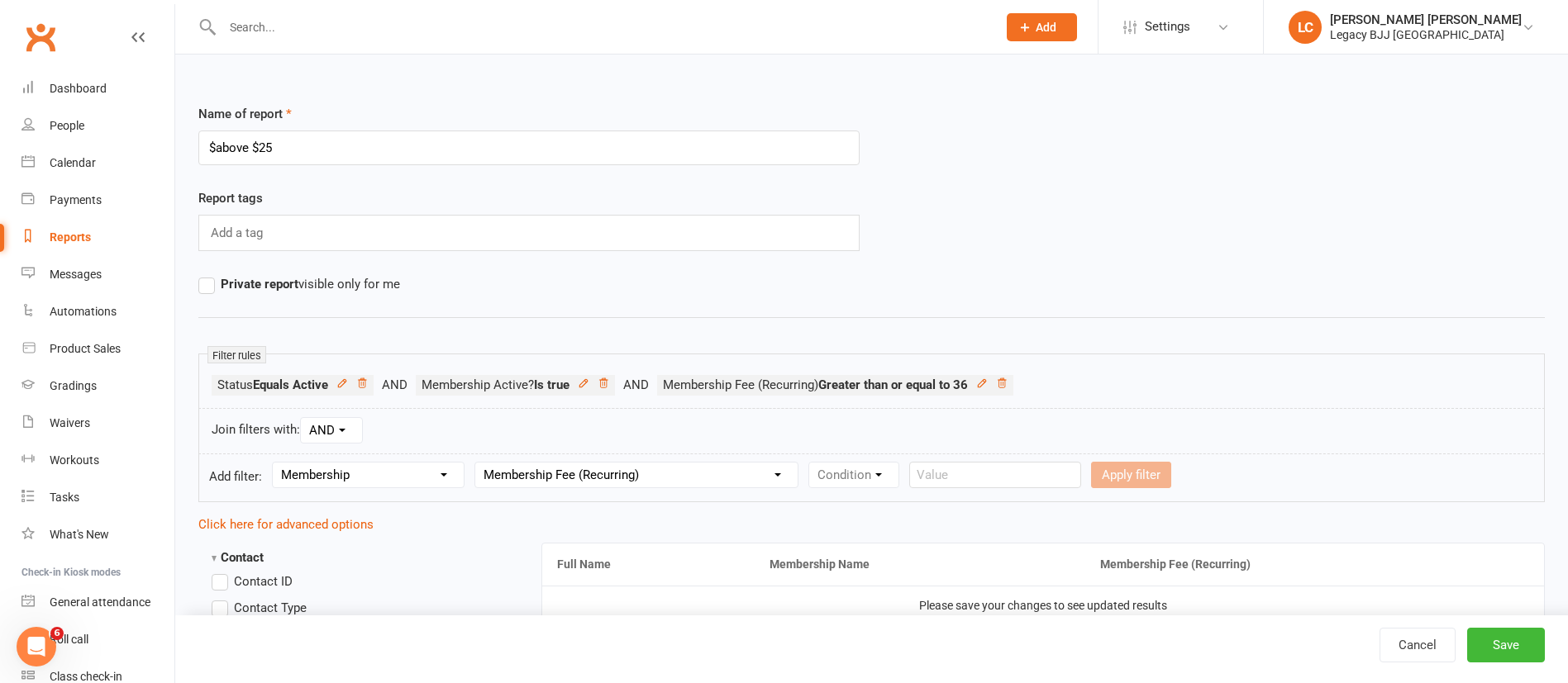
click at [478, 462] on select "Column name Membership ID Membership Name Membership Category Membership Start …" at bounding box center [636, 475] width 322 height 25
click at [857, 480] on select "Condition Is Is not Less than Greater than Less than or equal to Greater than o…" at bounding box center [892, 475] width 166 height 25
select select "4"
click at [812, 462] on select "Condition Is Is not Less than Greater than Less than or equal to Greater than o…" at bounding box center [892, 475] width 166 height 25
click at [1022, 480] on input "number" at bounding box center [1025, 474] width 78 height 26
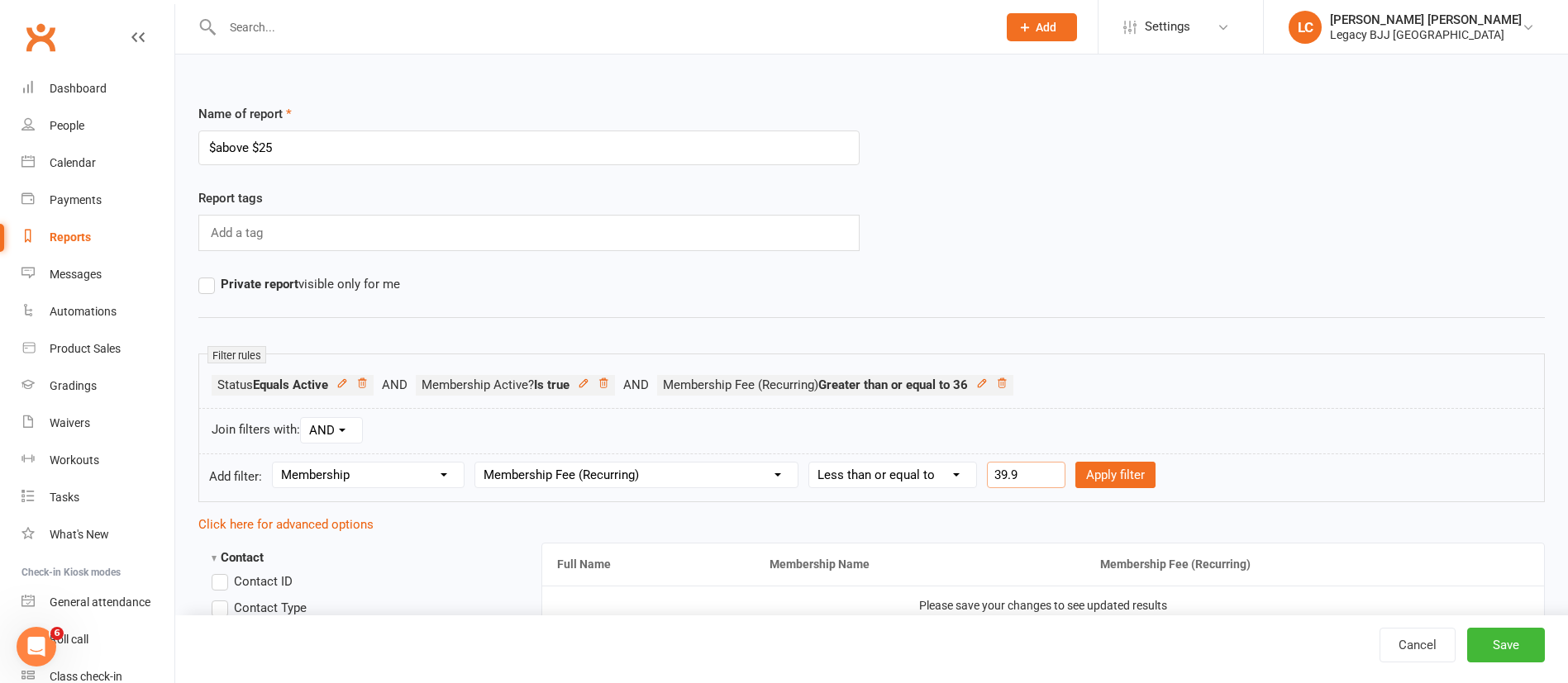
type input "39.99"
click at [1141, 480] on button "Apply filter" at bounding box center [1115, 474] width 80 height 26
select select
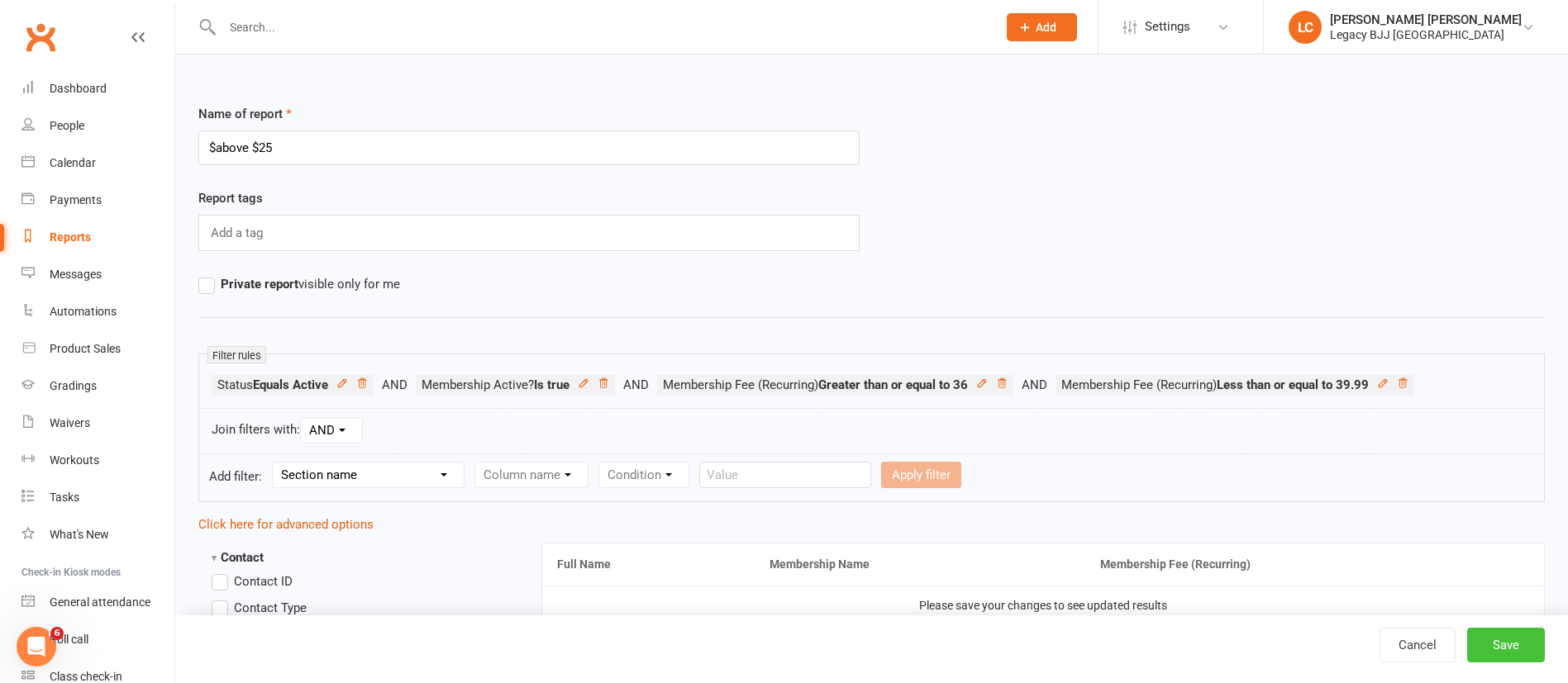
click at [1530, 648] on button "Save" at bounding box center [1506, 645] width 77 height 35
click at [1008, 377] on icon at bounding box center [1002, 383] width 12 height 12
click at [1010, 377] on icon at bounding box center [1004, 383] width 12 height 12
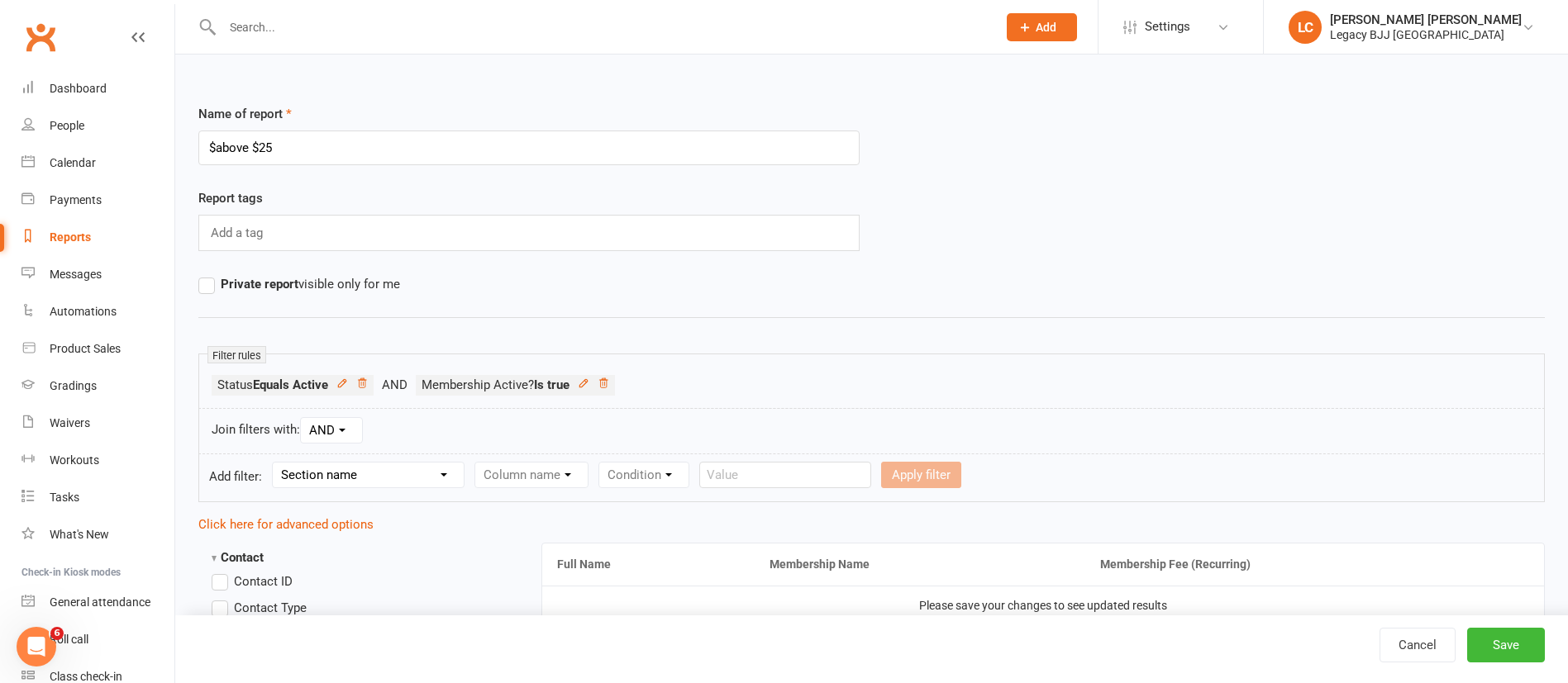
click at [395, 472] on select "Section name Contact Attendance Aggregate Payment Booking Waitlist Attendees Ca…" at bounding box center [368, 475] width 191 height 25
select select "10"
click at [275, 462] on select "Section name Contact Attendance Aggregate Payment Booking Waitlist Attendees Ca…" at bounding box center [368, 475] width 191 height 25
click at [528, 468] on select "Column name Membership ID Membership Name Membership Category Membership Start …" at bounding box center [636, 475] width 322 height 25
select select "13"
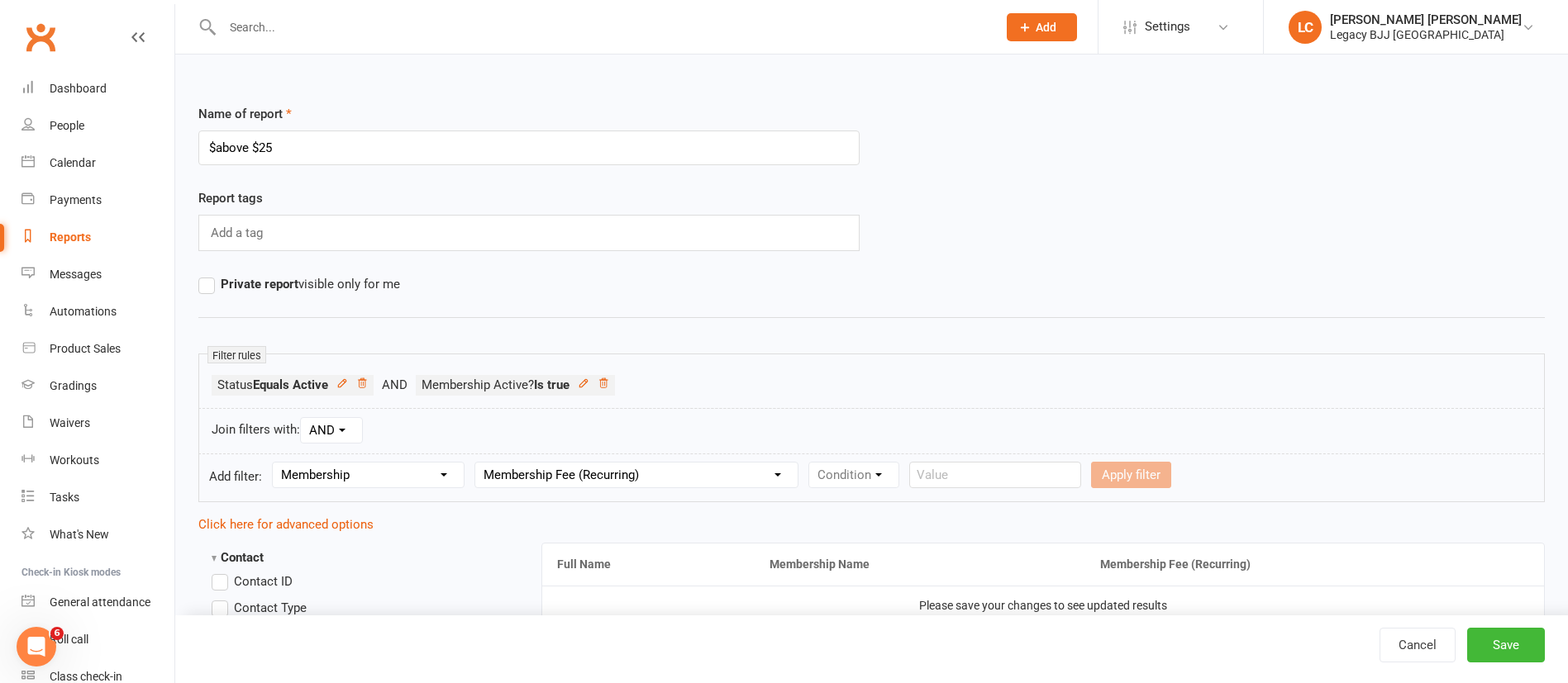
click at [478, 462] on select "Column name Membership ID Membership Name Membership Category Membership Start …" at bounding box center [636, 475] width 322 height 25
click at [902, 476] on select "Condition Is Is not Less than Greater than Less than or equal to Greater than o…" at bounding box center [892, 475] width 166 height 25
click at [812, 462] on select "Condition Is Is not Less than Greater than Less than or equal to Greater than o…" at bounding box center [892, 475] width 166 height 25
click at [922, 475] on select "Condition Is Is not Less than Greater than Less than or equal to Greater than o…" at bounding box center [892, 475] width 166 height 25
select select "5"
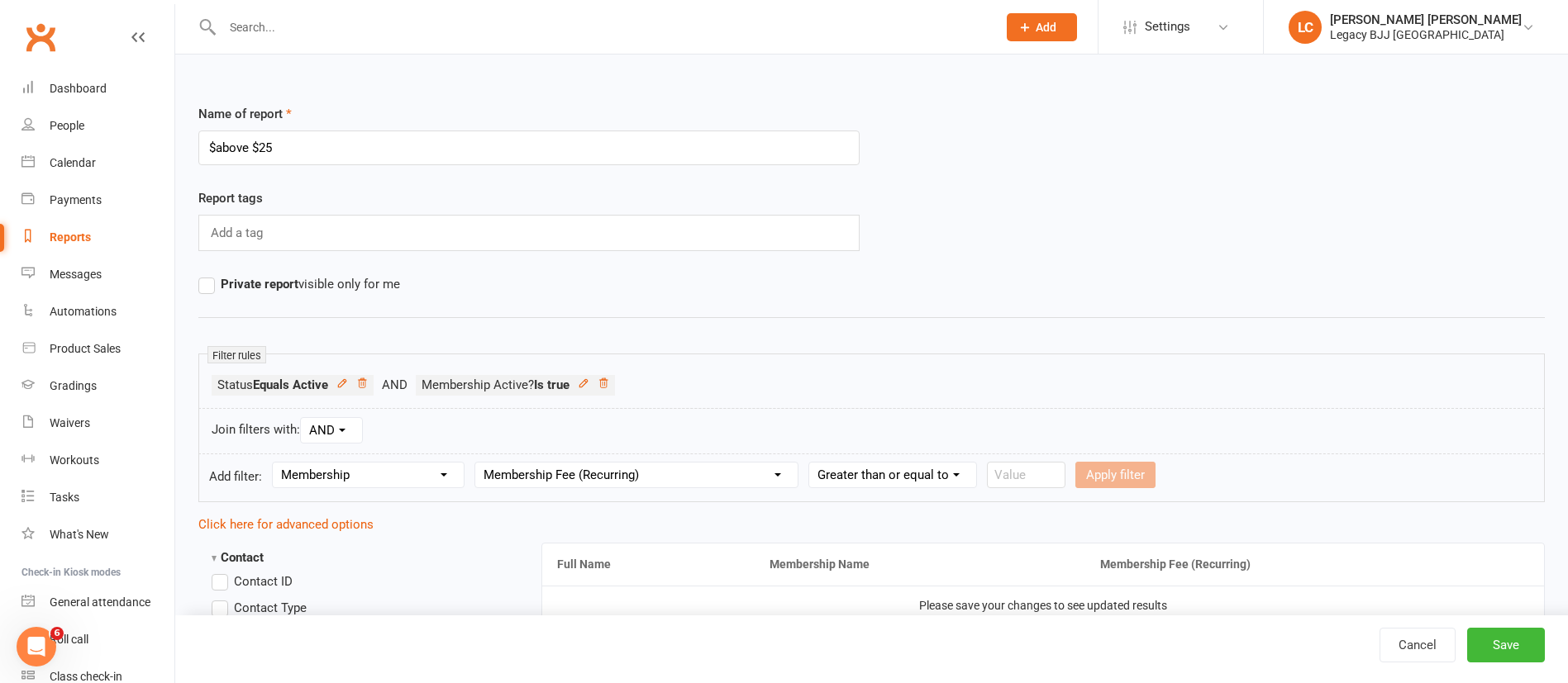
click at [812, 462] on select "Condition Is Is not Less than Greater than Less than or equal to Greater than o…" at bounding box center [892, 475] width 166 height 25
click at [1038, 469] on input "number" at bounding box center [1025, 474] width 78 height 26
type input "26"
click at [1126, 483] on button "Apply filter" at bounding box center [1115, 474] width 80 height 26
select select
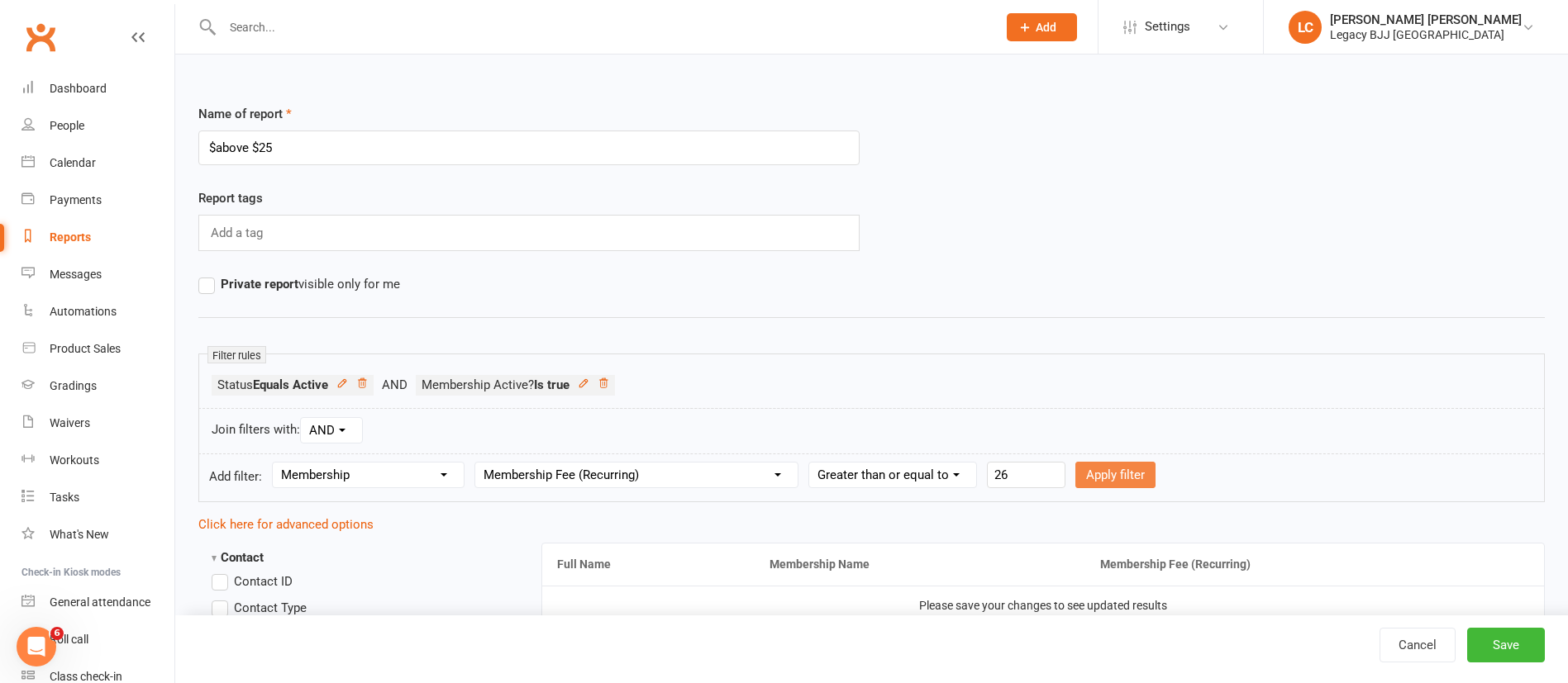
select select
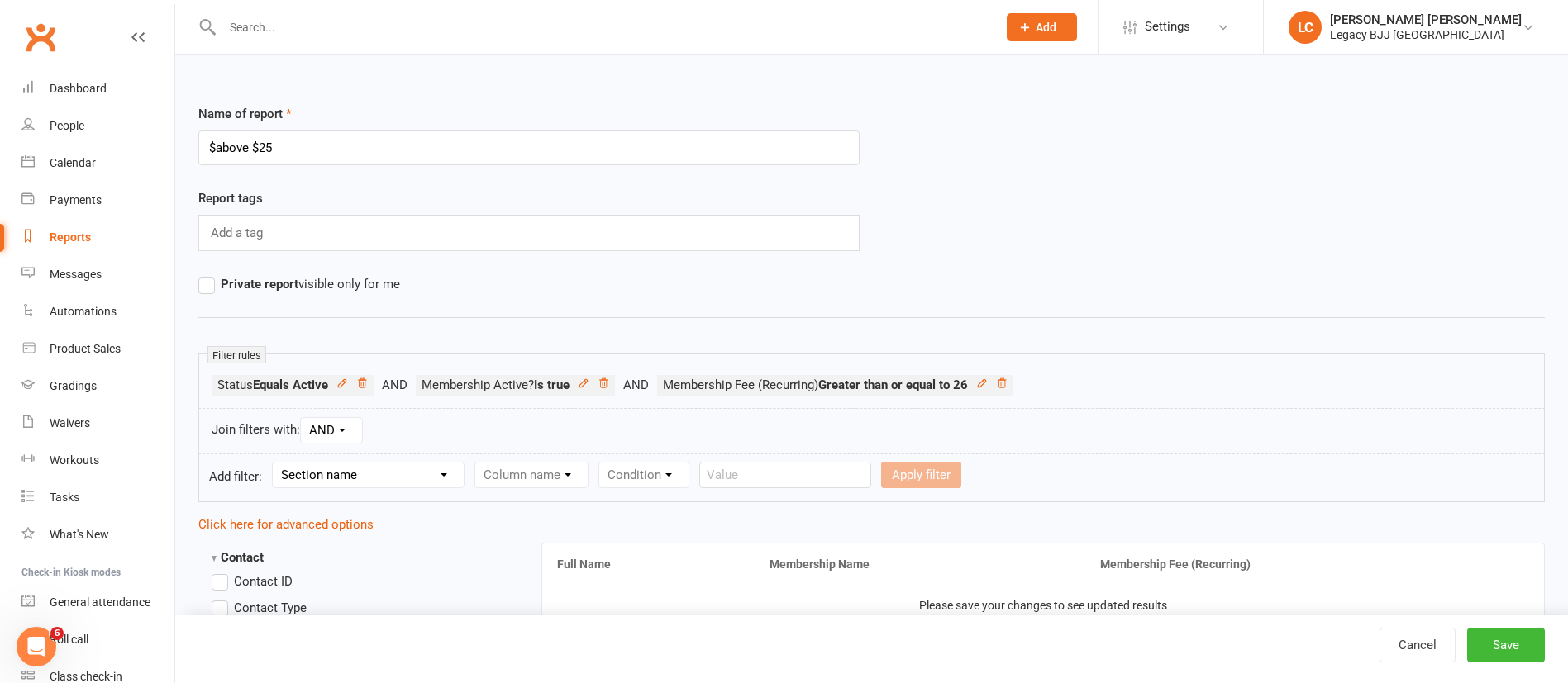
click at [387, 475] on select "Section name Contact Attendance Aggregate Payment Booking Waitlist Attendees Ca…" at bounding box center [368, 475] width 191 height 25
click at [275, 462] on select "Section name Contact Attendance Aggregate Payment Booking Waitlist Attendees Ca…" at bounding box center [368, 475] width 191 height 25
click at [362, 481] on select "Section name Contact Attendance Aggregate Payment Booking Waitlist Attendees Ca…" at bounding box center [368, 475] width 191 height 25
select select "10"
click at [275, 462] on select "Section name Contact Attendance Aggregate Payment Booking Waitlist Attendees Ca…" at bounding box center [368, 475] width 191 height 25
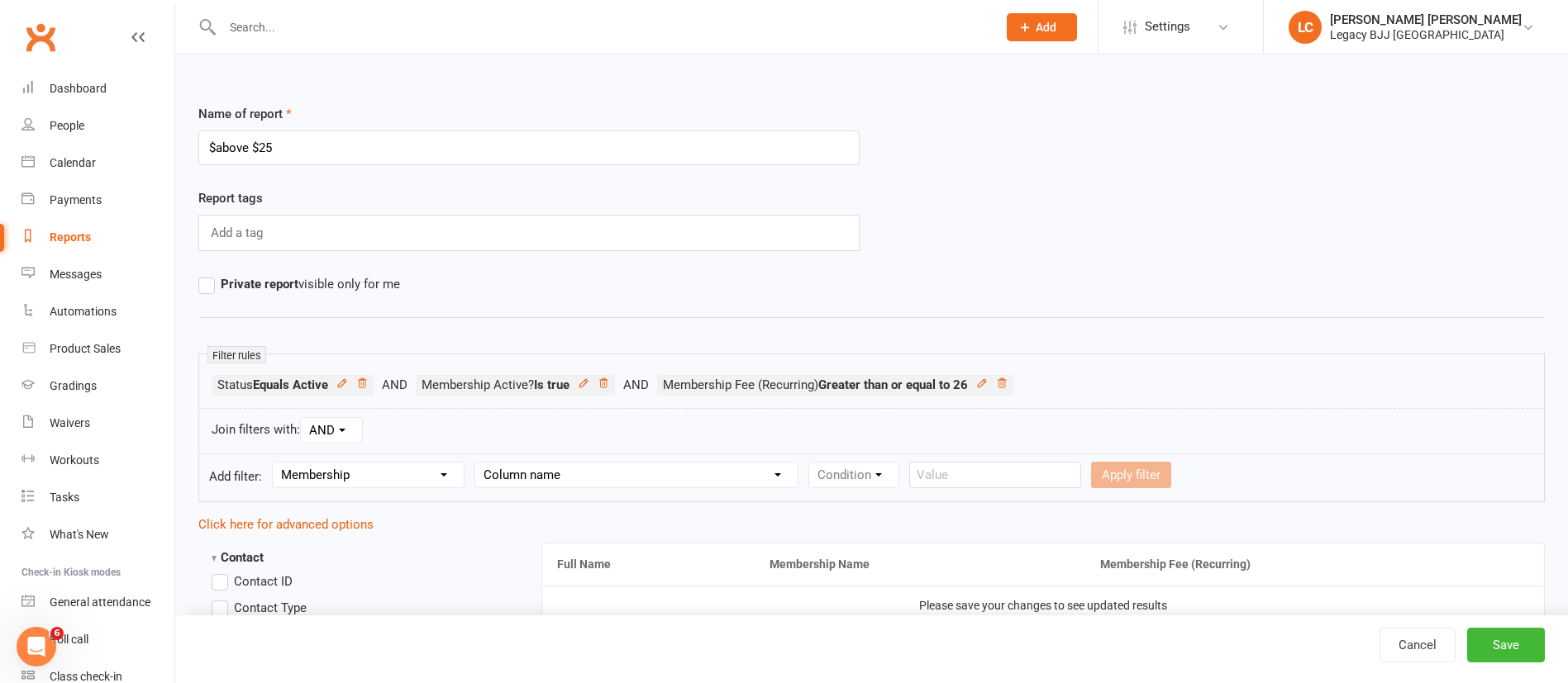
click at [630, 475] on select "Column name Membership ID Membership Name Membership Category Membership Start …" at bounding box center [636, 475] width 322 height 25
select select "13"
click at [478, 462] on select "Column name Membership ID Membership Name Membership Category Membership Start …" at bounding box center [636, 475] width 322 height 25
click at [922, 483] on select "Condition Is Is not Less than Greater than Less than or equal to Greater than o…" at bounding box center [892, 475] width 166 height 25
select select "4"
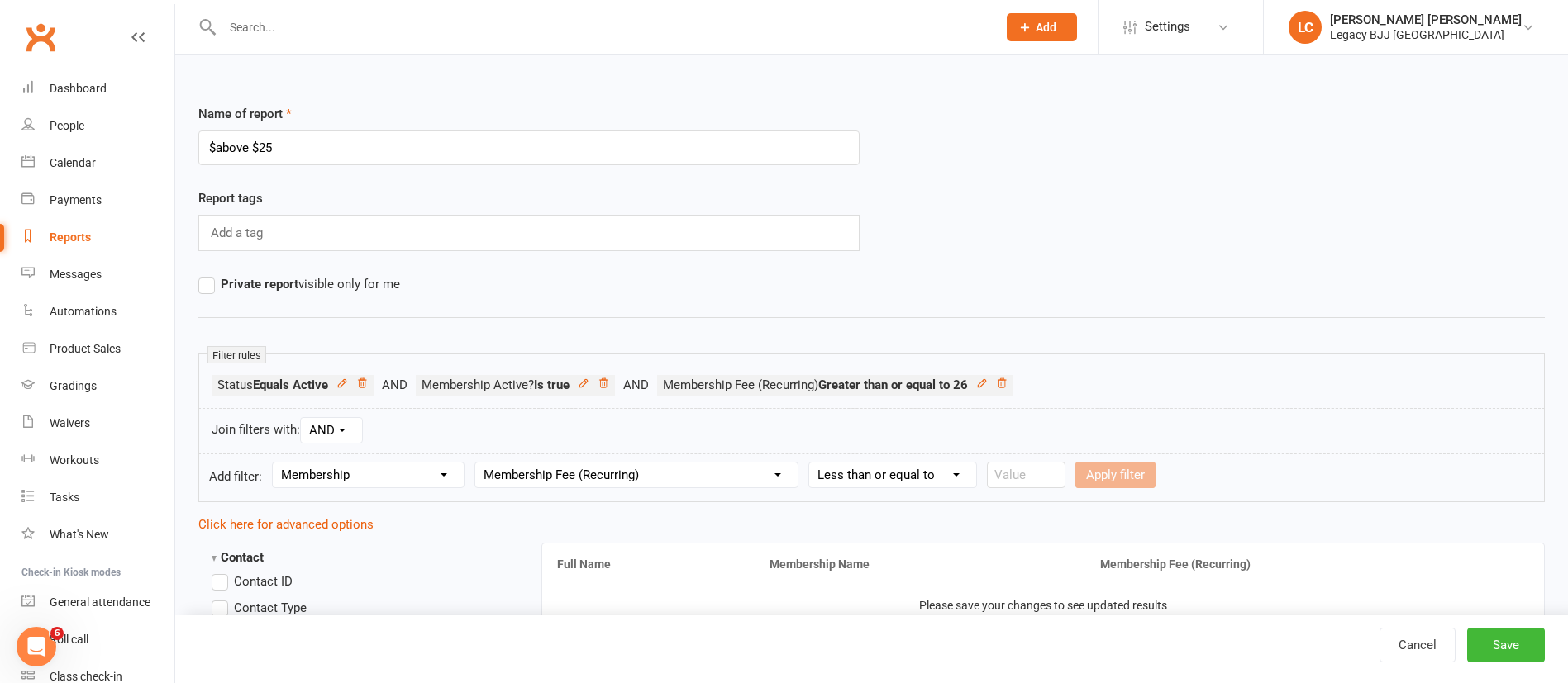
click at [812, 462] on select "Condition Is Is not Less than Greater than Less than or equal to Greater than o…" at bounding box center [892, 475] width 166 height 25
click at [1032, 475] on input "number" at bounding box center [1025, 474] width 78 height 26
type input "35.99"
click at [1145, 473] on button "Apply filter" at bounding box center [1115, 474] width 80 height 26
select select
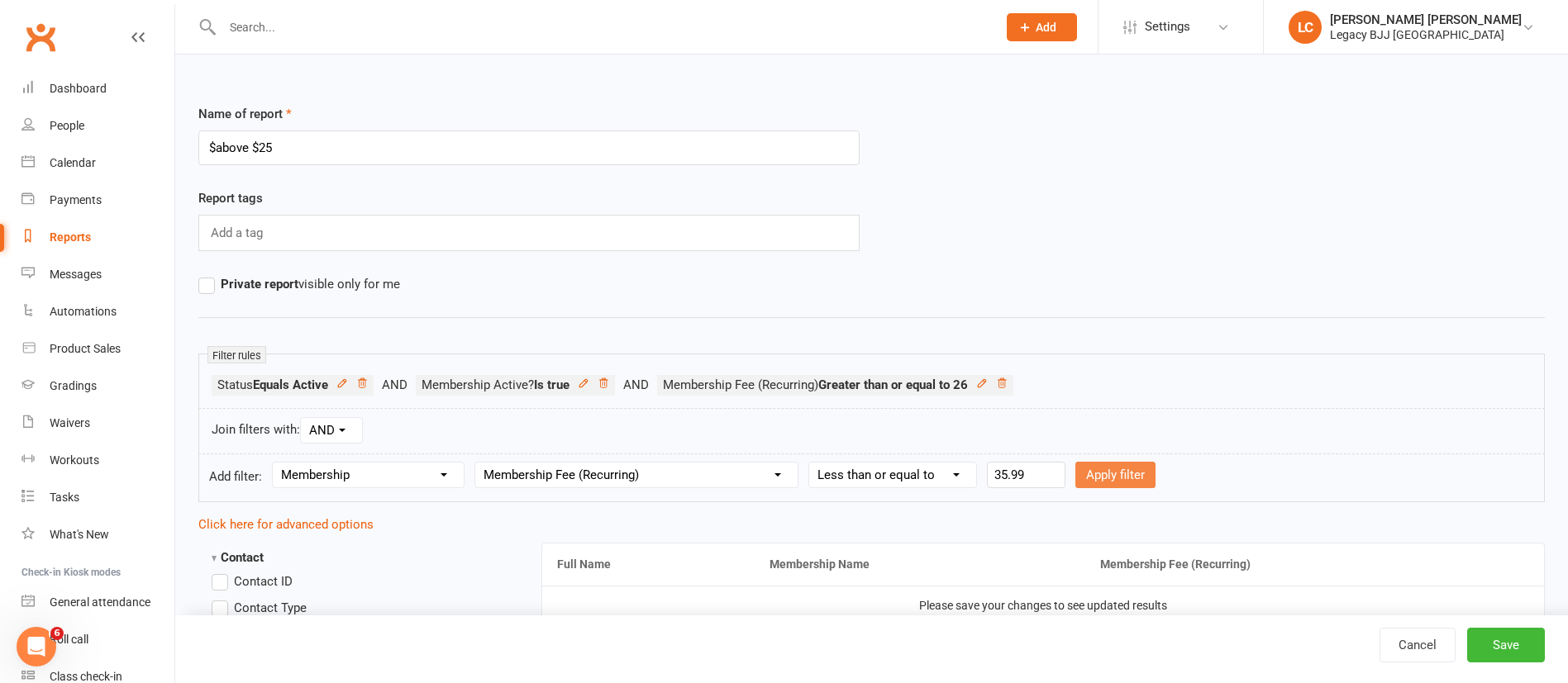
select select
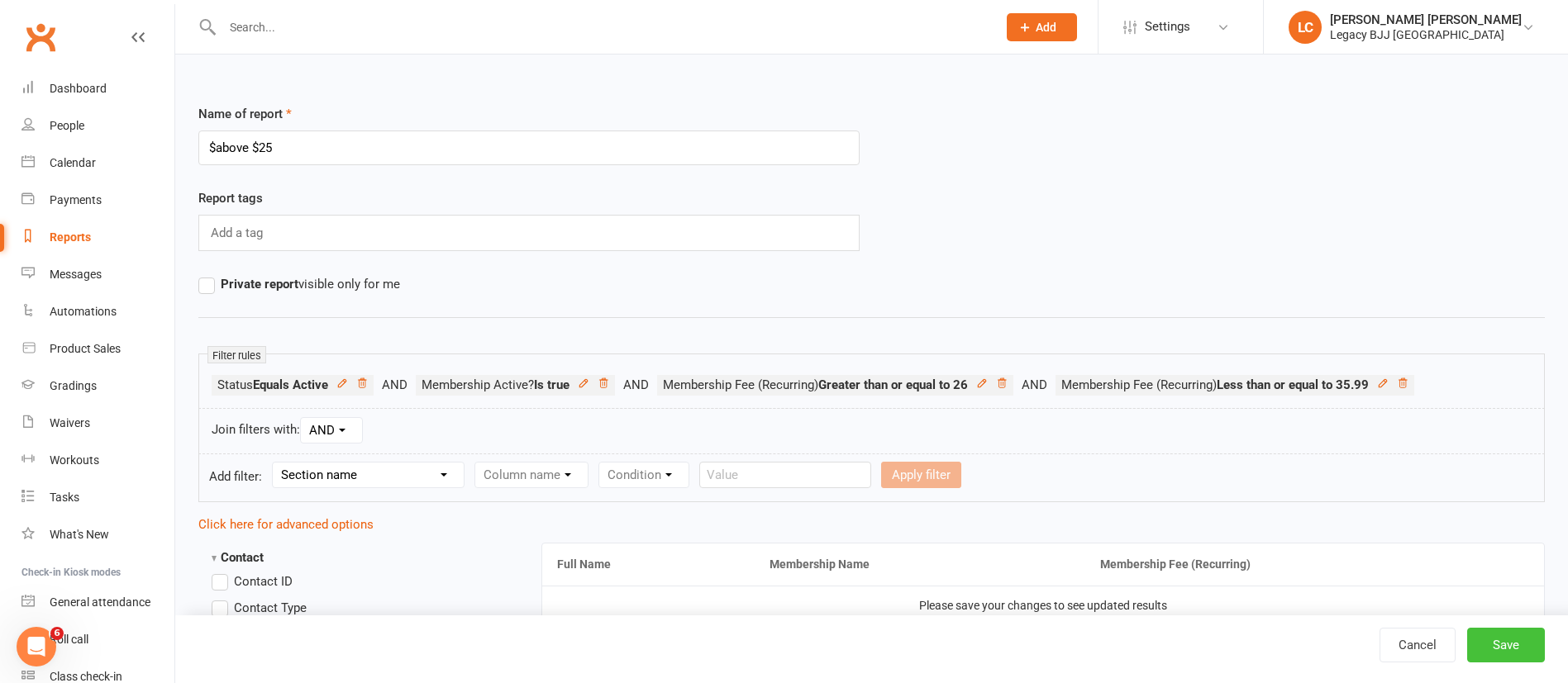
click at [1508, 645] on button "Save" at bounding box center [1506, 645] width 77 height 35
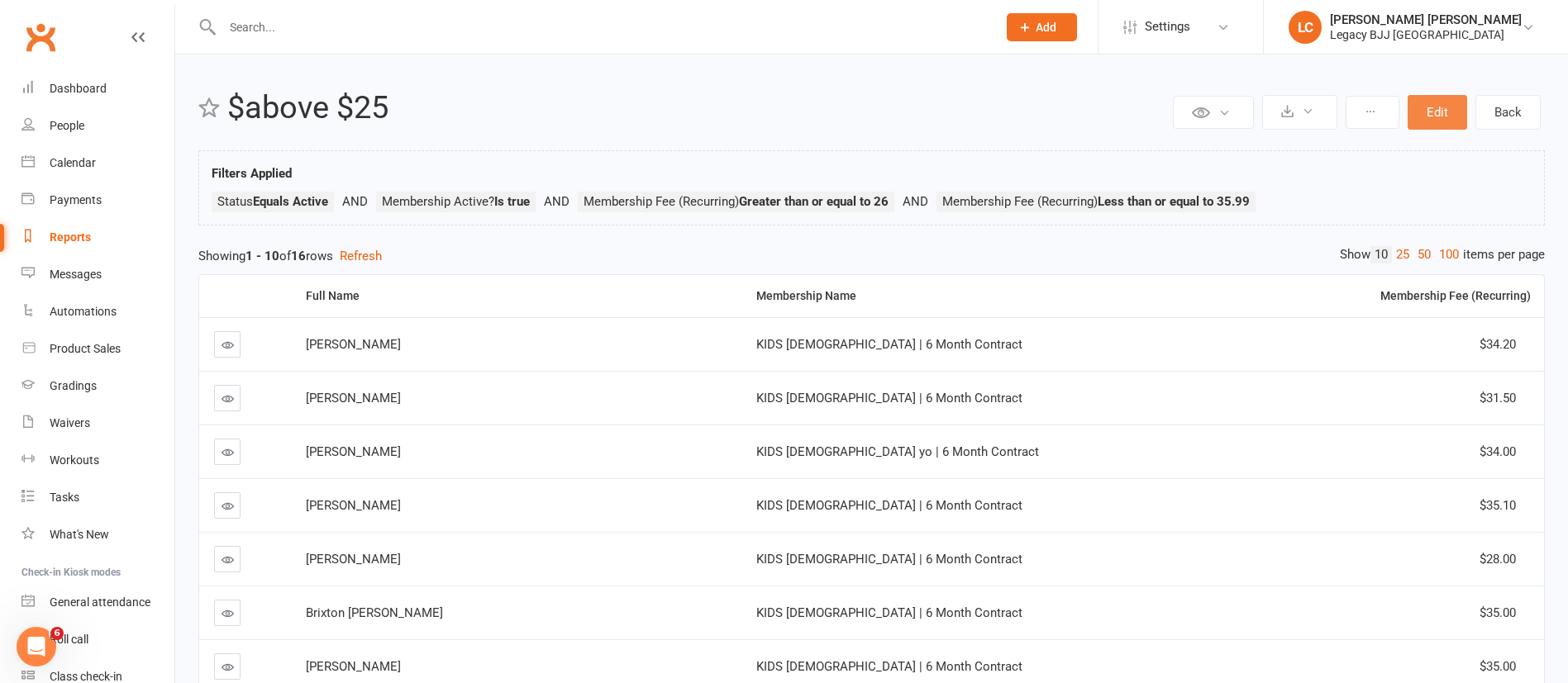
click at [1435, 120] on button "Edit" at bounding box center [1436, 112] width 59 height 35
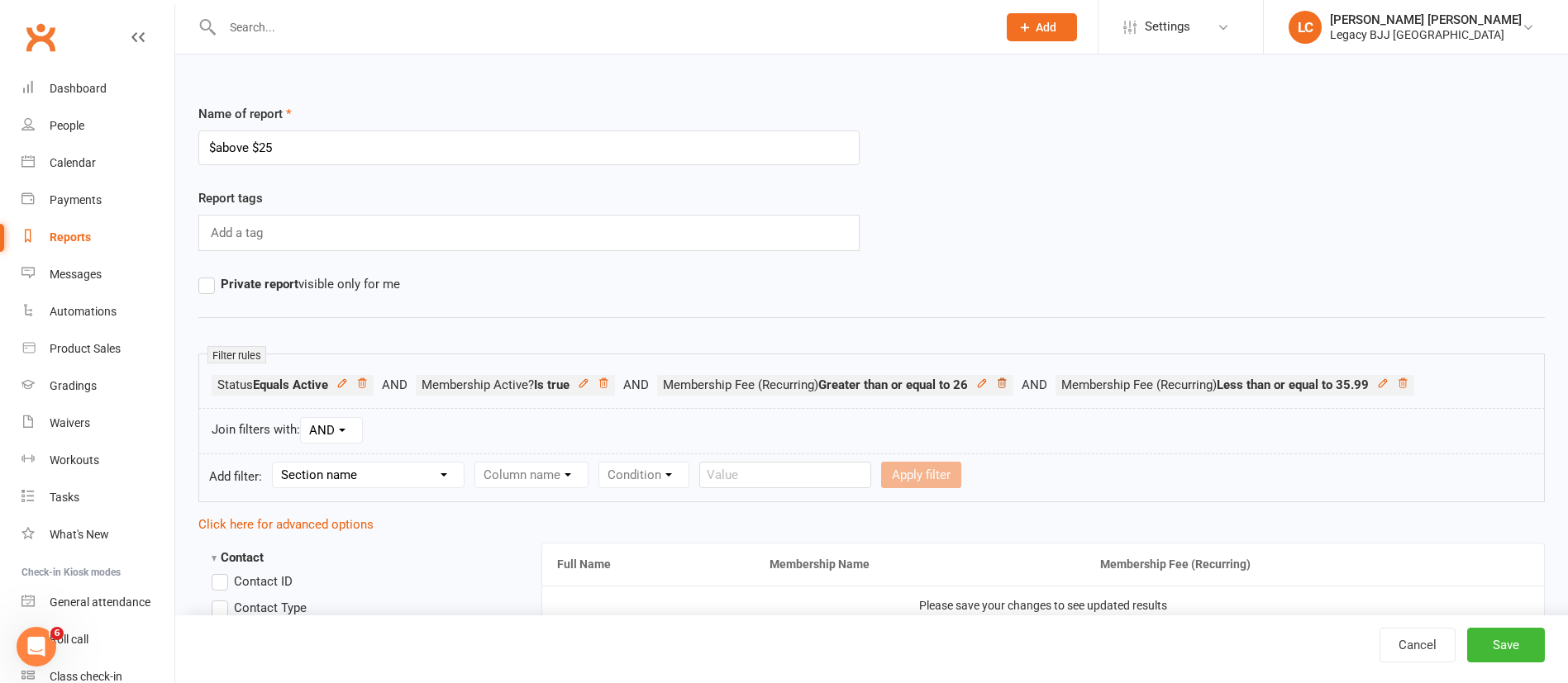
click at [1008, 377] on icon at bounding box center [1002, 383] width 12 height 12
click at [1010, 377] on icon at bounding box center [1004, 383] width 12 height 12
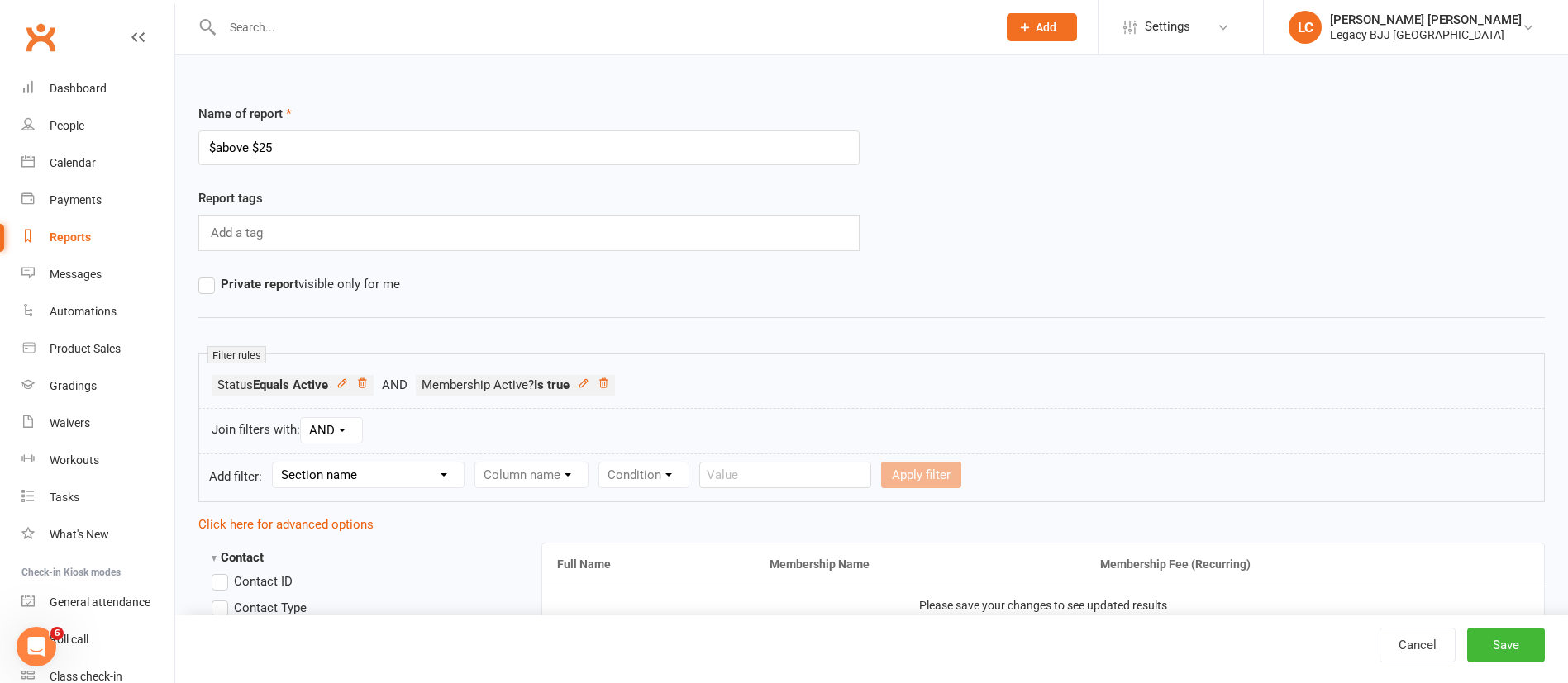
click at [370, 480] on select "Section name Contact Attendance Aggregate Payment Booking Waitlist Attendees Ca…" at bounding box center [368, 475] width 191 height 25
select select "10"
click at [275, 462] on select "Section name Contact Attendance Aggregate Payment Booking Waitlist Attendees Ca…" at bounding box center [368, 475] width 191 height 25
click at [543, 475] on select "Column name Membership ID Membership Name Membership Category Membership Start …" at bounding box center [636, 475] width 322 height 25
select select "13"
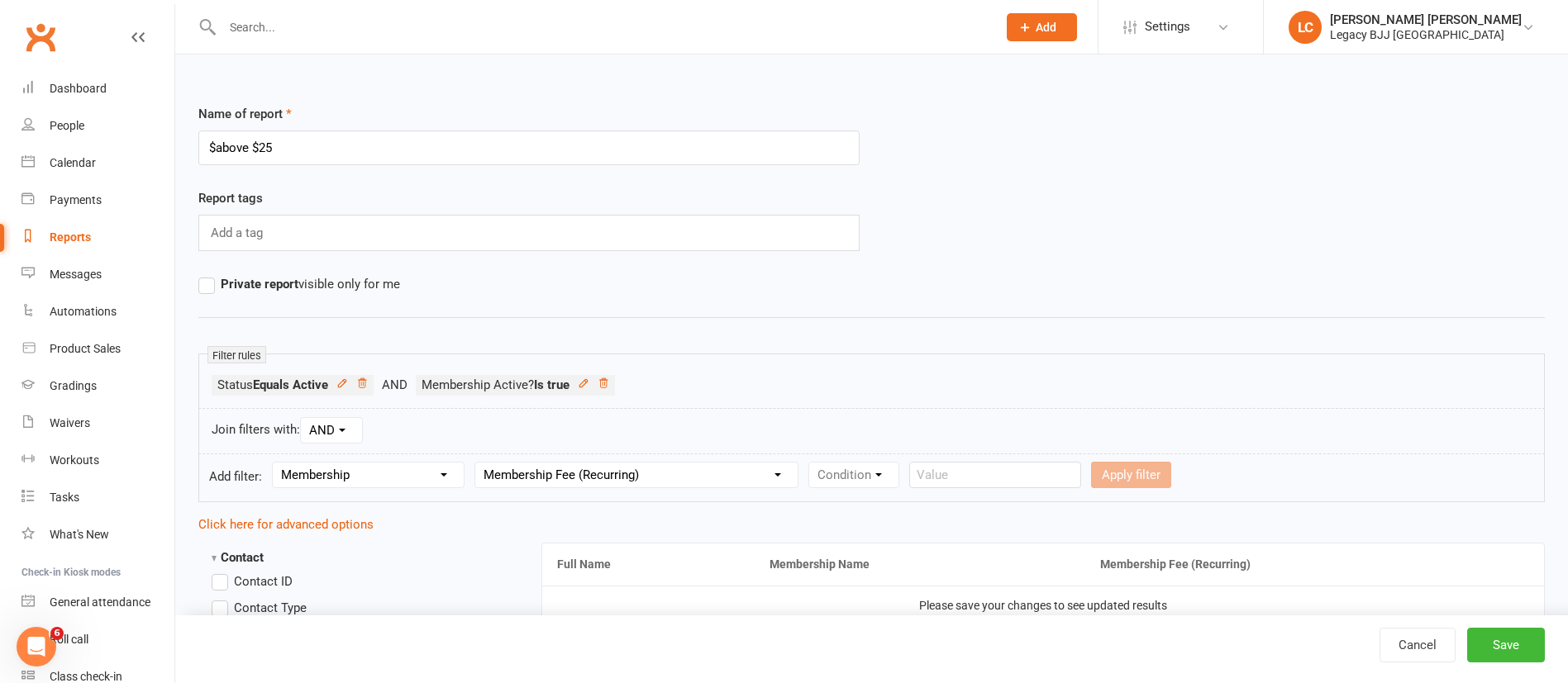
click at [478, 462] on select "Column name Membership ID Membership Name Membership Category Membership Start …" at bounding box center [636, 475] width 322 height 25
click at [873, 471] on select "Condition Is Is not Less than Greater than Less than or equal to Greater than o…" at bounding box center [892, 475] width 166 height 25
select select "5"
click at [812, 462] on select "Condition Is Is not Less than Greater than Less than or equal to Greater than o…" at bounding box center [892, 475] width 166 height 25
click at [1029, 479] on input "number" at bounding box center [1025, 474] width 78 height 26
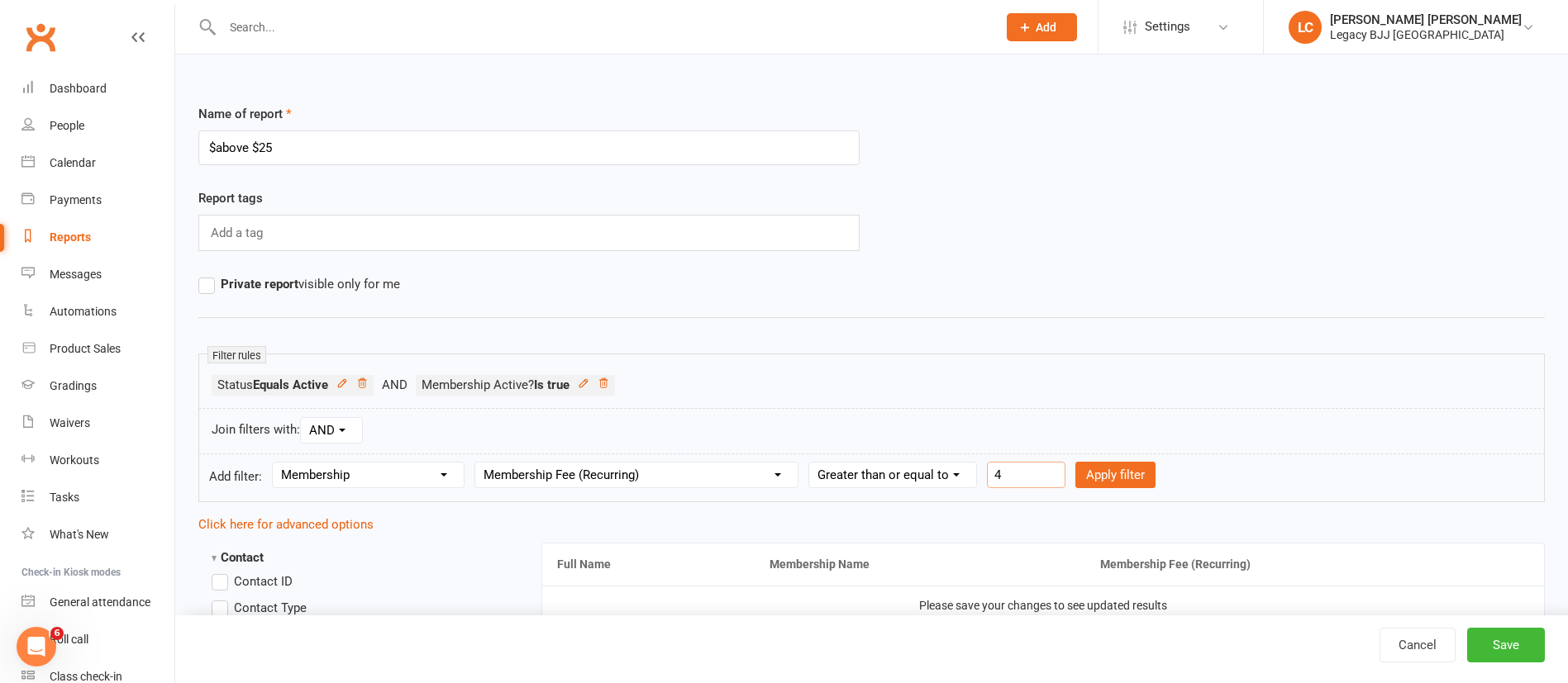
type input "40"
click at [1143, 483] on button "Apply filter" at bounding box center [1115, 474] width 80 height 26
select select
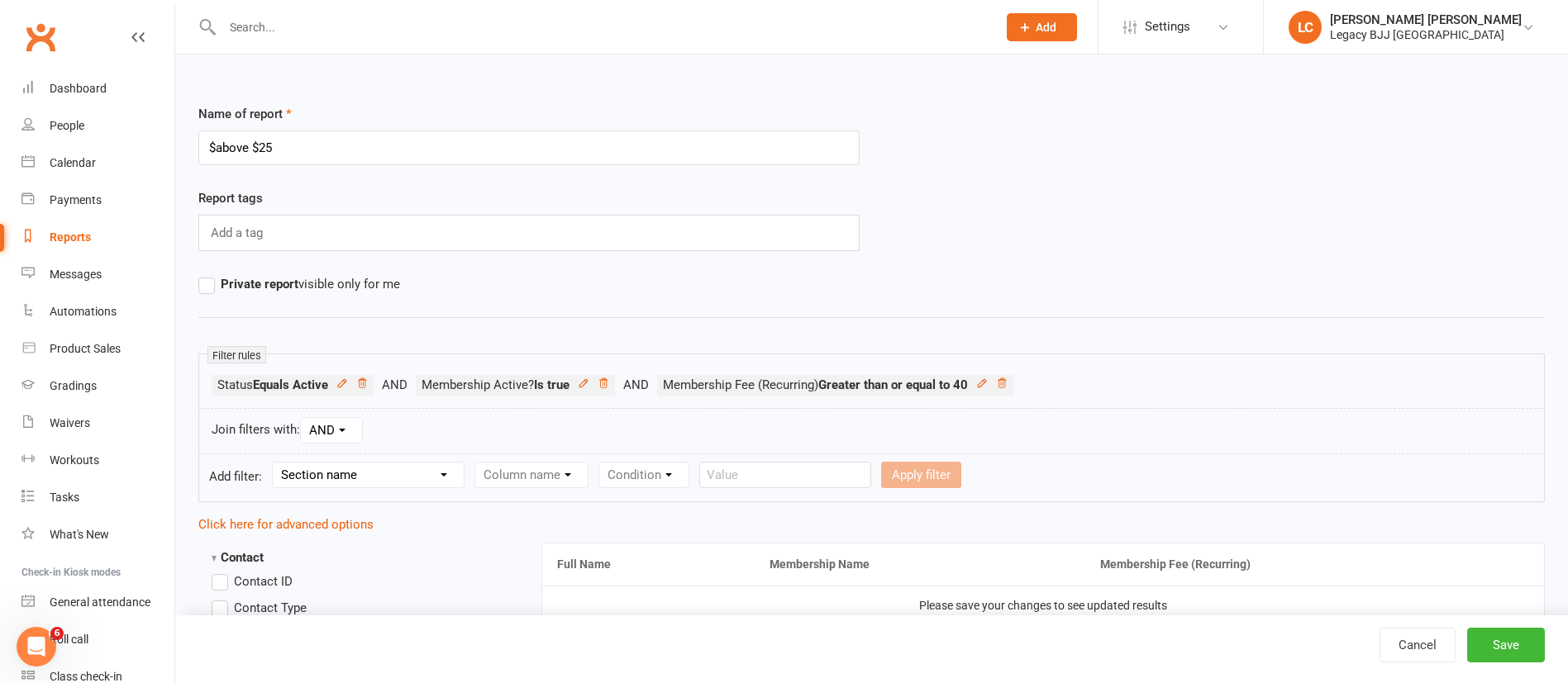
click at [432, 477] on select "Section name Contact Attendance Aggregate Payment Booking Waitlist Attendees Ca…" at bounding box center [368, 475] width 191 height 25
select select "10"
click at [275, 462] on select "Section name Contact Attendance Aggregate Payment Booking Waitlist Attendees Ca…" at bounding box center [368, 475] width 191 height 25
click at [613, 486] on select "Column name Membership ID Membership Name Membership Category Membership Start …" at bounding box center [636, 475] width 322 height 25
select select "13"
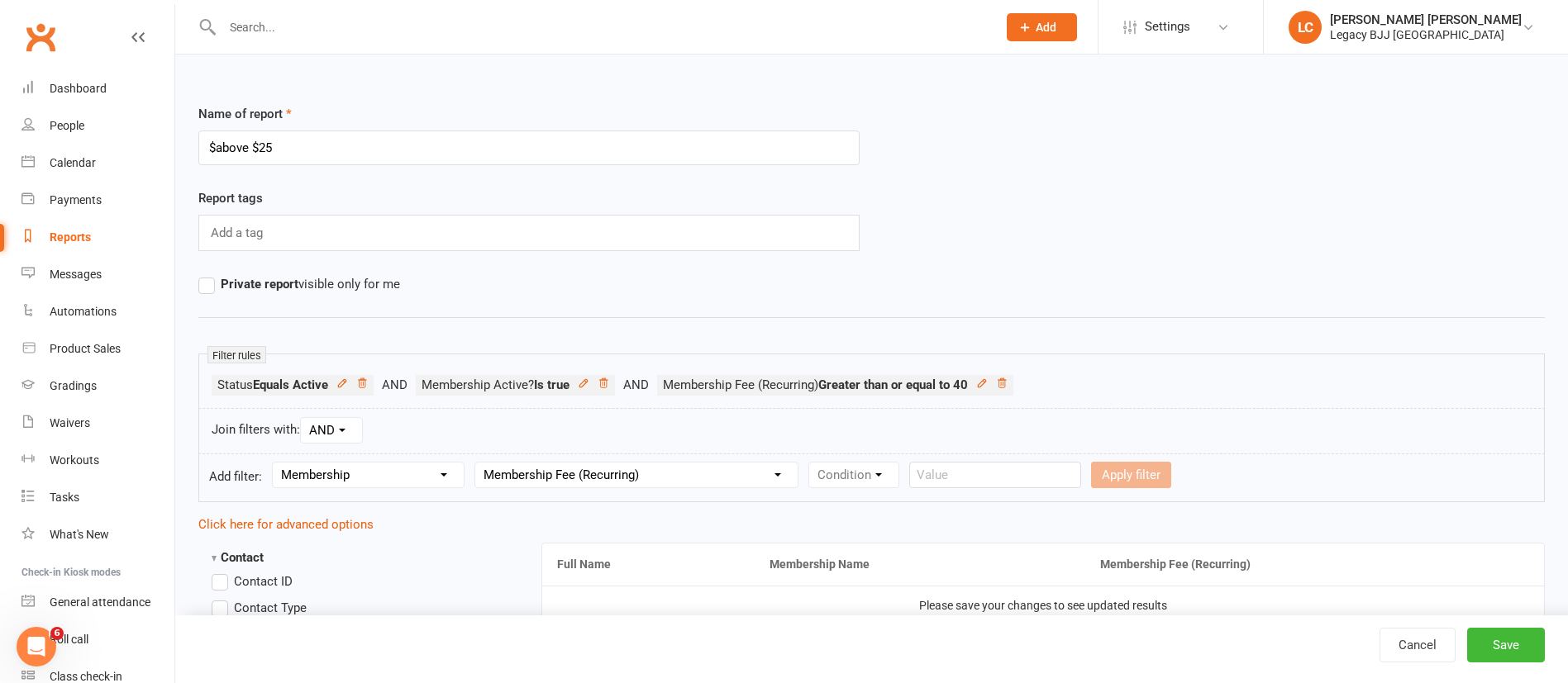
click at [478, 462] on select "Column name Membership ID Membership Name Membership Category Membership Start …" at bounding box center [636, 475] width 322 height 25
click at [934, 483] on select "Condition Is Is not Less than Greater than Less than or equal to Greater than o…" at bounding box center [892, 475] width 166 height 25
select select "4"
click at [812, 462] on select "Condition Is Is not Less than Greater than Less than or equal to Greater than o…" at bounding box center [892, 475] width 166 height 25
click at [1032, 478] on input "number" at bounding box center [1025, 474] width 78 height 26
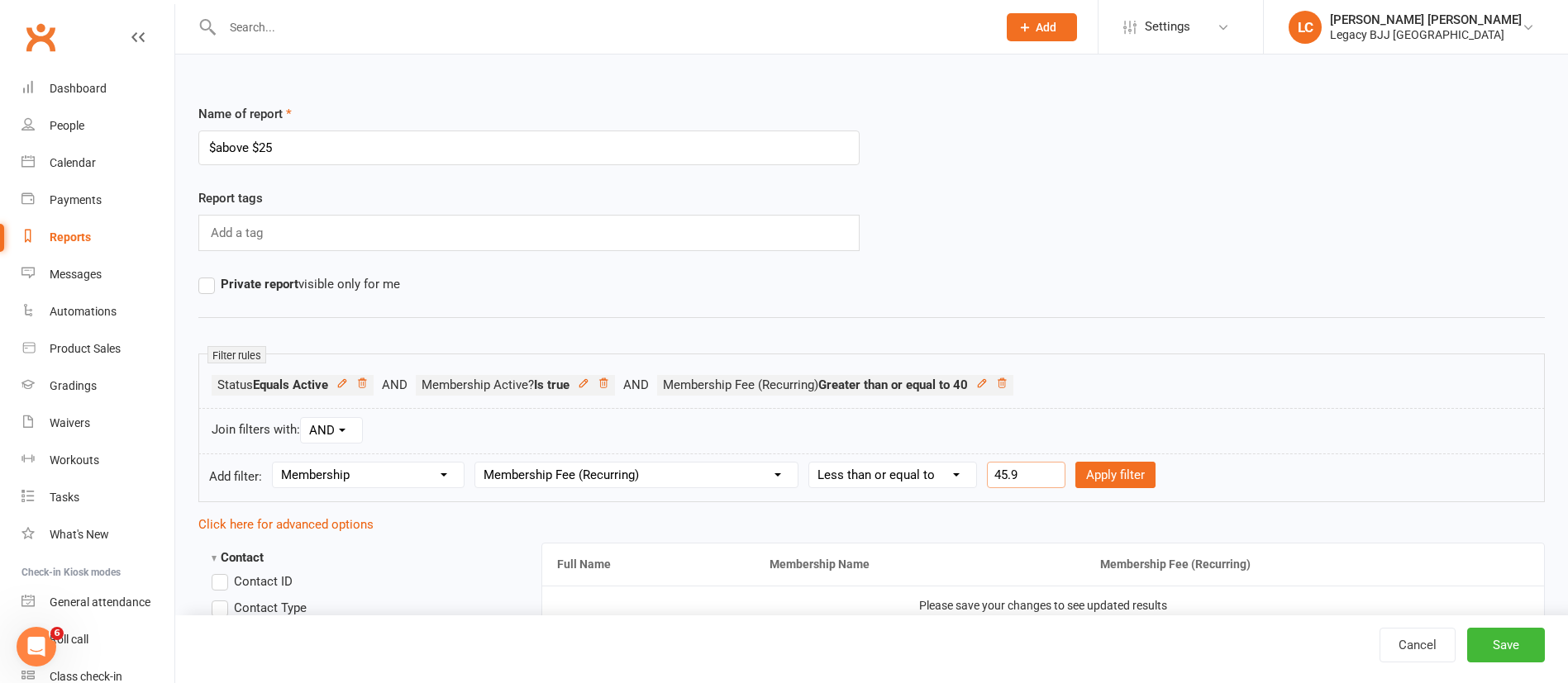
type input "45.99"
click at [1140, 485] on button "Apply filter" at bounding box center [1115, 474] width 80 height 26
select select
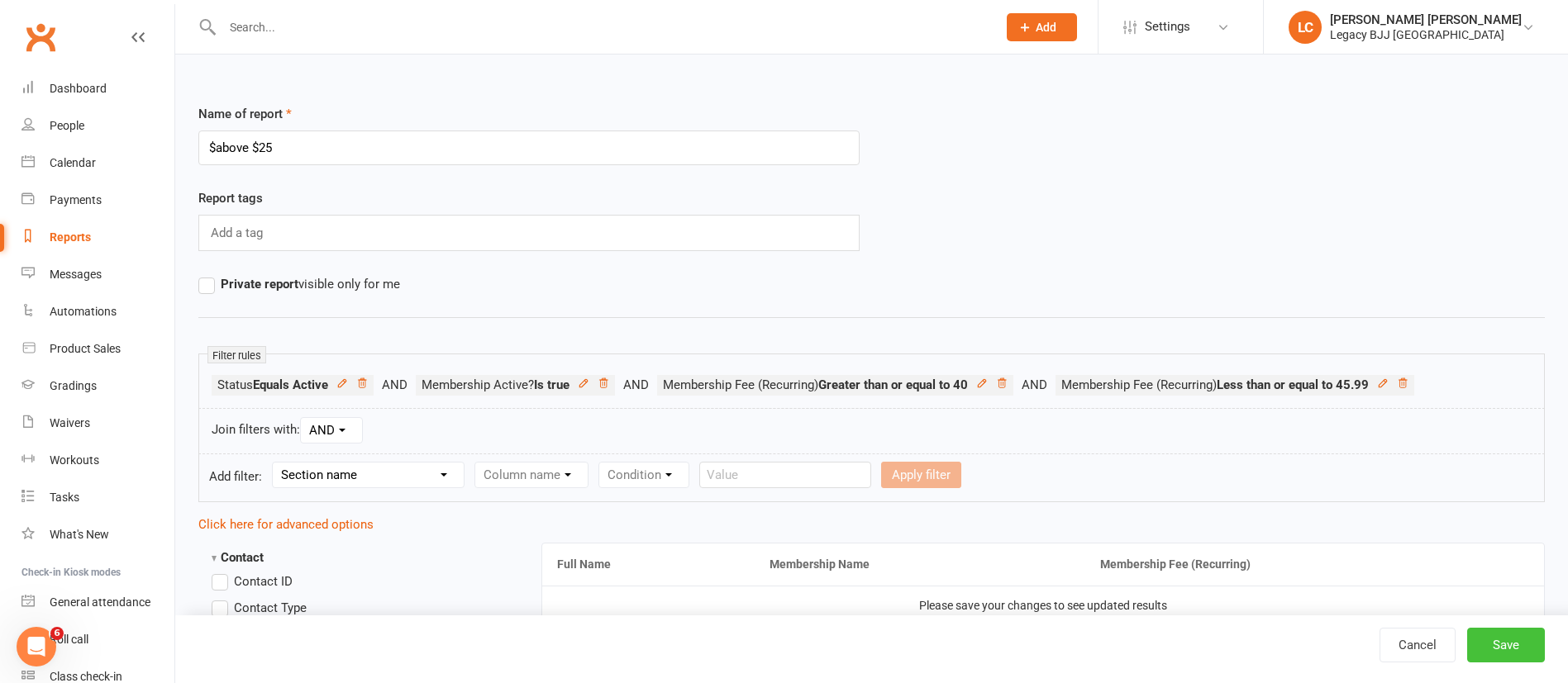
click at [1507, 647] on button "Save" at bounding box center [1506, 645] width 77 height 35
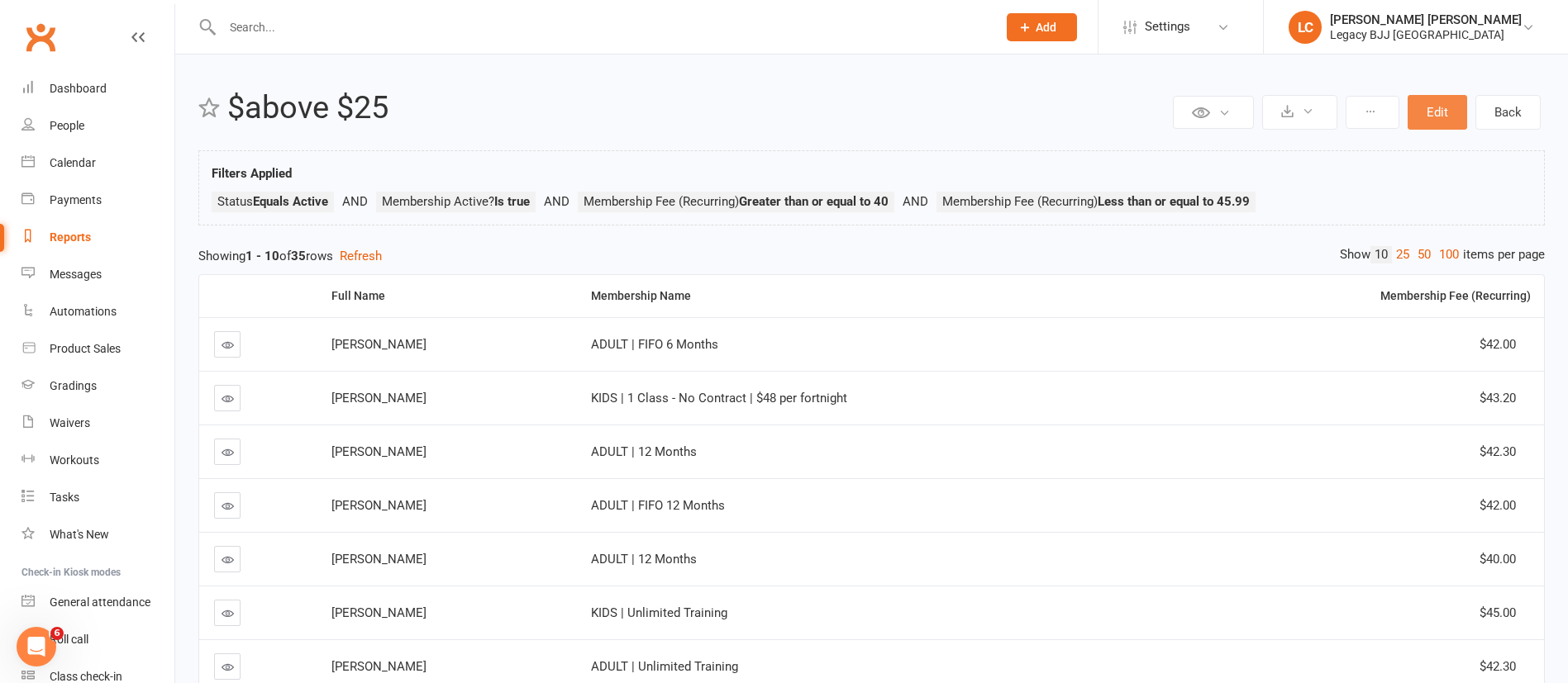
click at [1430, 122] on button "Edit" at bounding box center [1436, 112] width 59 height 35
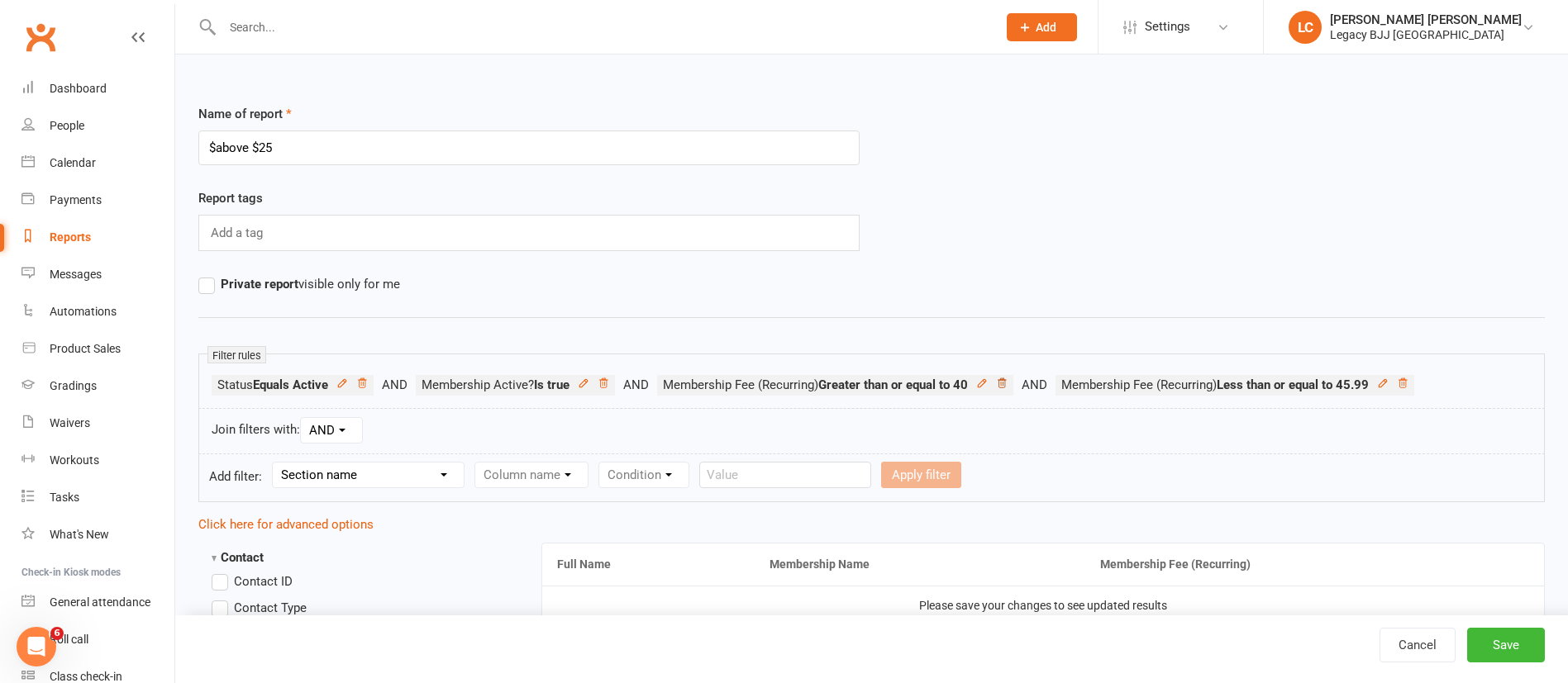
click at [1008, 387] on icon at bounding box center [1002, 383] width 12 height 12
click at [1010, 387] on icon at bounding box center [1004, 383] width 12 height 12
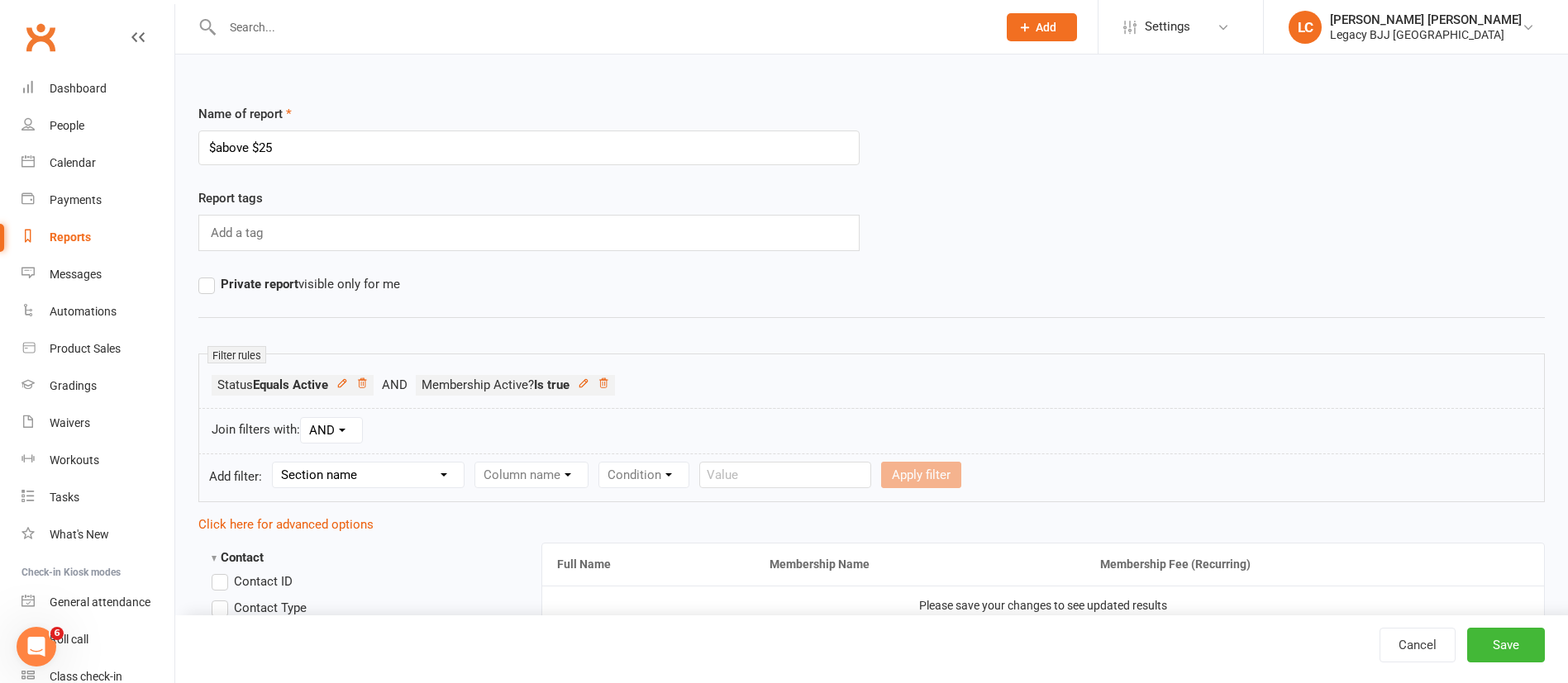
click at [380, 477] on select "Section name Contact Attendance Aggregate Payment Booking Waitlist Attendees Ca…" at bounding box center [368, 475] width 191 height 25
select select "10"
click at [275, 462] on select "Section name Contact Attendance Aggregate Payment Booking Waitlist Attendees Ca…" at bounding box center [368, 475] width 191 height 25
click at [588, 478] on select "Column name Membership ID Membership Name Membership Category Membership Start …" at bounding box center [636, 475] width 322 height 25
select select "13"
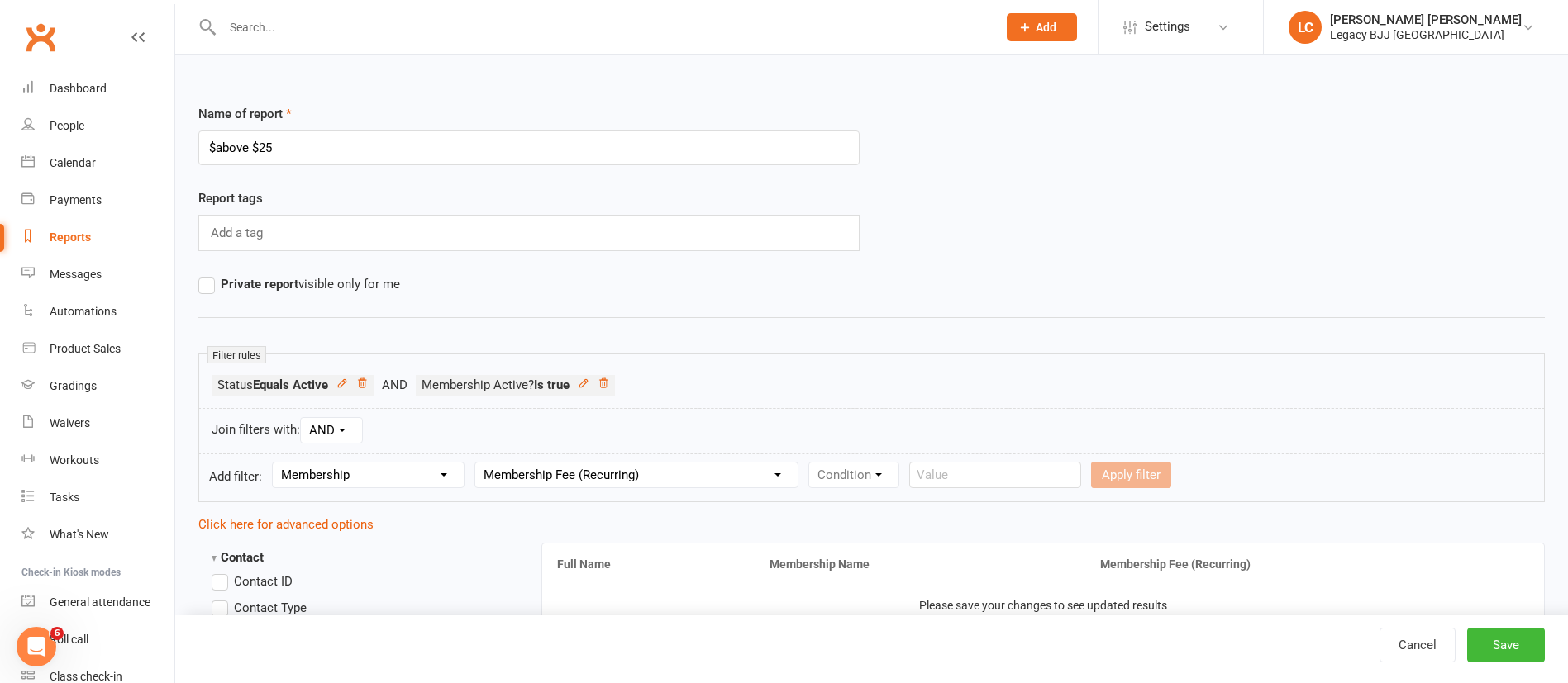
click at [478, 462] on select "Column name Membership ID Membership Name Membership Category Membership Start …" at bounding box center [636, 475] width 322 height 25
click at [847, 474] on select "Condition Is Is not Less than Greater than Less than or equal to Greater than o…" at bounding box center [892, 475] width 166 height 25
select select "5"
click at [812, 462] on select "Condition Is Is not Less than Greater than Less than or equal to Greater than o…" at bounding box center [892, 475] width 166 height 25
click at [1022, 472] on input "number" at bounding box center [1025, 474] width 78 height 26
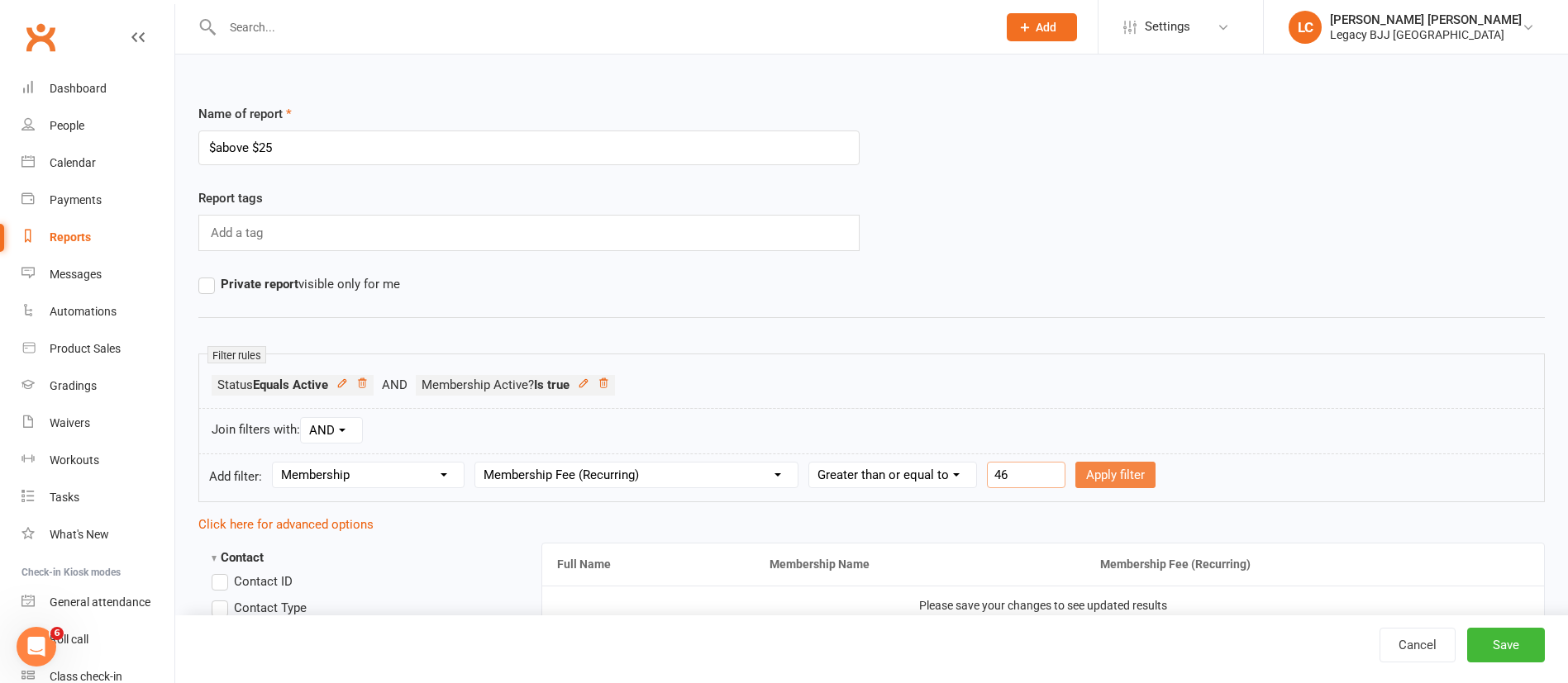
type input "46"
click at [1108, 481] on button "Apply filter" at bounding box center [1115, 474] width 80 height 26
select select
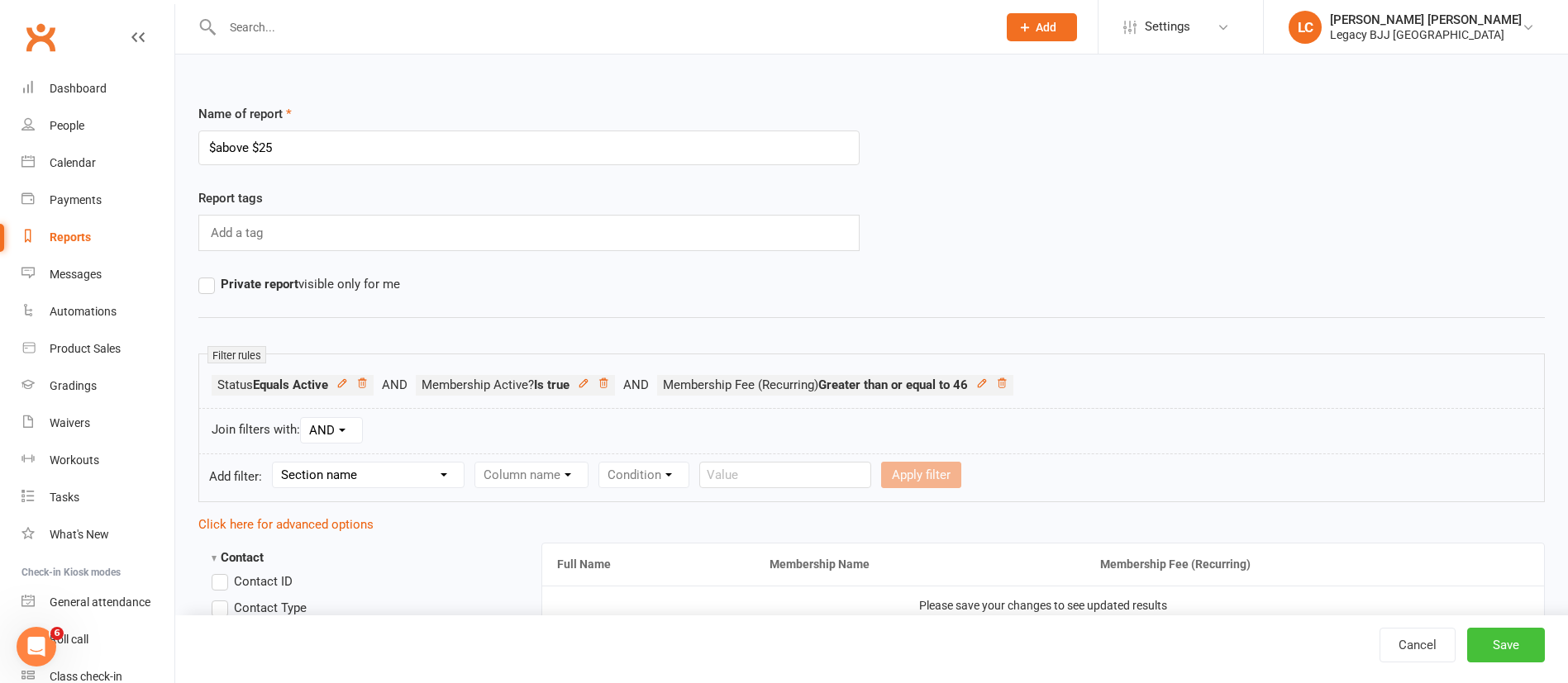
click at [1521, 646] on button "Save" at bounding box center [1506, 645] width 77 height 35
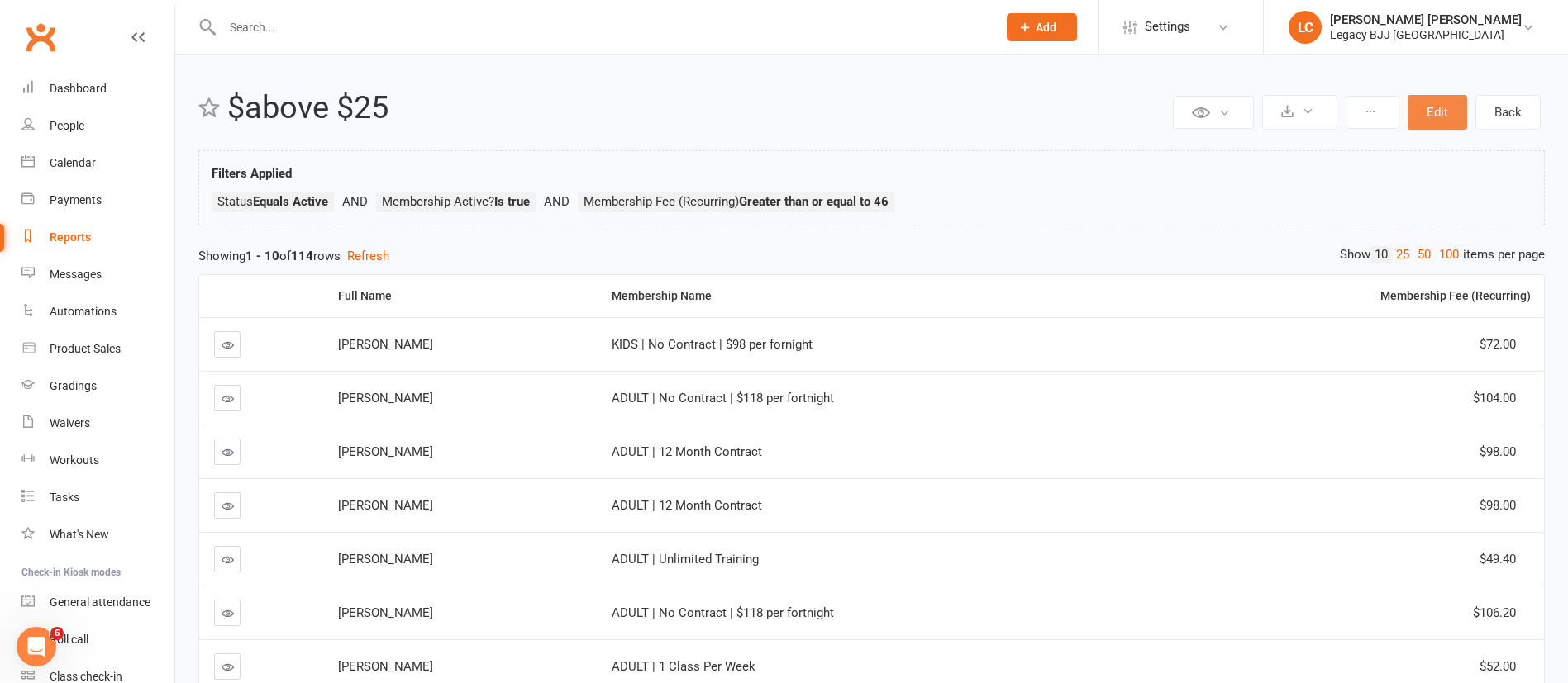
click at [1439, 124] on button "Edit" at bounding box center [1436, 112] width 59 height 35
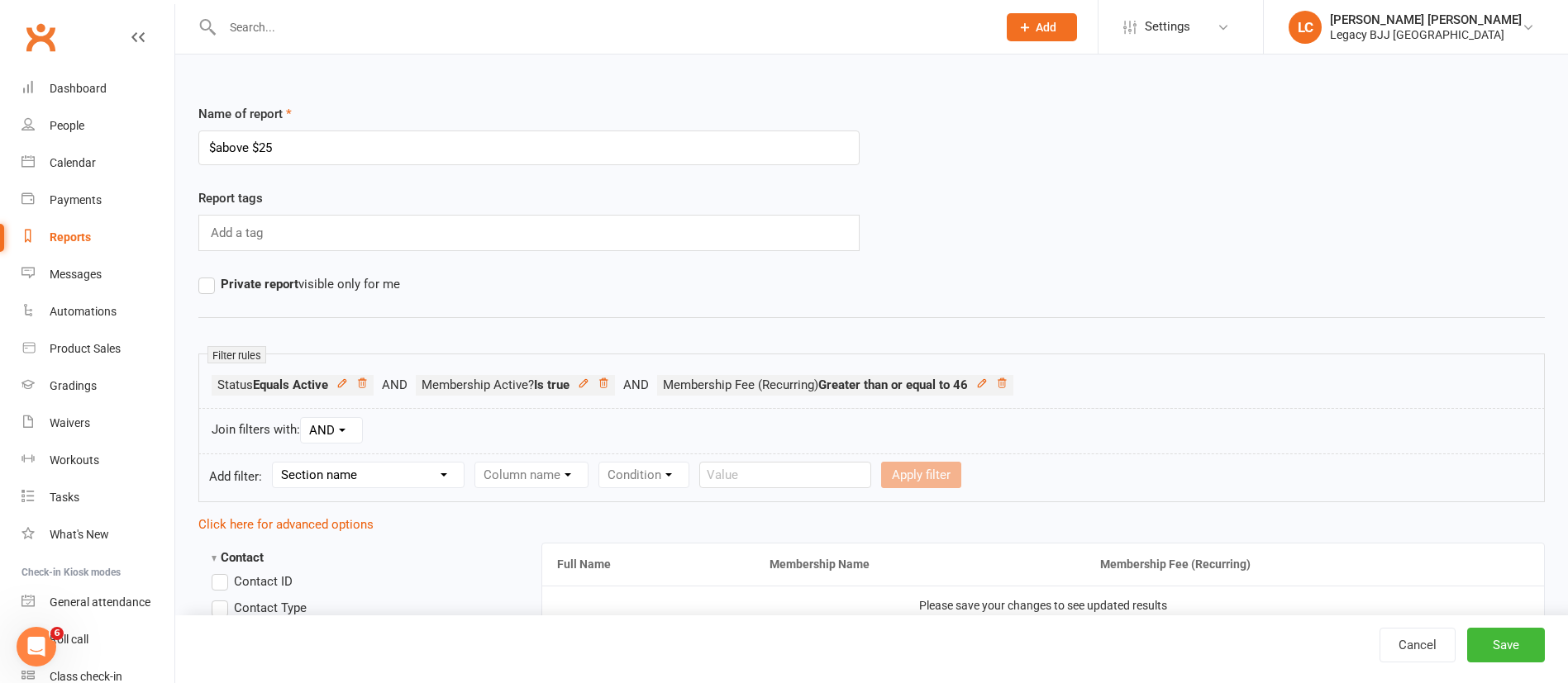
click at [378, 482] on select "Section name Contact Attendance Aggregate Payment Booking Waitlist Attendees Ca…" at bounding box center [368, 475] width 191 height 25
click at [275, 462] on select "Section name Contact Attendance Aggregate Payment Booking Waitlist Attendees Ca…" at bounding box center [368, 475] width 191 height 25
click at [358, 485] on select "Section name Contact Attendance Aggregate Payment Booking Waitlist Attendees Ca…" at bounding box center [368, 475] width 191 height 25
select select "10"
click at [275, 462] on select "Section name Contact Attendance Aggregate Payment Booking Waitlist Attendees Ca…" at bounding box center [368, 475] width 191 height 25
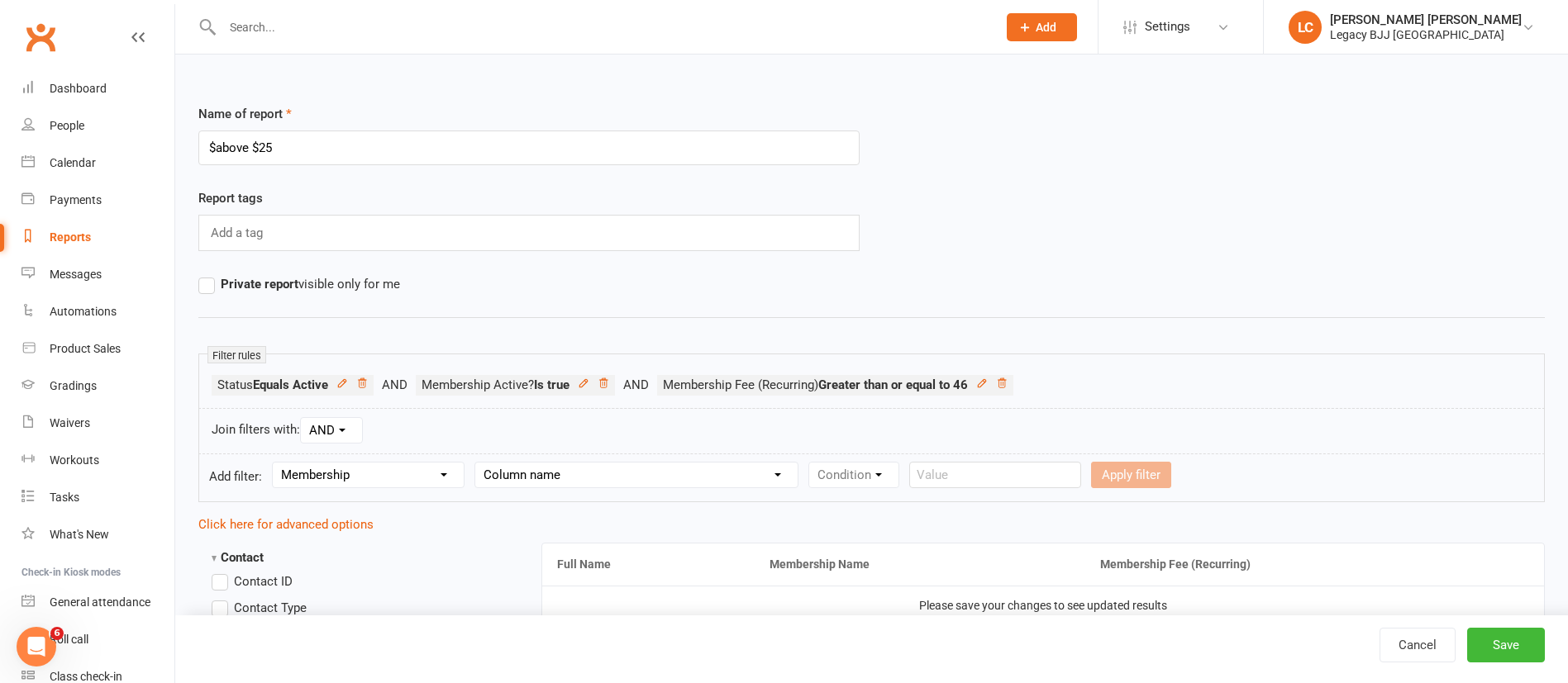
click at [636, 481] on select "Column name Membership ID Membership Name Membership Category Membership Start …" at bounding box center [636, 475] width 322 height 25
click at [478, 462] on select "Column name Membership ID Membership Name Membership Category Membership Start …" at bounding box center [636, 475] width 322 height 25
click at [749, 466] on select "Column name Membership ID Membership Name Membership Category Membership Start …" at bounding box center [636, 475] width 322 height 25
select select "14"
click at [478, 462] on select "Column name Membership ID Membership Name Membership Category Membership Start …" at bounding box center [636, 475] width 322 height 25
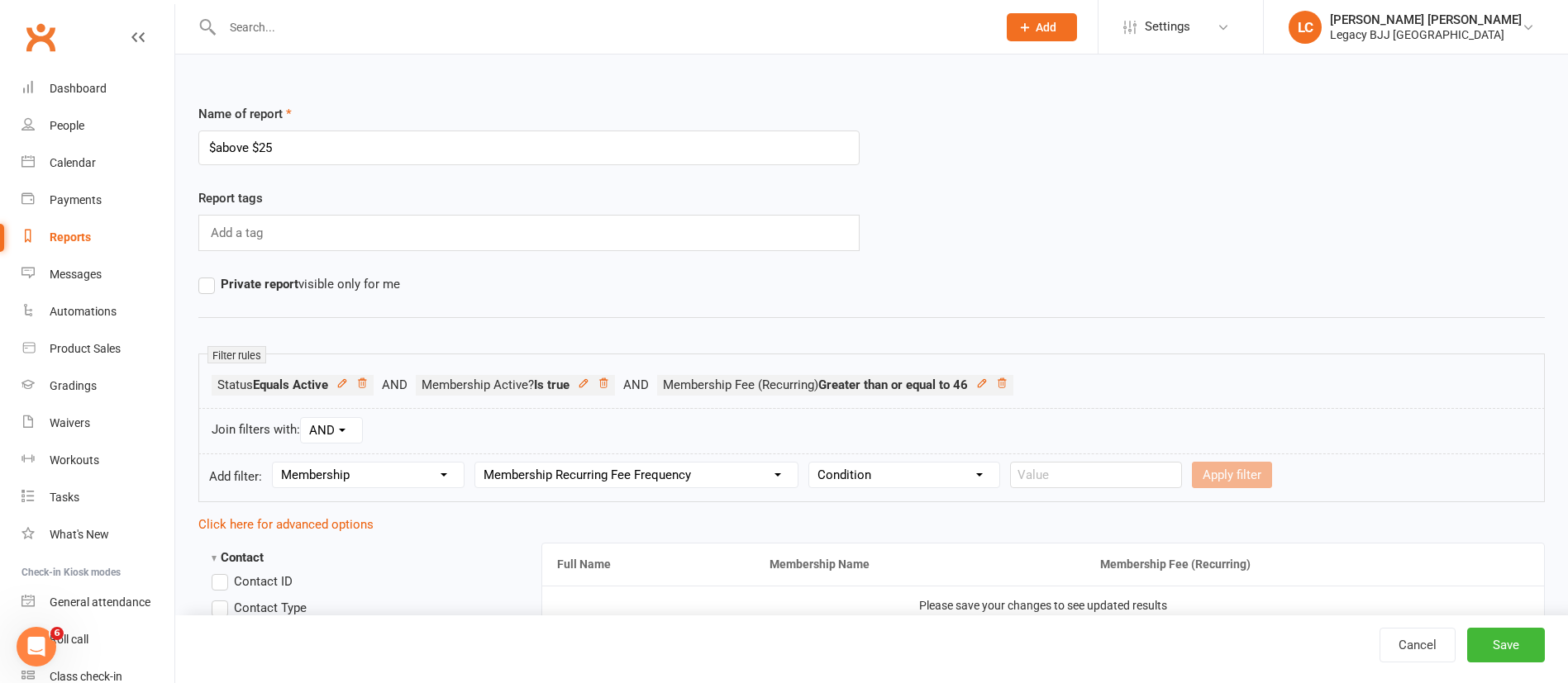
click at [944, 479] on select "Condition Equals Does not equal Contains Does not contain Is blank or does not …" at bounding box center [904, 475] width 190 height 25
select select "0"
click at [812, 462] on select "Condition Equals Does not equal Contains Does not contain Is blank or does not …" at bounding box center [904, 475] width 190 height 25
click at [1106, 478] on input "text" at bounding box center [1096, 474] width 172 height 26
click at [900, 472] on select "Condition Equals Does not equal Contains Does not contain Is blank or does not …" at bounding box center [904, 475] width 190 height 25
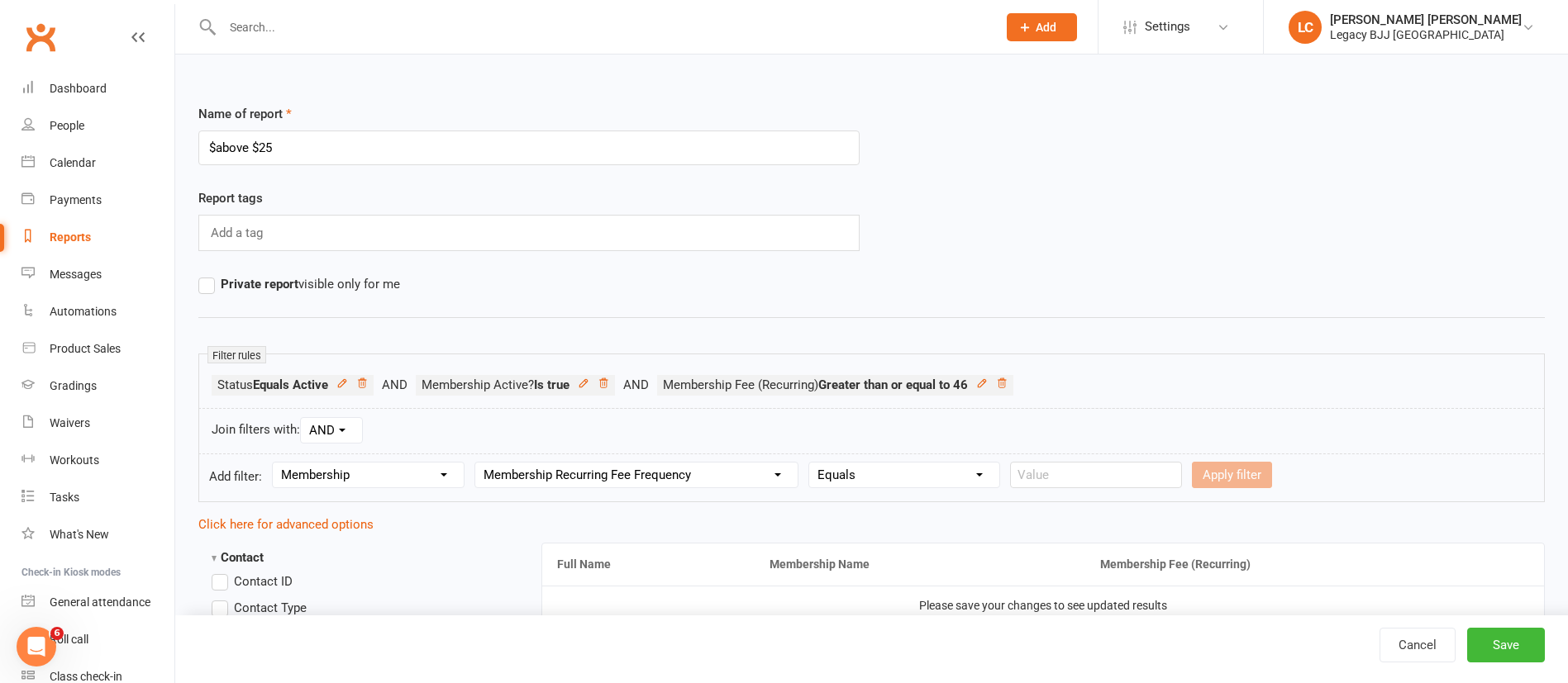
click at [999, 544] on th "Membership Name" at bounding box center [920, 565] width 331 height 43
click at [1075, 477] on input "text" at bounding box center [1096, 474] width 172 height 26
type input "weekly"
click at [1209, 476] on button "Apply filter" at bounding box center [1231, 474] width 80 height 26
select select
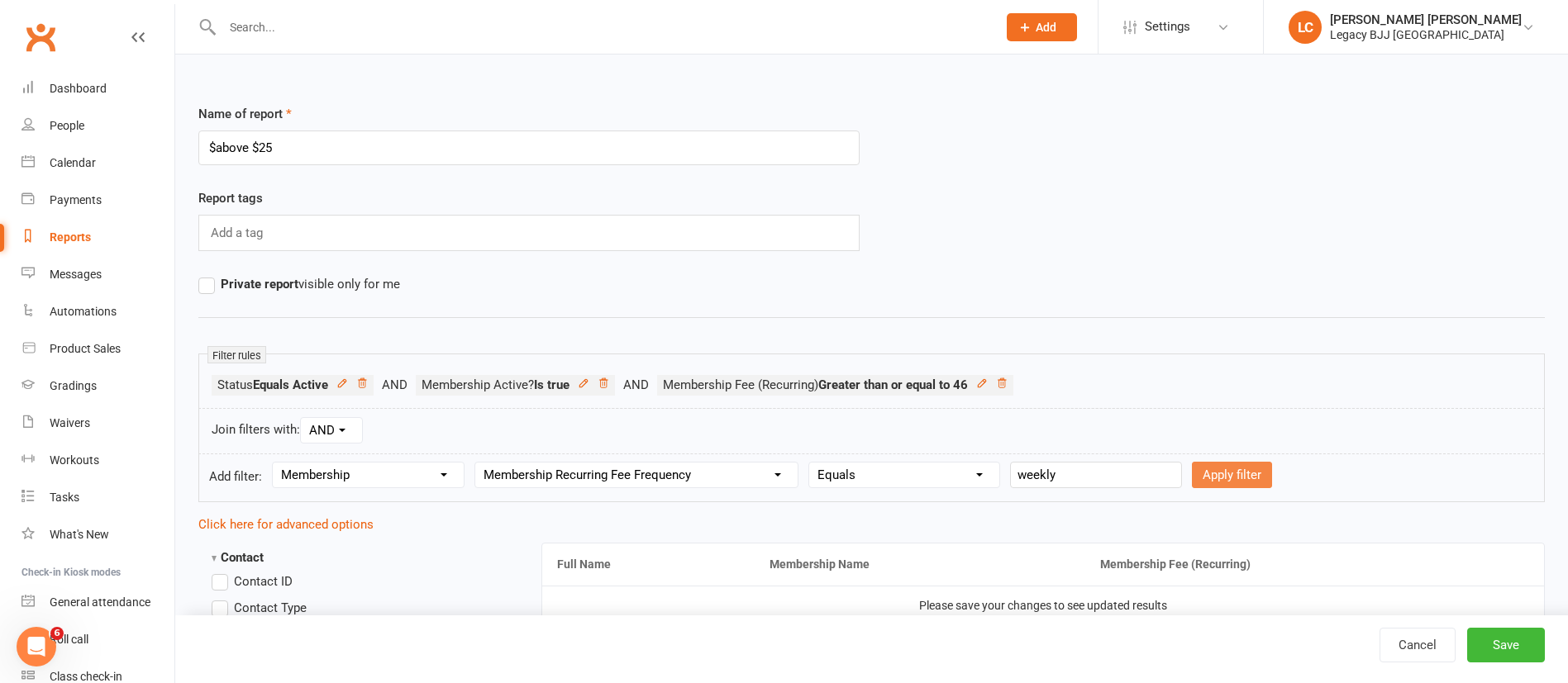
select select
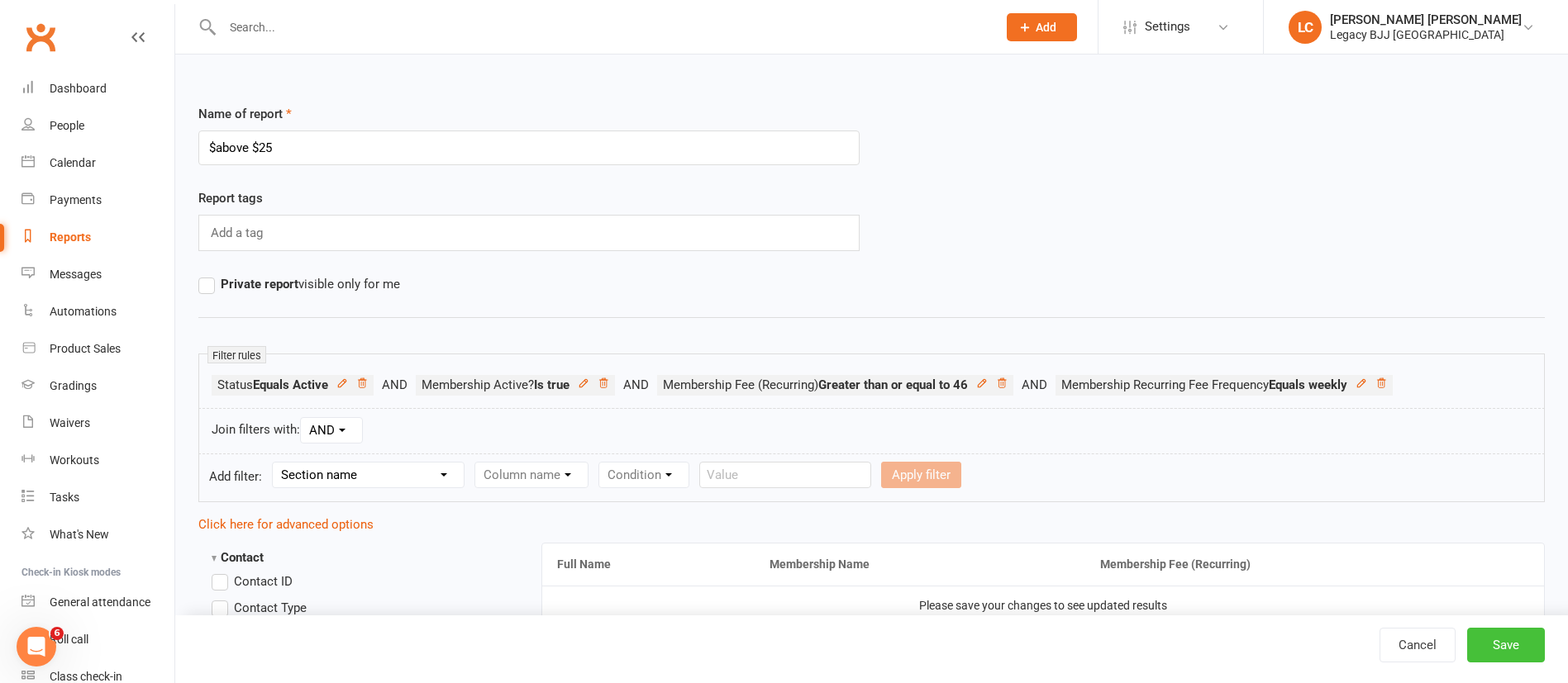
click at [1516, 657] on button "Save" at bounding box center [1506, 645] width 77 height 35
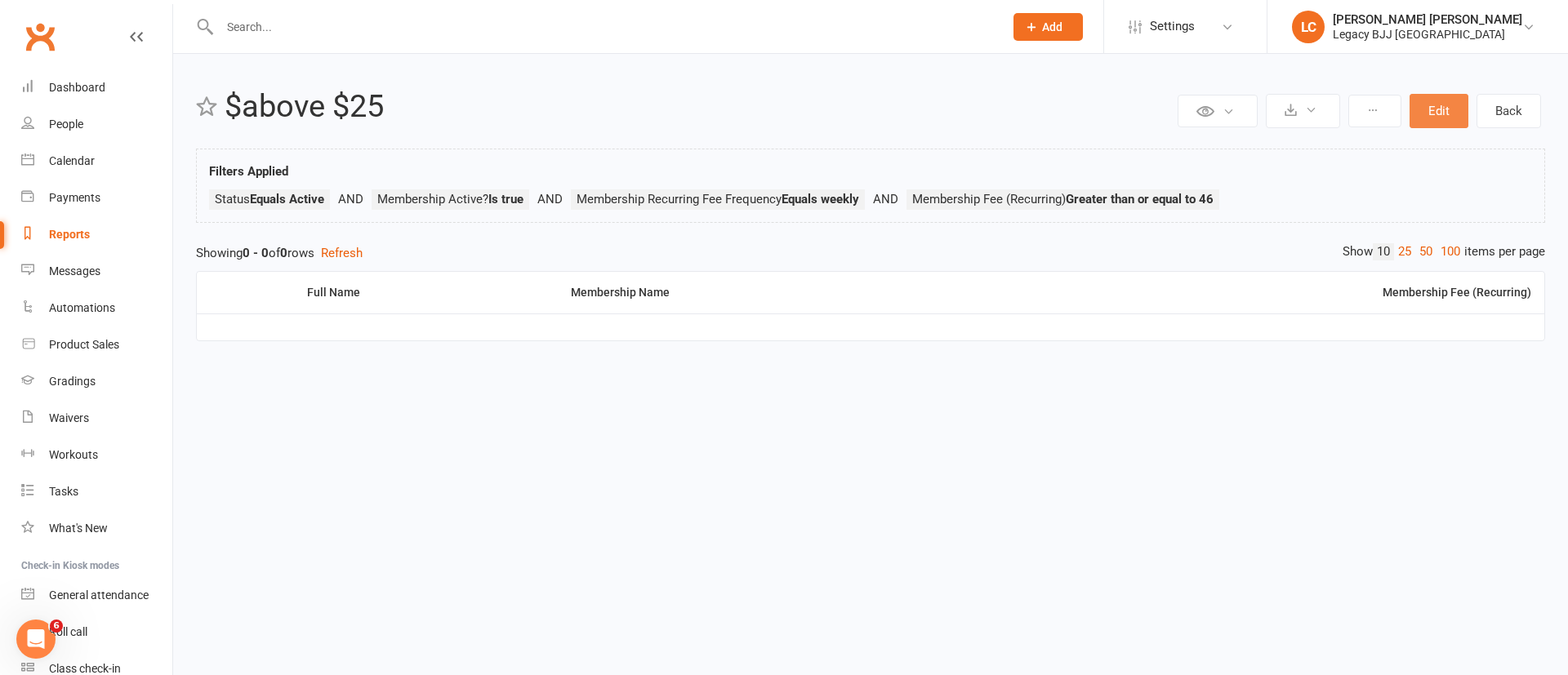
click at [1439, 119] on button "Edit" at bounding box center [1439, 111] width 58 height 34
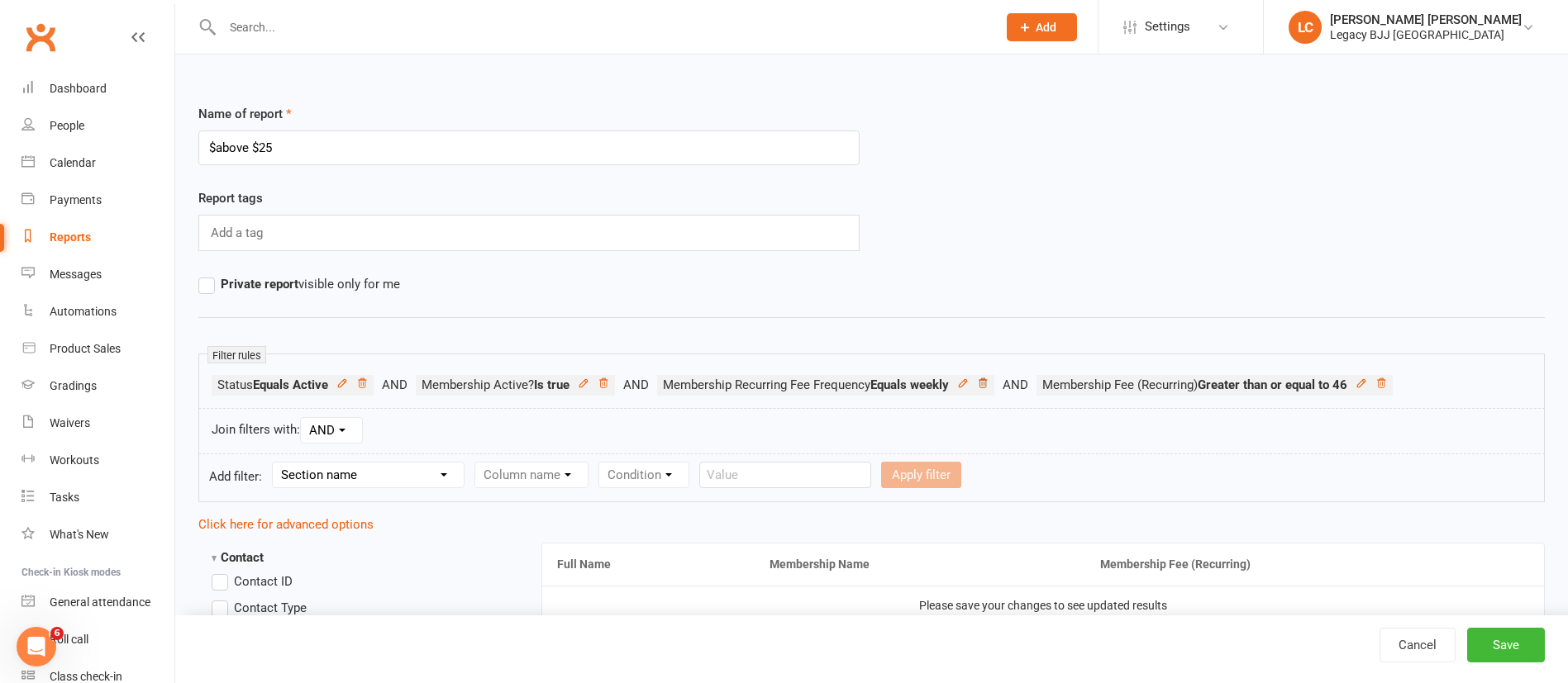
click at [988, 382] on icon at bounding box center [982, 383] width 12 height 12
click at [424, 473] on select "Section name Contact Attendance Aggregate Payment Booking Waitlist Attendees Ca…" at bounding box center [368, 475] width 191 height 25
select select "10"
click at [275, 462] on select "Section name Contact Attendance Aggregate Payment Booking Waitlist Attendees Ca…" at bounding box center [368, 475] width 191 height 25
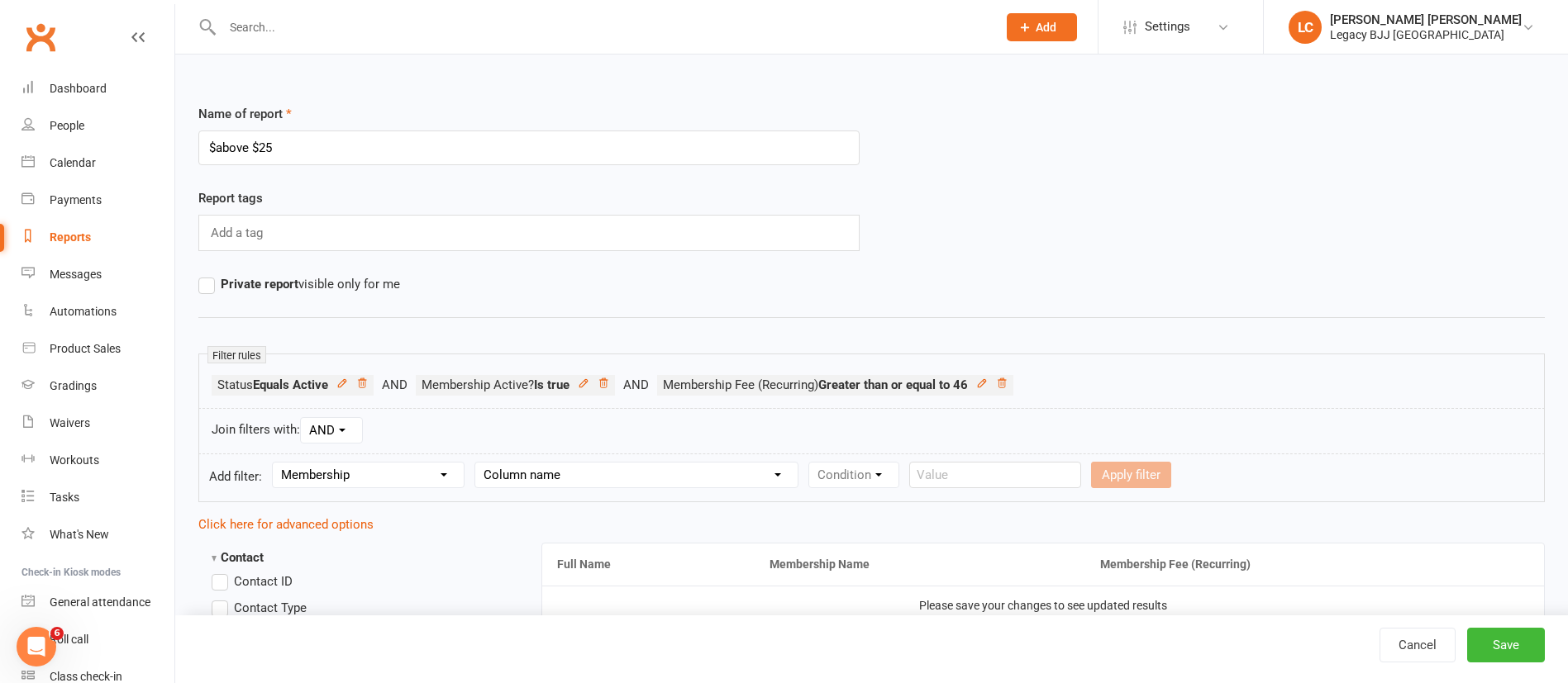
click at [670, 500] on form "Add filter: Section name Contact Attendance Aggregate Payment Booking Waitlist …" at bounding box center [871, 478] width 1346 height 48
click at [705, 487] on select "Column name Membership ID Membership Name Membership Category Membership Start …" at bounding box center [636, 475] width 322 height 25
select select "14"
click at [478, 462] on select "Column name Membership ID Membership Name Membership Category Membership Start …" at bounding box center [636, 475] width 322 height 25
click at [924, 477] on select "Condition Equals Does not equal Contains Does not contain Is blank or does not …" at bounding box center [904, 475] width 190 height 25
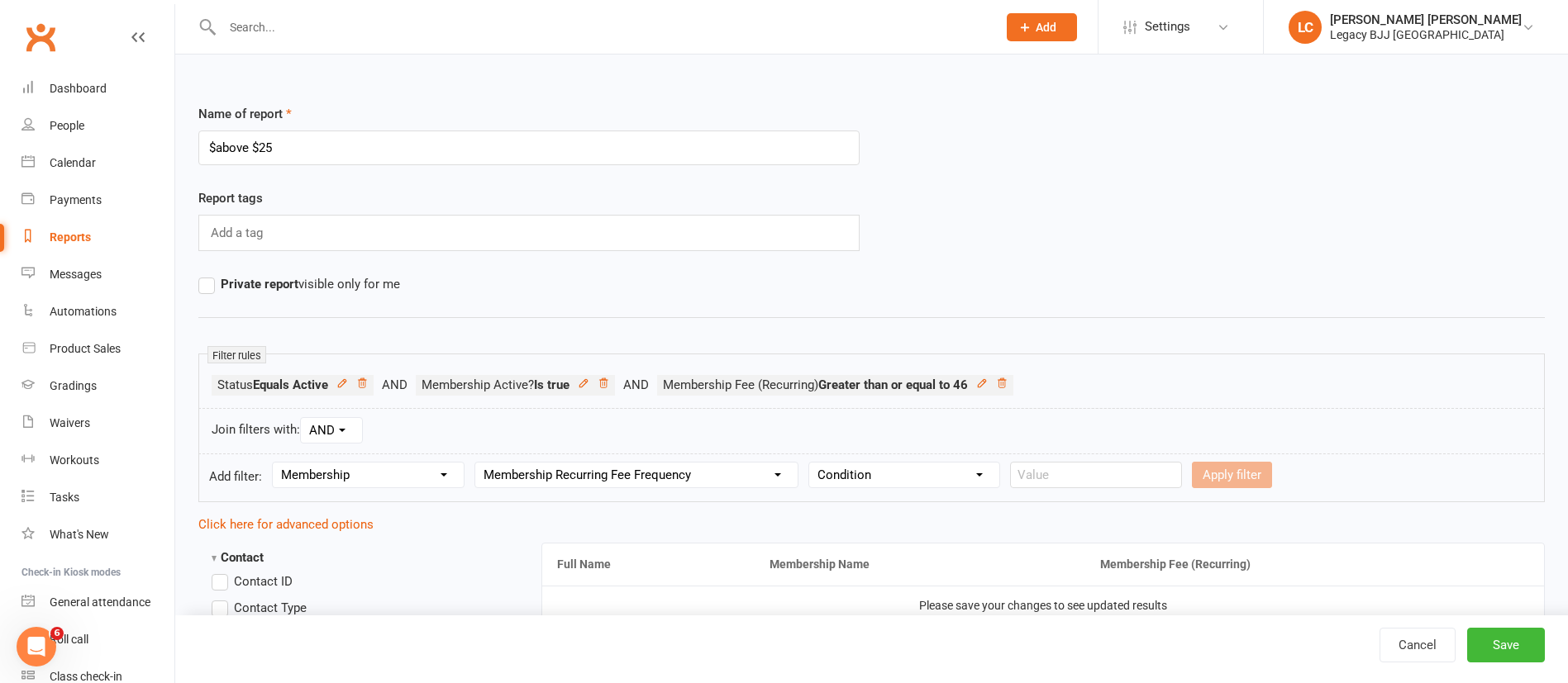
select select "2"
click at [812, 462] on select "Condition Equals Does not equal Contains Does not contain Is blank or does not …" at bounding box center [904, 475] width 190 height 25
click at [1093, 480] on input "text" at bounding box center [1096, 474] width 172 height 26
type input "week"
click at [1247, 475] on button "Apply filter" at bounding box center [1231, 474] width 80 height 26
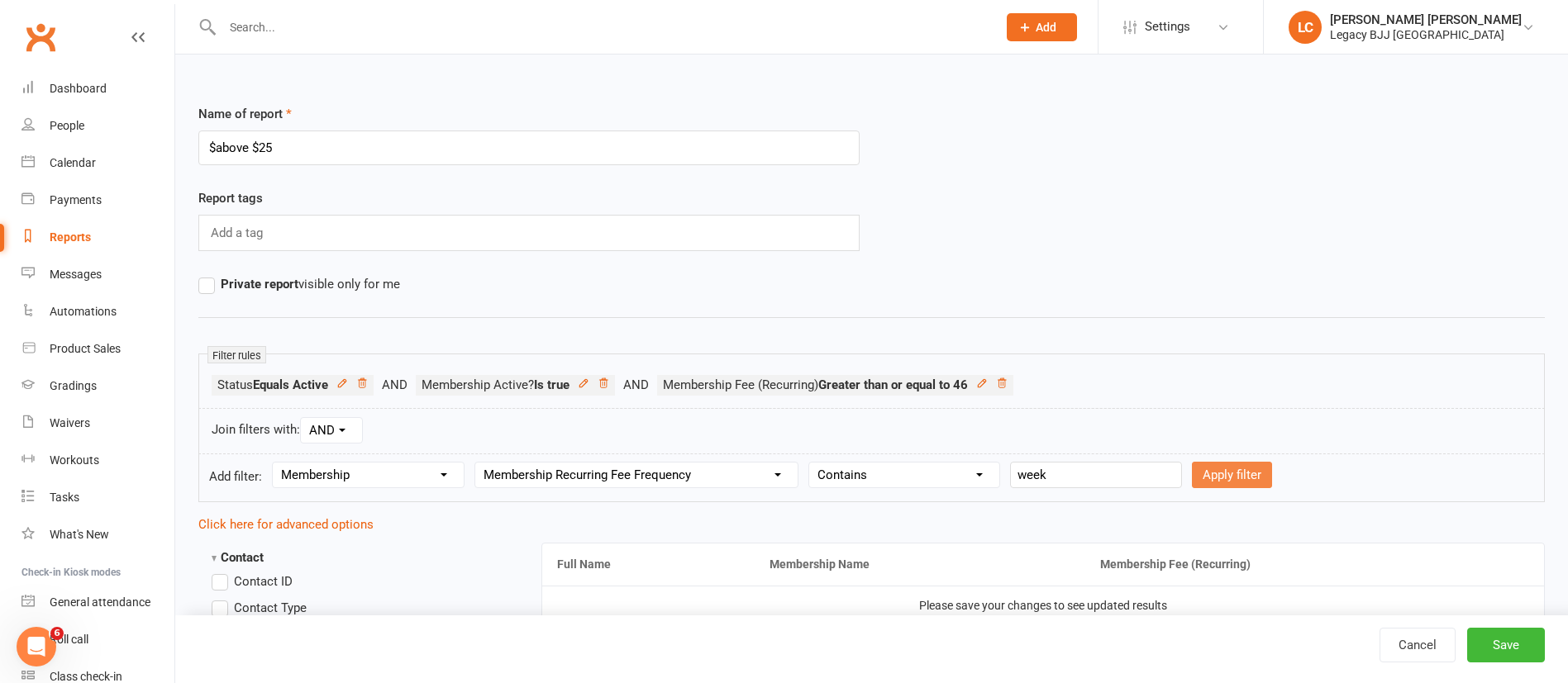
select select
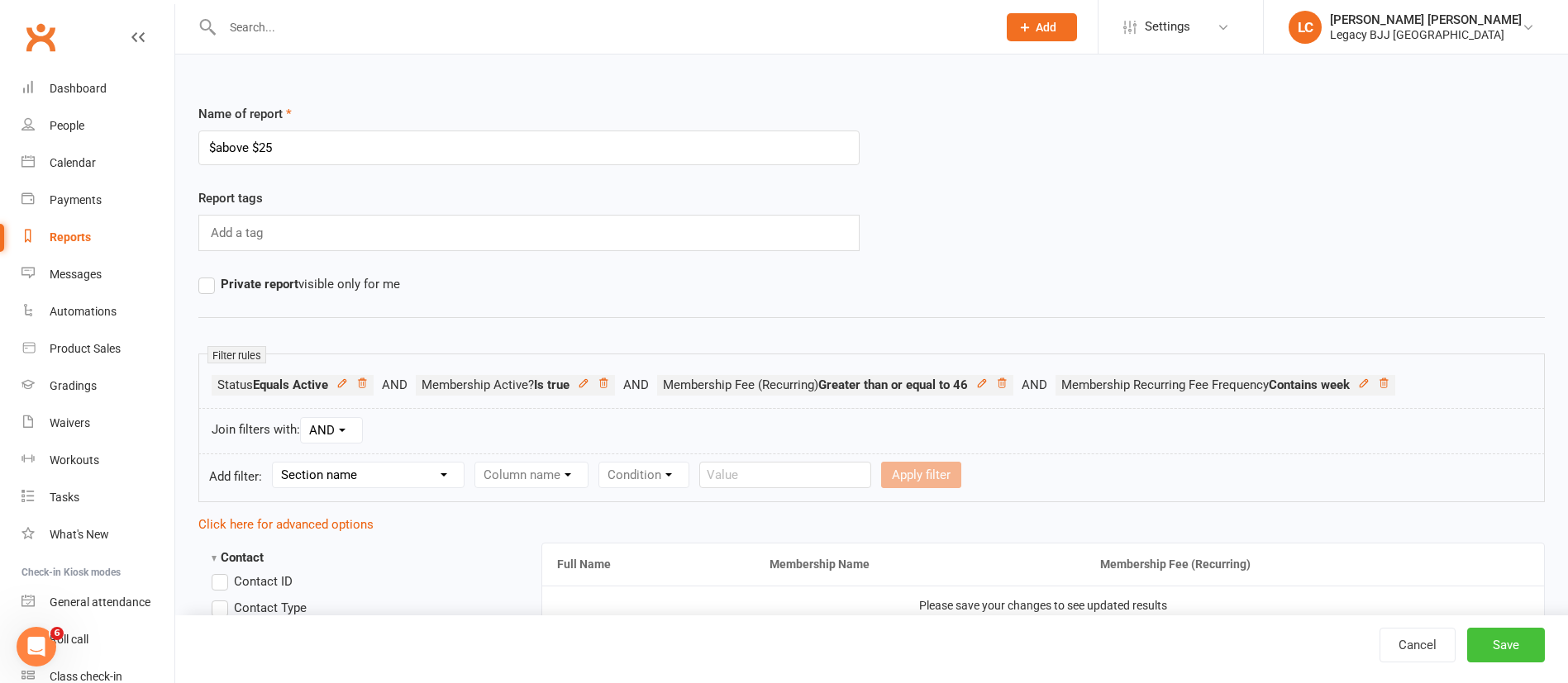
click at [1512, 639] on button "Save" at bounding box center [1506, 645] width 77 height 35
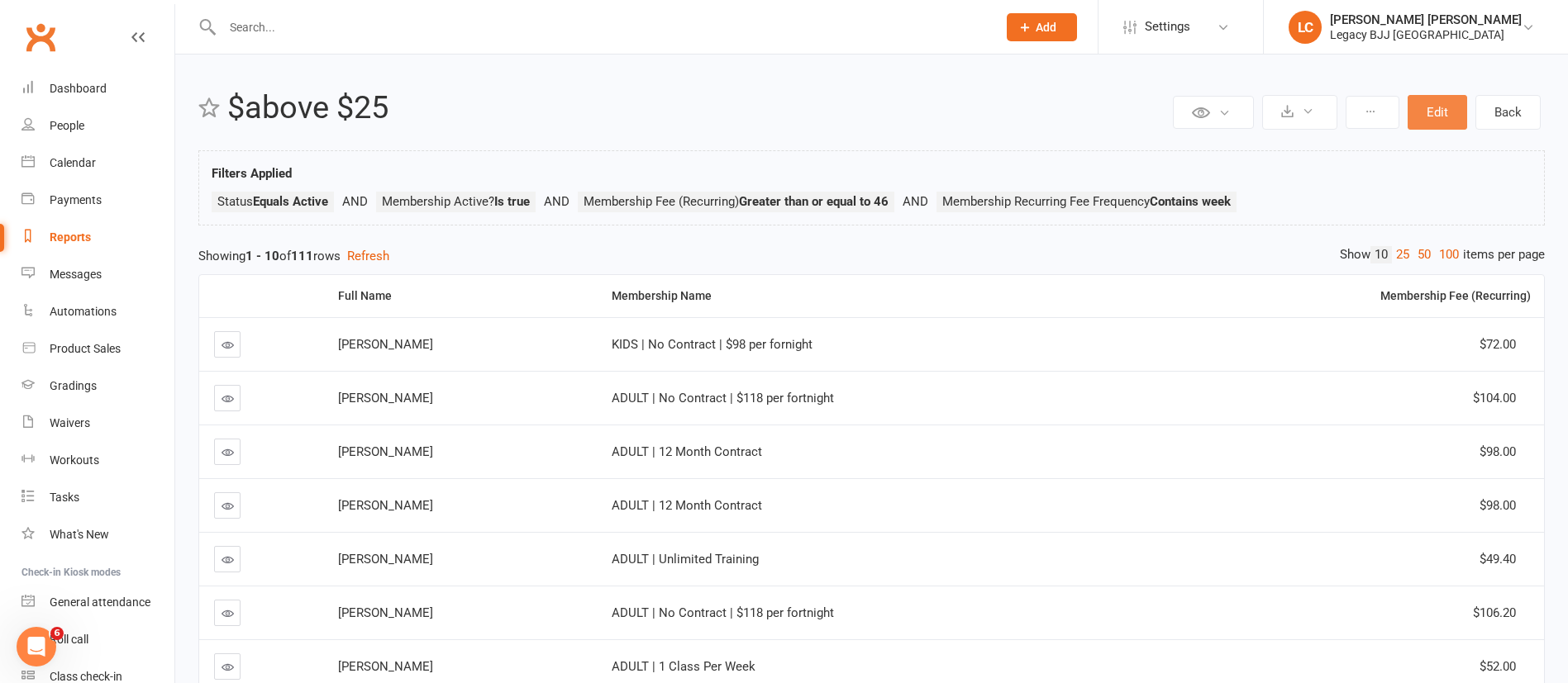
click at [1446, 105] on button "Edit" at bounding box center [1436, 112] width 59 height 35
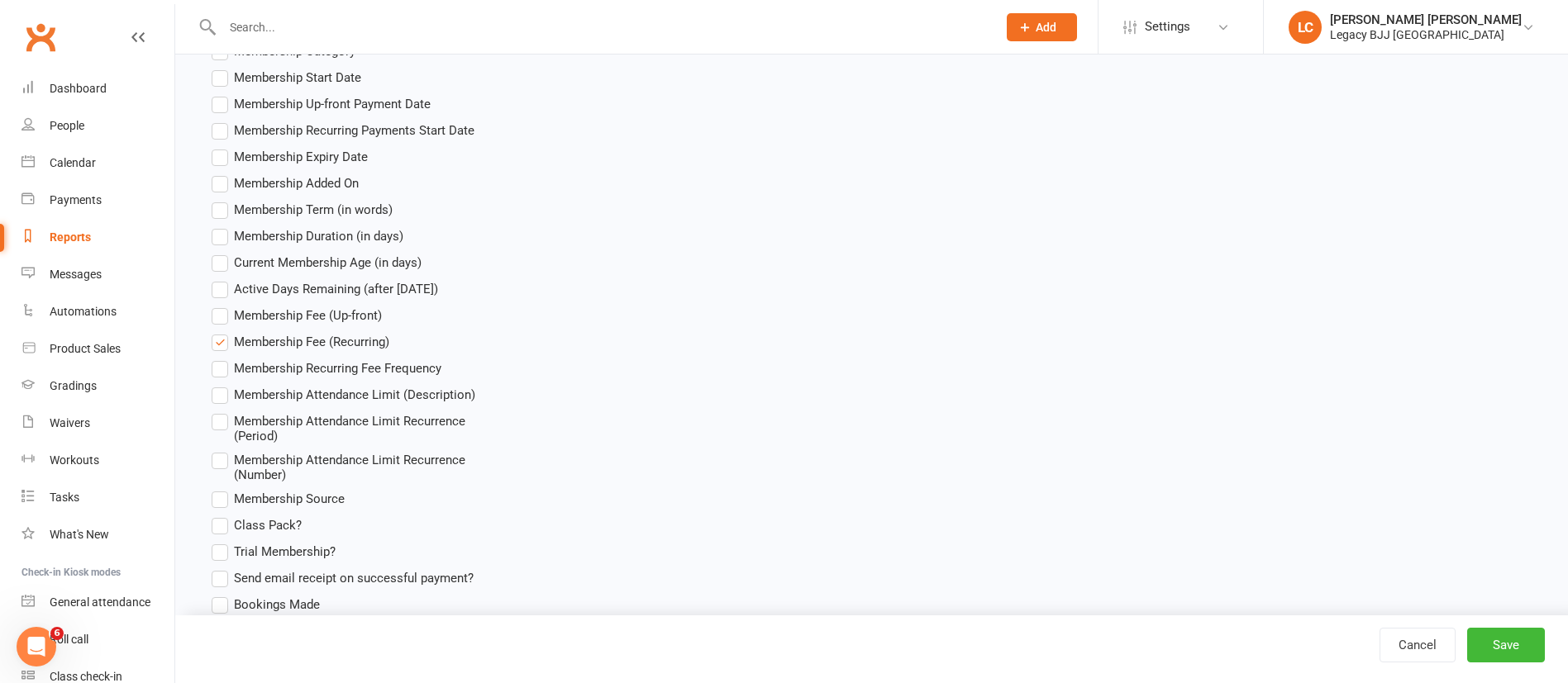
scroll to position [2186, 0]
click at [428, 369] on span "Membership Recurring Fee Frequency" at bounding box center [338, 367] width 207 height 17
click at [223, 358] on input "Membership Recurring Fee Frequency" at bounding box center [217, 358] width 11 height 0
click at [1489, 650] on button "Save" at bounding box center [1506, 645] width 77 height 35
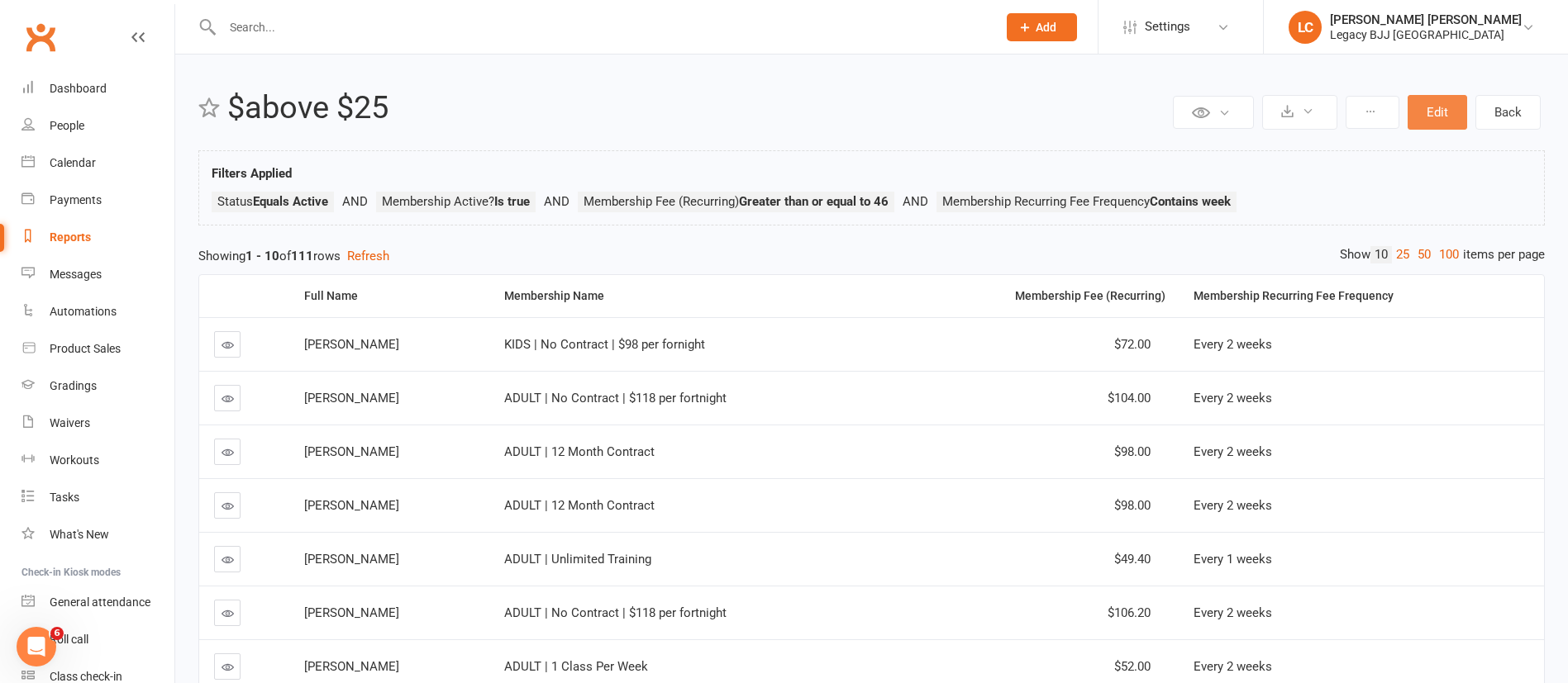
click at [1436, 127] on button "Edit" at bounding box center [1436, 112] width 59 height 35
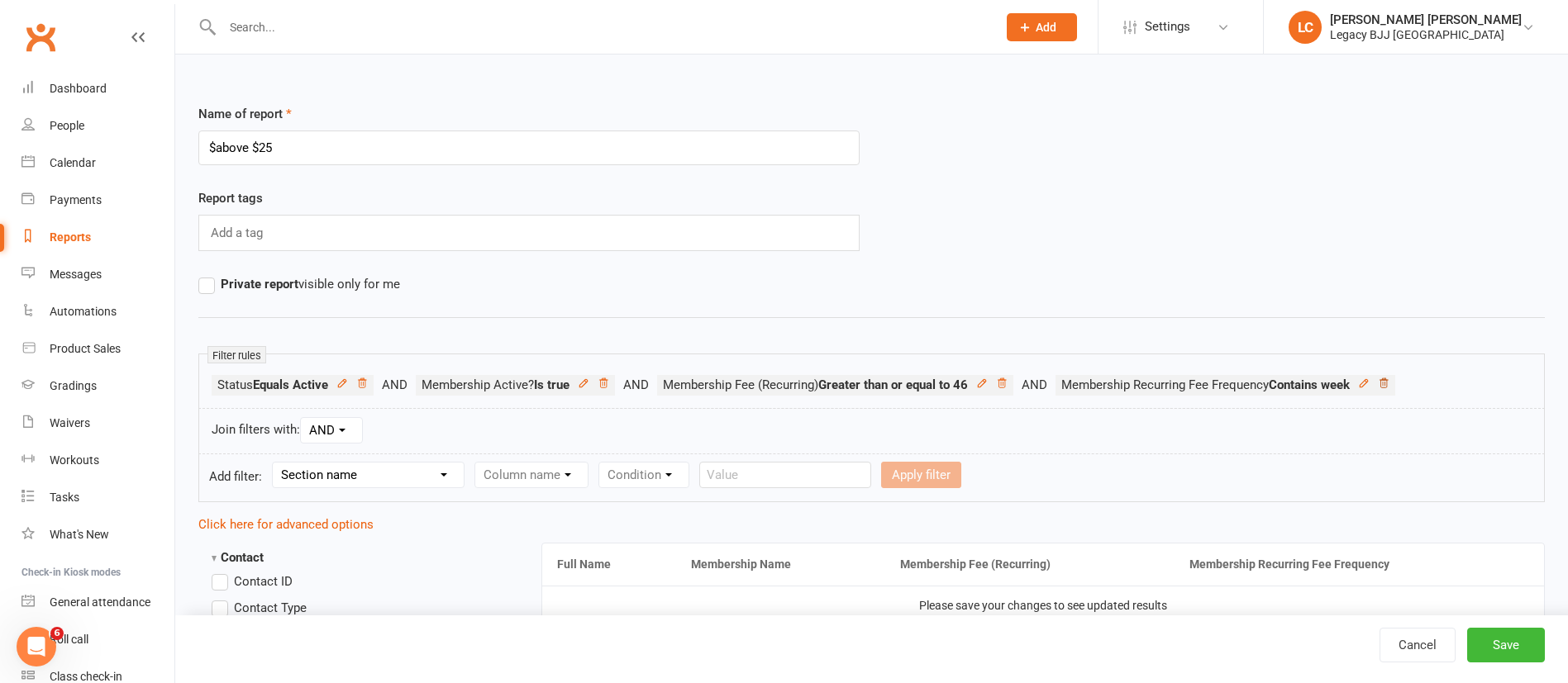
click at [1389, 385] on icon at bounding box center [1383, 383] width 12 height 12
click at [416, 478] on select "Section name Contact Attendance Aggregate Payment Booking Waitlist Attendees Ca…" at bounding box center [368, 475] width 191 height 25
select select "10"
click at [275, 462] on select "Section name Contact Attendance Aggregate Payment Booking Waitlist Attendees Ca…" at bounding box center [368, 475] width 191 height 25
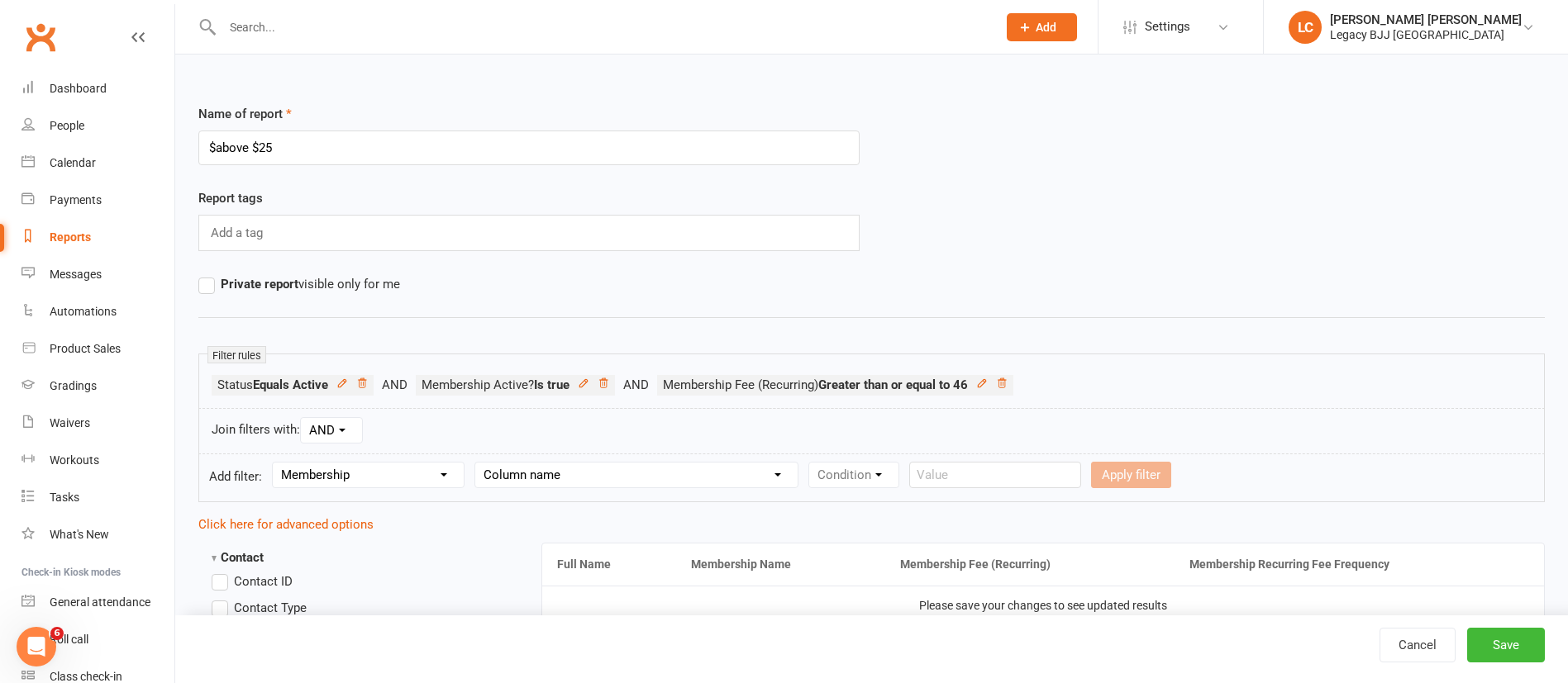
click at [616, 483] on select "Column name Membership ID Membership Name Membership Category Membership Start …" at bounding box center [636, 475] width 322 height 25
click at [478, 462] on select "Column name Membership ID Membership Name Membership Category Membership Start …" at bounding box center [636, 475] width 322 height 25
click at [693, 479] on select "Column name Membership ID Membership Name Membership Category Membership Start …" at bounding box center [636, 475] width 322 height 25
select select "14"
click at [478, 462] on select "Column name Membership ID Membership Name Membership Category Membership Start …" at bounding box center [636, 475] width 322 height 25
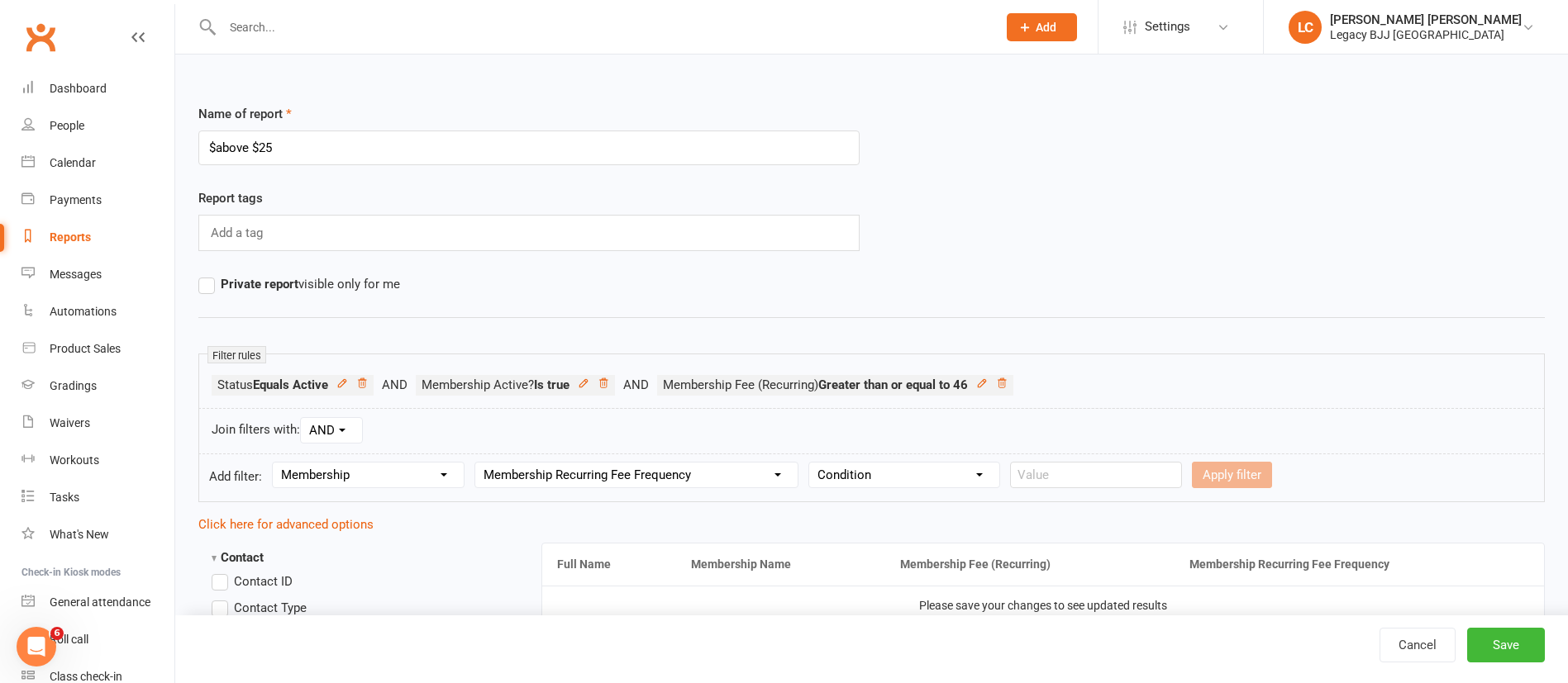
click at [907, 482] on select "Condition Equals Does not equal Contains Does not contain Is blank or does not …" at bounding box center [904, 475] width 190 height 25
select select "2"
click at [812, 462] on select "Condition Equals Does not equal Contains Does not contain Is blank or does not …" at bounding box center [904, 475] width 190 height 25
click at [1094, 479] on input "text" at bounding box center [1096, 474] width 172 height 26
type input "1 week"
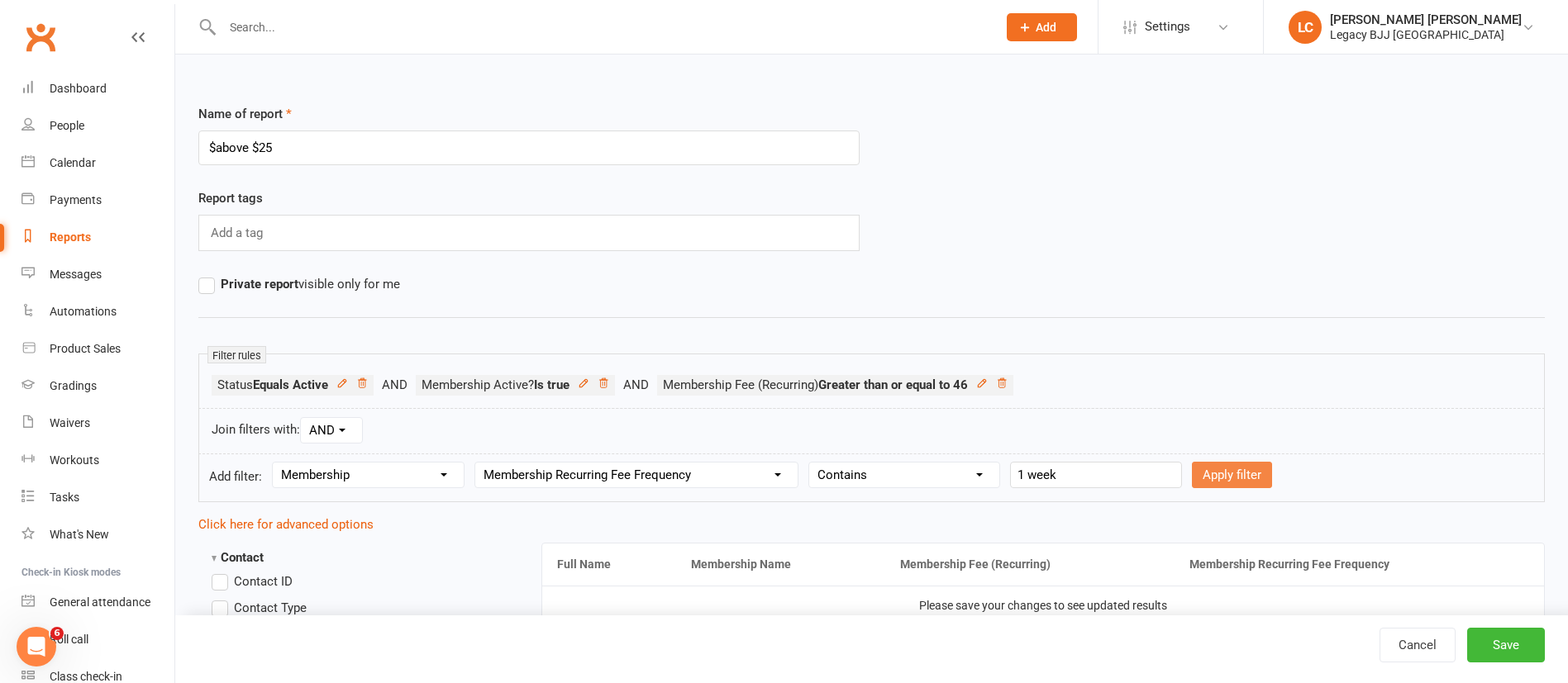
click at [1235, 483] on button "Apply filter" at bounding box center [1231, 474] width 80 height 26
select select
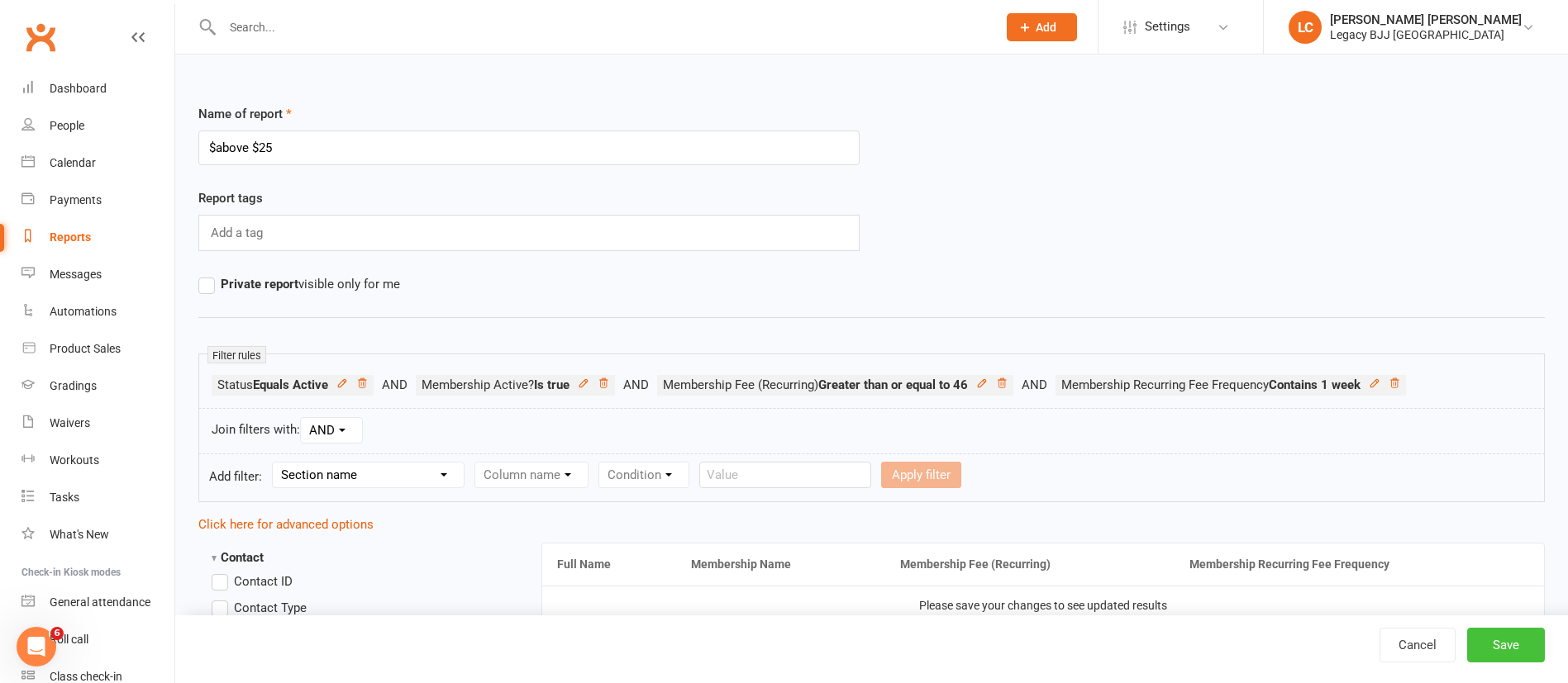
click at [1515, 640] on button "Save" at bounding box center [1506, 645] width 77 height 35
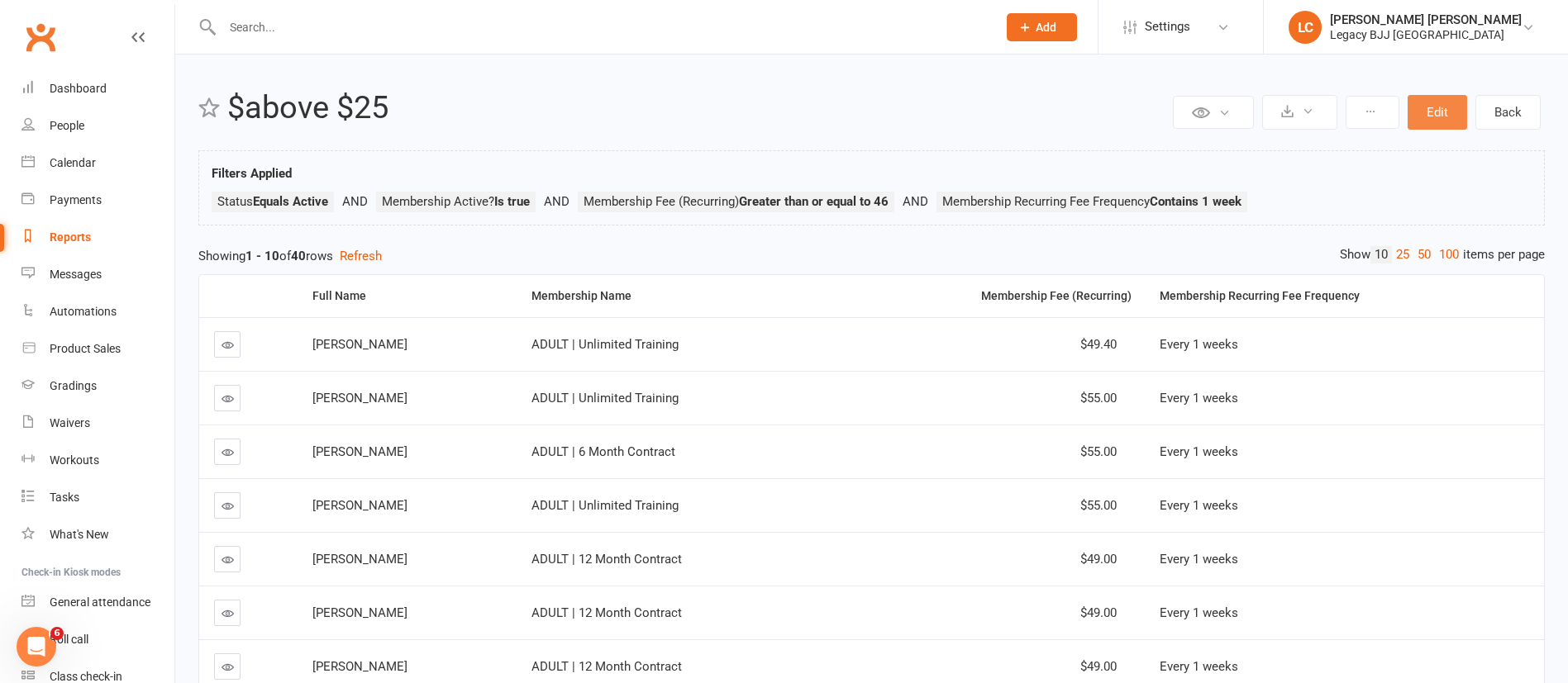
click at [1444, 105] on button "Edit" at bounding box center [1436, 112] width 59 height 35
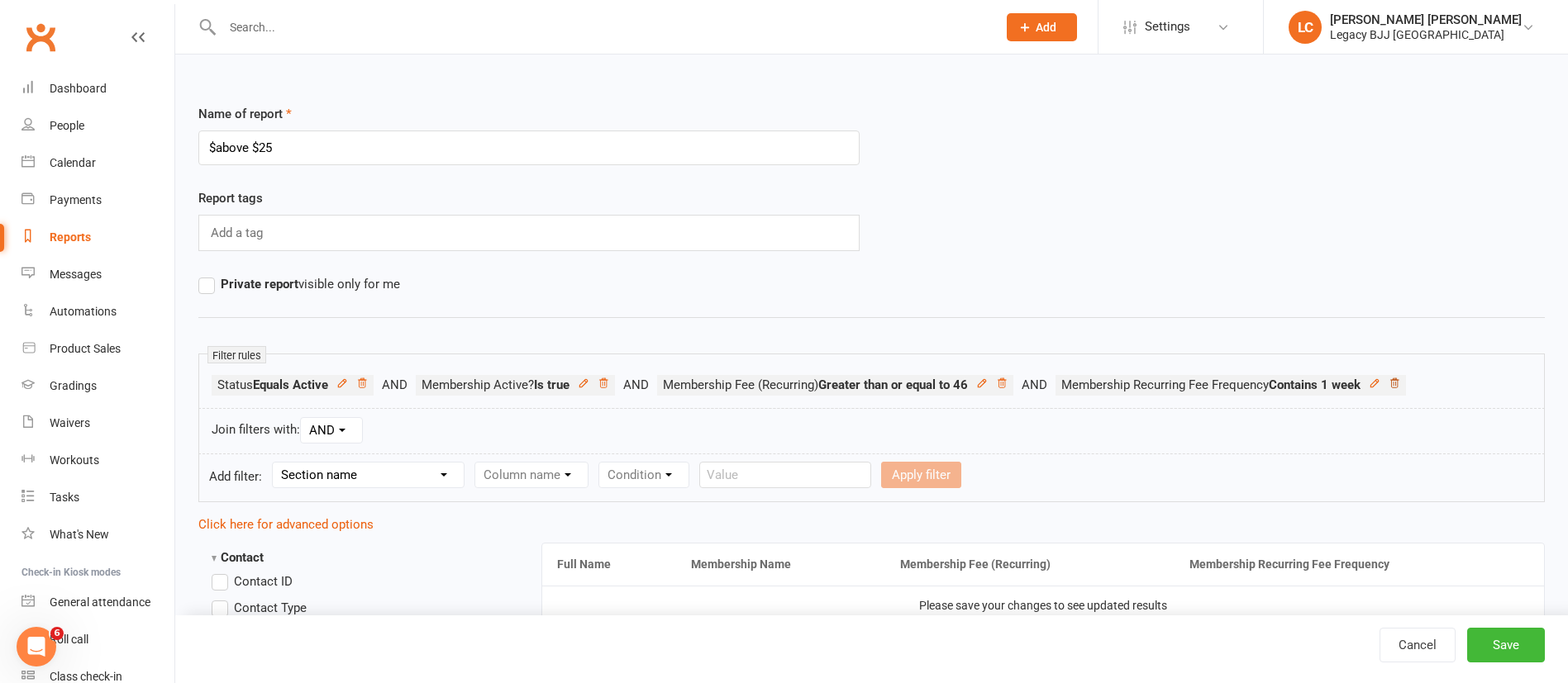
click at [1400, 386] on icon at bounding box center [1394, 383] width 12 height 12
click at [347, 467] on select "Section name Contact Attendance Aggregate Payment Booking Waitlist Attendees Ca…" at bounding box center [368, 475] width 191 height 25
select select "10"
click at [275, 462] on select "Section name Contact Attendance Aggregate Payment Booking Waitlist Attendees Ca…" at bounding box center [368, 475] width 191 height 25
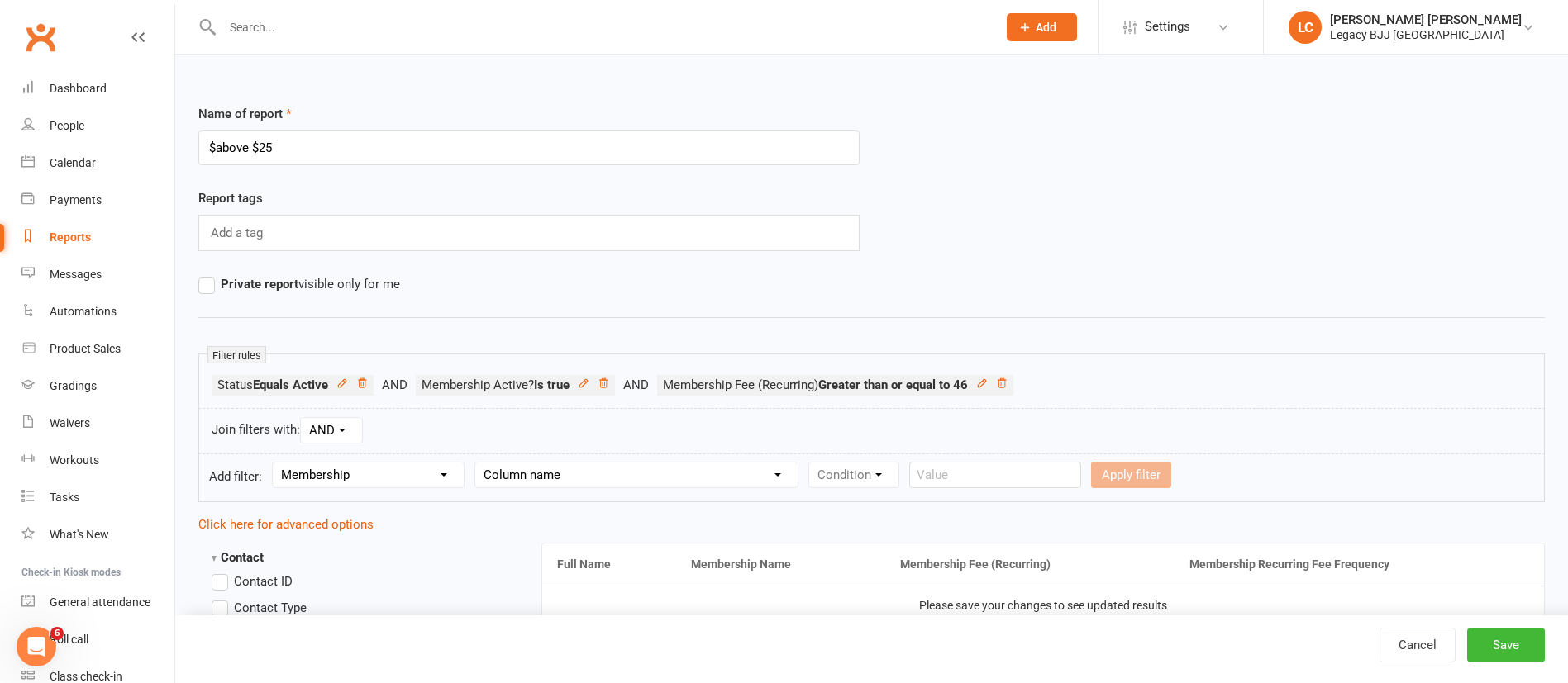
click at [570, 481] on select "Column name Membership ID Membership Name Membership Category Membership Start …" at bounding box center [636, 475] width 322 height 25
select select "14"
click at [478, 462] on select "Column name Membership ID Membership Name Membership Category Membership Start …" at bounding box center [636, 475] width 322 height 25
click at [879, 471] on select "Condition Equals Does not equal Contains Does not contain Is blank or does not …" at bounding box center [904, 475] width 190 height 25
select select "2"
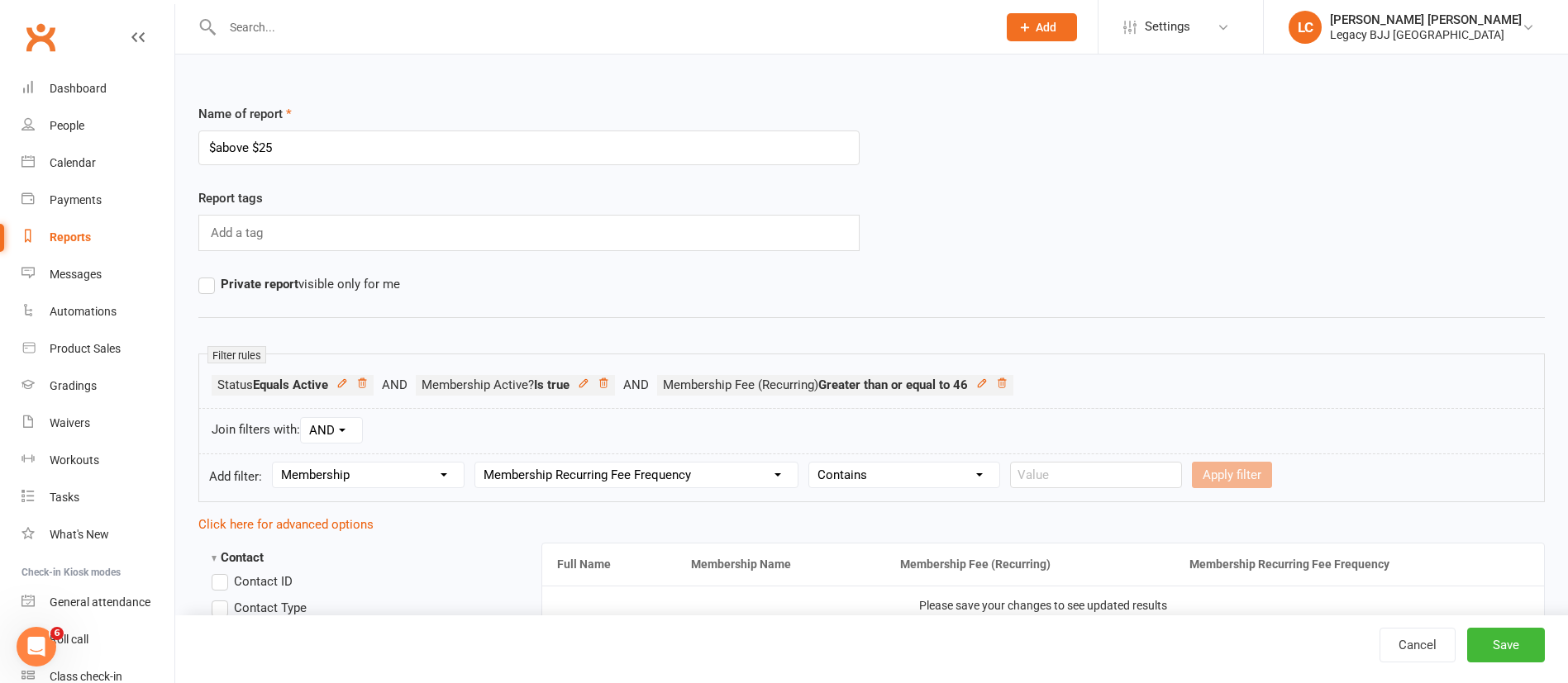
click at [812, 462] on select "Condition Equals Does not equal Contains Does not contain Is blank or does not …" at bounding box center [904, 475] width 190 height 25
click at [1064, 467] on input "text" at bounding box center [1096, 474] width 172 height 26
type input "2 weeks"
click at [1220, 471] on button "Apply filter" at bounding box center [1231, 474] width 80 height 26
select select
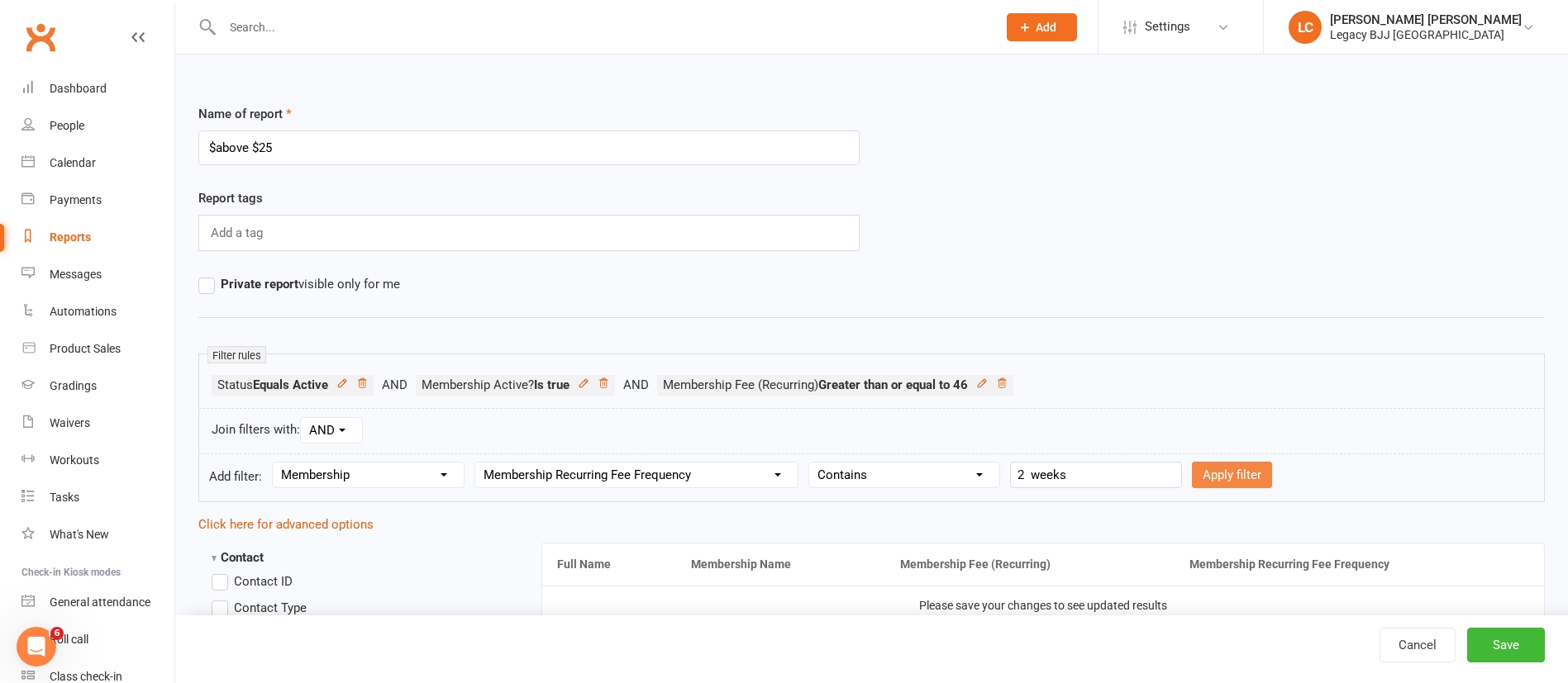
select select
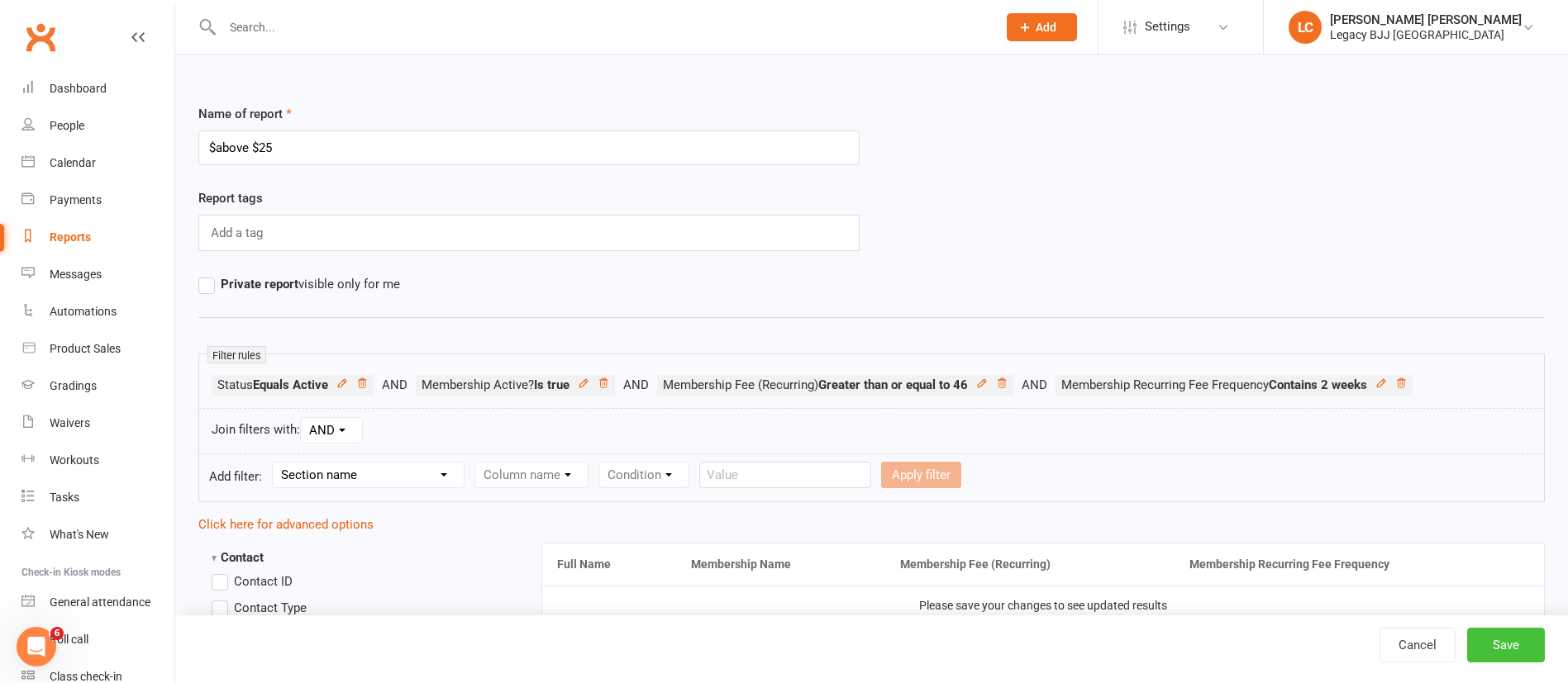
click at [1533, 647] on button "Save" at bounding box center [1506, 645] width 77 height 35
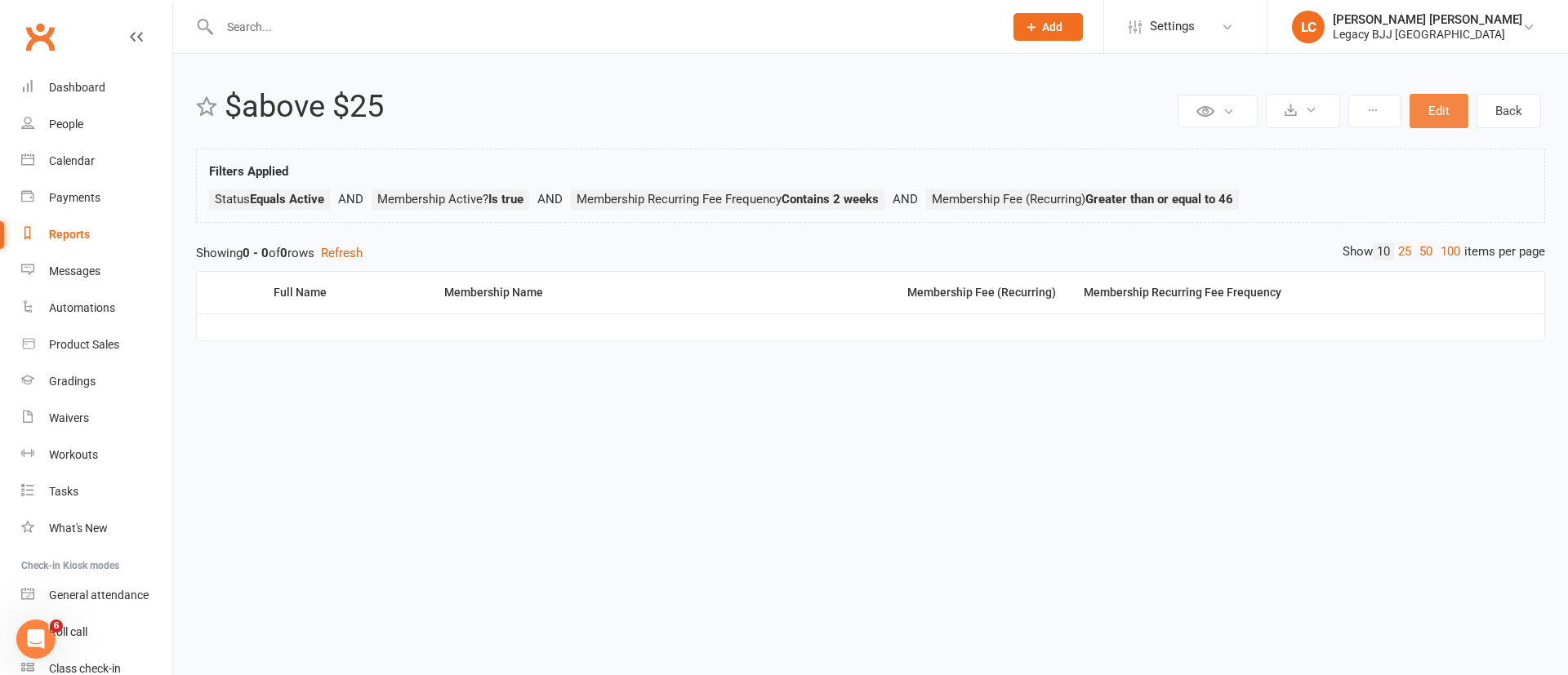
click at [1452, 122] on button "Edit" at bounding box center [1439, 111] width 58 height 34
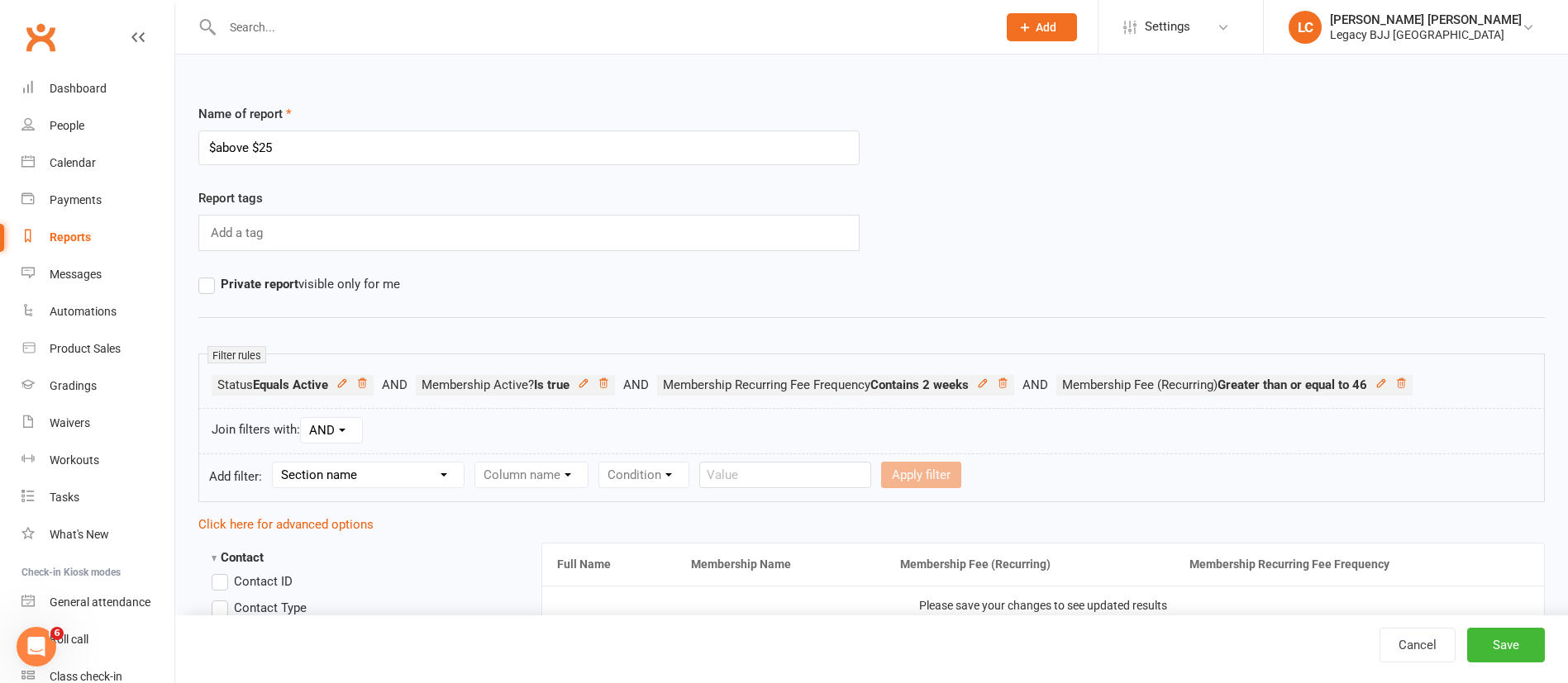
click at [1000, 422] on div "Join filters with: AND OR" at bounding box center [871, 431] width 1346 height 46
click at [1007, 385] on icon at bounding box center [1002, 382] width 9 height 9
click at [392, 483] on select "Section name Contact Attendance Aggregate Payment Booking Waitlist Attendees Ca…" at bounding box center [368, 475] width 191 height 25
click at [275, 462] on select "Section name Contact Attendance Aggregate Payment Booking Waitlist Attendees Ca…" at bounding box center [368, 475] width 191 height 25
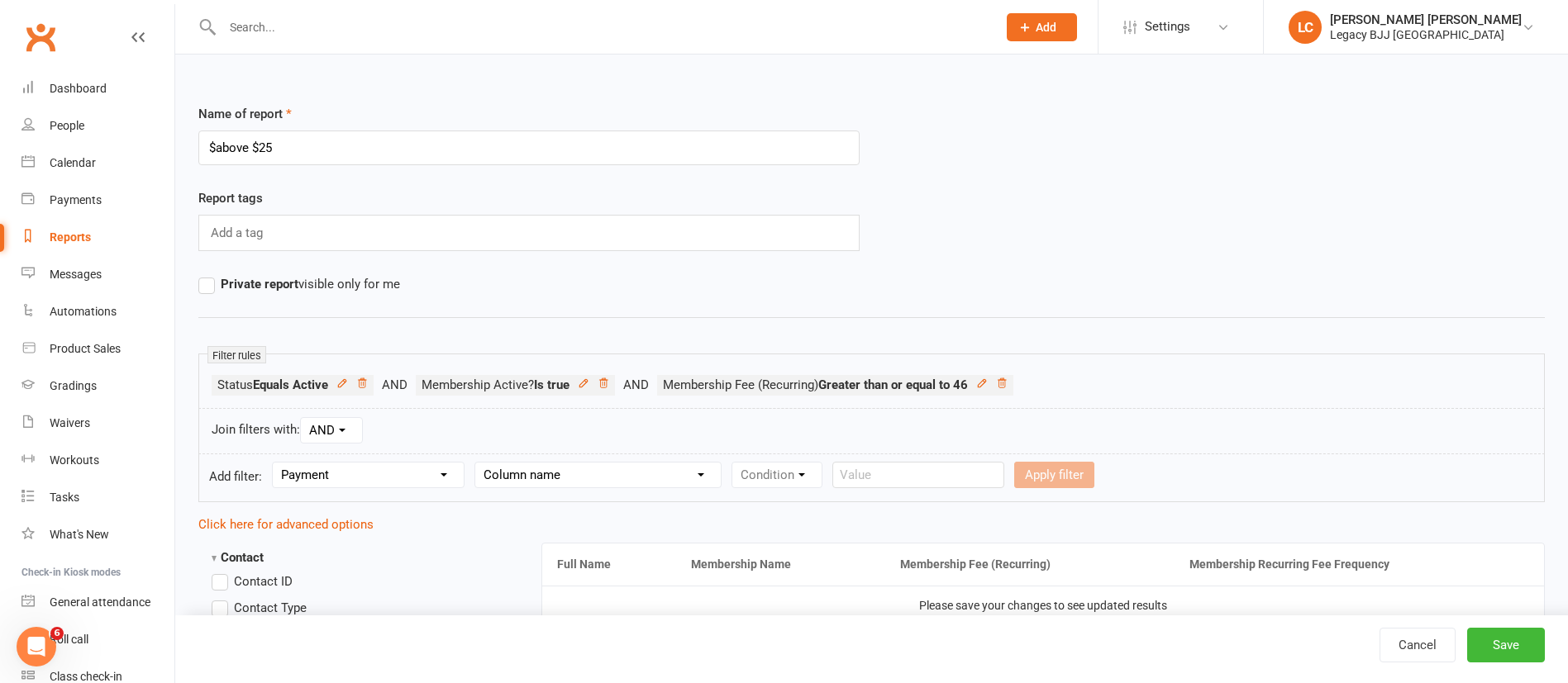
click at [365, 487] on select "Section name Contact Attendance Aggregate Payment Booking Waitlist Attendees Ca…" at bounding box center [368, 475] width 191 height 25
select select "10"
click at [275, 462] on select "Section name Contact Attendance Aggregate Payment Booking Waitlist Attendees Ca…" at bounding box center [368, 475] width 191 height 25
click at [632, 483] on select "Column name Membership ID Membership Name Membership Category Membership Start …" at bounding box center [636, 475] width 322 height 25
select select "14"
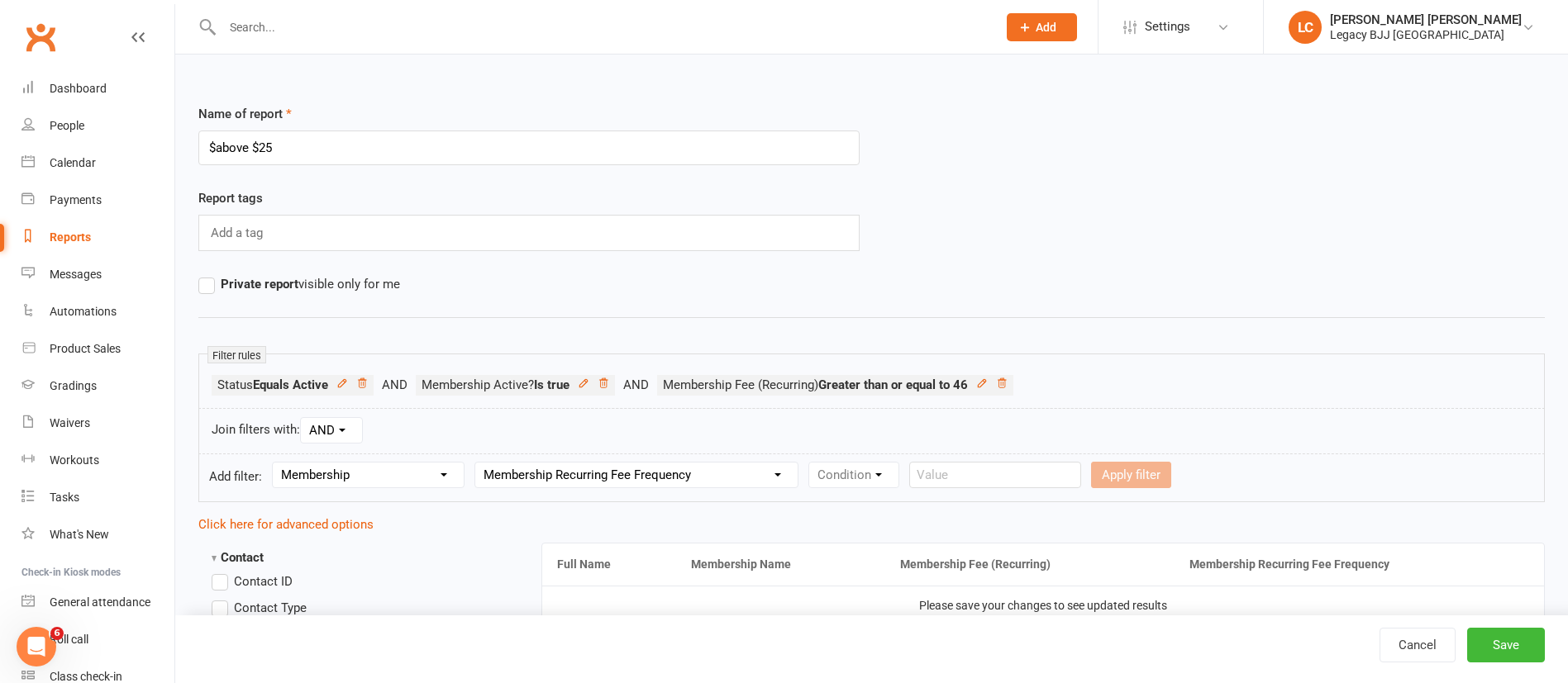
click at [478, 462] on select "Column name Membership ID Membership Name Membership Category Membership Start …" at bounding box center [636, 475] width 322 height 25
click at [936, 487] on select "Condition Equals Does not equal Contains Does not contain Is blank or does not …" at bounding box center [904, 475] width 190 height 25
select select "2"
click at [812, 462] on select "Condition Equals Does not equal Contains Does not contain Is blank or does not …" at bounding box center [904, 475] width 190 height 25
click at [1095, 478] on input "text" at bounding box center [1096, 474] width 172 height 26
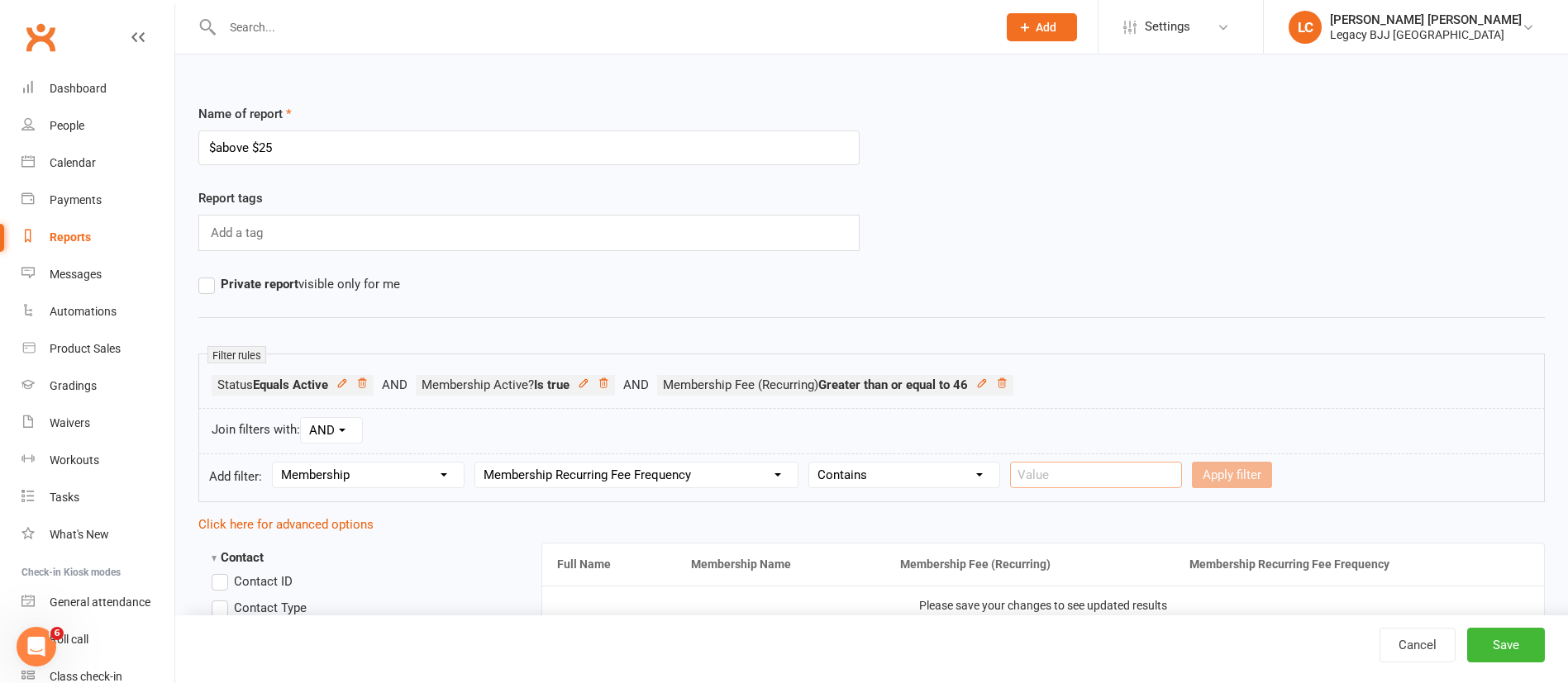
type input "2"
click at [1231, 461] on button "Apply filter" at bounding box center [1231, 474] width 80 height 26
select select
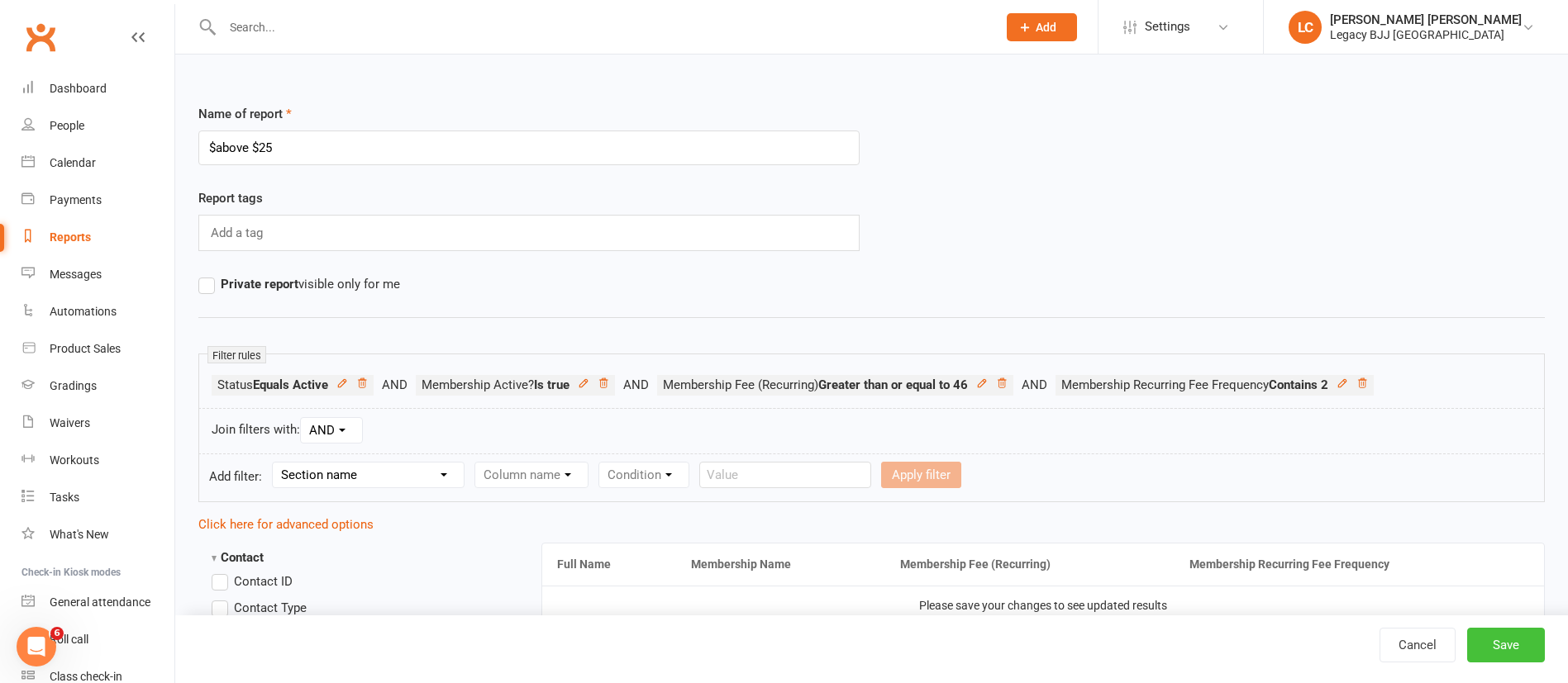
click at [1519, 648] on button "Save" at bounding box center [1506, 645] width 77 height 35
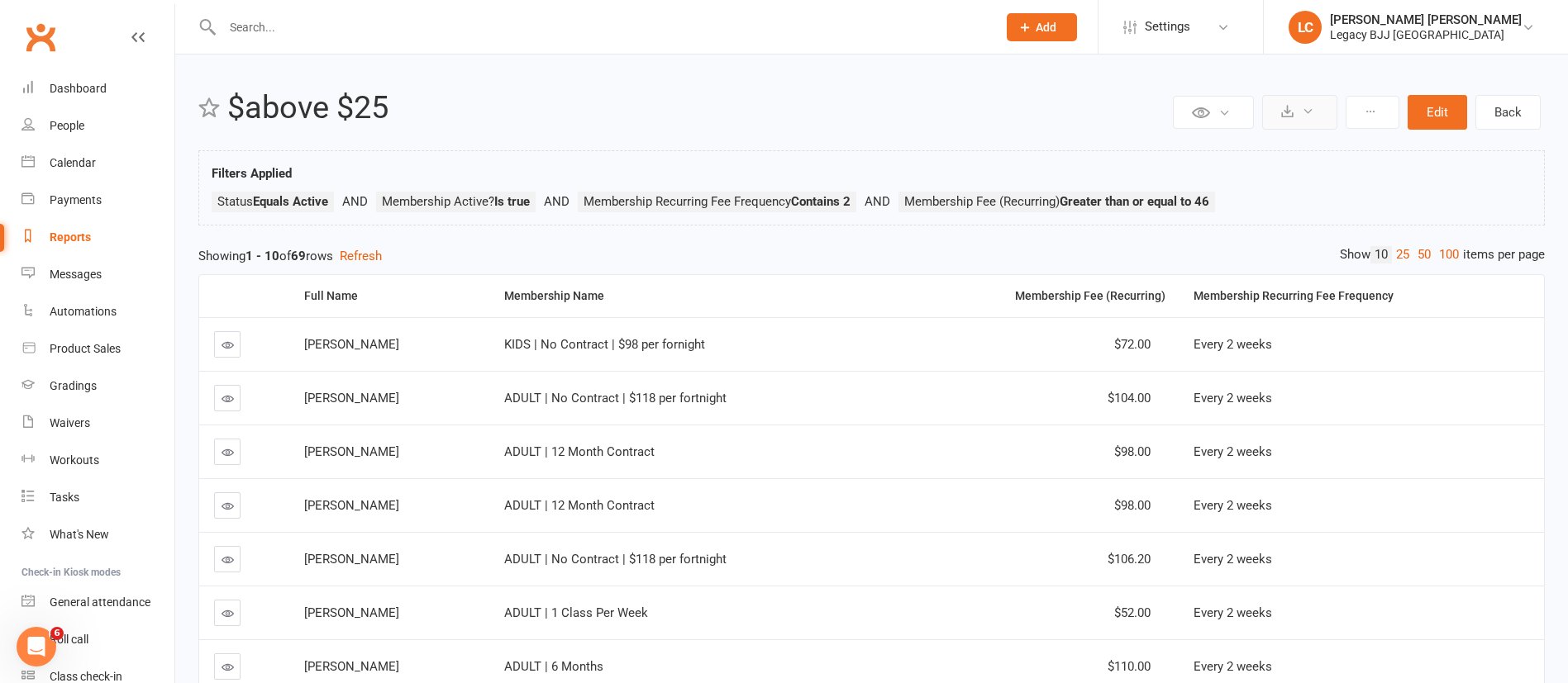
click at [1314, 118] on button at bounding box center [1300, 112] width 75 height 35
click at [1260, 154] on link "Export to CSV" at bounding box center [1249, 152] width 173 height 33
click at [90, 88] on div "Dashboard" at bounding box center [77, 89] width 57 height 14
